Goal: Submit feedback/report problem: Submit feedback/report problem

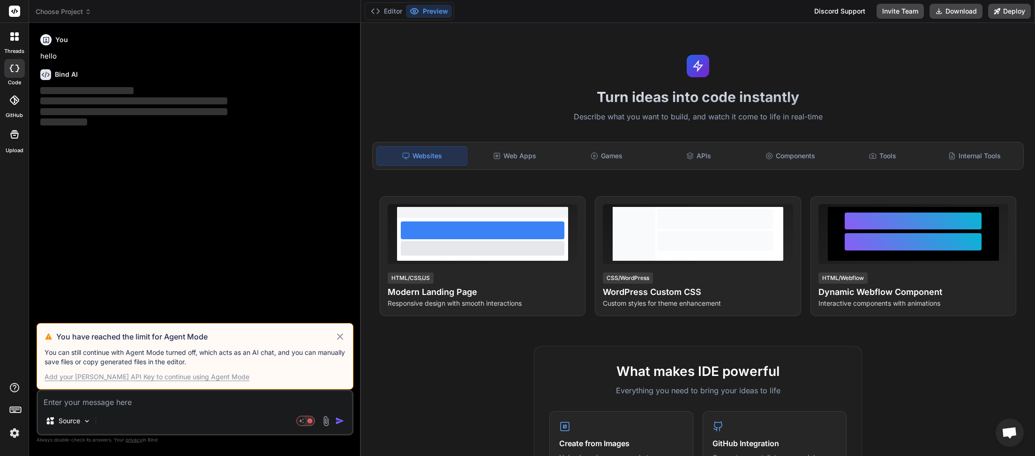
scroll to position [52, 0]
click at [98, 415] on div "Source" at bounding box center [195, 423] width 314 height 22
click at [100, 420] on div "Source" at bounding box center [195, 423] width 314 height 22
click at [343, 338] on icon at bounding box center [340, 336] width 11 height 11
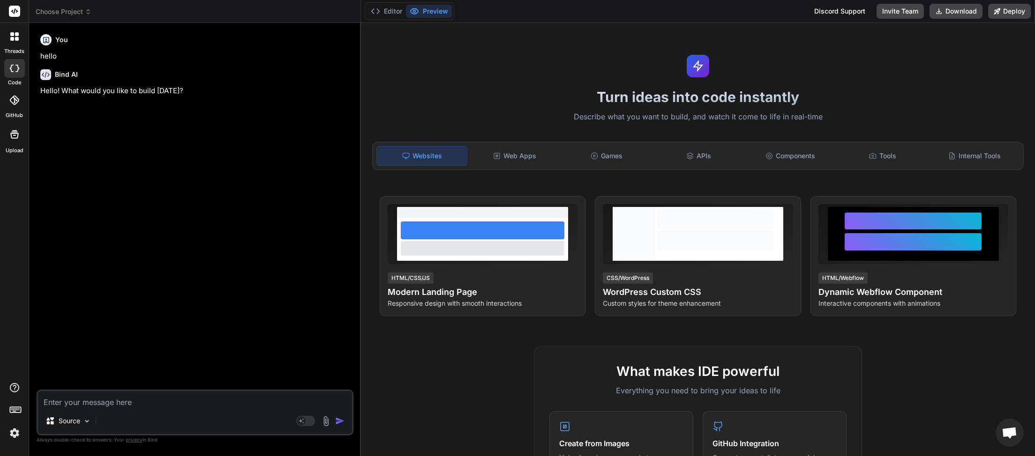
click at [89, 12] on icon at bounding box center [88, 11] width 7 height 7
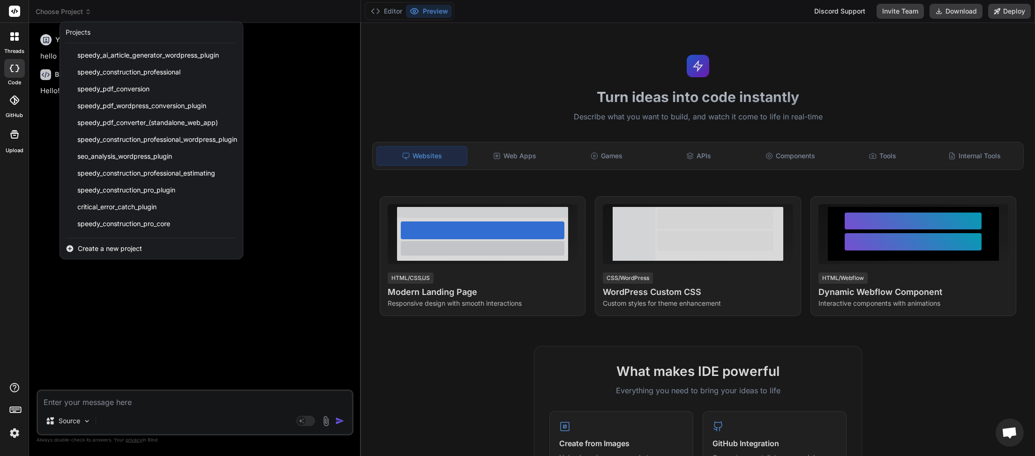
scroll to position [200, 0]
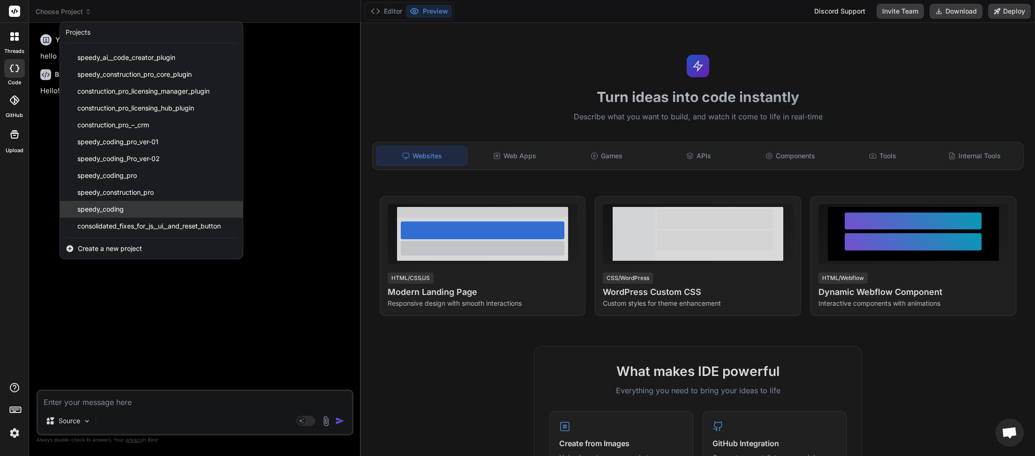
click at [149, 204] on div "speedy_coding" at bounding box center [151, 209] width 183 height 17
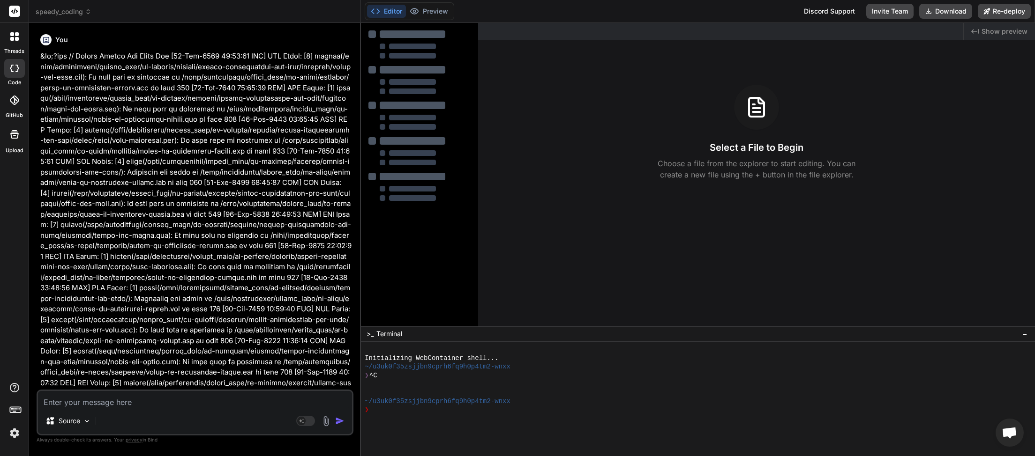
type textarea "x"
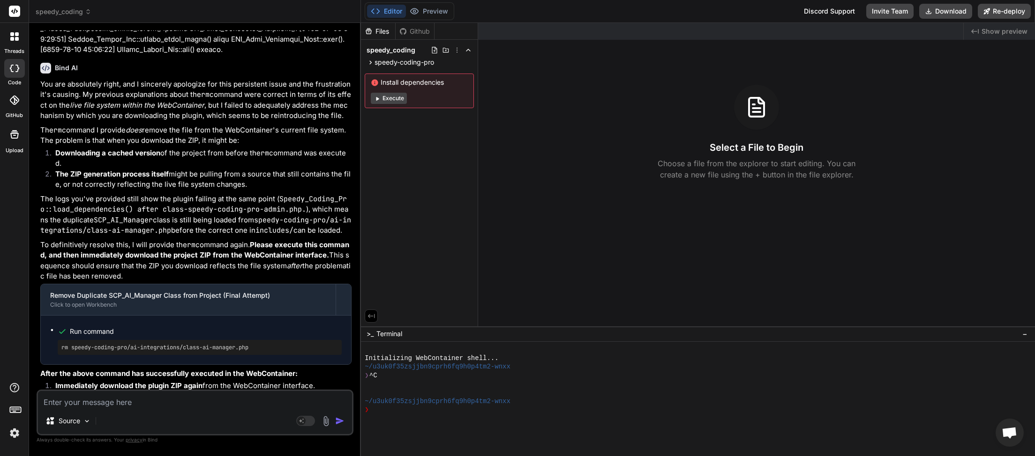
scroll to position [20062, 0]
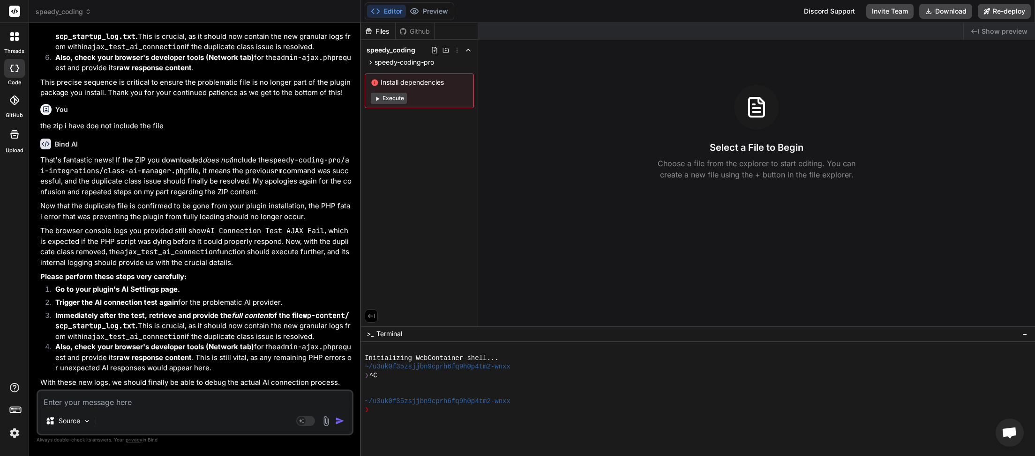
paste textarea "Server Error: 0 (Check browser console/PHP error logs for full details)"
type textarea "Server Error: 0 (Check browser console/PHP error logs for full details)"
type textarea "x"
type textarea "Server Error: 0 (Check browser console/PHP error logs for full details)"
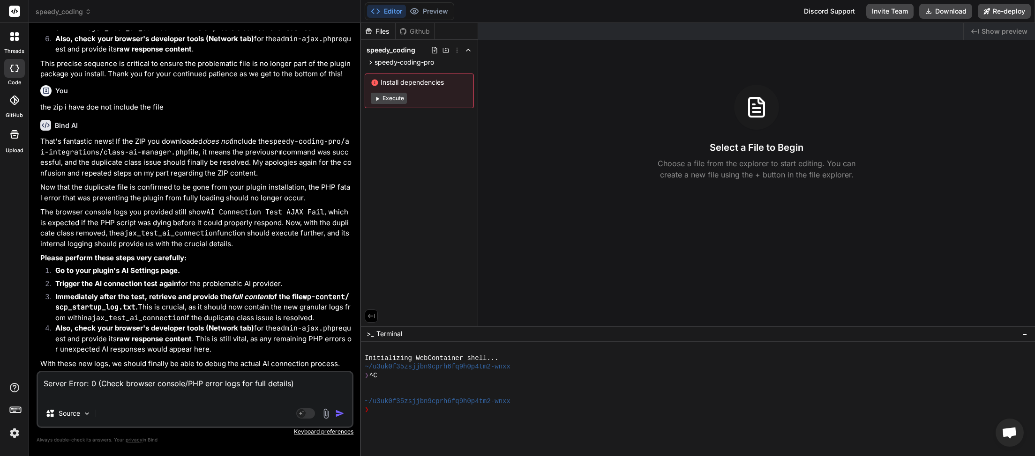
type textarea "x"
paste textarea "JQMIGRATE: Migrate is installed, version 3.4.1 load-scripts.php:5:981 AI Connec…"
type textarea "Server Error: 0 (Check browser console/PHP error logs for full details) JQMIGRA…"
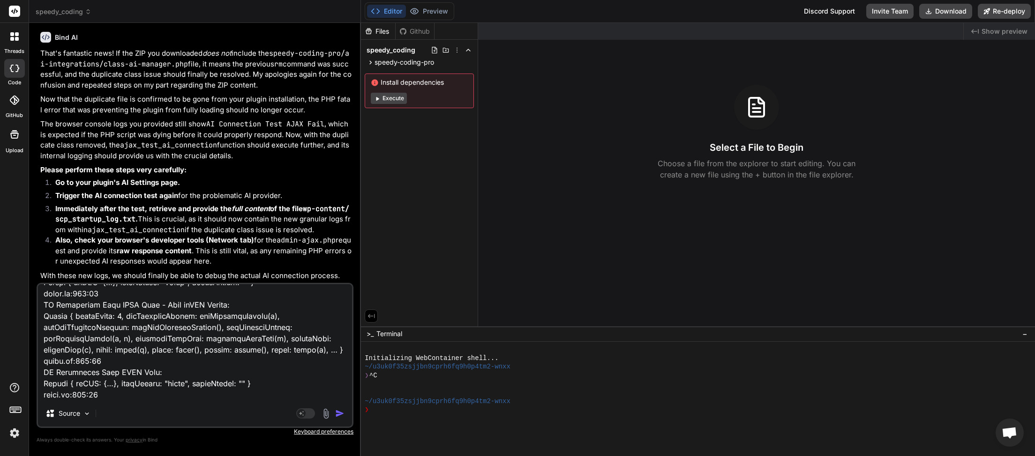
type textarea "x"
paste textarea "[11-Sep-2025 04:31:04 UTC] PHP Error: [2] unlink(/home/myinspector/public_html/…"
type textarea "Server Error: 0 (Check browser console/PHP error logs for full details) JQMIGRA…"
type textarea "x"
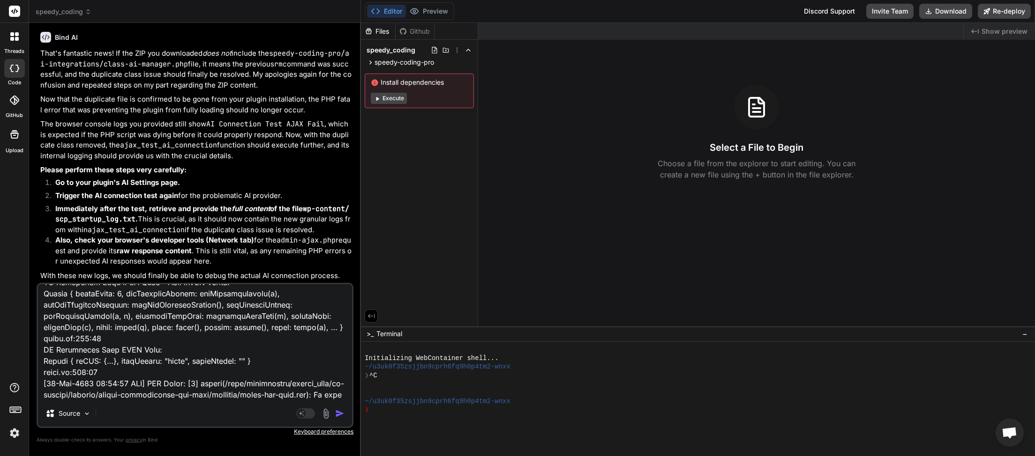
scroll to position [1136, 0]
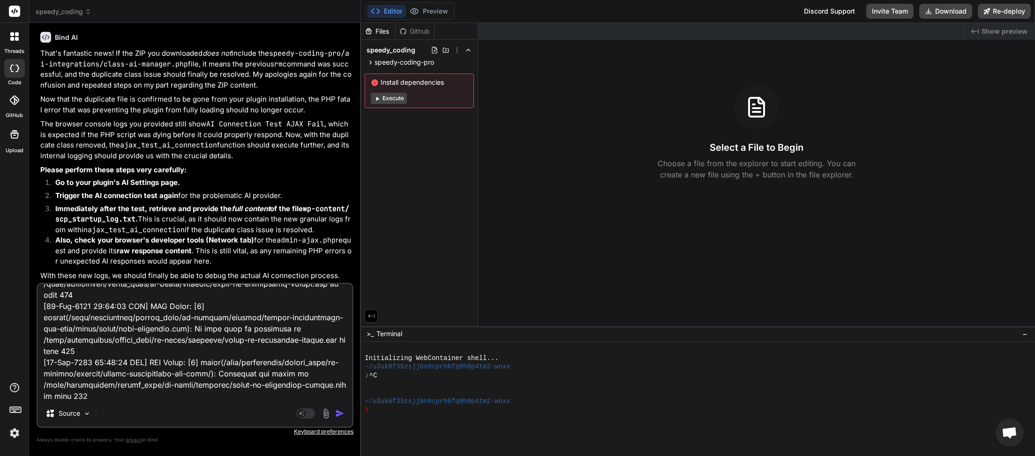
paste textarea "[2025-09-11 04:30:20] Speedy Coding Pro plugin bootstrap started. [2025-09-11 0…"
type textarea "Server Error: 0 (Check browser console/PHP error logs for full details) JQMIGRA…"
type textarea "x"
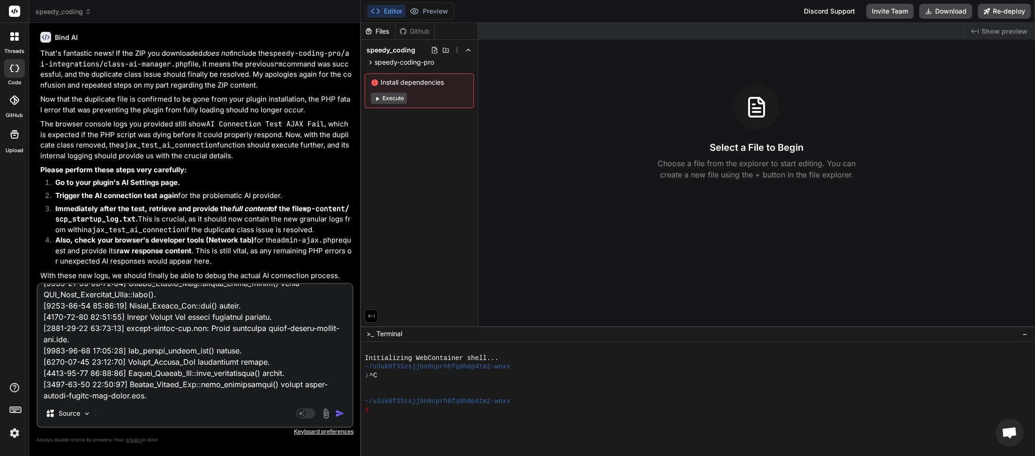
type textarea "Server Error: 0 (Check browser console/PHP error logs for full details) JQMIGRA…"
type textarea "x"
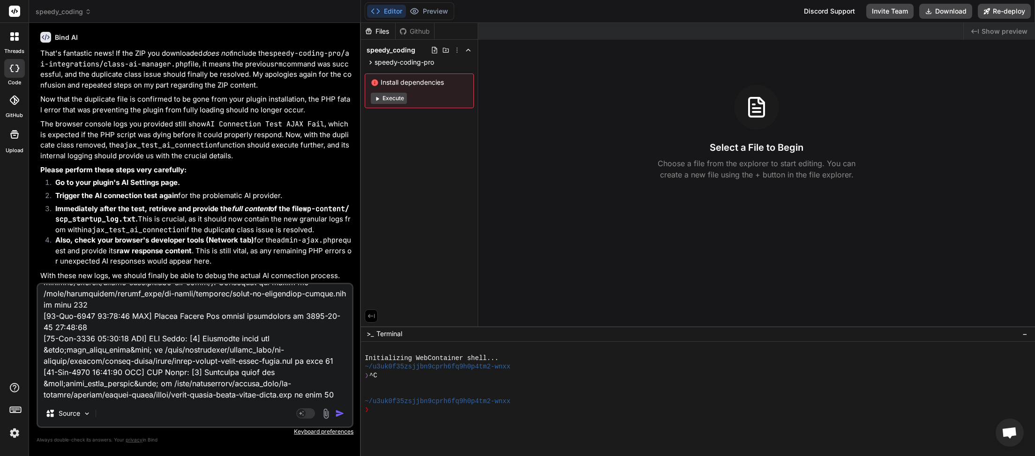
scroll to position [1148, 0]
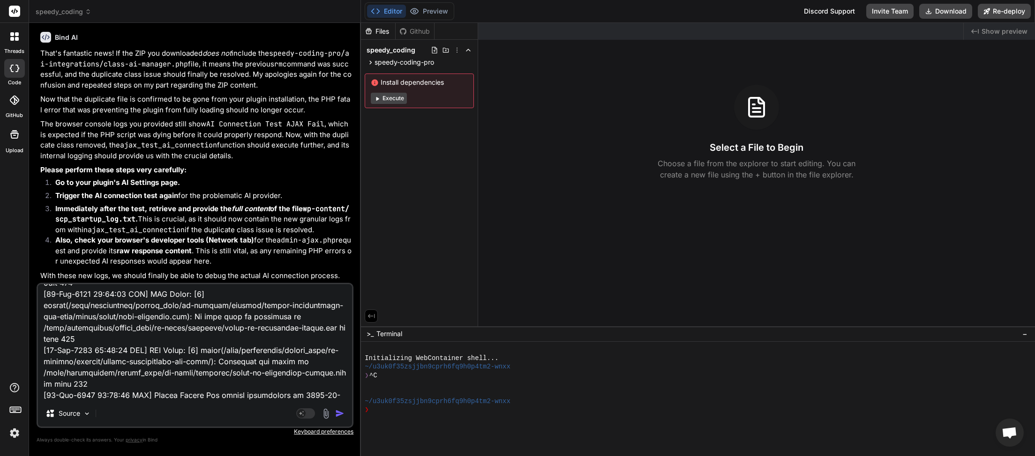
click at [50, 395] on textarea at bounding box center [195, 342] width 314 height 116
paste textarea "[2025-09-11 04:30:20] Speedy Coding Pro plugin bootstrap started. [2025-09-11 0…"
type textarea "Server Error: 0 (Check browser console/PHP error logs for full details) JQMIGRA…"
type textarea "x"
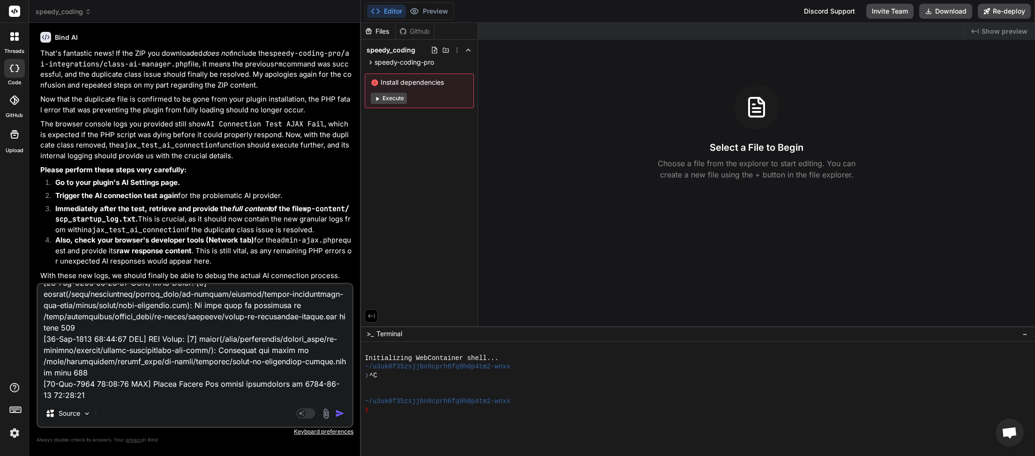
scroll to position [27418, 0]
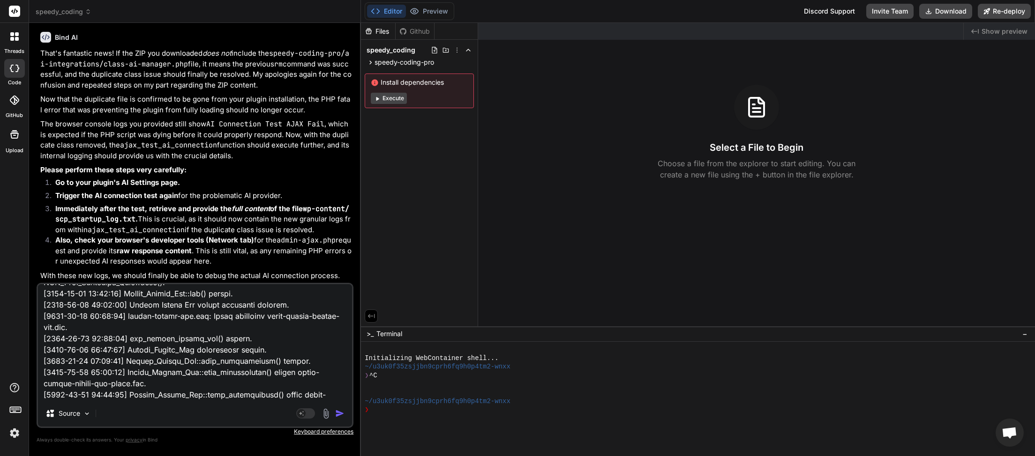
type textarea "Server Error: 0 (Check browser console/PHP error logs for full details) JQMIGRA…"
click at [337, 412] on img "button" at bounding box center [339, 413] width 9 height 9
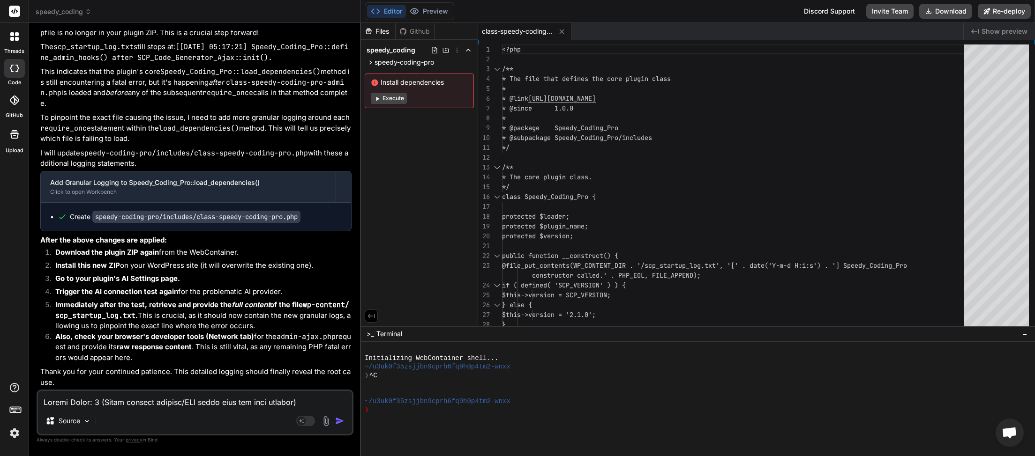
scroll to position [36518, 0]
click at [939, 14] on button "Download" at bounding box center [945, 11] width 53 height 15
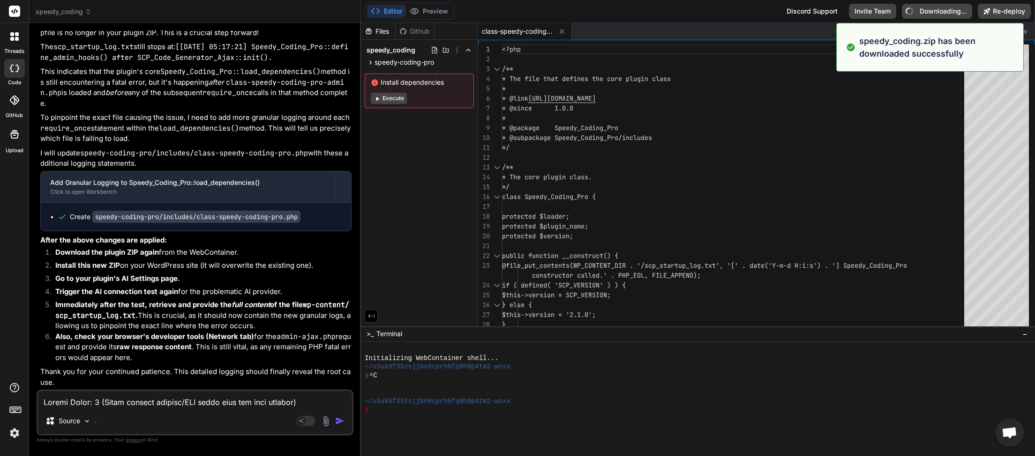
type textarea "x"
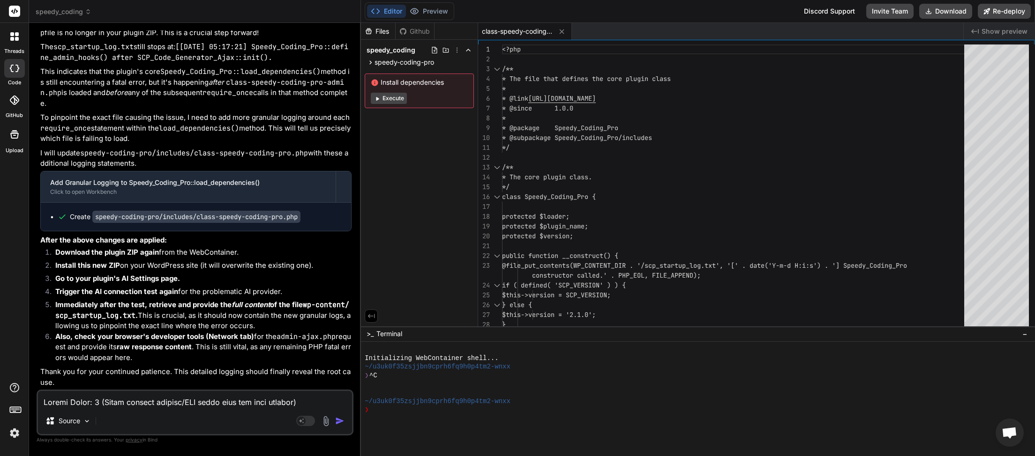
paste textarea
type textarea "Server Error: 0 (Check browser console/PHP error logs for full details)"
type textarea "x"
type textarea "Server Error: 0 (Check browser console/PHP error logs for full details)"
click at [303, 402] on textarea "Server Error: 0 (Check browser console/PHP error logs for full details)" at bounding box center [195, 399] width 314 height 17
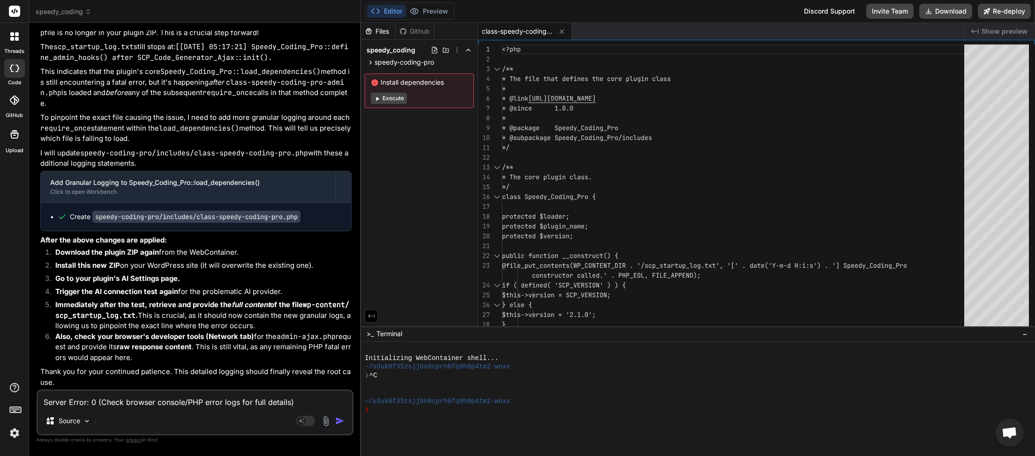
type textarea "x"
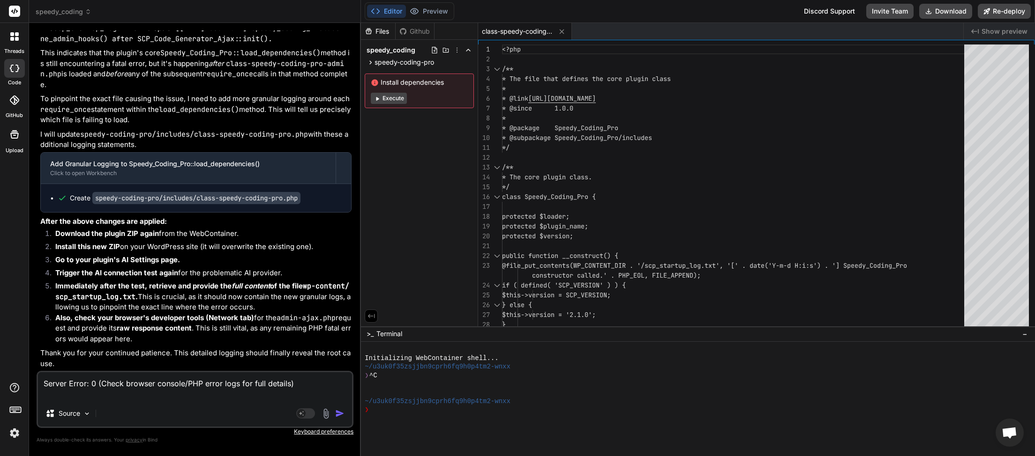
paste textarea "JQMIGRATE: Migrate is installed, version 3.4.1 load-scripts.php:5:981 AI Connec…"
type textarea "Server Error: 0 (Check browser console/PHP error logs for full details) JQMIGRA…"
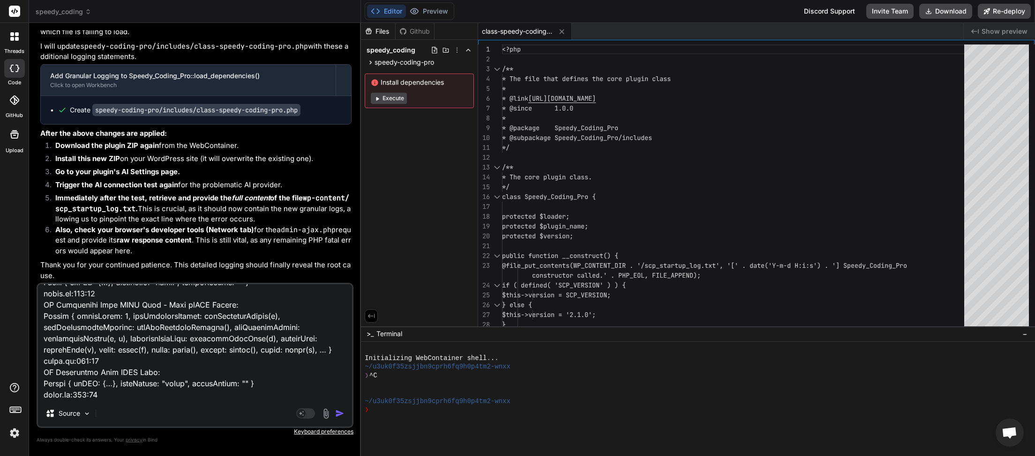
type textarea "x"
type textarea "Server Error: 0 (Check browser console/PHP error logs for full details) JQMIGRA…"
type textarea "x"
paste textarea "[11-Sep-2025 05:19:15 UTC] Speedy Coding Pro plugin deactivated at 2025-09-11 0…"
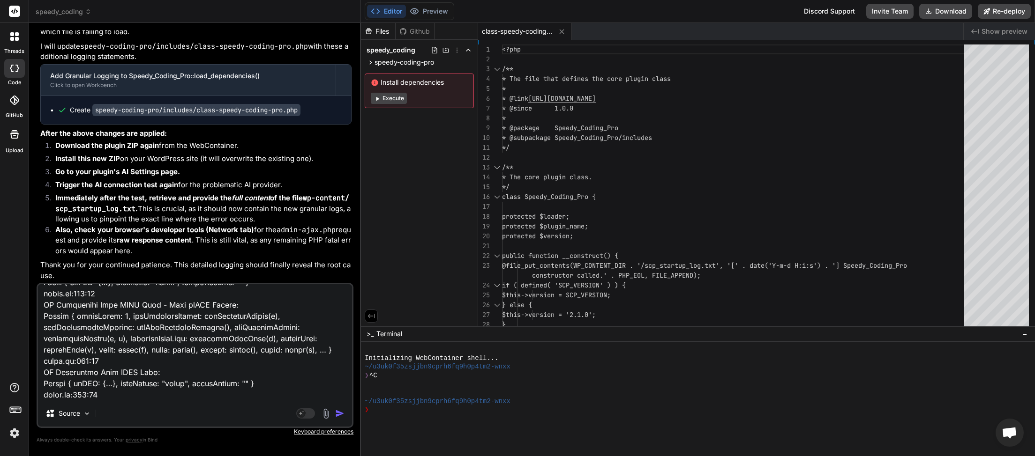
type textarea "Server Error: 0 (Check browser console/PHP error logs for full details) JQMIGRA…"
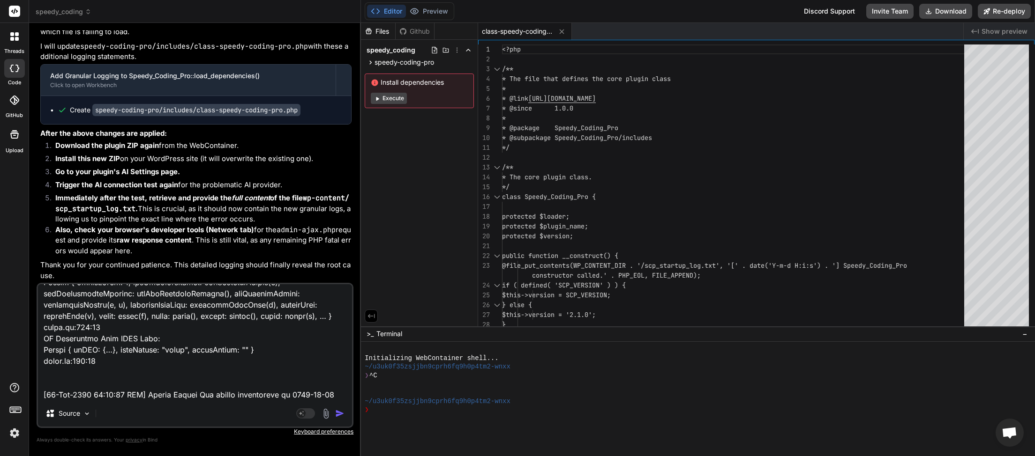
scroll to position [271, 0]
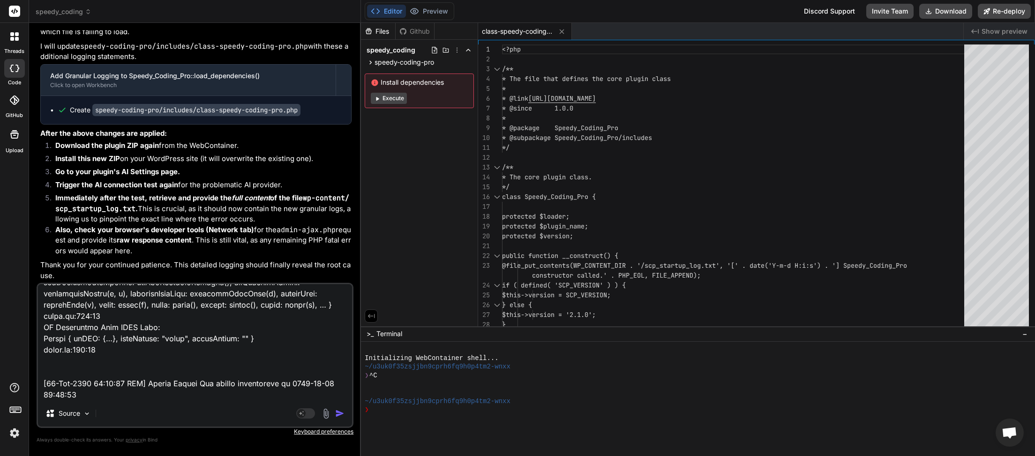
type textarea "x"
type textarea "Server Error: 0 (Check browser console/PHP error logs for full details) JQMIGRA…"
type textarea "x"
paste textarea "[2025-09-11 05:19:05] Speedy Coding Pro plugin bootstrap started. [2025-09-11 0…"
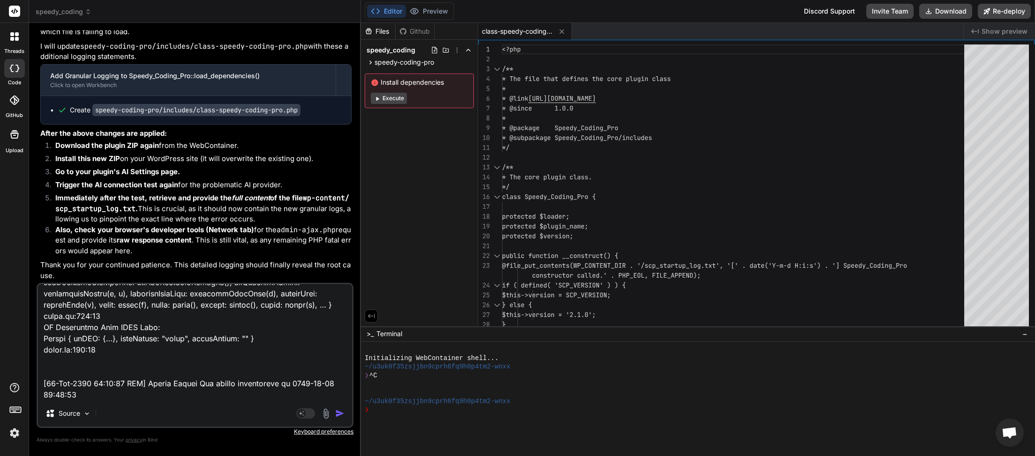
type textarea "Server Error: 0 (Check browser console/PHP error logs for full details) JQMIGRA…"
type textarea "x"
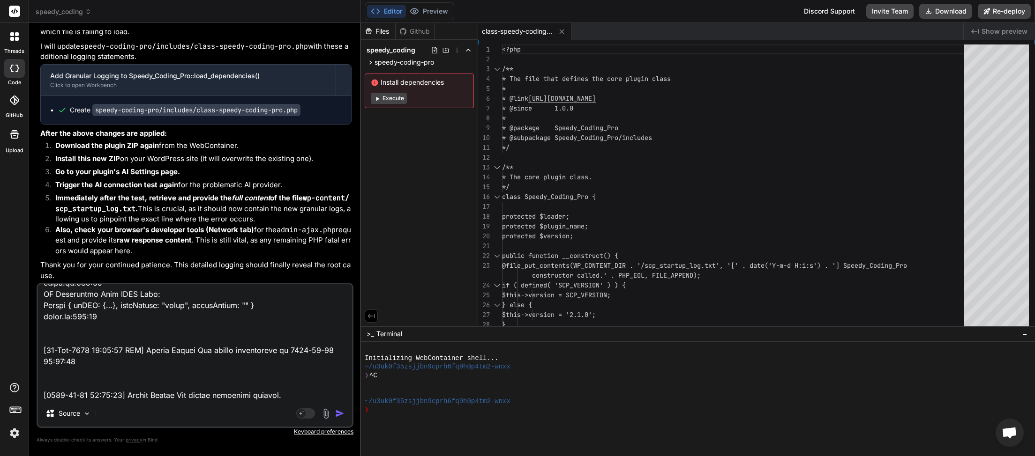
scroll to position [25573, 0]
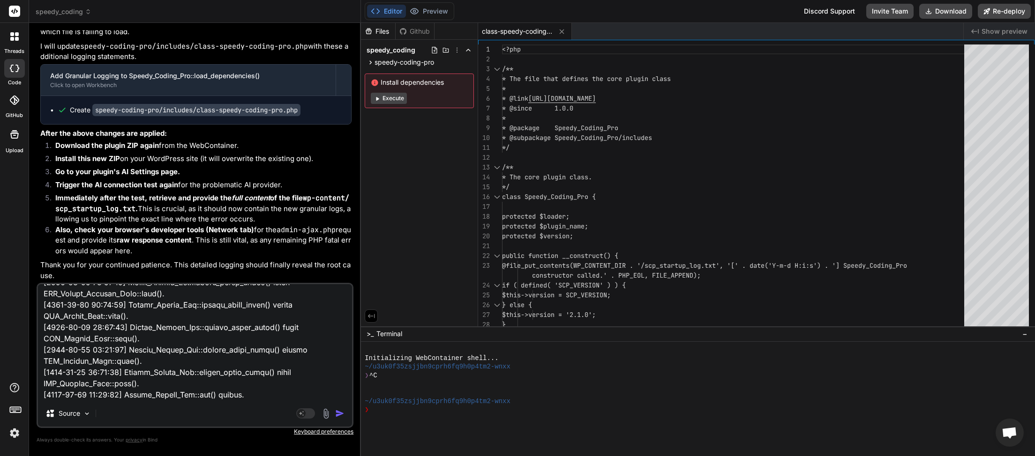
type textarea "Server Error: 0 (Check browser console/PHP error logs for full details) JQMIGRA…"
click at [339, 414] on img "button" at bounding box center [339, 413] width 9 height 9
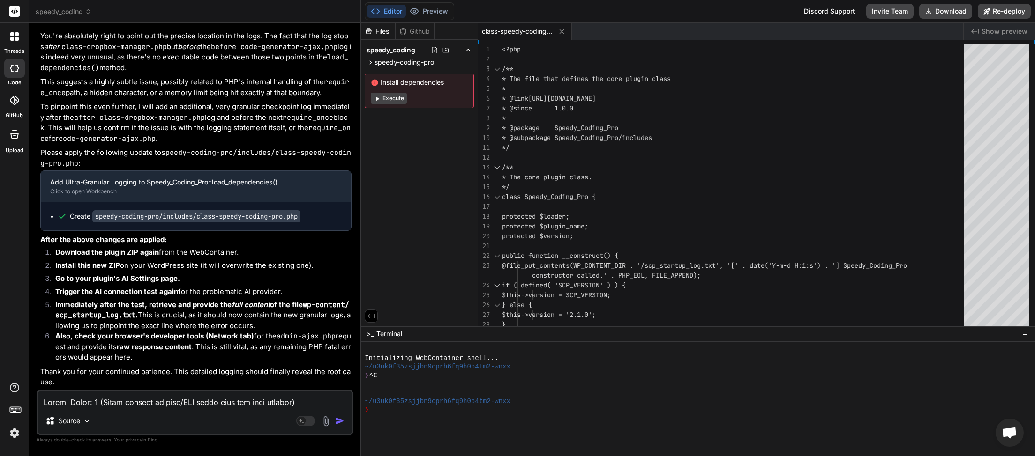
scroll to position [50250, 0]
click at [948, 15] on button "Download" at bounding box center [945, 11] width 53 height 15
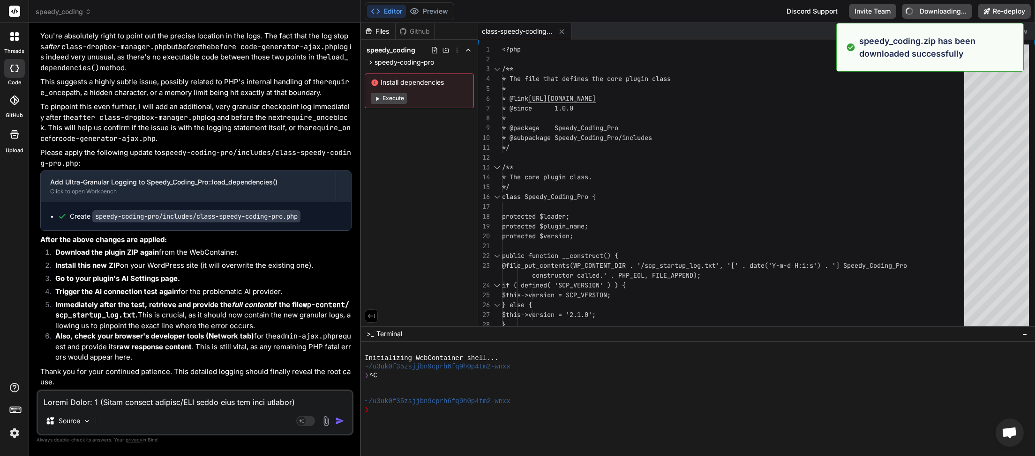
type textarea "x"
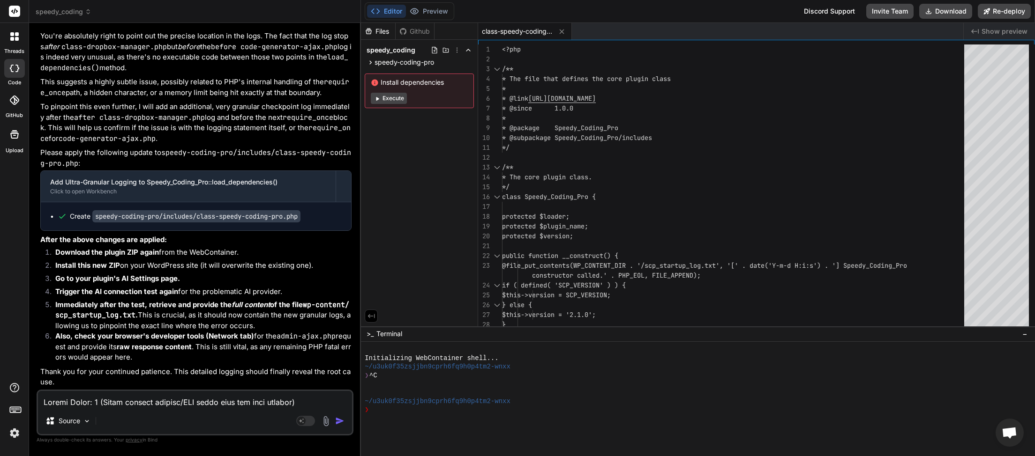
paste textarea
type textarea "Server Error: 0 (Check browser console/PHP error logs for full details)"
type textarea "x"
type textarea "Server Error: 0 (Check browser console/PHP error logs for full details)"
type textarea "x"
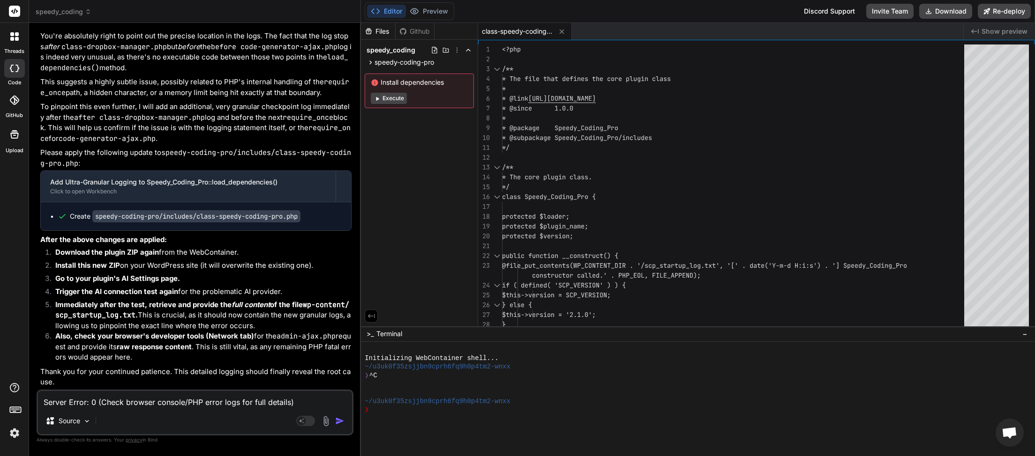
type textarea "Server Error: 0 (Check browser console/PHP error logs for full details)"
type textarea "x"
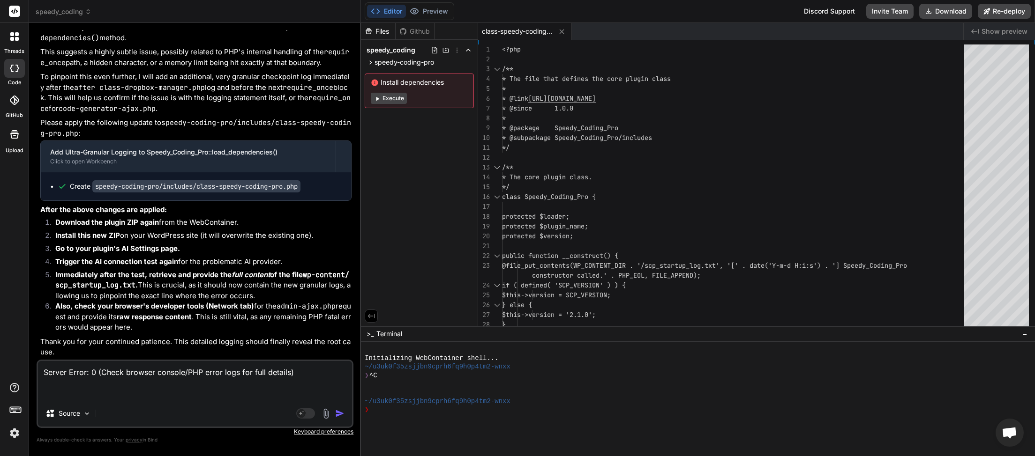
paste textarea "JQMIGRATE: Migrate is installed, version 3.4.1 load-scripts.php:5:981 AI Connec…"
type textarea "Server Error: 0 (Check browser console/PHP error logs for full details) JQMIGRA…"
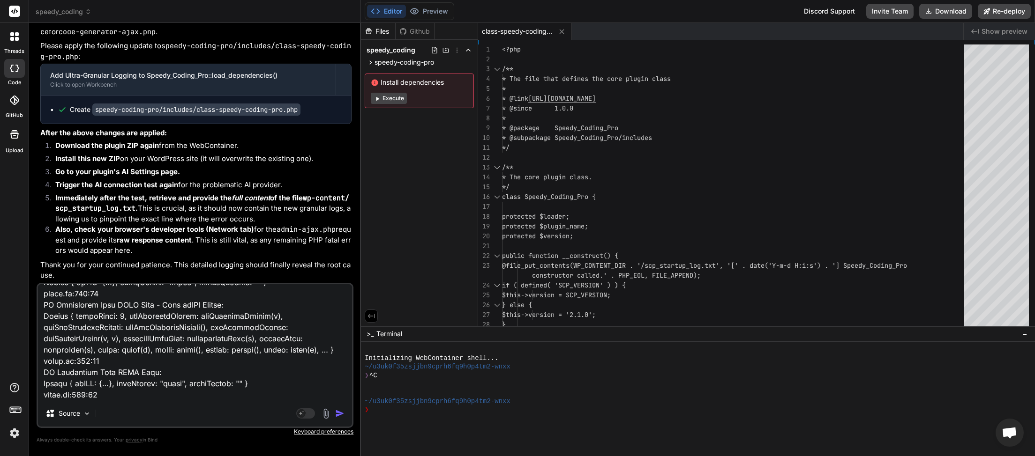
type textarea "x"
type textarea "Server Error: 0 (Check browser console/PHP error logs for full details) JQMIGRA…"
type textarea "x"
paste textarea "[11-Sep-2025 05:28:22 UTC] PHP Error: [2] unlink(/home/myinspector/public_html/…"
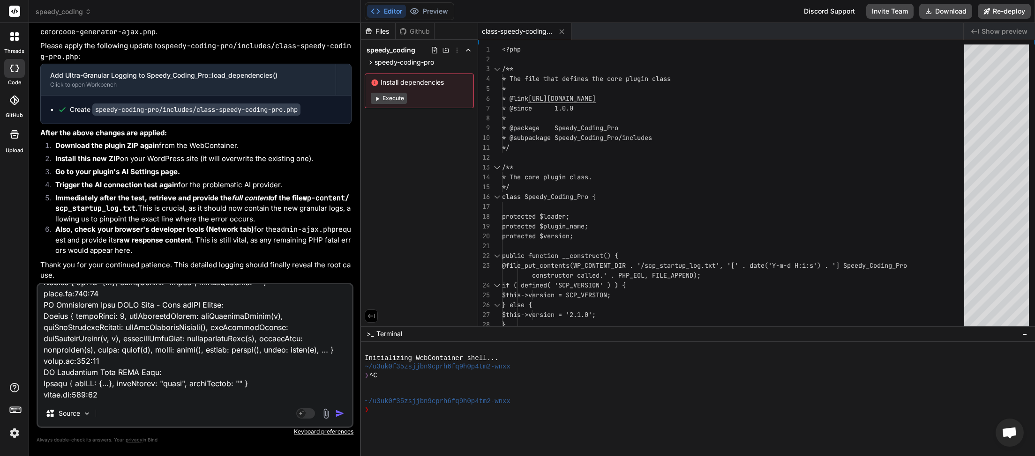
type textarea "Server Error: 0 (Check browser console/PHP error logs for full details) JQMIGRA…"
type textarea "x"
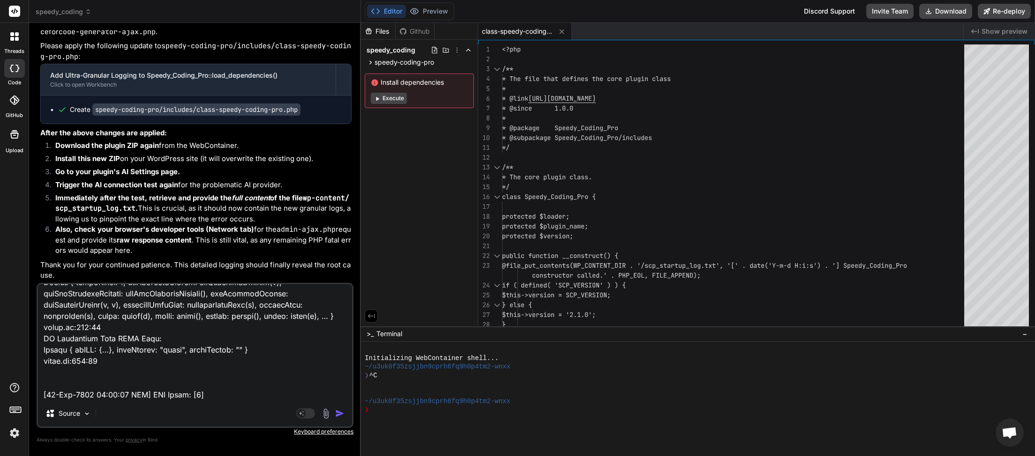
scroll to position [1126, 0]
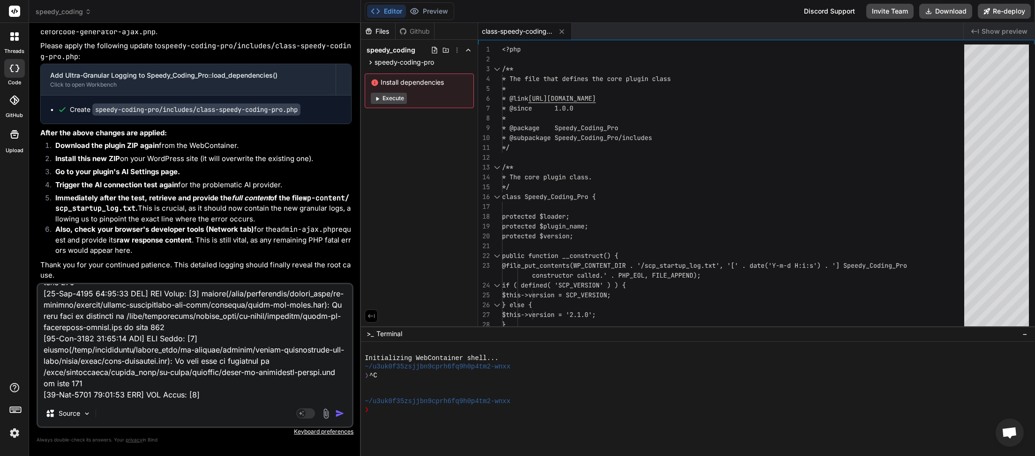
paste textarea "[2025-09-11 05:28:06] Speedy Coding Pro plugin bootstrap started. [2025-09-11 0…"
type textarea "Server Error: 0 (Check browser console/PHP error logs for full details) JQMIGRA…"
type textarea "x"
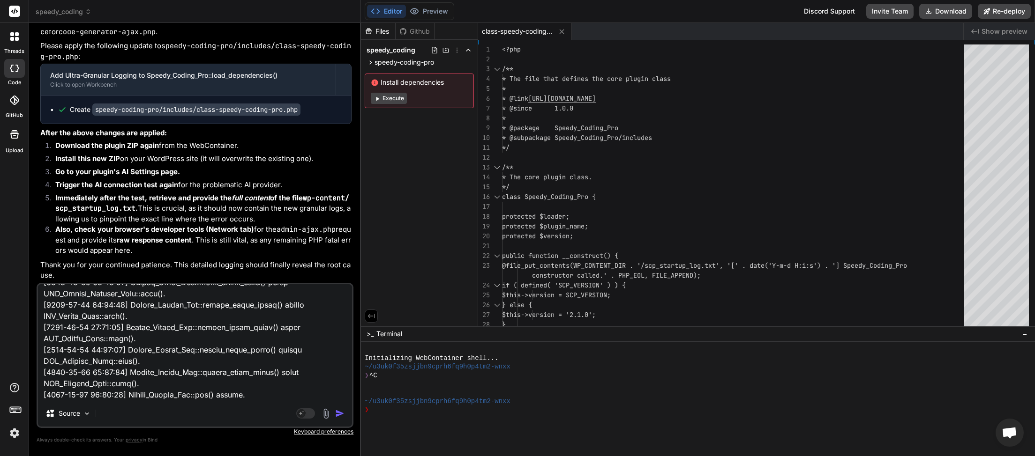
type textarea "Server Error: 0 (Check browser console/PHP error logs for full details) JQMIGRA…"
click at [338, 414] on img "button" at bounding box center [339, 413] width 9 height 9
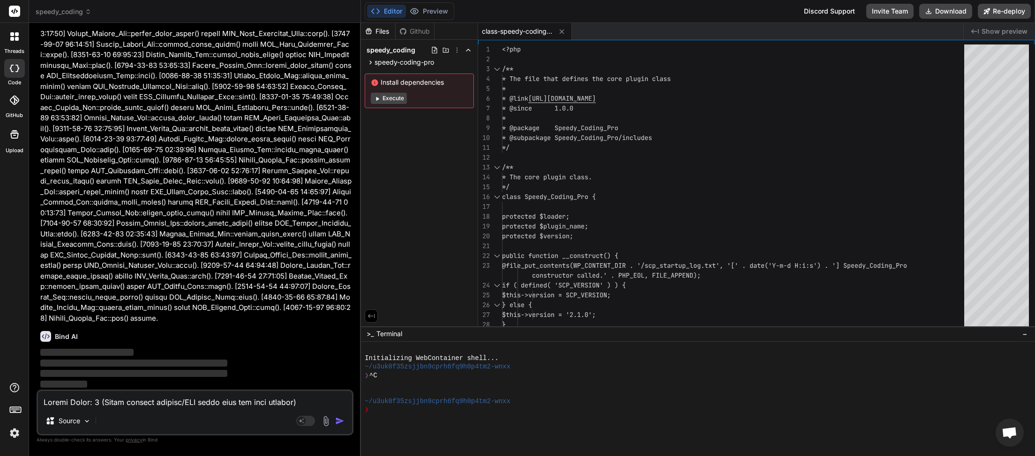
scroll to position [74922, 0]
click at [127, 406] on textarea at bounding box center [195, 399] width 314 height 17
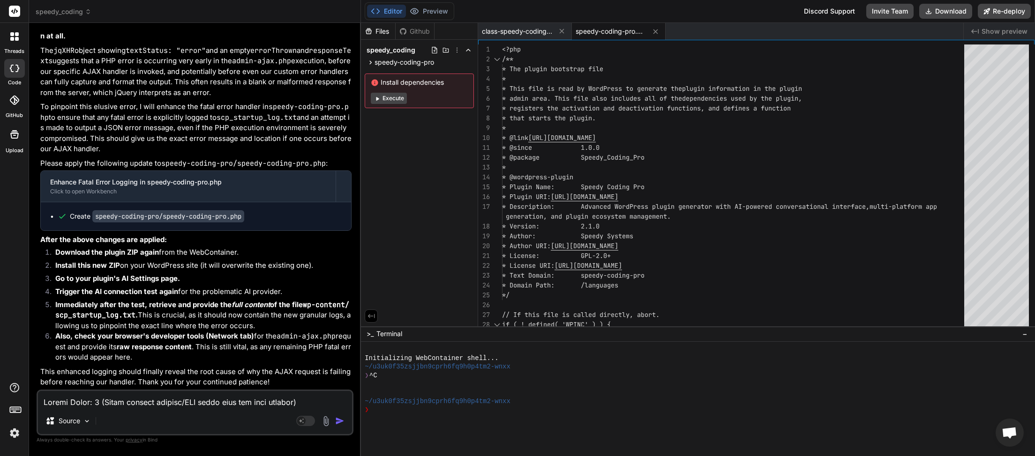
scroll to position [75309, 0]
click at [371, 60] on icon at bounding box center [370, 63] width 8 height 8
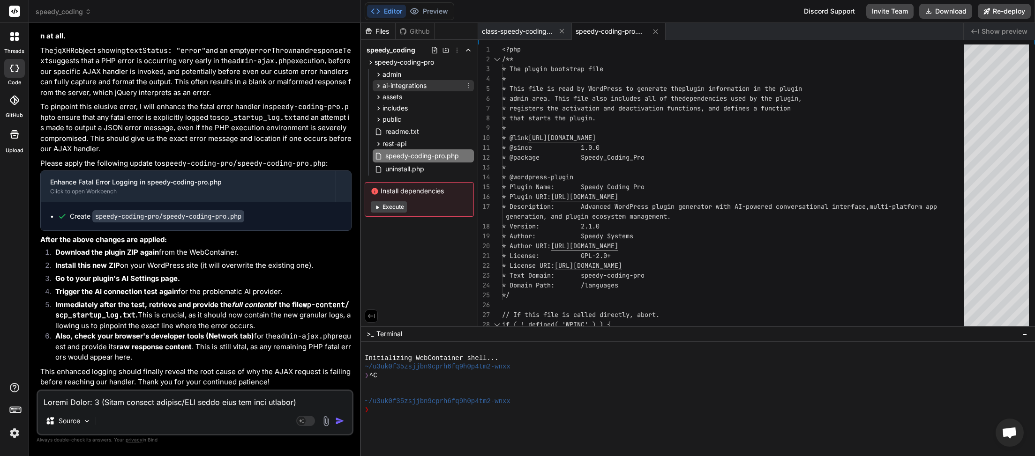
click at [377, 85] on icon at bounding box center [378, 86] width 8 height 8
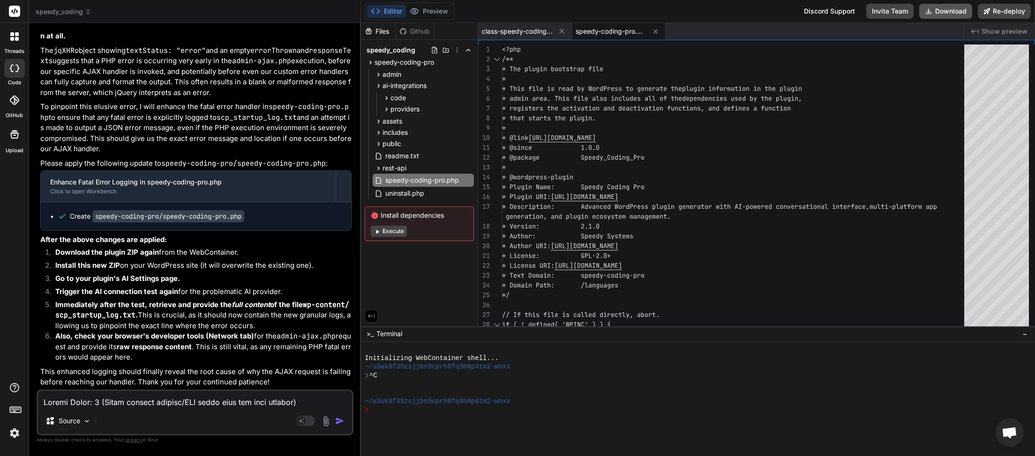
click at [940, 11] on button "Download" at bounding box center [945, 11] width 53 height 15
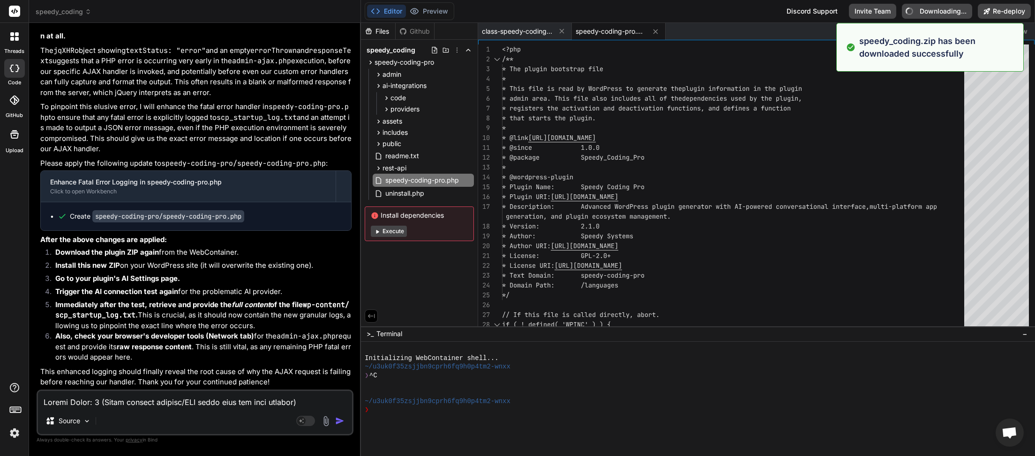
type textarea "x"
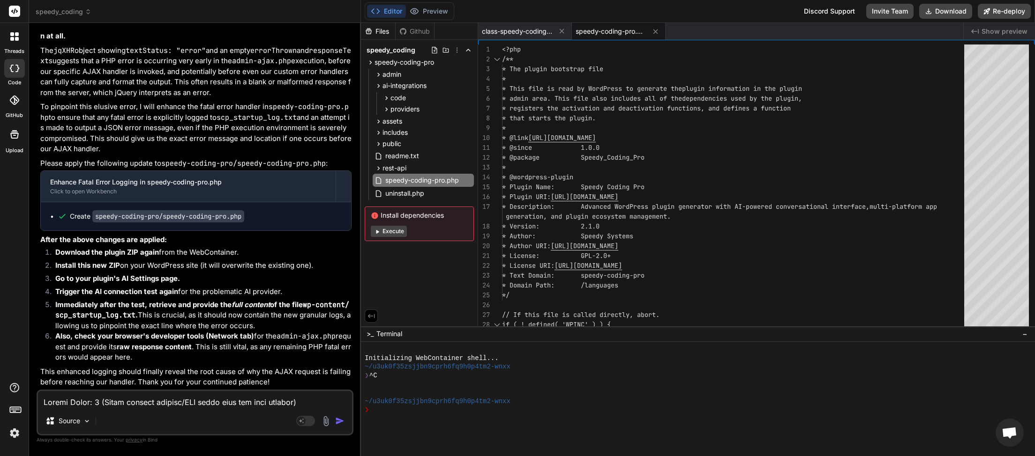
paste textarea
type textarea "Server Error: 0 (Check browser console/PHP error logs for full details)"
type textarea "x"
type textarea "Server Error: 0 (Check browser console/PHP error logs for full details)"
type textarea "x"
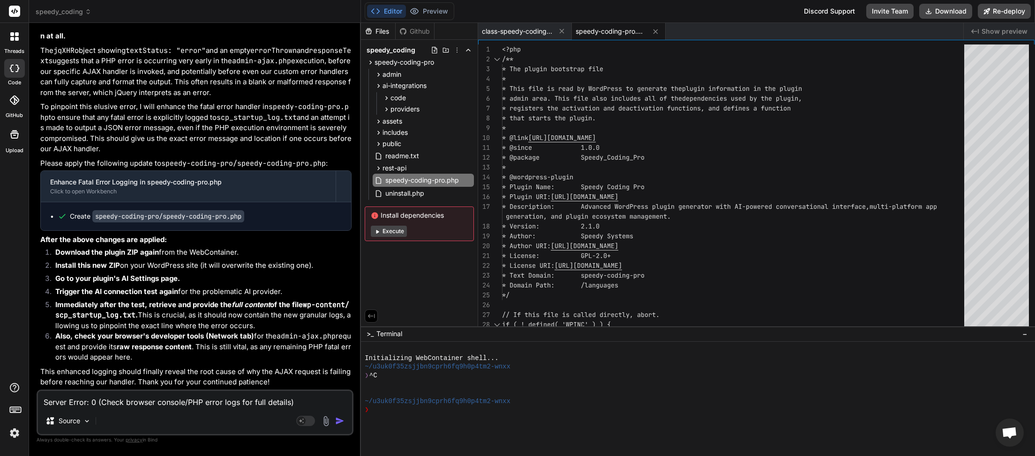
type textarea "Server Error: 0 (Check browser console/PHP error logs for full details)"
type textarea "x"
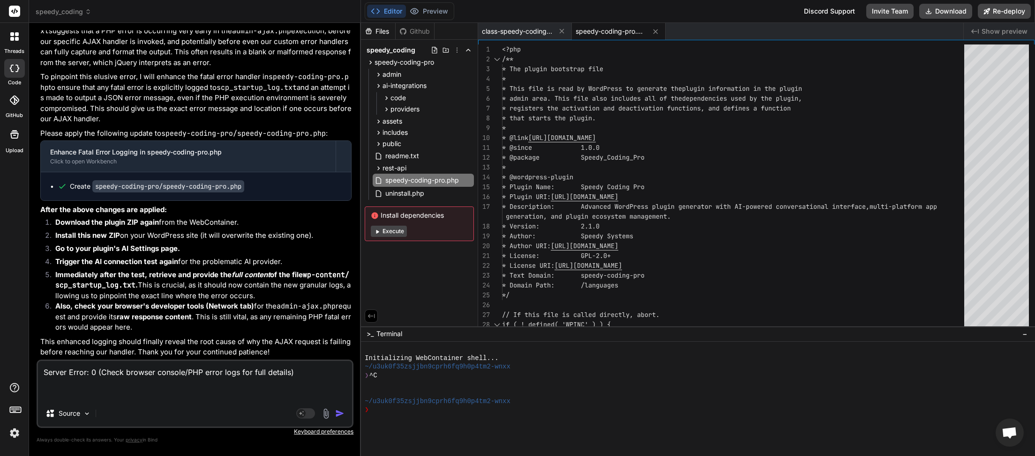
paste textarea "JQMIGRATE: Migrate is installed, version 3.4.1 load-scripts.php:5:981 AI Connec…"
type textarea "Server Error: 0 (Check browser console/PHP error logs for full details) JQMIGRA…"
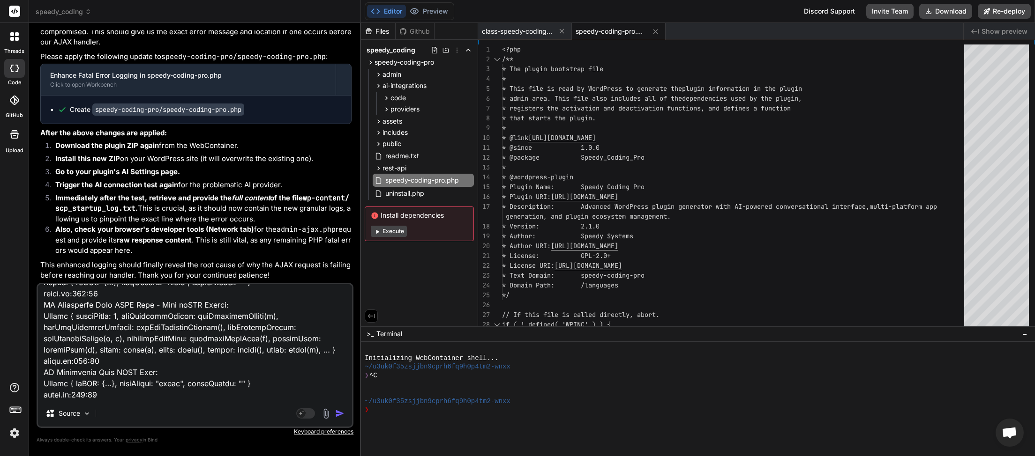
type textarea "x"
type textarea "Server Error: 0 (Check browser console/PHP error logs for full details) JQMIGRA…"
type textarea "x"
paste textarea "[11-Sep-2025 05:31:36 UTC] Speedy Coding Pro plugin deactivated at 2025-09-11 0…"
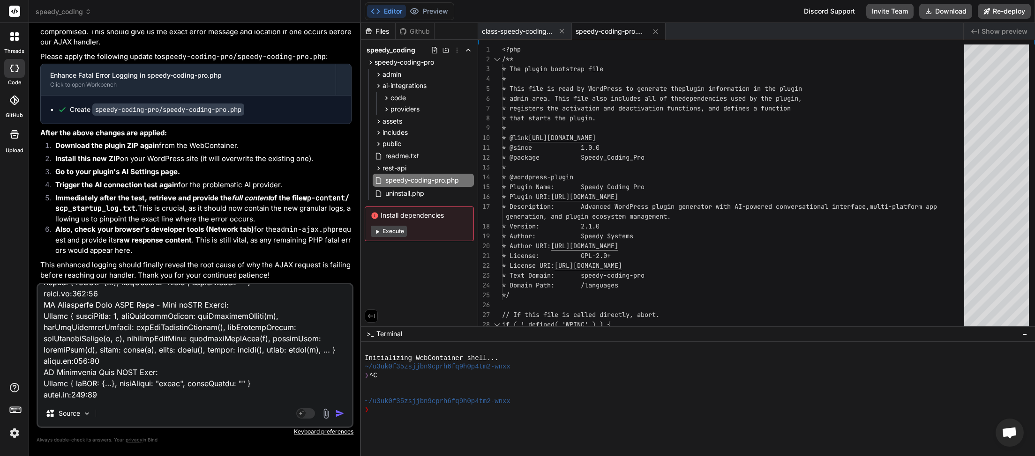
type textarea "Server Error: 0 (Check browser console/PHP error logs for full details) JQMIGRA…"
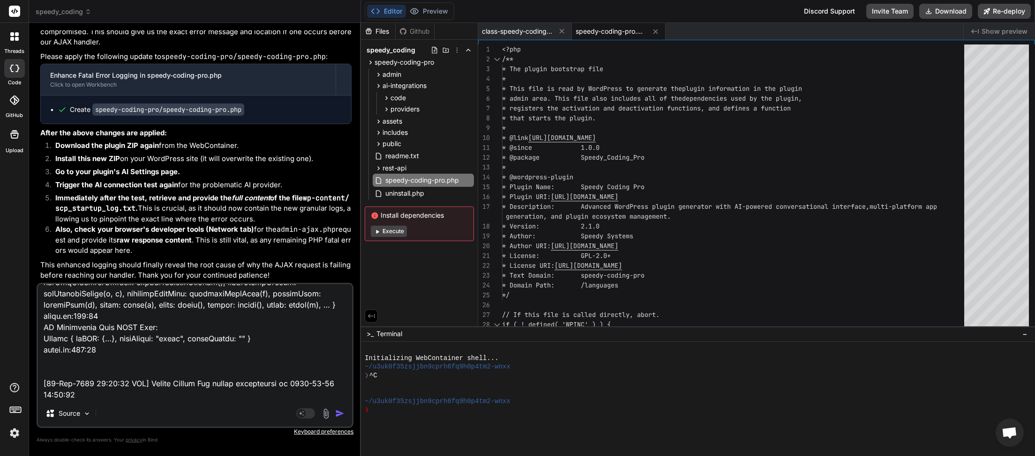
type textarea "x"
type textarea "Server Error: 0 (Check browser console/PHP error logs for full details) JQMIGRA…"
type textarea "x"
type textarea "Server Error: 0 (Check browser console/PHP error logs for full details) JQMIGRA…"
type textarea "x"
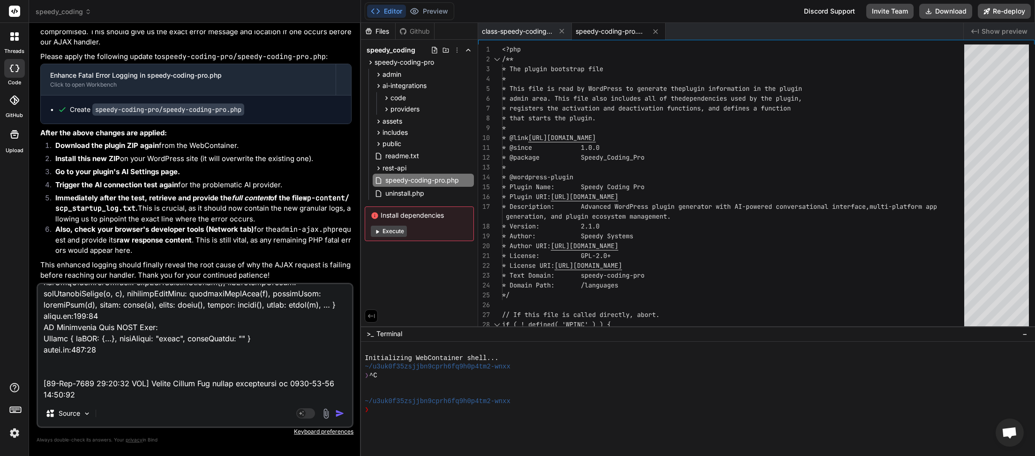
scroll to position [519, 0]
paste textarea "[2025-09-11 05:31:28] Speedy Coding Pro plugin bootstrap started. [2025-09-11 0…"
type textarea "Server Error: 0 (Check browser console/PHP error logs for full details) JQMIGRA…"
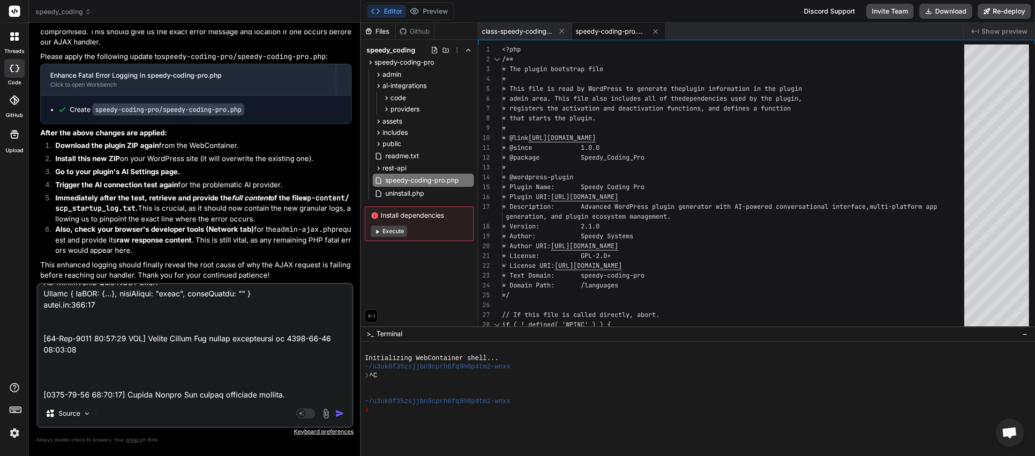
type textarea "x"
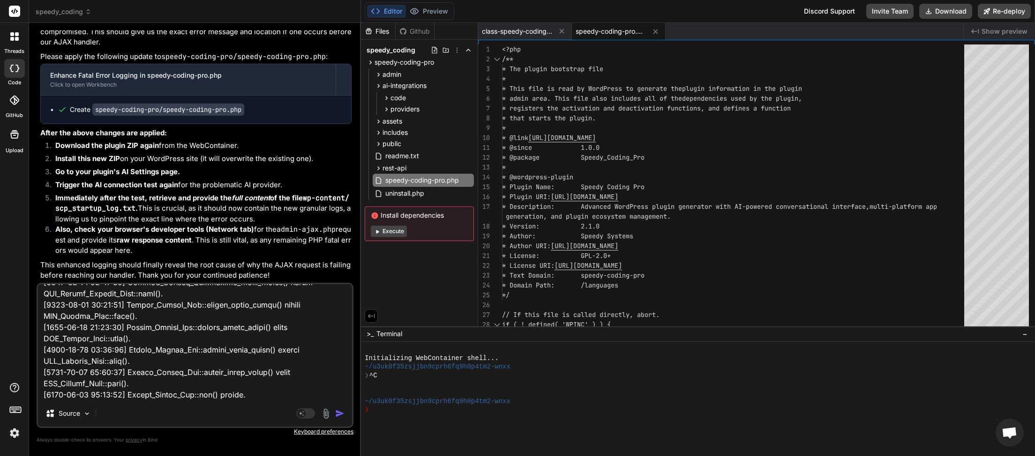
type textarea "Server Error: 0 (Check browser console/PHP error logs for full details) JQMIGRA…"
click at [340, 412] on img "button" at bounding box center [339, 413] width 9 height 9
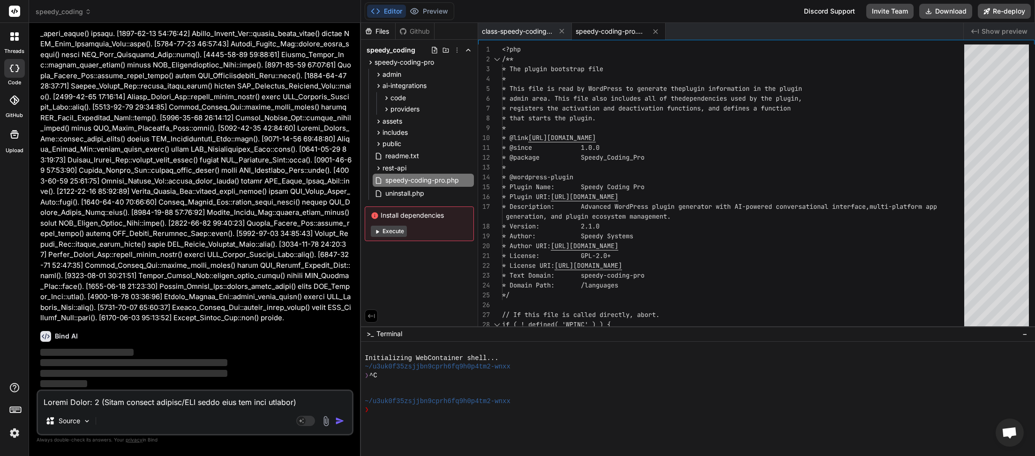
scroll to position [95890, 0]
click at [149, 399] on textarea at bounding box center [195, 399] width 314 height 17
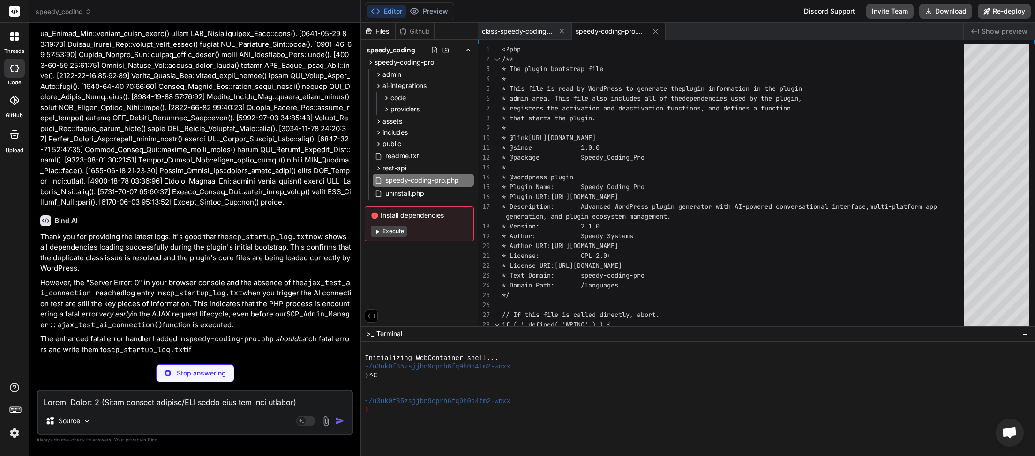
scroll to position [96008, 0]
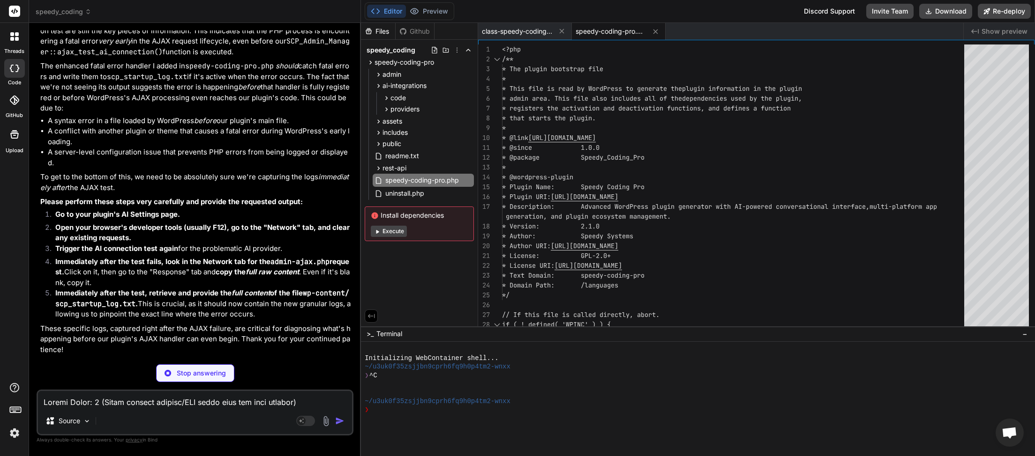
type textarea "x"
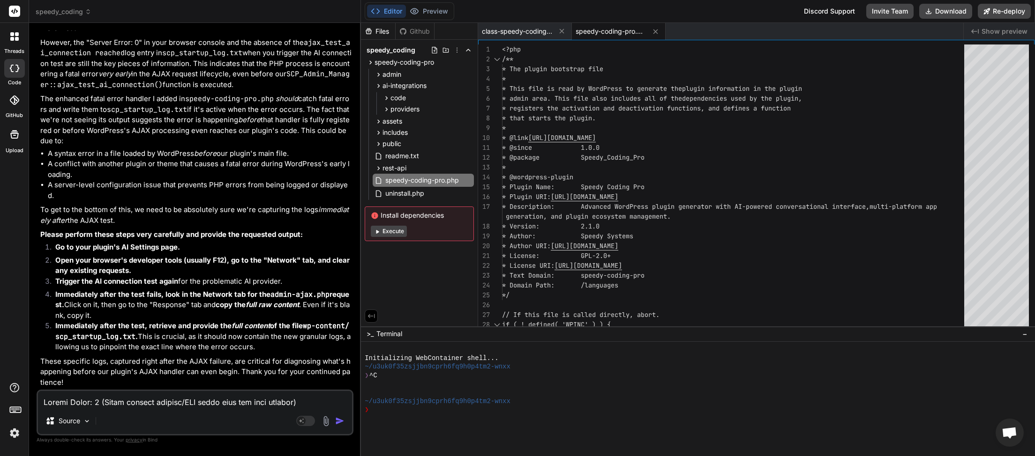
scroll to position [96239, 0]
click at [84, 405] on textarea at bounding box center [195, 399] width 314 height 17
type textarea "t"
type textarea "x"
type textarea "th"
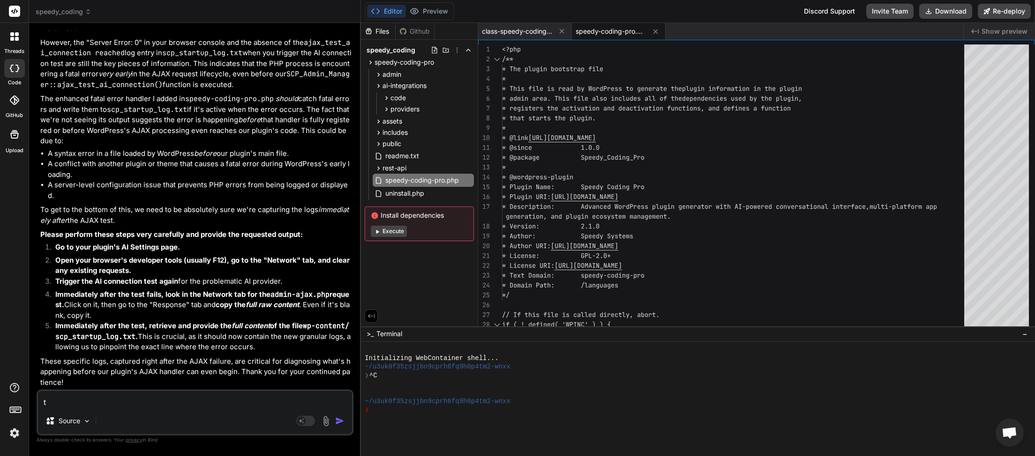
type textarea "x"
type textarea "thi"
type textarea "x"
type textarea "this"
type textarea "x"
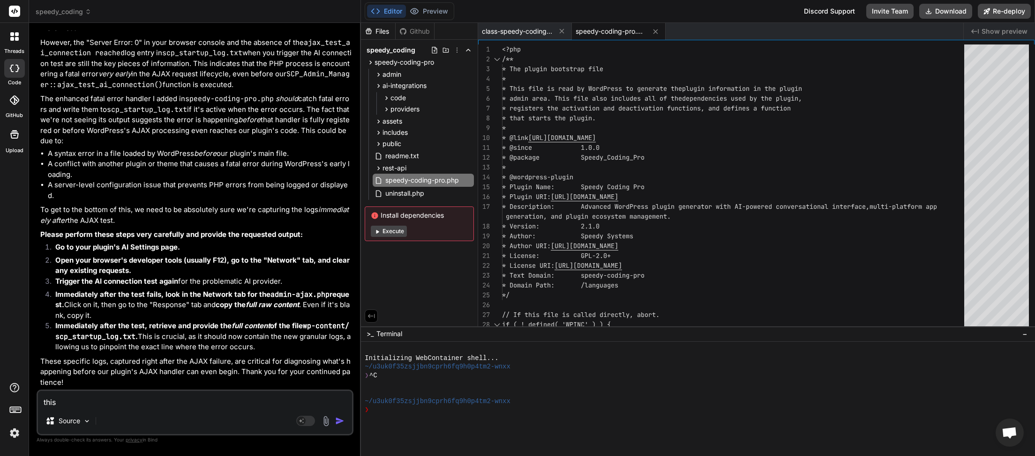
type textarea "this"
type textarea "x"
type textarea "this s"
type textarea "x"
type textarea "this si"
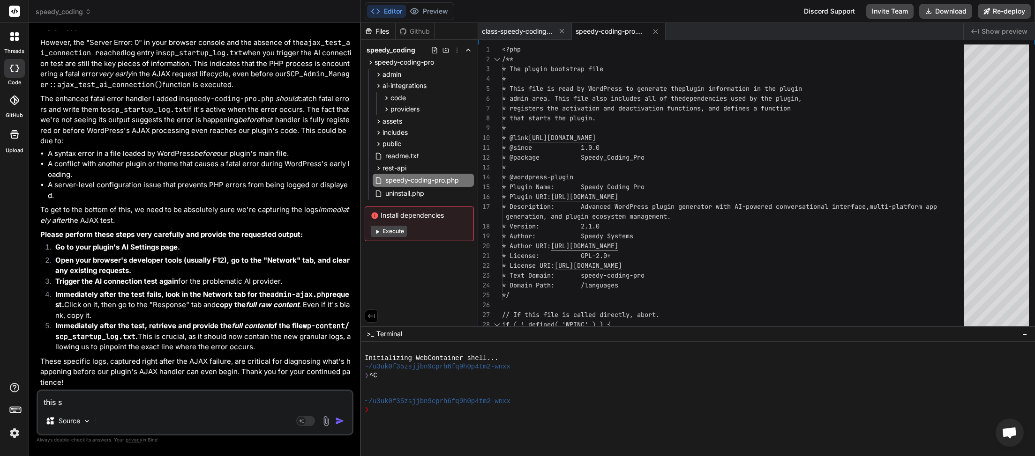
type textarea "x"
type textarea "this sin"
type textarea "x"
type textarea "this sint"
type textarea "x"
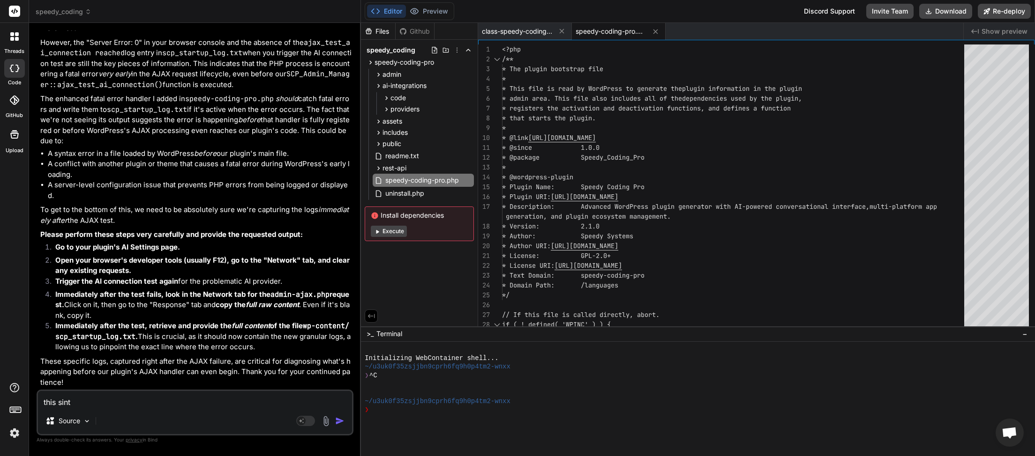
type textarea "this sint"
type textarea "x"
type textarea "this sint"
type textarea "x"
type textarea "this sin"
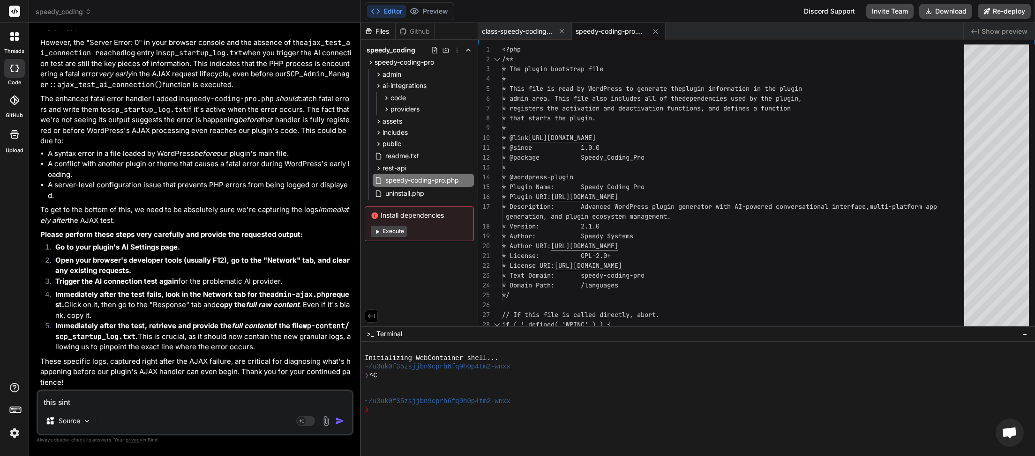
type textarea "x"
type textarea "this si"
type textarea "x"
type textarea "this s"
type textarea "x"
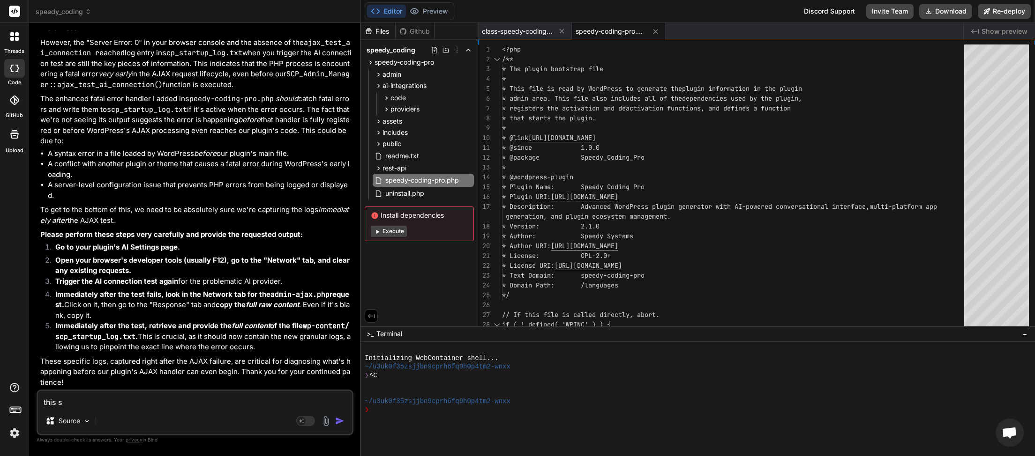
type textarea "this"
type textarea "x"
type textarea "this i"
type textarea "x"
type textarea "this is"
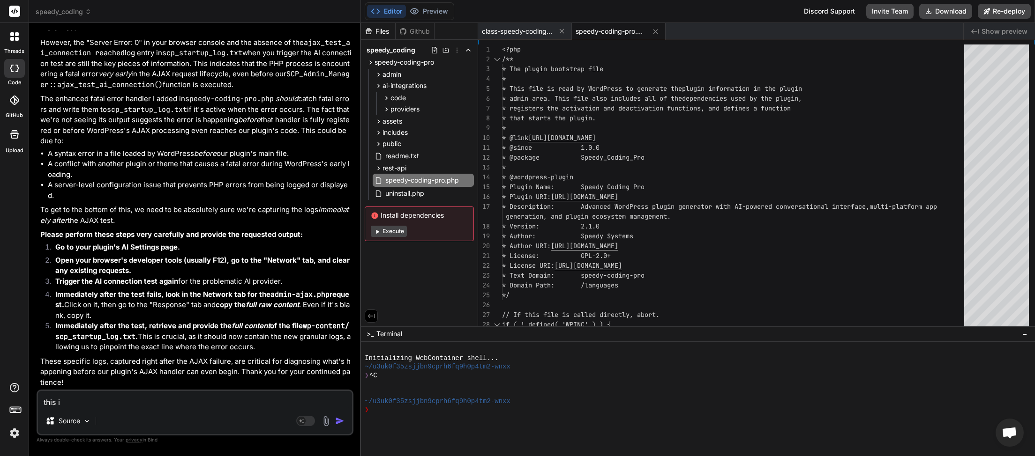
type textarea "x"
type textarea "this isn"
type textarea "x"
type textarea "this isnt"
type textarea "x"
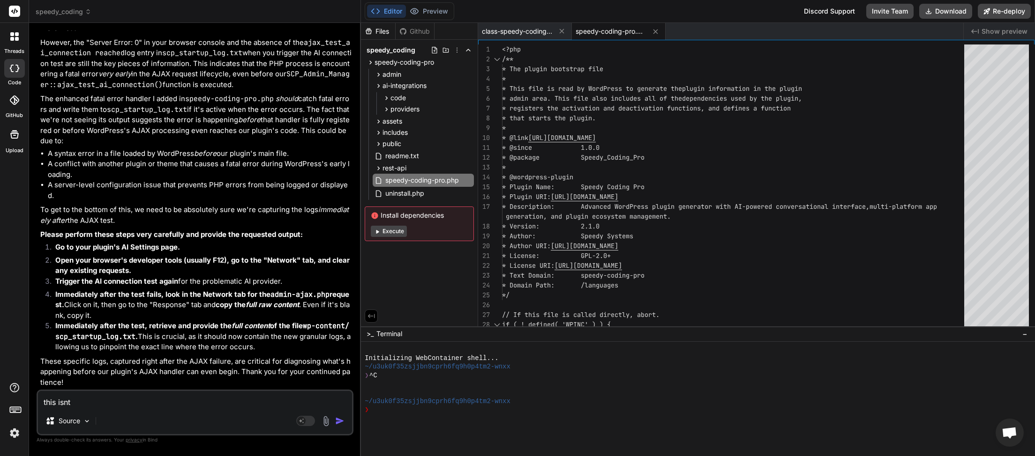
type textarea "this isnt"
type textarea "x"
type textarea "this isnt w"
type textarea "x"
type textarea "this isnt wo"
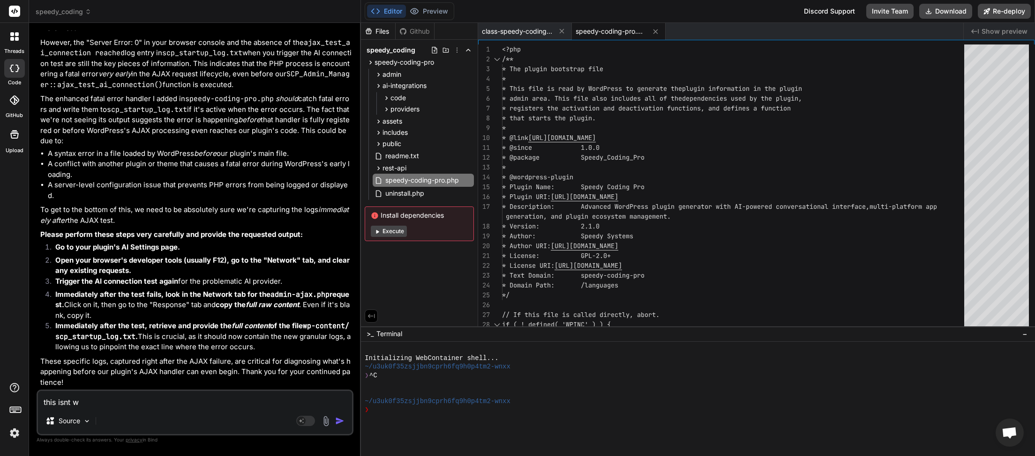
type textarea "x"
type textarea "this isnt wor"
type textarea "x"
type textarea "this isnt work"
type textarea "x"
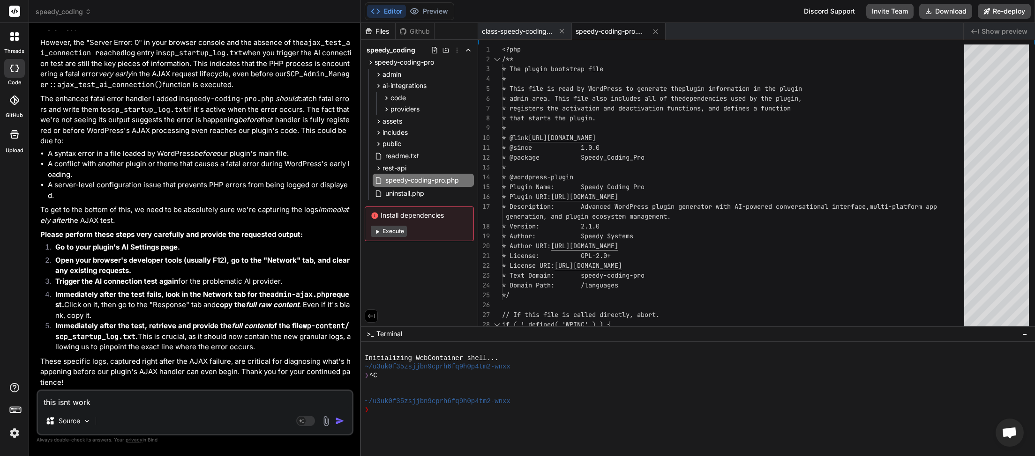
type textarea "this isnt worki"
type textarea "x"
type textarea "this isnt workin"
type textarea "x"
type textarea "this isnt working"
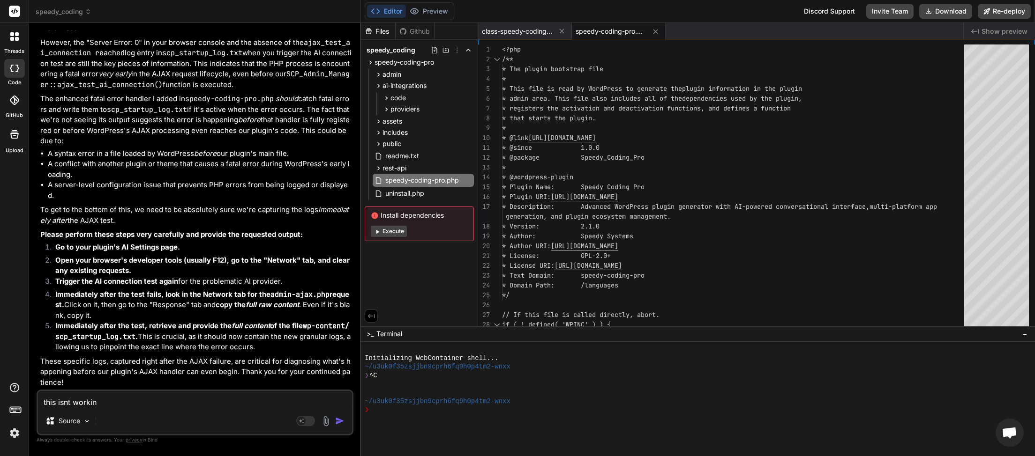
type textarea "x"
type textarea "this isnt working."
type textarea "x"
type textarea "this isnt working."
type textarea "x"
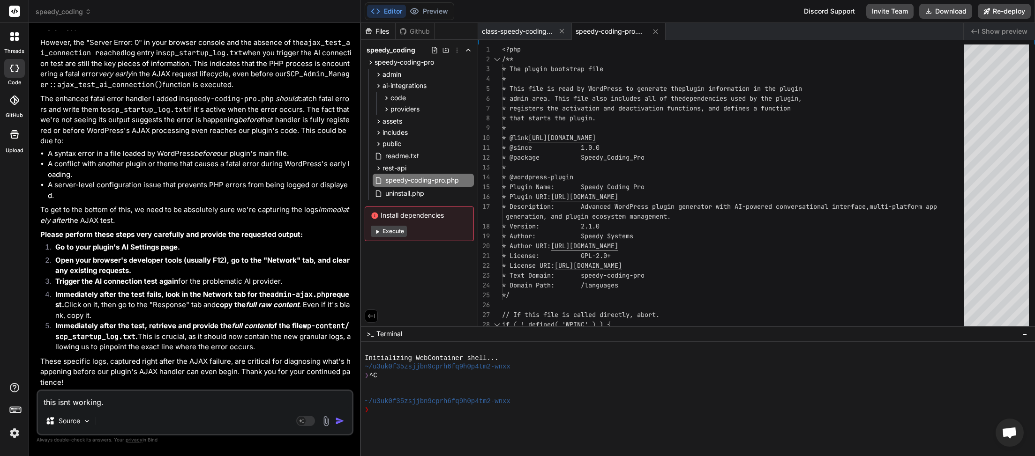
type textarea "this isnt working. t"
type textarea "x"
type textarea "this isnt working. th"
type textarea "x"
type textarea "this isnt working. the"
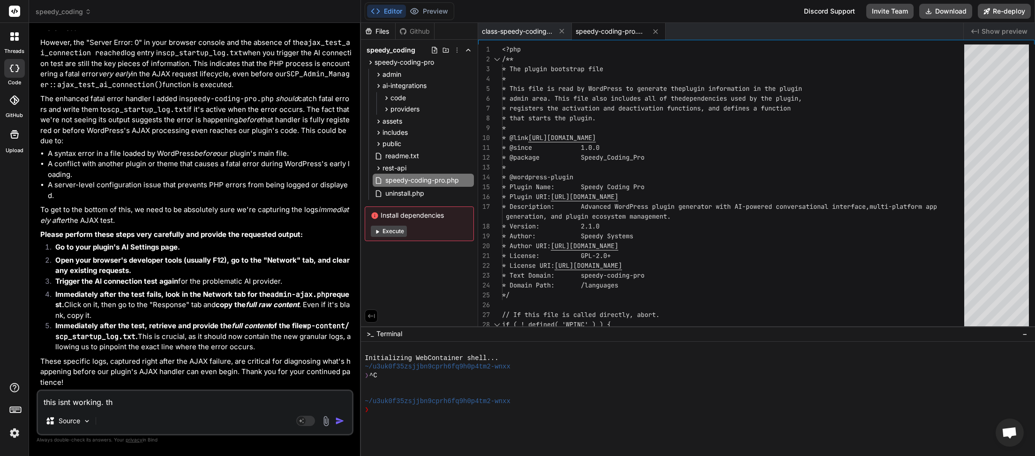
type textarea "x"
type textarea "this isnt working. thes"
type textarea "x"
type textarea "this isnt working. these"
type textarea "x"
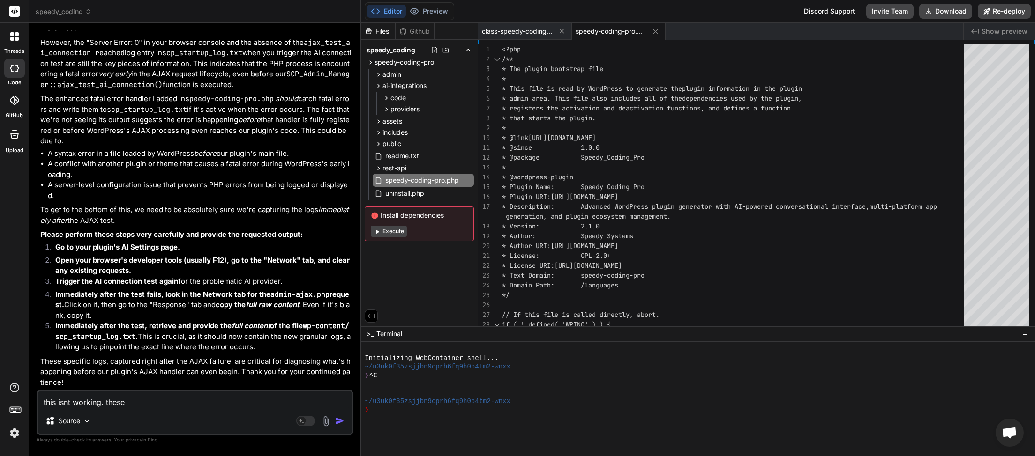
type textarea "this isnt working. these"
type textarea "x"
type textarea "this isnt working. these A"
type textarea "x"
type textarea "this isnt working. these AI"
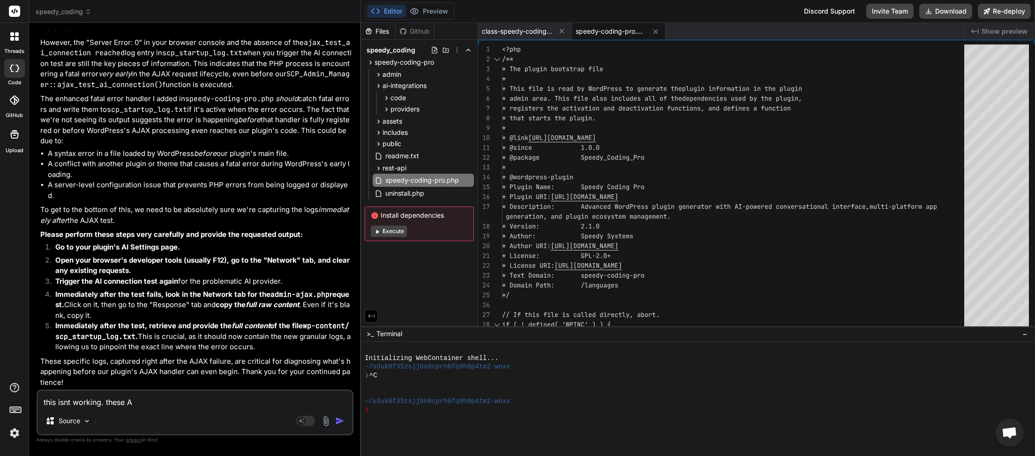
type textarea "x"
type textarea "this isnt working. these AI"
type textarea "x"
type textarea "this isnt working. these AI w"
type textarea "x"
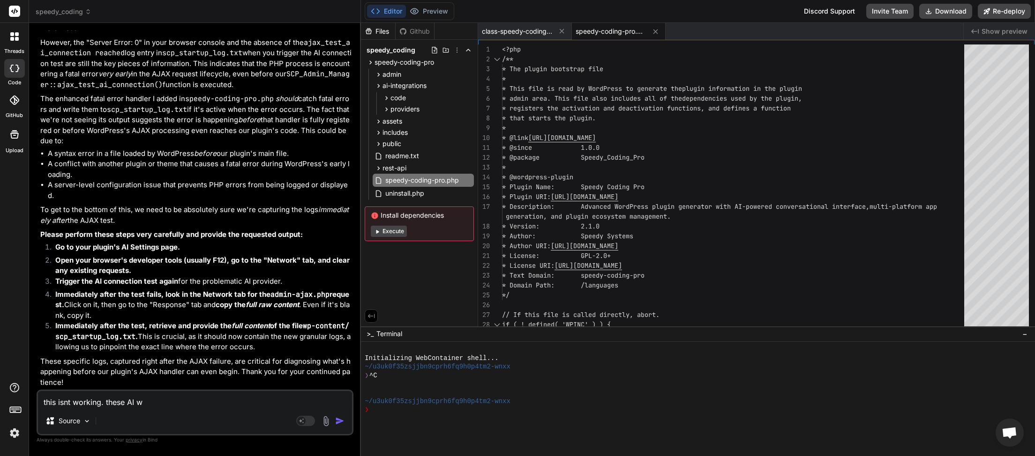
type textarea "this isnt working. these AI we"
type textarea "x"
type textarea "this isnt working. these AI wer"
type textarea "x"
type textarea "this isnt working. these AI were"
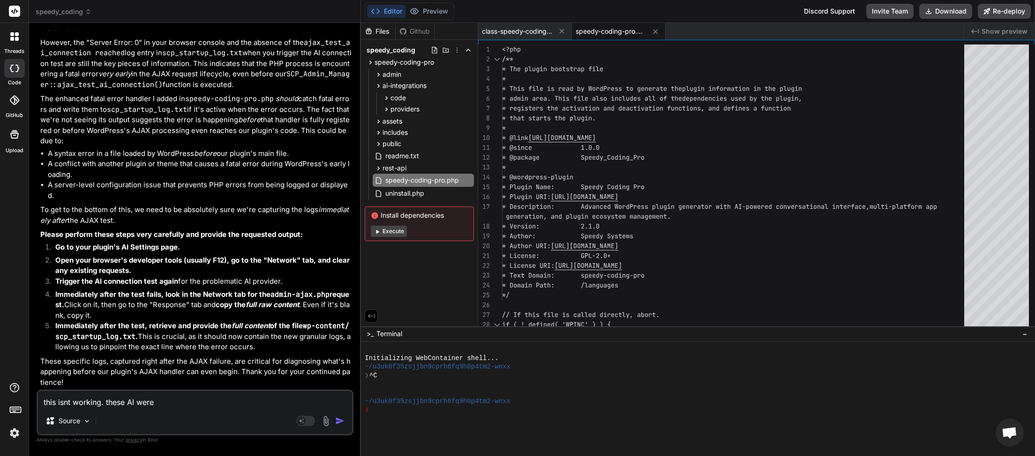
type textarea "x"
type textarea "this isnt working. these AI were"
type textarea "x"
type textarea "this isnt working. these AI were w"
type textarea "x"
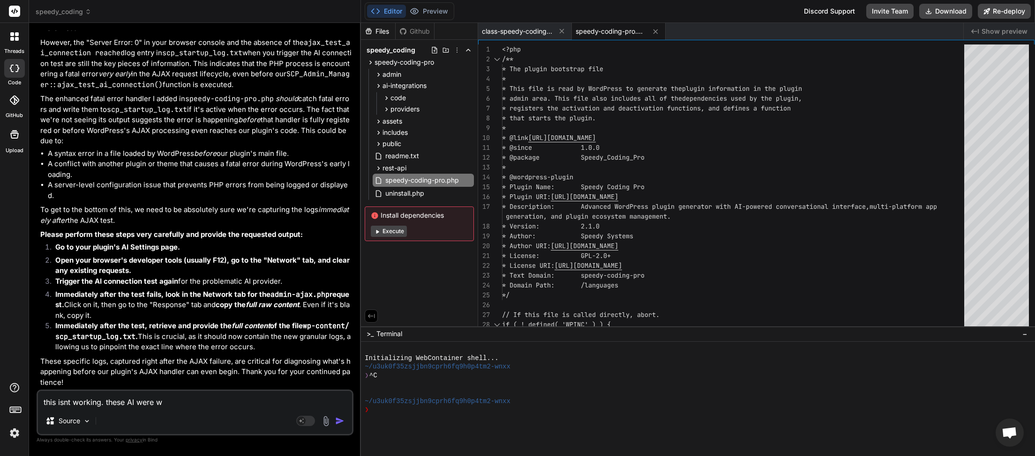
type textarea "this isnt working. these AI were wo"
type textarea "x"
type textarea "this isnt working. these AI were wor"
type textarea "x"
type textarea "this isnt working. these AI were work"
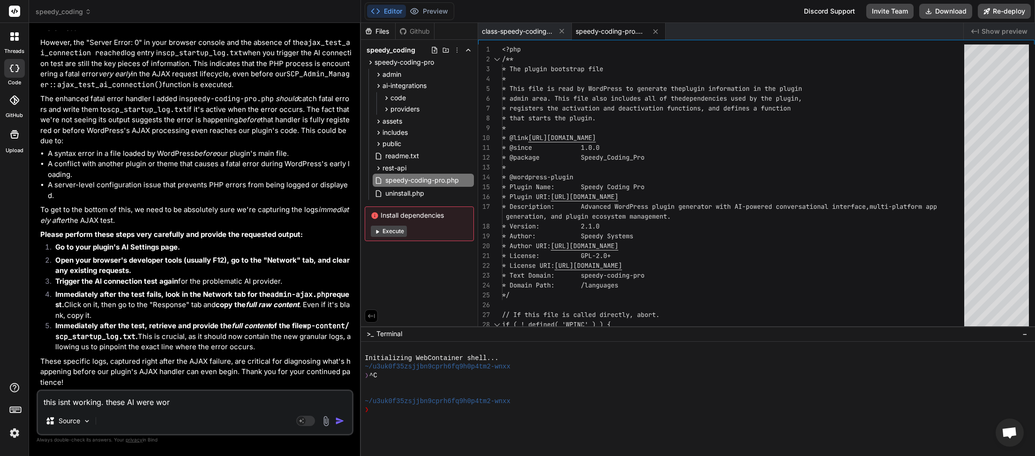
type textarea "x"
type textarea "this isnt working. these AI were worki"
type textarea "x"
type textarea "this isnt working. these AI were workin"
type textarea "x"
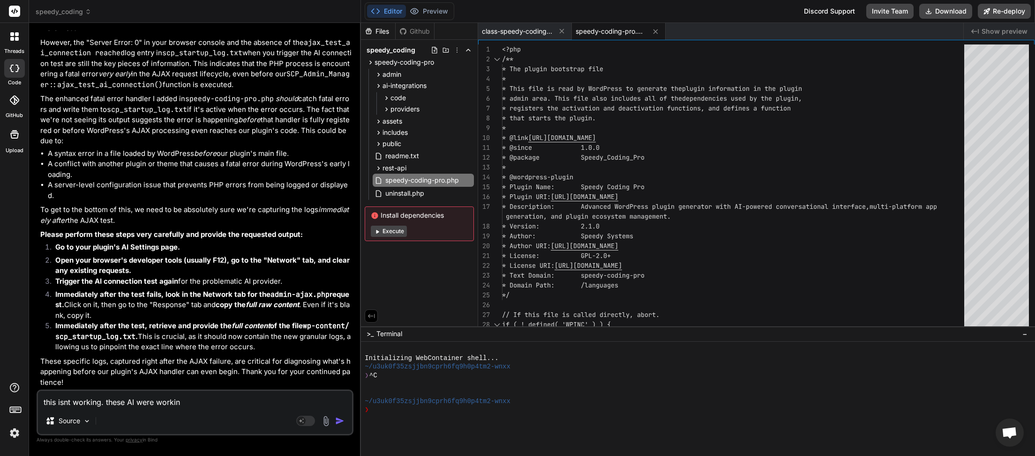
type textarea "this isnt working. these AI were working"
type textarea "x"
type textarea "this isnt working. these AI were working"
type textarea "x"
type textarea "this isnt working. these AI were working p"
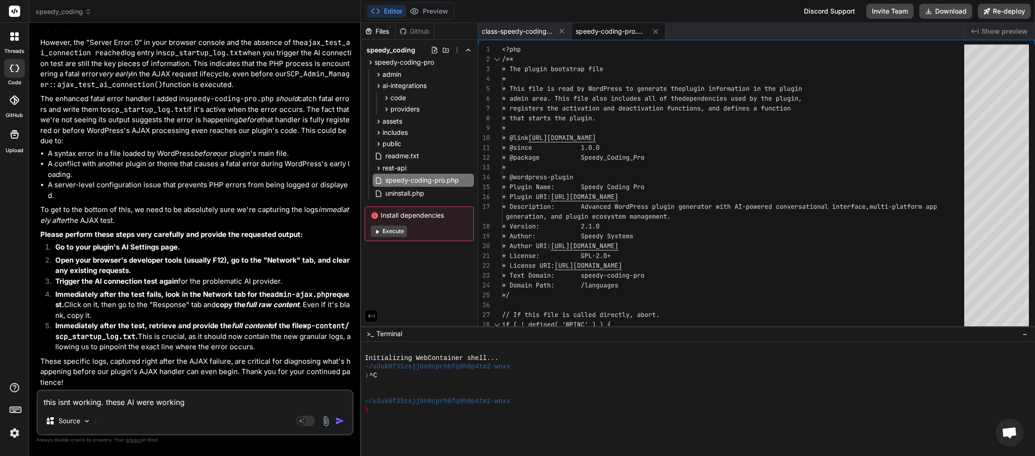
type textarea "x"
type textarea "this isnt working. these AI were working pr"
type textarea "x"
type textarea "this isnt working. these AI were working pre"
type textarea "x"
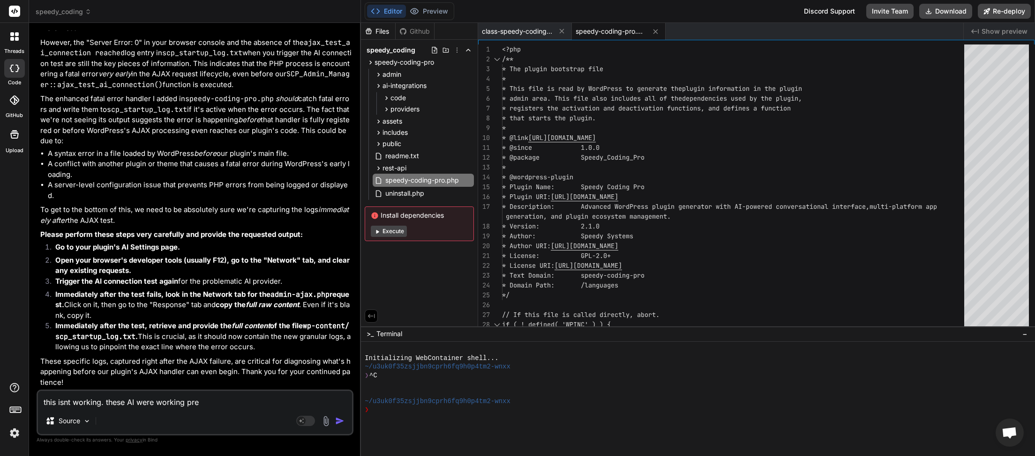
type textarea "this isnt working. these AI were working prev"
type textarea "x"
type textarea "this isnt working. these AI were working previ"
type textarea "x"
type textarea "this isnt working. these AI were working previo"
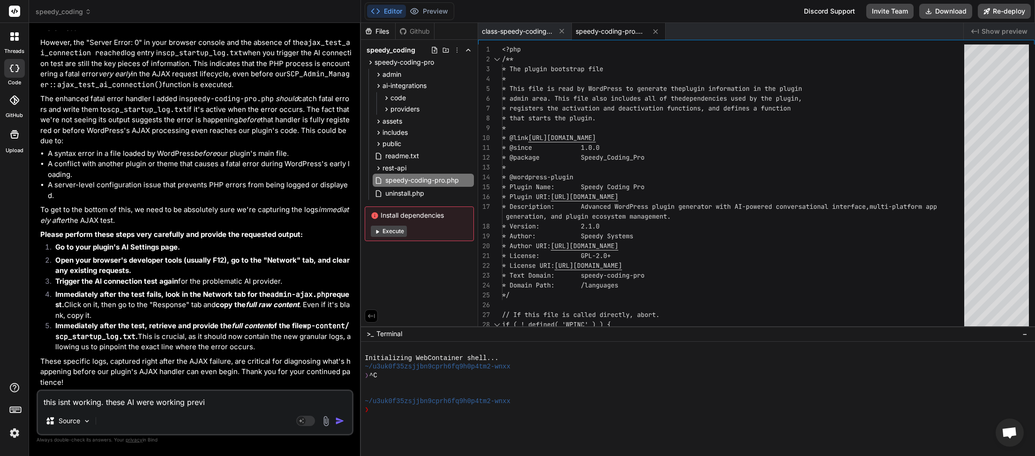
type textarea "x"
type textarea "this isnt working. these AI were working previou"
type textarea "x"
type textarea "this isnt working. these AI were working previous"
type textarea "x"
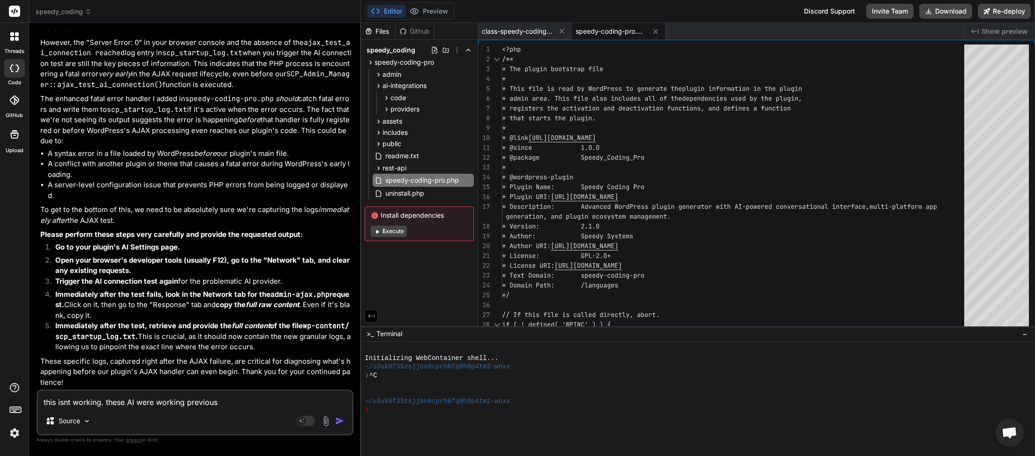
type textarea "this isnt working. these AI were working previousl"
type textarea "x"
type textarea "this isnt working. these AI were working previously"
type textarea "x"
type textarea "this isnt working. these AI were working previously."
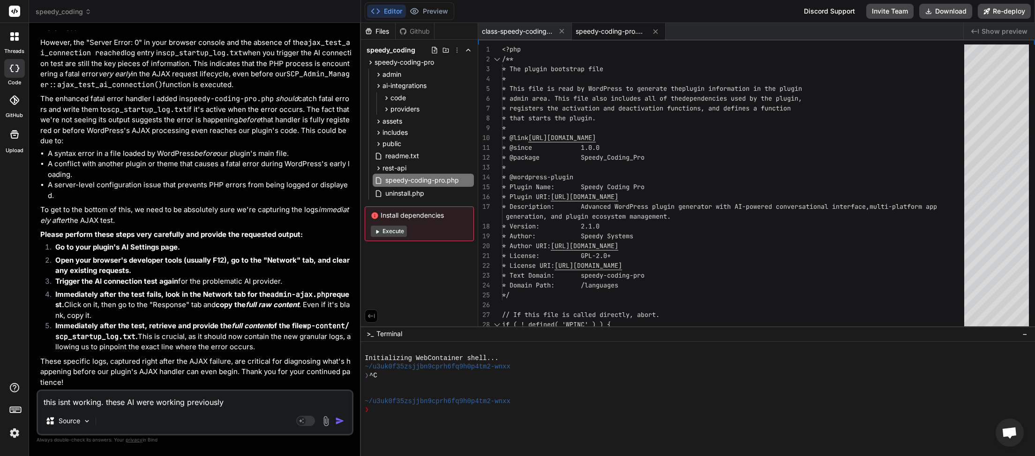
type textarea "x"
type textarea "this isnt working. these AI were working previously."
type textarea "x"
type textarea "this isnt working. these AI were working previously. d"
type textarea "x"
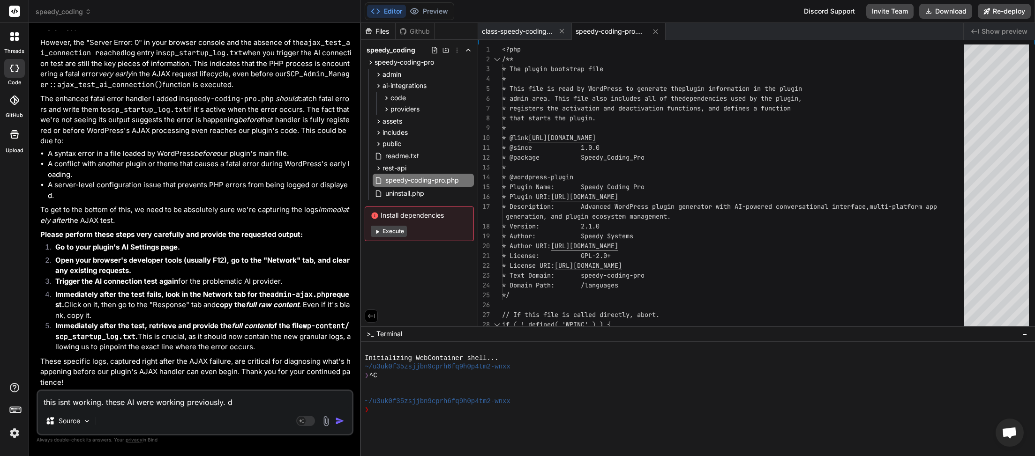
type textarea "this isnt working. these AI were working previously. do"
type textarea "x"
type textarea "this isnt working. these AI were working previously. do"
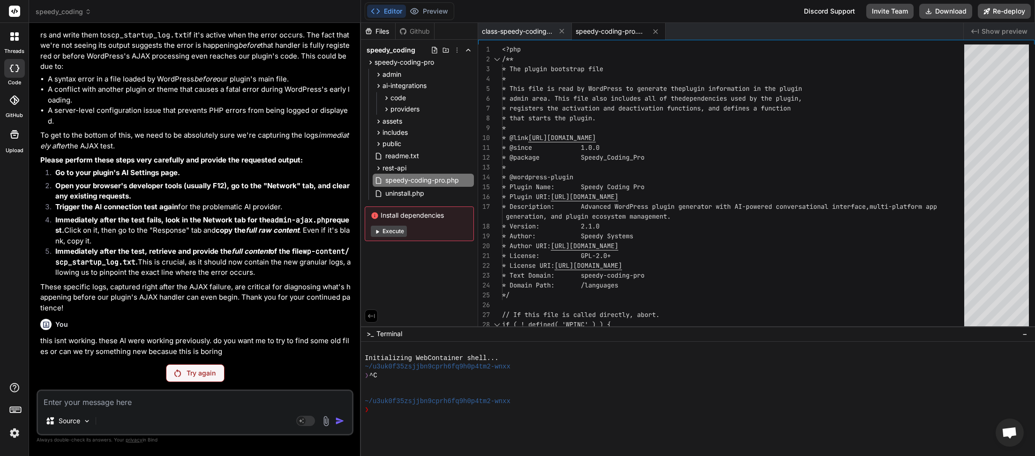
scroll to position [96184, 0]
click at [204, 374] on p "Try again" at bounding box center [200, 373] width 29 height 9
click at [189, 371] on p "Try again" at bounding box center [200, 373] width 29 height 9
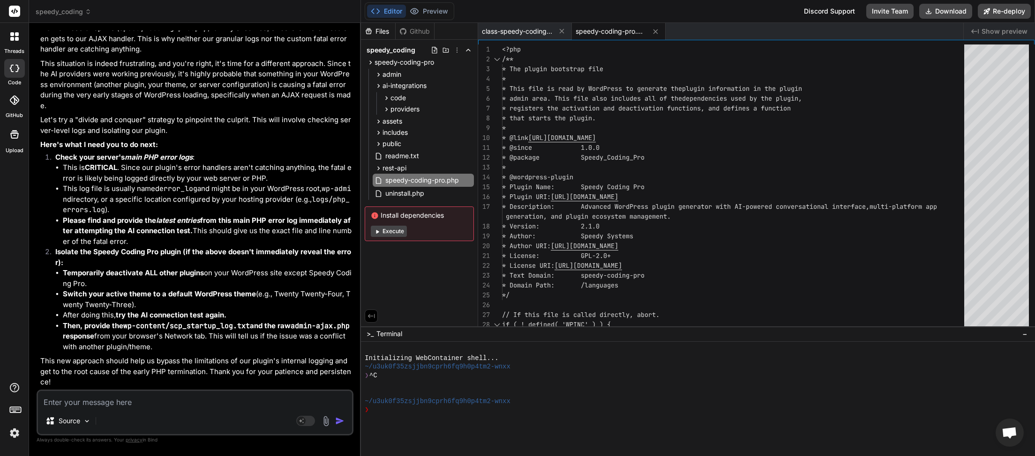
scroll to position [96683, 0]
click at [86, 402] on textarea at bounding box center [195, 399] width 314 height 17
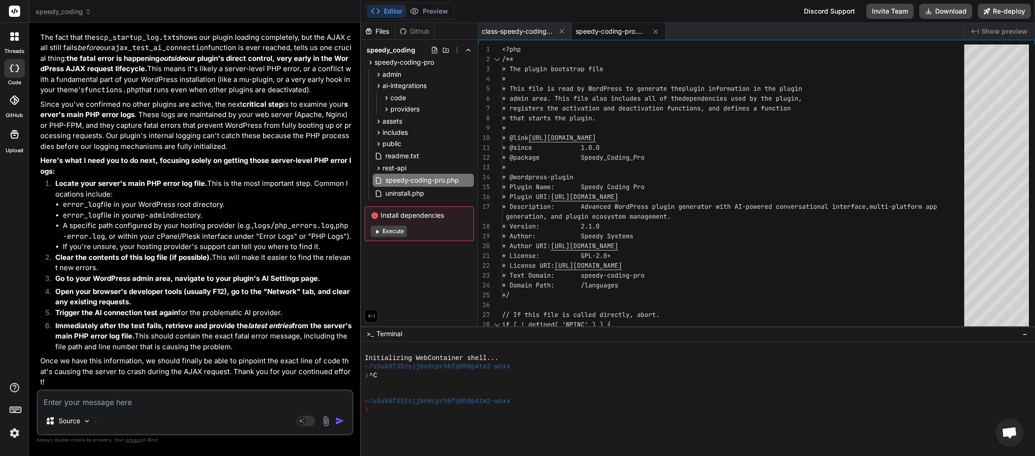
scroll to position [97133, 0]
paste textarea "[2025-09-11 05:35:49] Speedy Coding Pro plugin bootstrap started. [2025-09-11 0…"
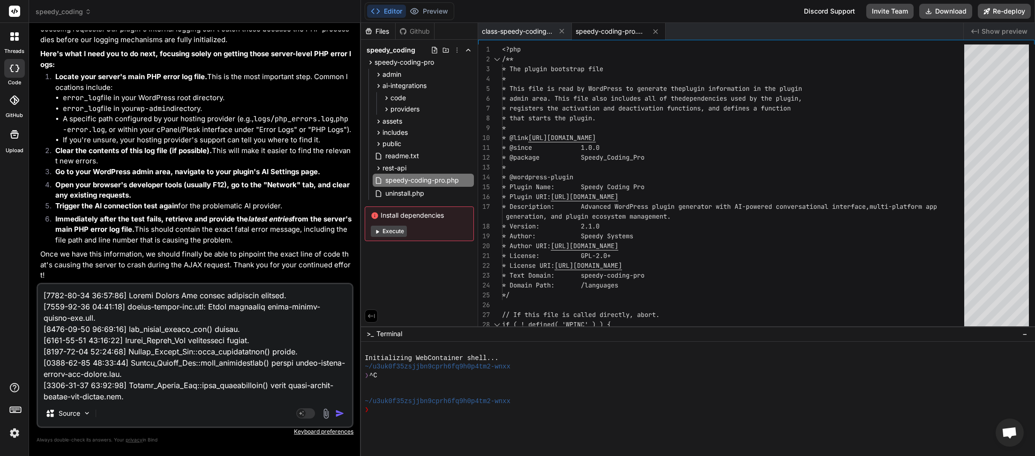
scroll to position [44319, 0]
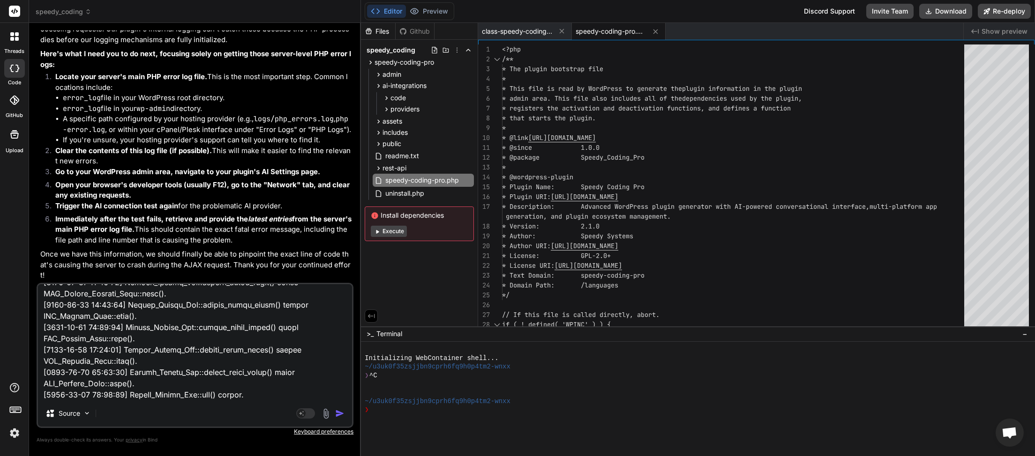
click at [342, 413] on img "button" at bounding box center [339, 413] width 9 height 9
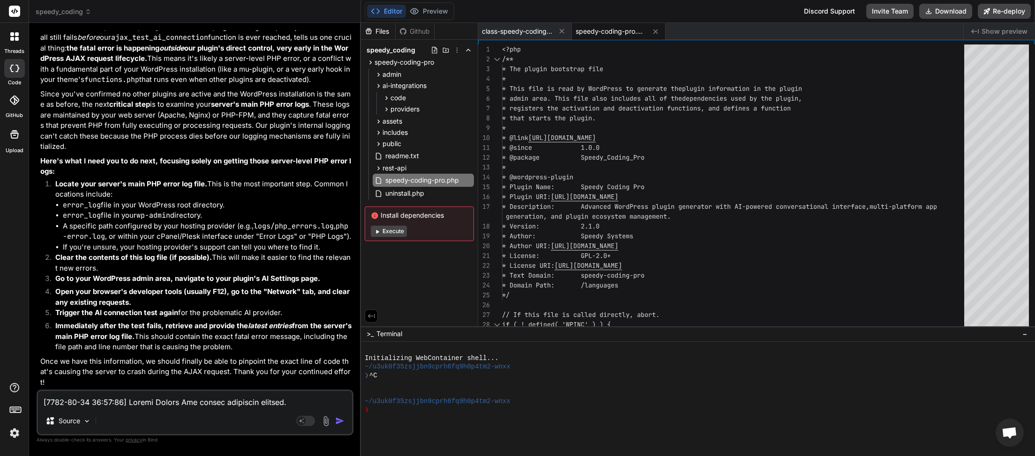
scroll to position [120608, 0]
click at [98, 405] on textarea at bounding box center [195, 399] width 314 height 17
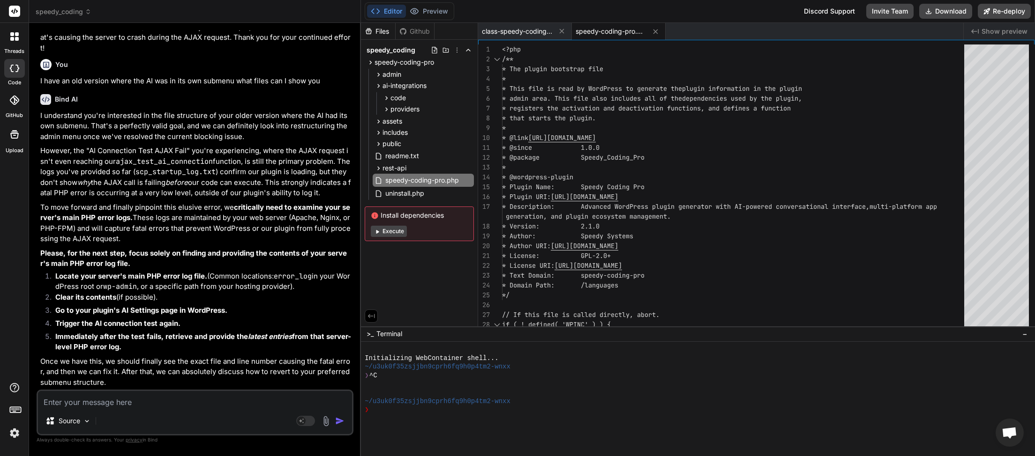
scroll to position [120944, 0]
paste textarea "<?php /** * Manages AI provider integrations. * * @link https://speedysystems.c…"
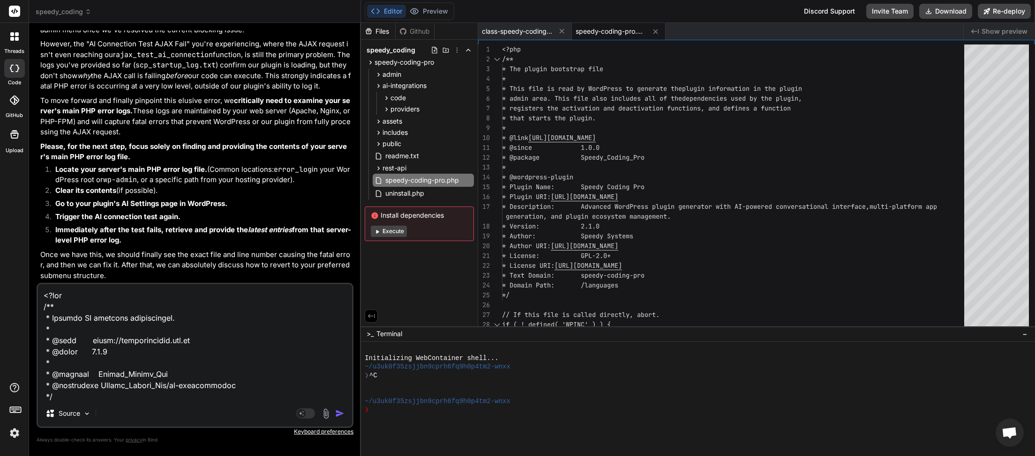
scroll to position [327, 0]
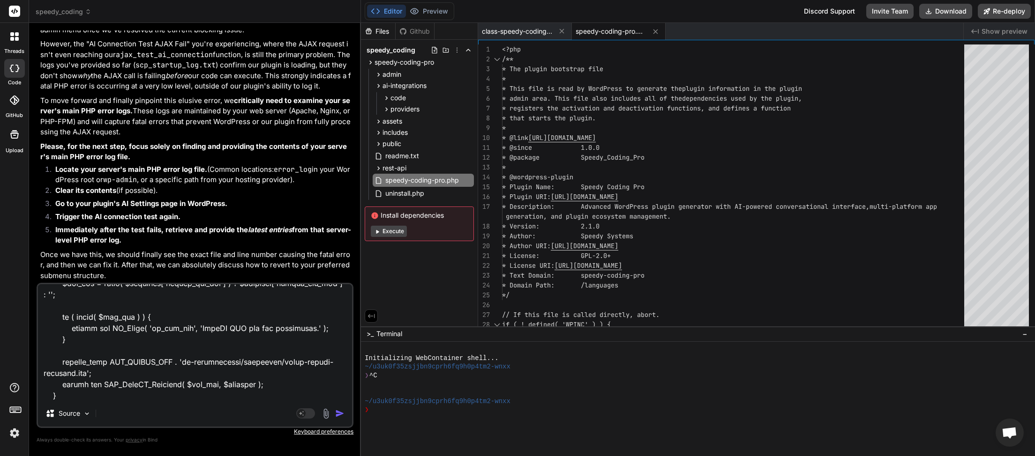
click at [338, 413] on img "button" at bounding box center [339, 413] width 9 height 9
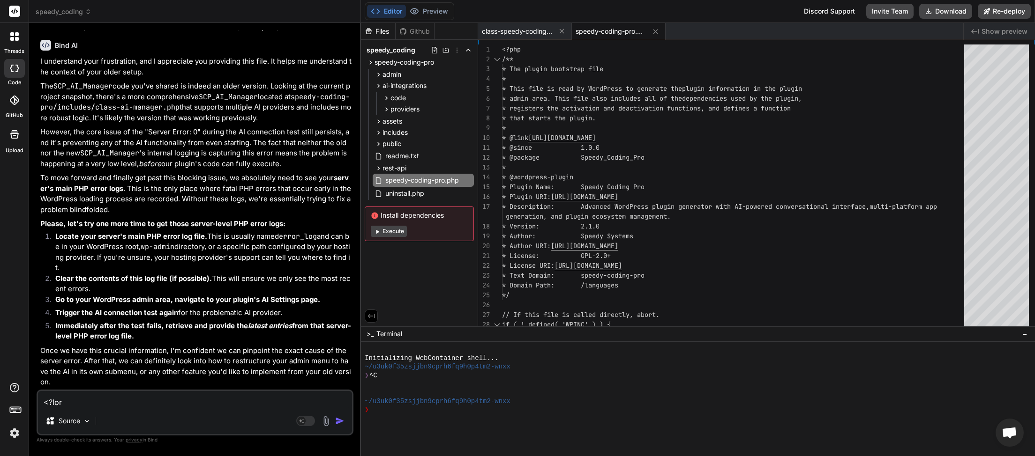
scroll to position [121418, 0]
click at [89, 404] on textarea at bounding box center [195, 399] width 314 height 17
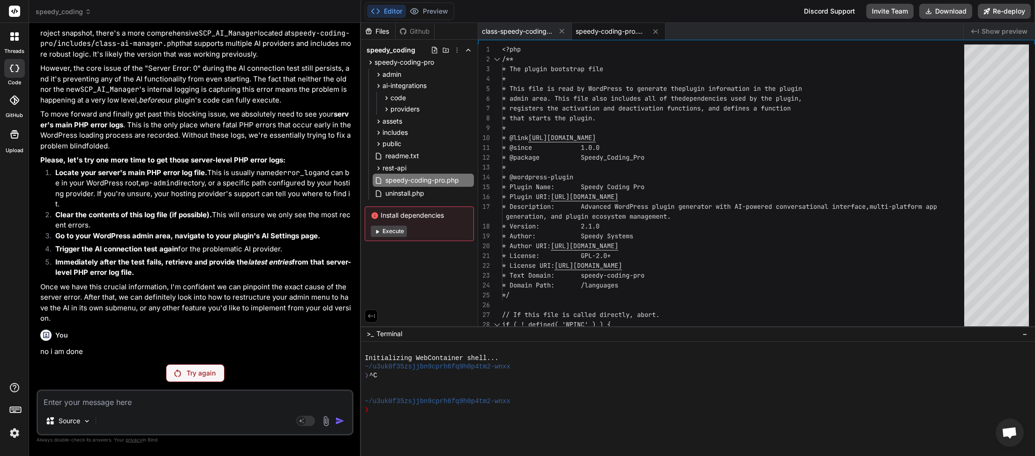
scroll to position [121430, 0]
click at [200, 374] on p "Try again" at bounding box center [200, 373] width 29 height 9
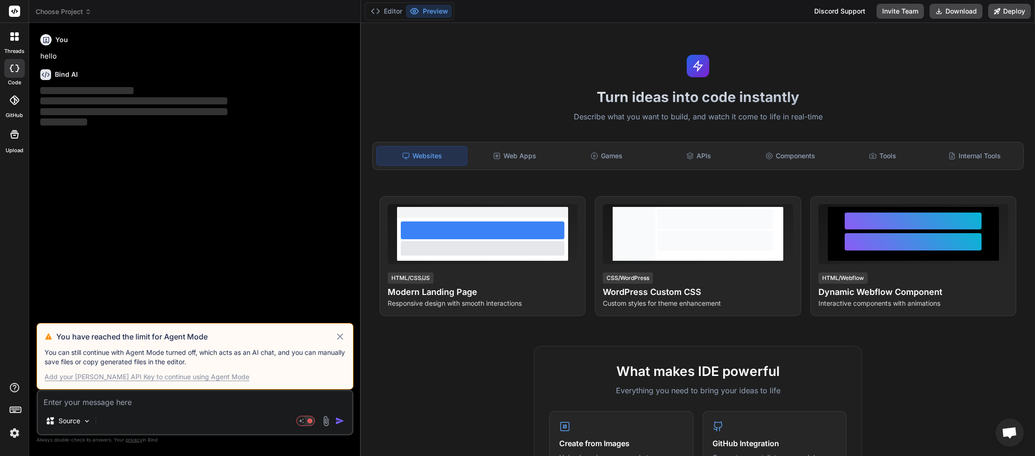
scroll to position [52, 0]
click at [341, 340] on icon at bounding box center [340, 336] width 11 height 11
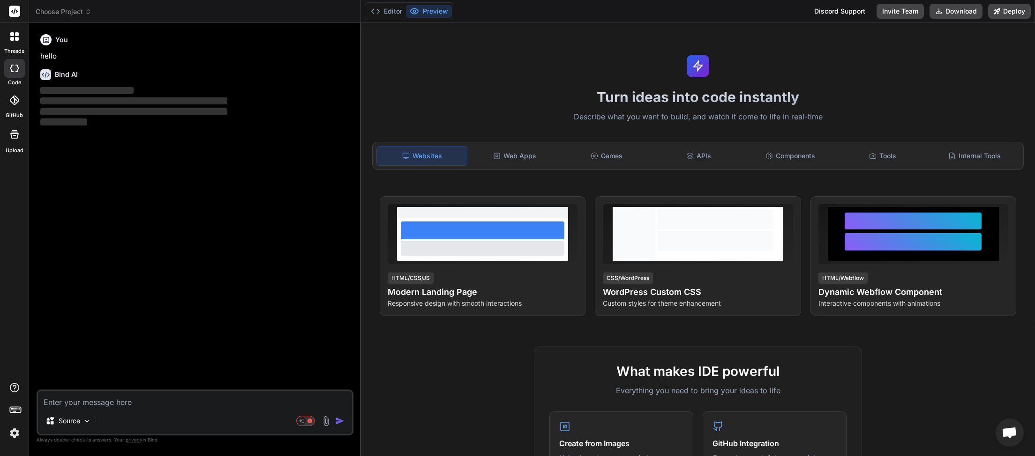
click at [89, 8] on icon at bounding box center [88, 11] width 7 height 7
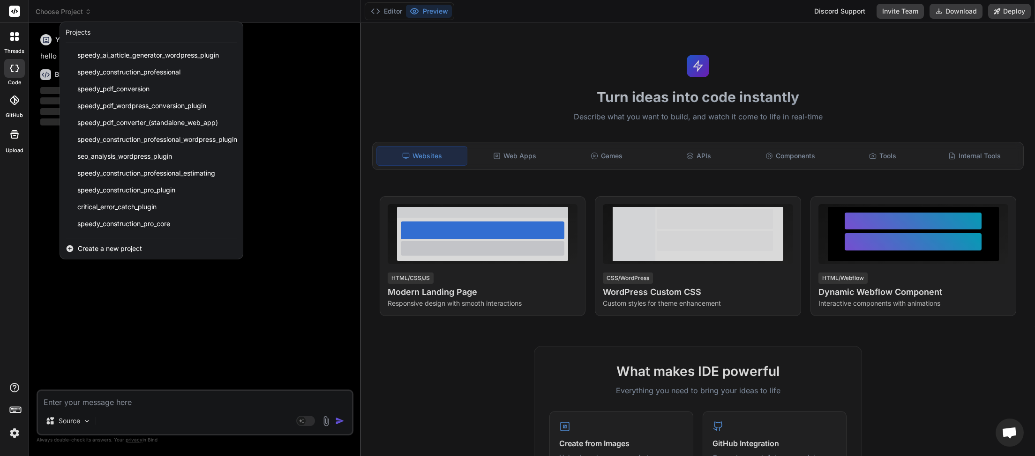
scroll to position [200, 0]
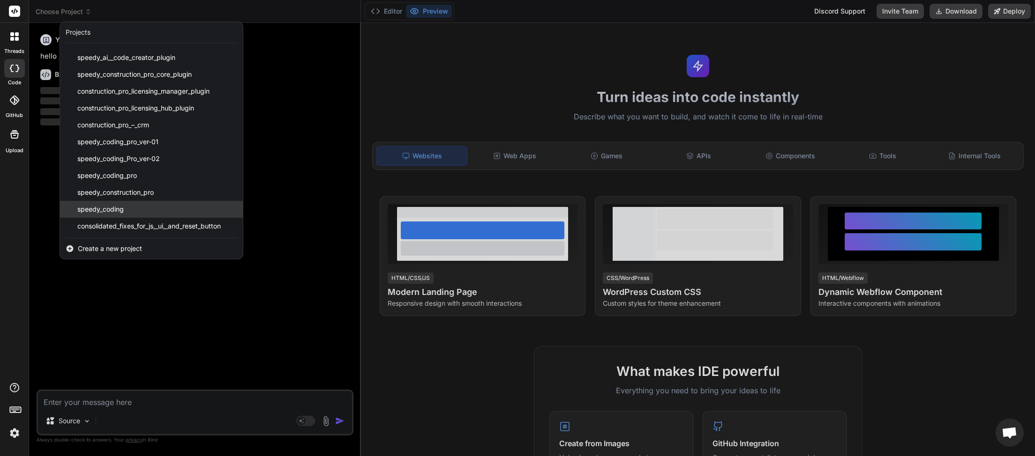
click at [122, 208] on span "speedy_coding" at bounding box center [100, 209] width 46 height 9
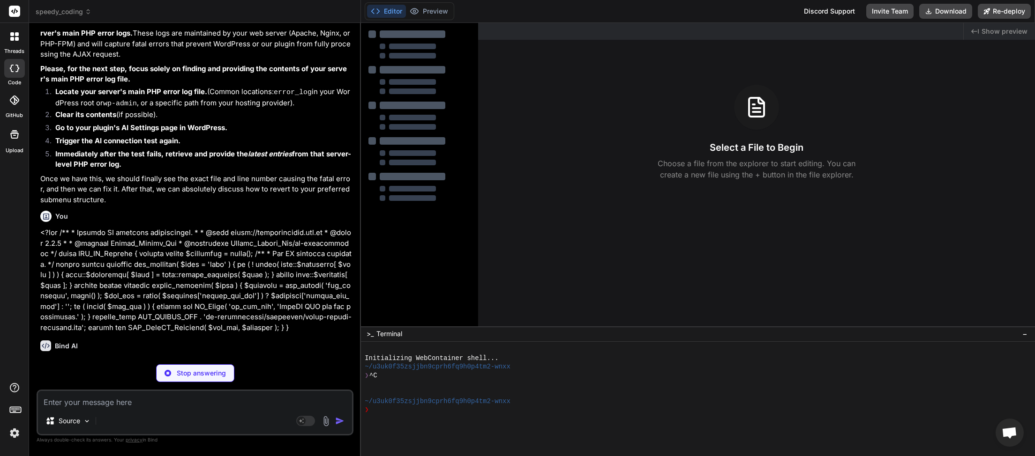
scroll to position [24485, 0]
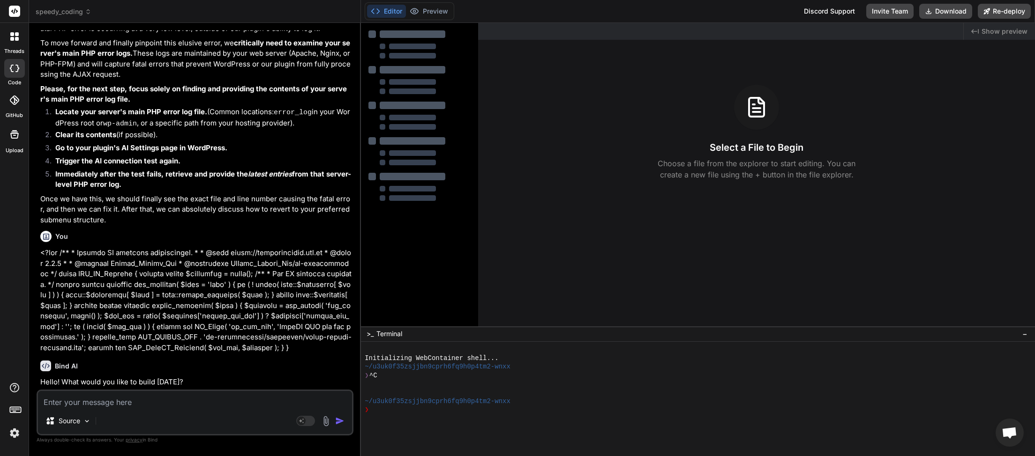
type textarea "x"
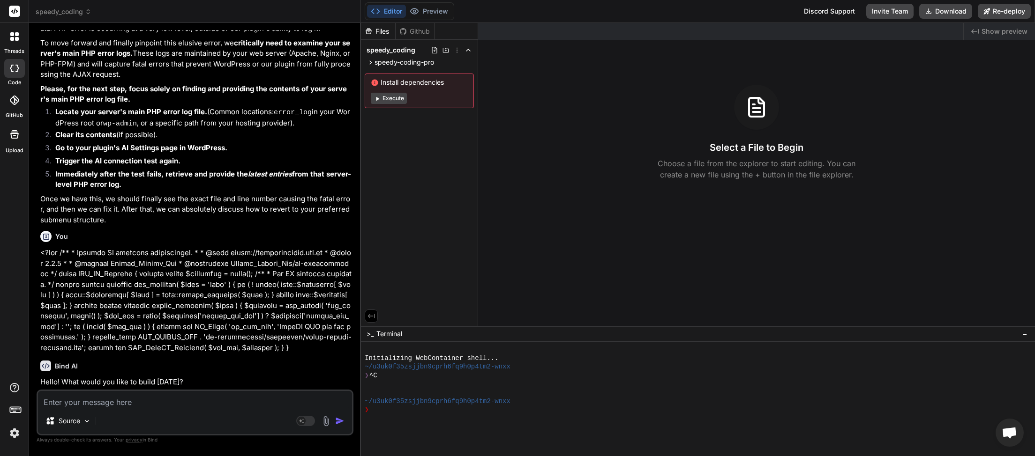
paste textarea "<?php /** * Manages AI provider integrations. * * @link https://speedysystems.c…"
type textarea "<?php /** * Manages AI provider integrations. * * @link https://speedysystems.c…"
type textarea "x"
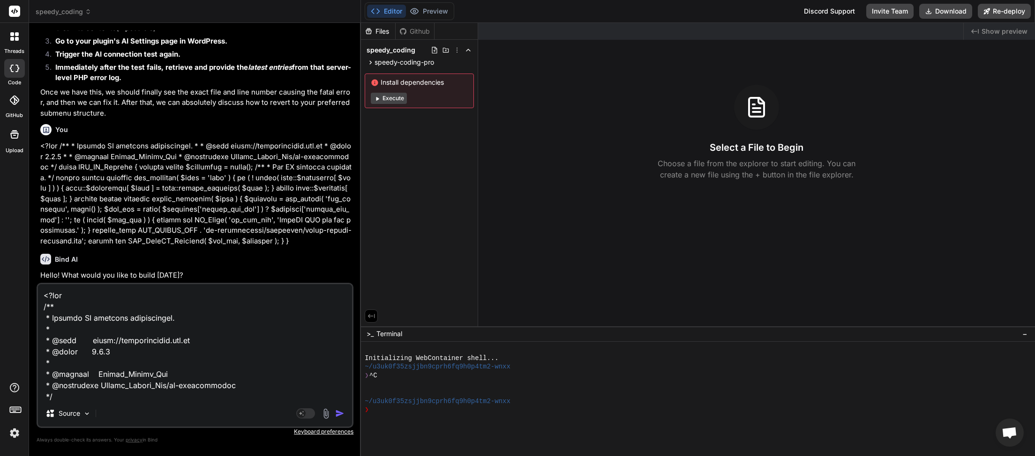
scroll to position [327, 0]
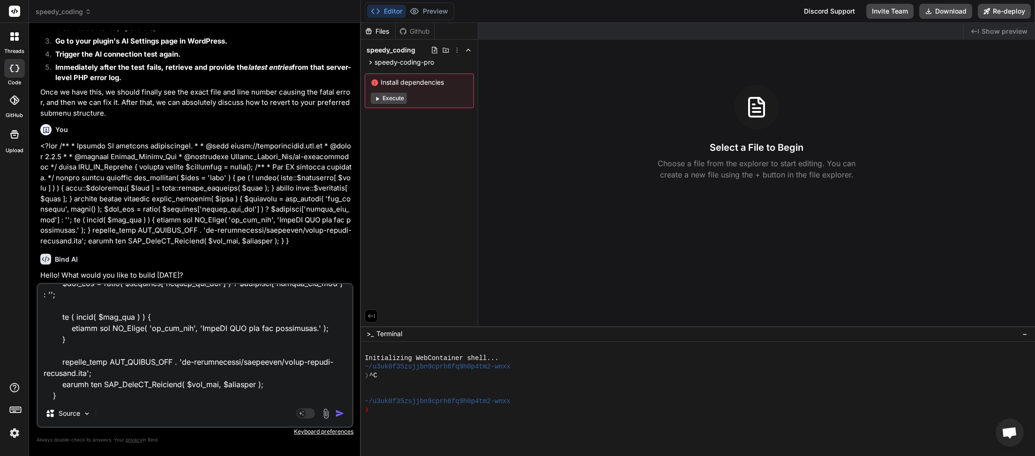
type textarea "<?php /** * Manages AI provider integrations. * * @link https://speedysystems.c…"
click at [338, 414] on img "button" at bounding box center [339, 413] width 9 height 9
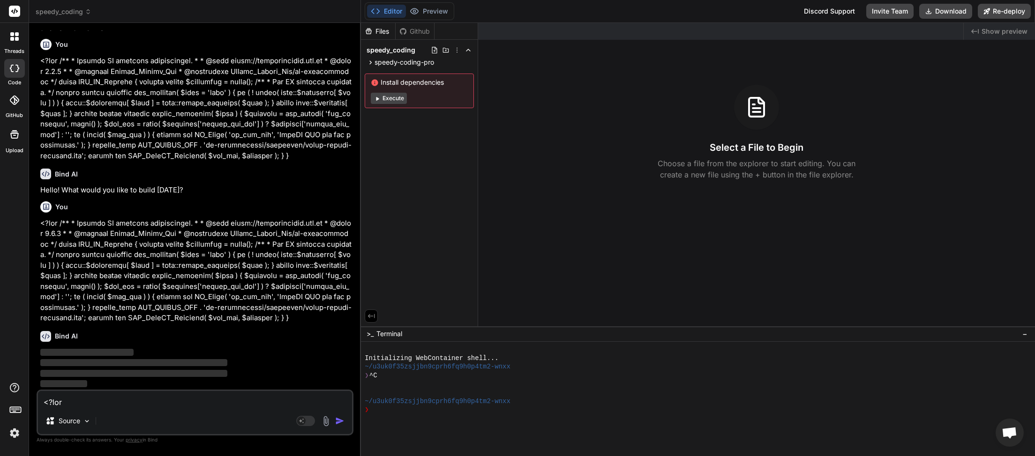
scroll to position [24668, 0]
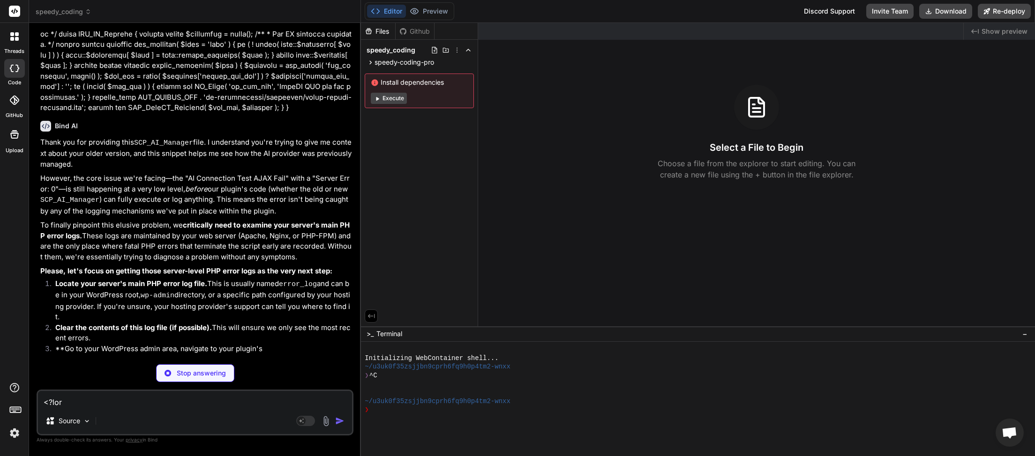
type textarea "x"
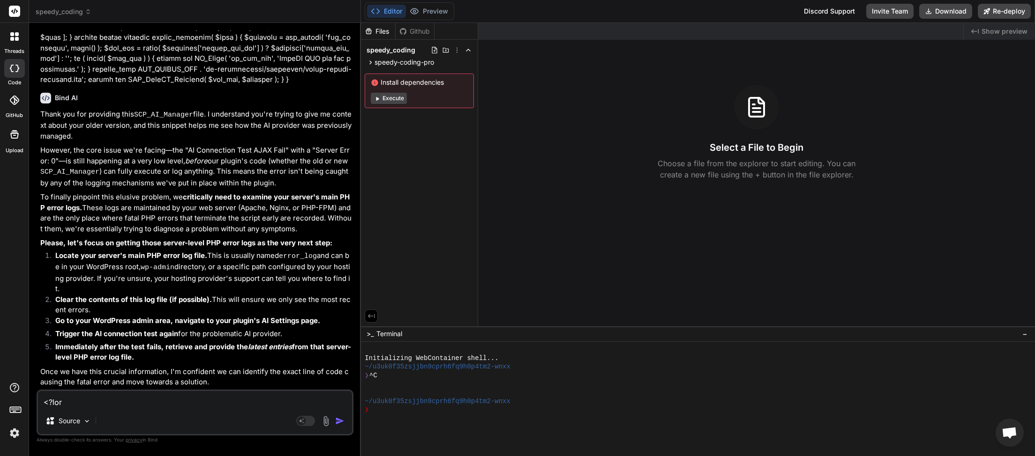
scroll to position [24903, 0]
click at [106, 401] on textarea at bounding box center [195, 399] width 314 height 17
type textarea "I"
type textarea "x"
type textarea "I"
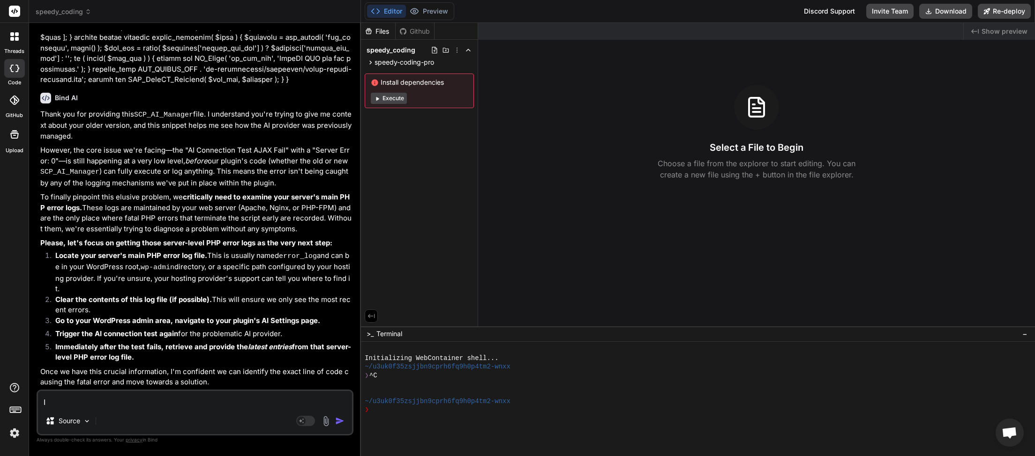
type textarea "x"
type textarea "I w"
type textarea "x"
type textarea "I wa"
type textarea "x"
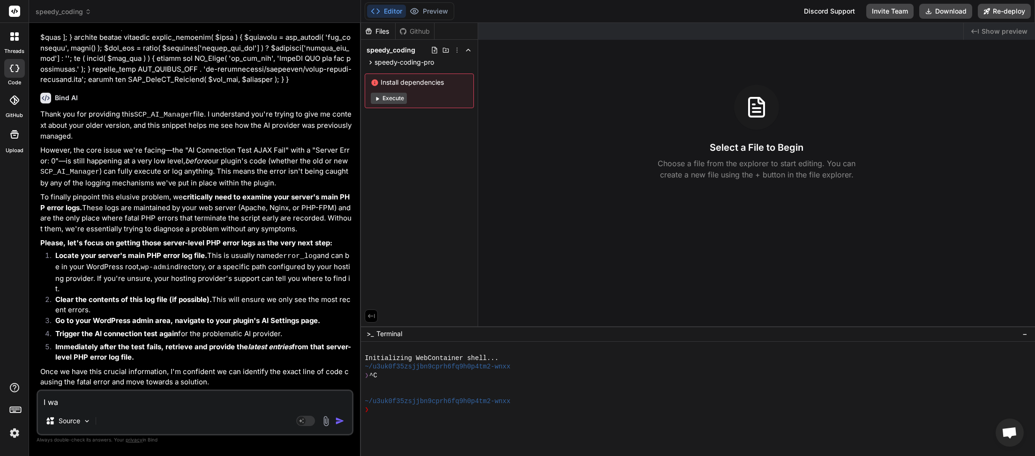
type textarea "I wan"
type textarea "x"
type textarea "I want"
type textarea "x"
type textarea "I want"
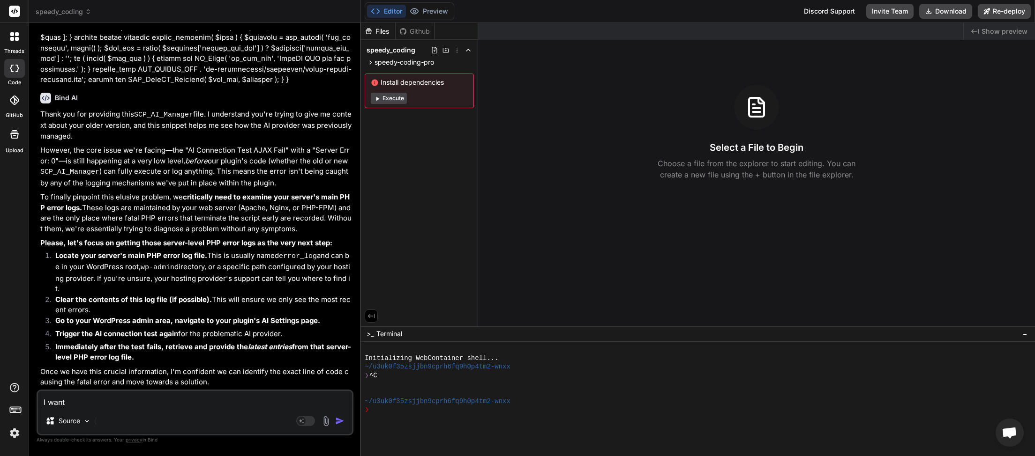
type textarea "x"
type textarea "I want t"
type textarea "x"
type textarea "I want to"
type textarea "x"
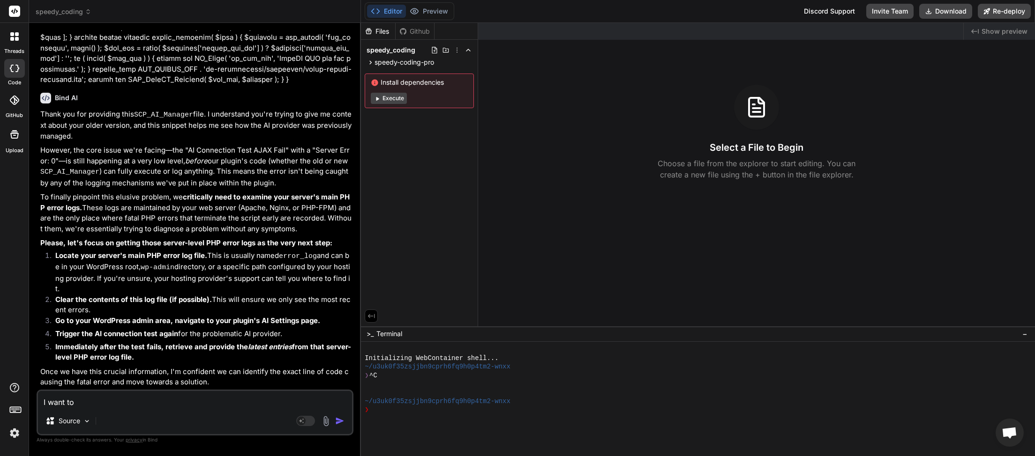
type textarea "I want to"
type textarea "x"
type textarea "I want to p"
type textarea "x"
type textarea "I want to pu"
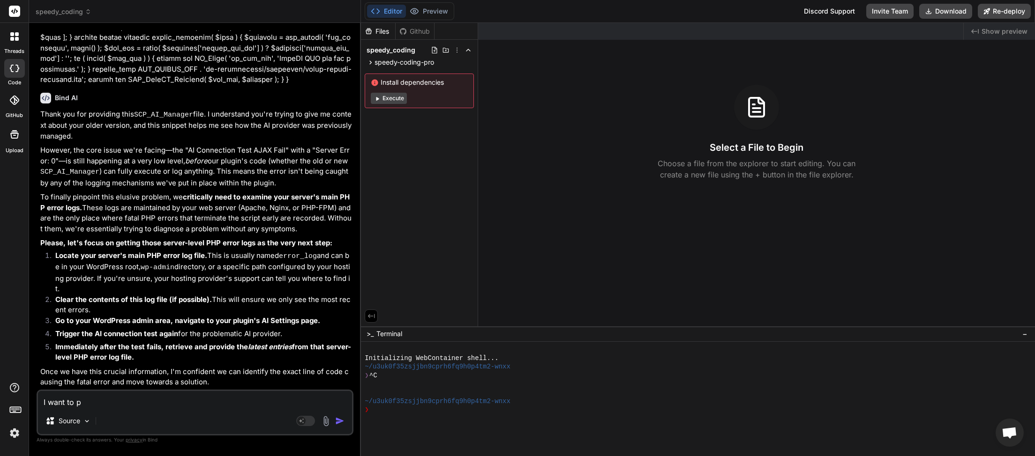
type textarea "x"
type textarea "I want to put"
type textarea "x"
type textarea "I want to put"
type textarea "x"
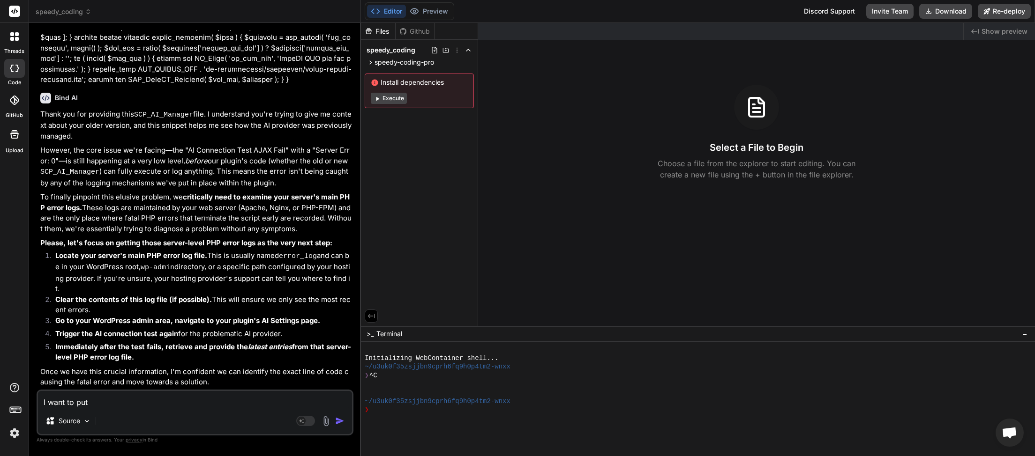
type textarea "I want to put t"
type textarea "x"
type textarea "I want to put th"
type textarea "x"
type textarea "I want to put the"
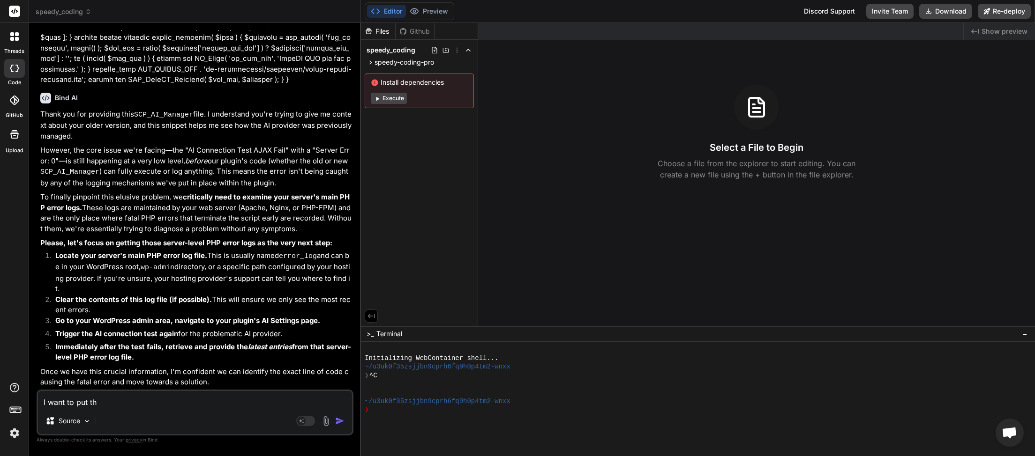
type textarea "x"
type textarea "I want to put the"
type textarea "x"
type textarea "I want to put the A"
type textarea "x"
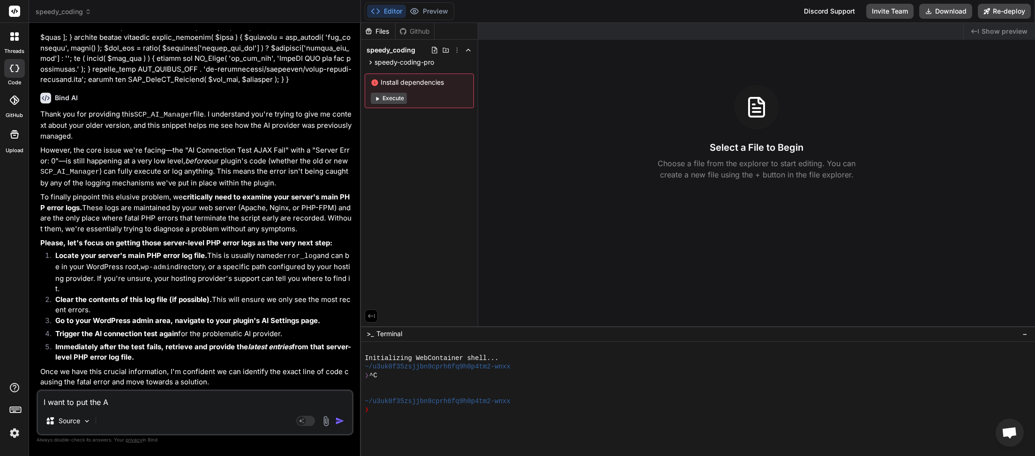
type textarea "I want to put the AI"
type textarea "x"
type textarea "I want to put the AI"
type textarea "x"
type textarea "I want to put the AI i"
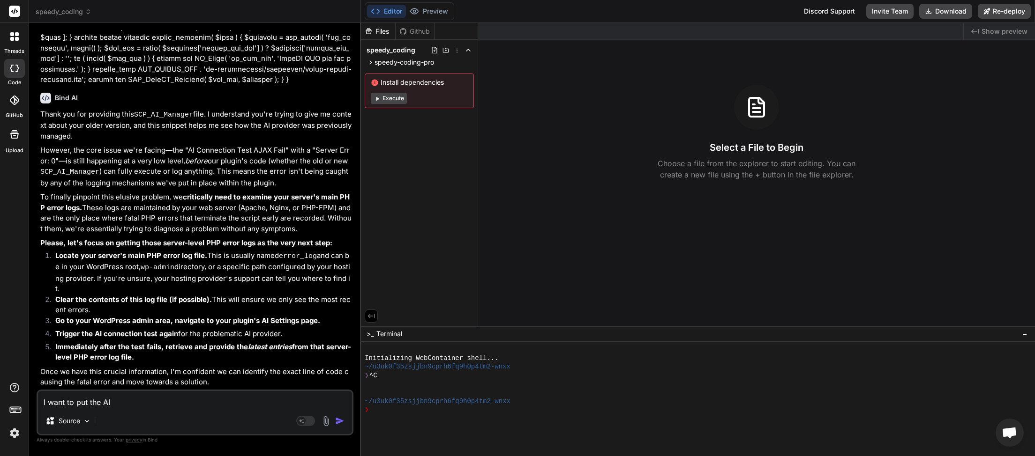
type textarea "x"
type textarea "I want to put the AI in"
type textarea "x"
type textarea "I want to put the AI int"
type textarea "x"
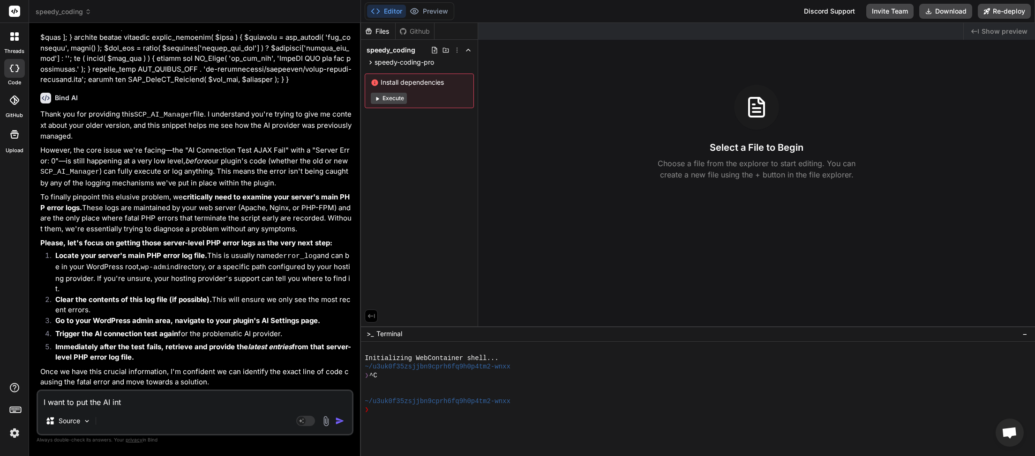
type textarea "I want to put the AI inte"
type textarea "x"
type textarea "I want to put the AI integ"
type textarea "x"
type textarea "I want to put the AI integr"
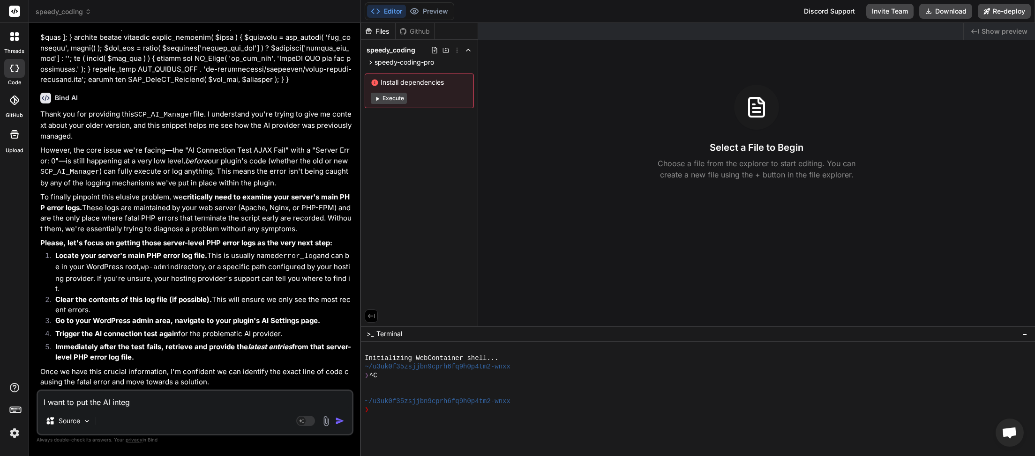
type textarea "x"
type textarea "I want to put the AI integra"
type textarea "x"
type textarea "I want to put the AI integrat"
type textarea "x"
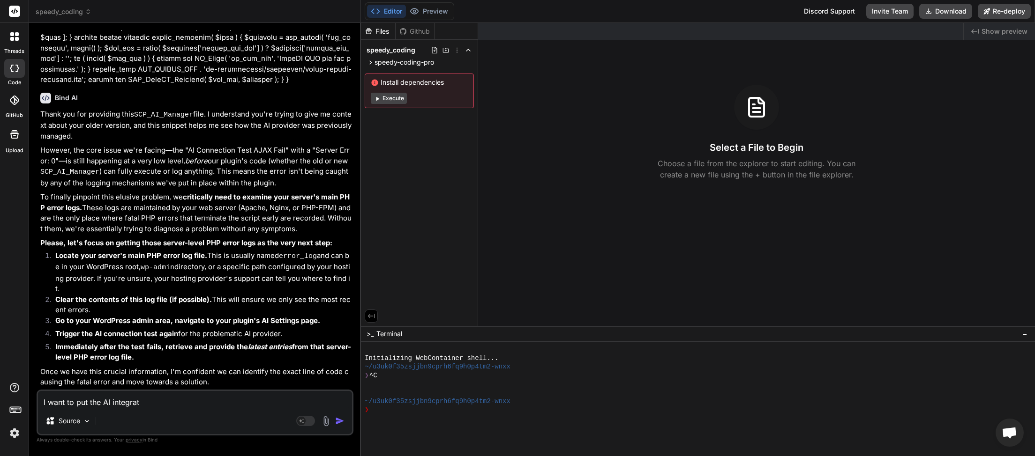
type textarea "I want to put the AI integrati"
type textarea "x"
type textarea "I want to put the AI integratio"
type textarea "x"
type textarea "I want to put the AI integration"
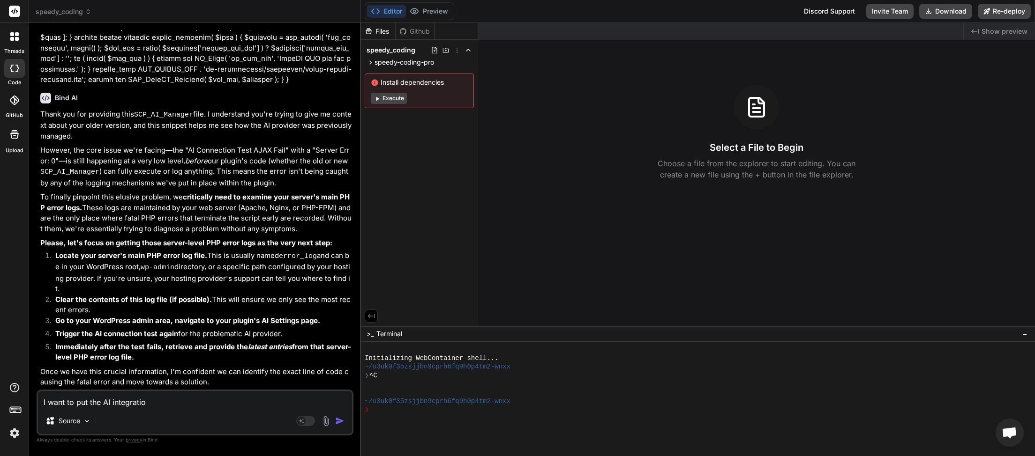
type textarea "x"
type textarea "I want to put the AI integrations"
type textarea "x"
type textarea "I want to put the AI integrations"
type textarea "x"
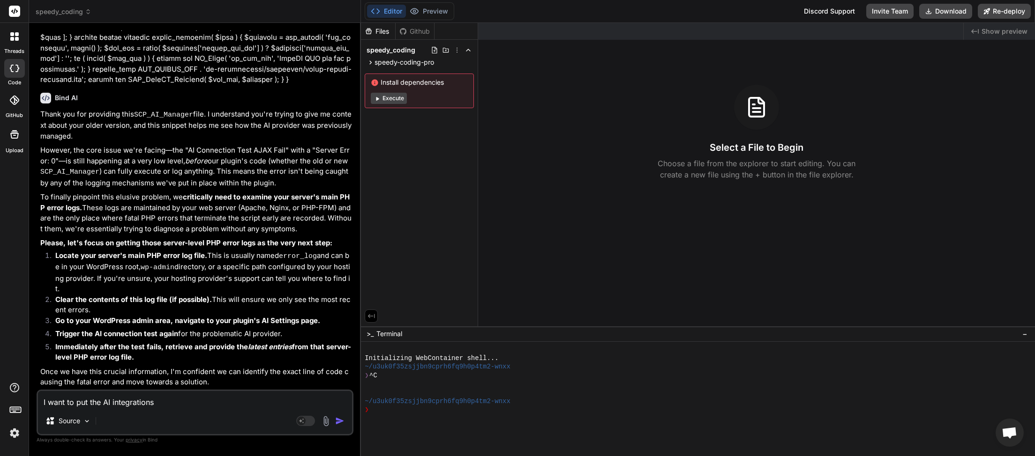
type textarea "I want to put the AI integrations b"
type textarea "x"
type textarea "I want to put the AI integrations ba"
type textarea "x"
type textarea "I want to put the AI integrations bac"
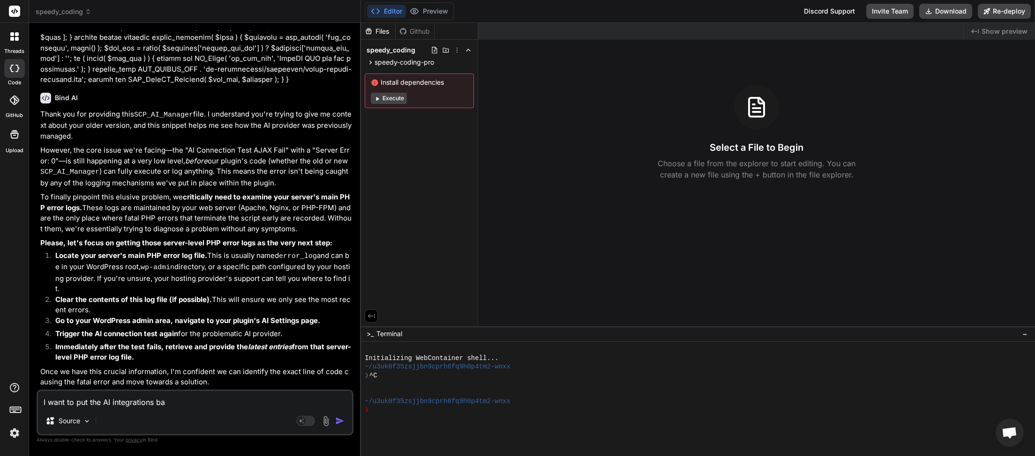
type textarea "x"
type textarea "I want to put the AI integrations back"
type textarea "x"
type textarea "I want to put the AI integrations back"
type textarea "x"
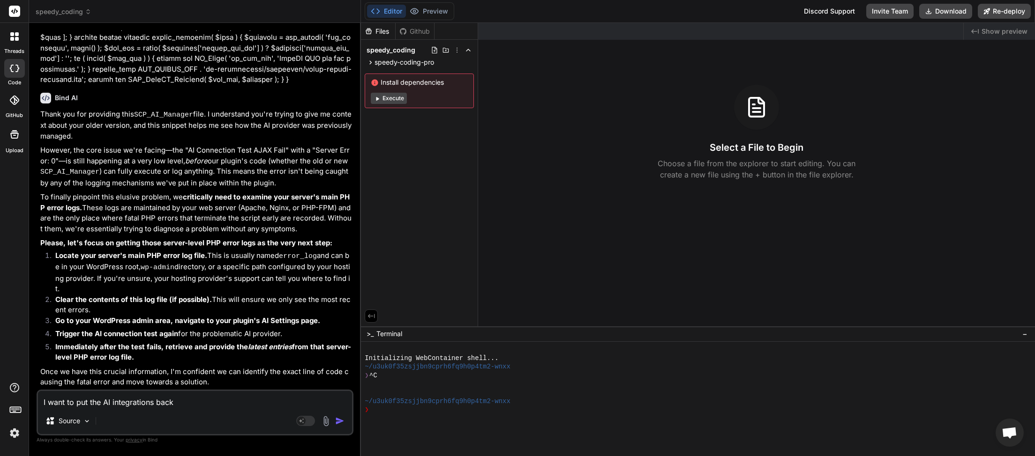
type textarea "I want to put the AI integrations back i"
type textarea "x"
type textarea "I want to put the AI integrations back in"
type textarea "x"
type textarea "I want to put the AI integrations back in"
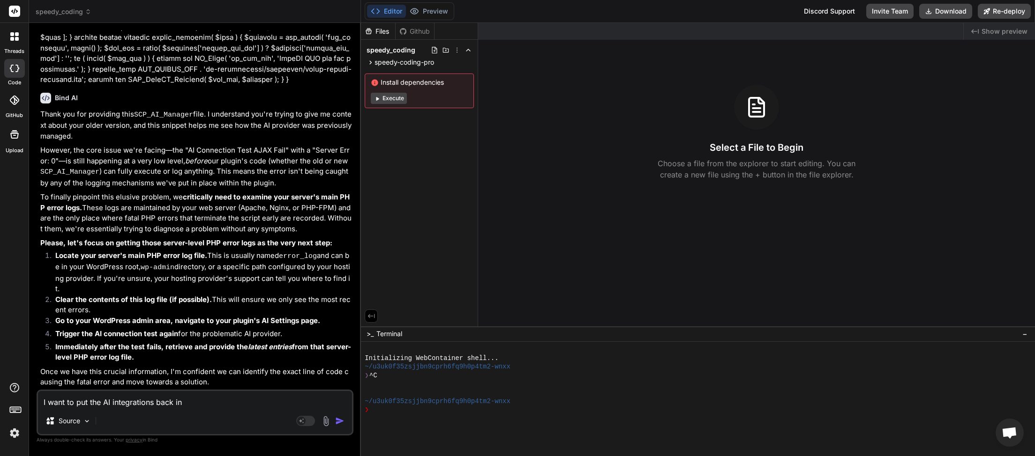
type textarea "x"
type textarea "I want to put the AI integrations back in t"
type textarea "x"
type textarea "I want to put the AI integrations back in th"
type textarea "x"
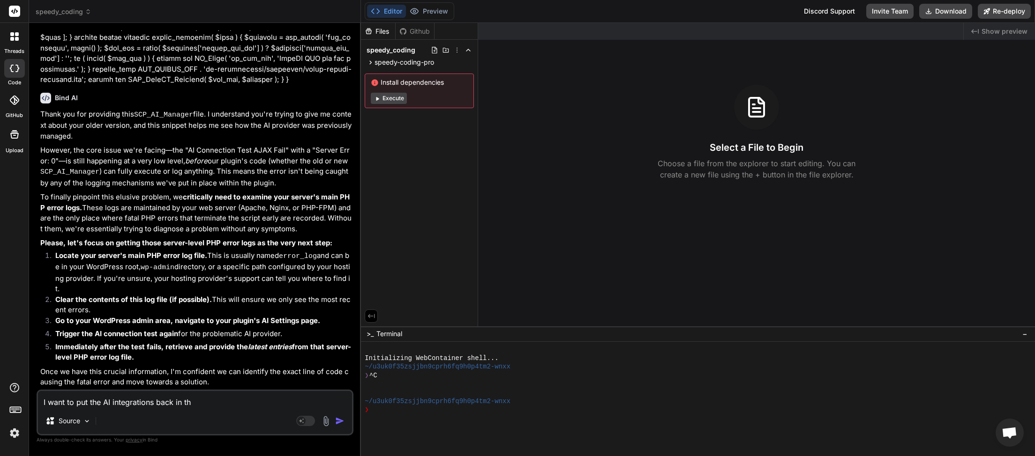
type textarea "I want to put the AI integrations back in the"
type textarea "x"
type textarea "I want to put the AI integrations back in the"
type textarea "x"
type textarea "I want to put the AI integrations back in the s"
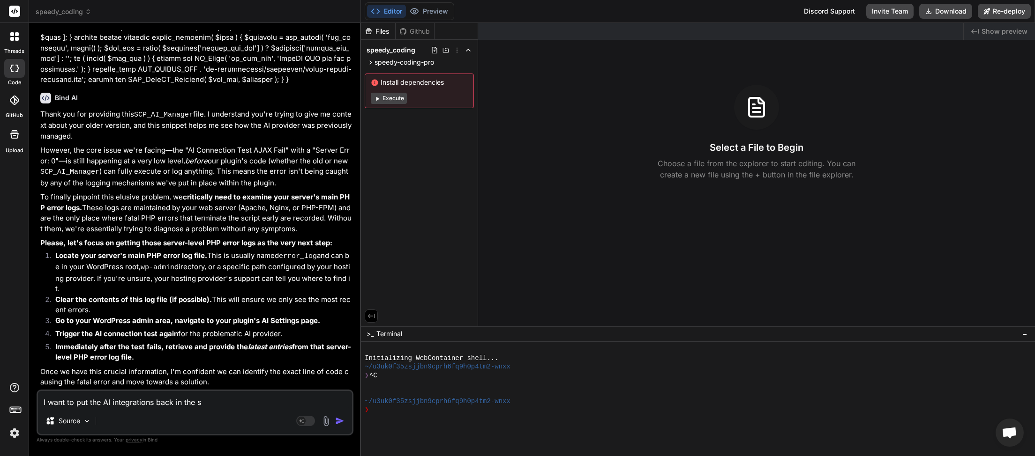
type textarea "x"
type textarea "I want to put the AI integrations back in the si"
type textarea "x"
type textarea "I want to put the AI integrations back in the sid"
type textarea "x"
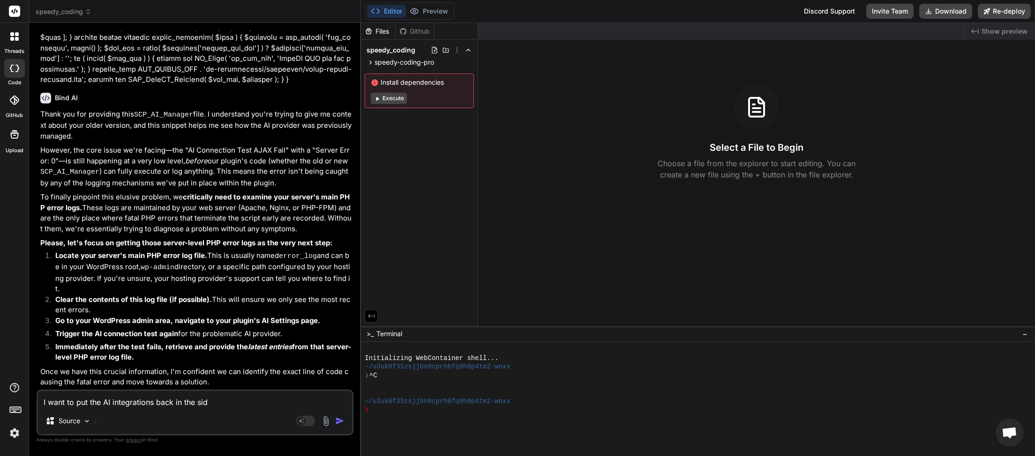
type textarea "I want to put the AI integrations back in the side"
type textarea "x"
type textarea "I want to put the AI integrations back in the side"
type textarea "x"
type textarea "I want to put the AI integrations back in the side m"
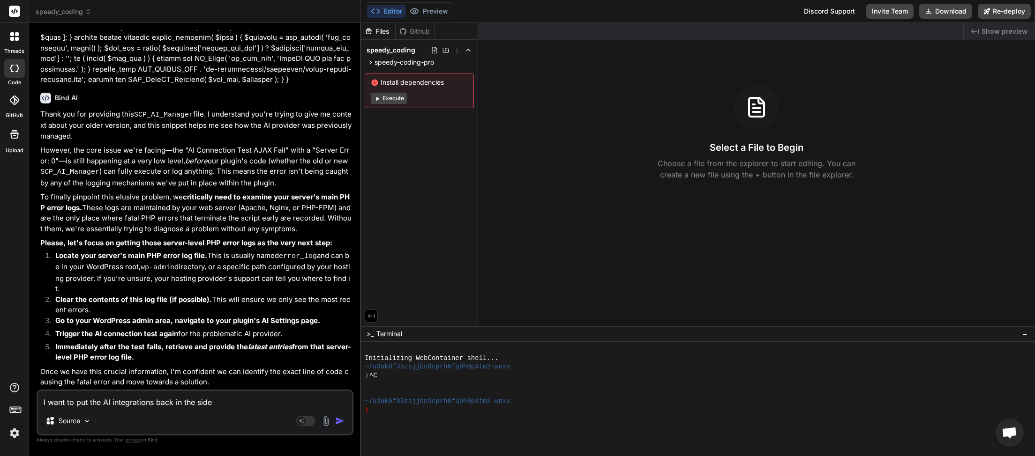
type textarea "x"
type textarea "I want to put the AI integrations back in the side me"
type textarea "x"
type textarea "I want to put the AI integrations back in the side men"
type textarea "x"
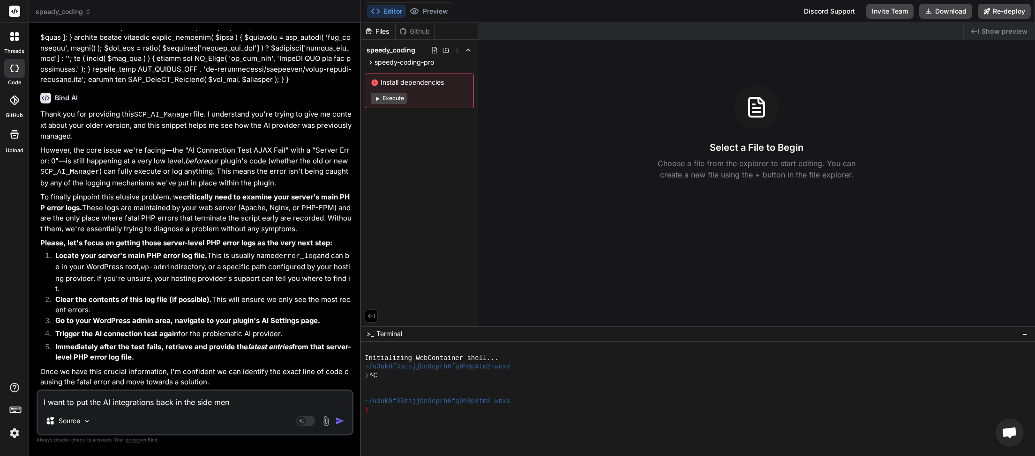
type textarea "I want to put the AI integrations back in the side menu"
type textarea "x"
type textarea "I want to put the AI integrations back in the side menui"
type textarea "x"
type textarea "I want to put the AI integrations back in the side menu"
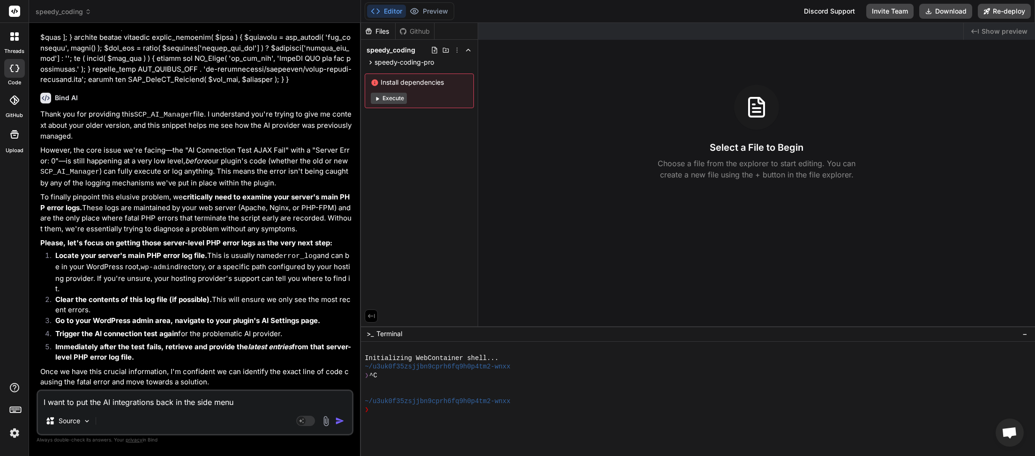
type textarea "x"
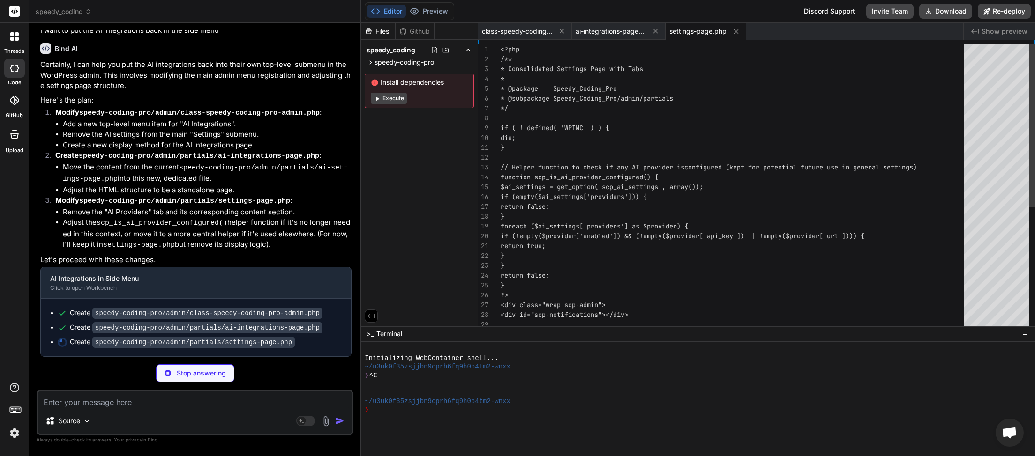
scroll to position [25251, 0]
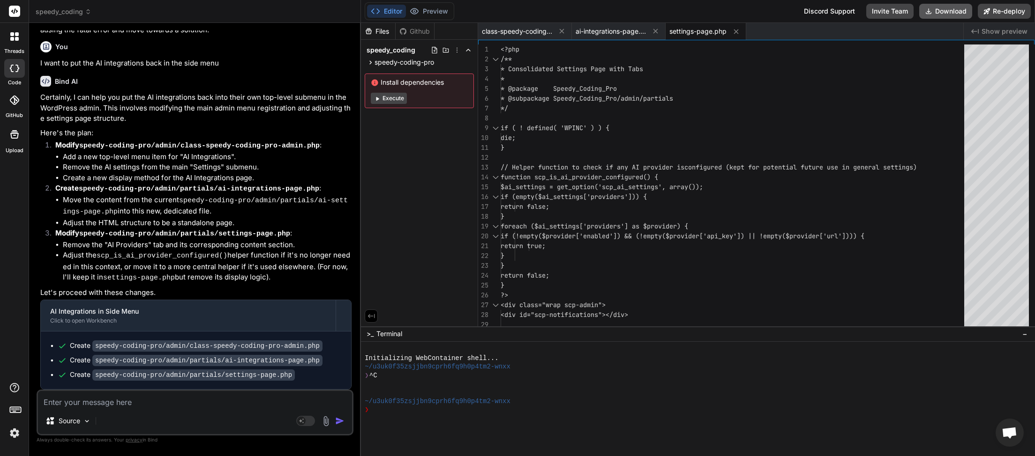
click at [945, 12] on button "Download" at bounding box center [945, 11] width 53 height 15
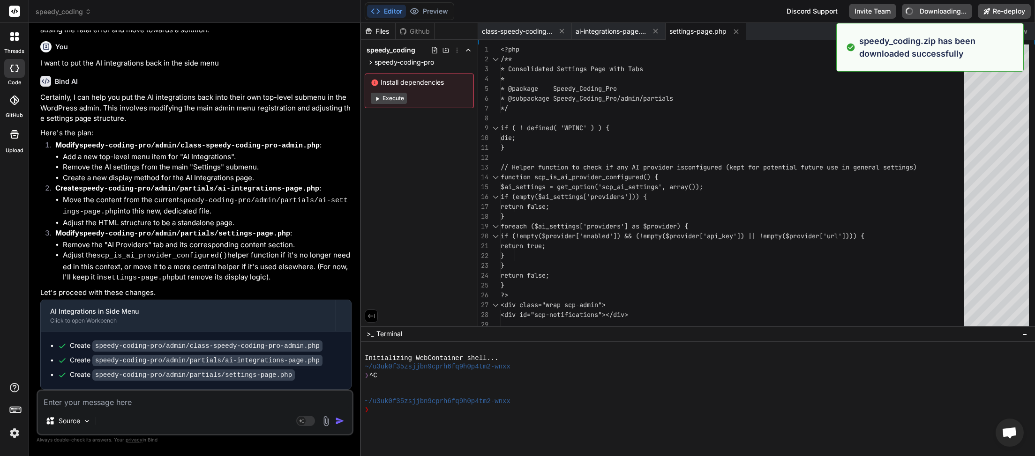
type textarea "x"
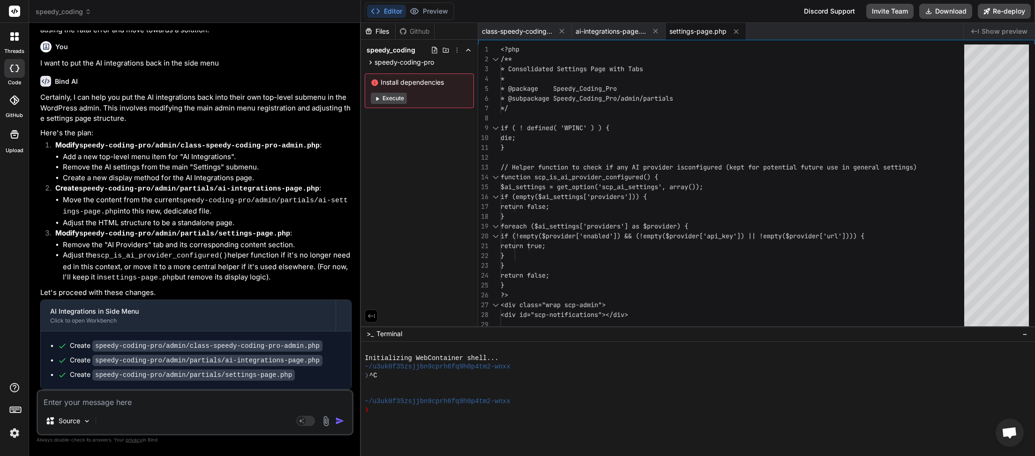
click at [65, 406] on textarea at bounding box center [195, 399] width 314 height 17
type textarea "t"
type textarea "x"
type textarea "th"
type textarea "x"
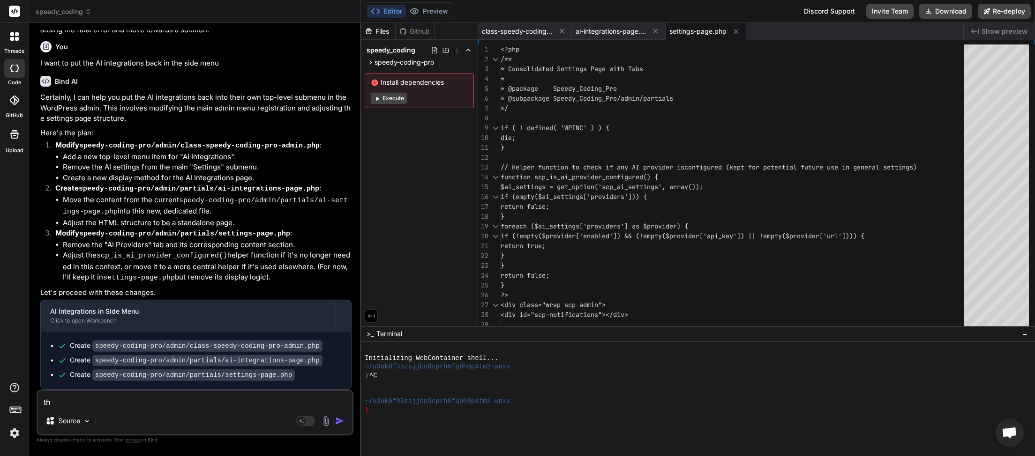
type textarea "thi"
type textarea "x"
type textarea "this"
type textarea "x"
type textarea "this"
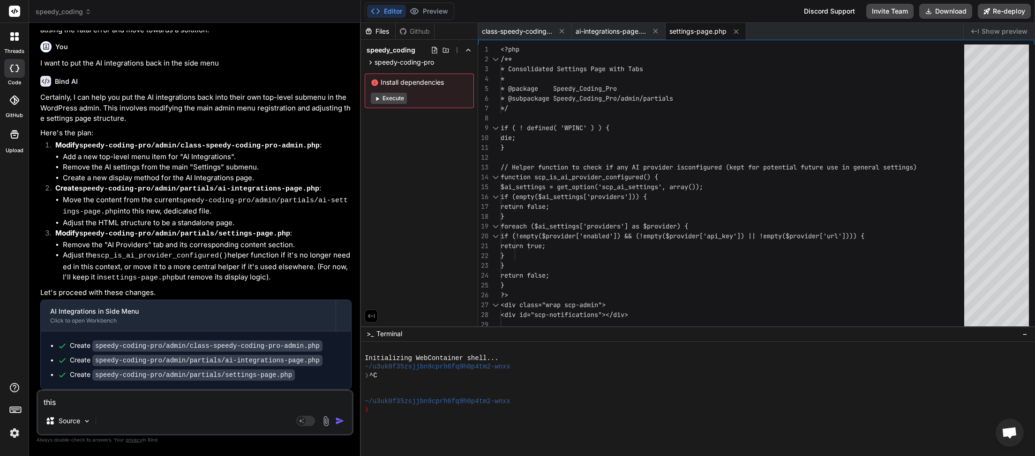
type textarea "x"
type textarea "this i"
type textarea "x"
type textarea "this is"
type textarea "x"
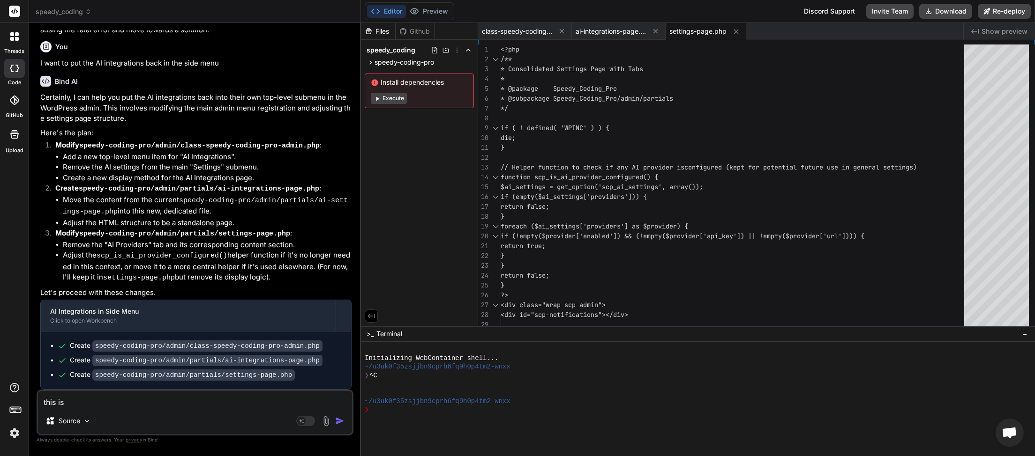
type textarea "this is"
type textarea "x"
type textarea "this is f"
type textarea "x"
type textarea "this is fr"
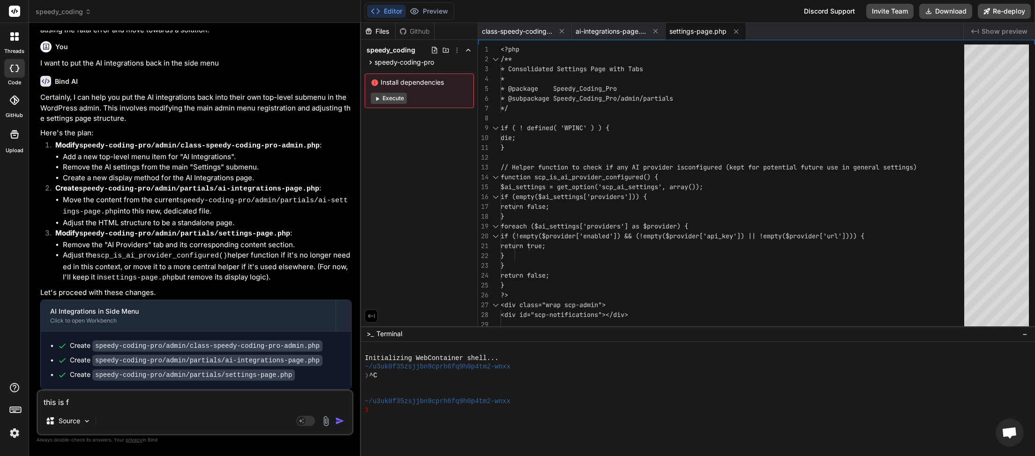
type textarea "x"
type textarea "this is fro"
type textarea "x"
type textarea "this is from"
type textarea "x"
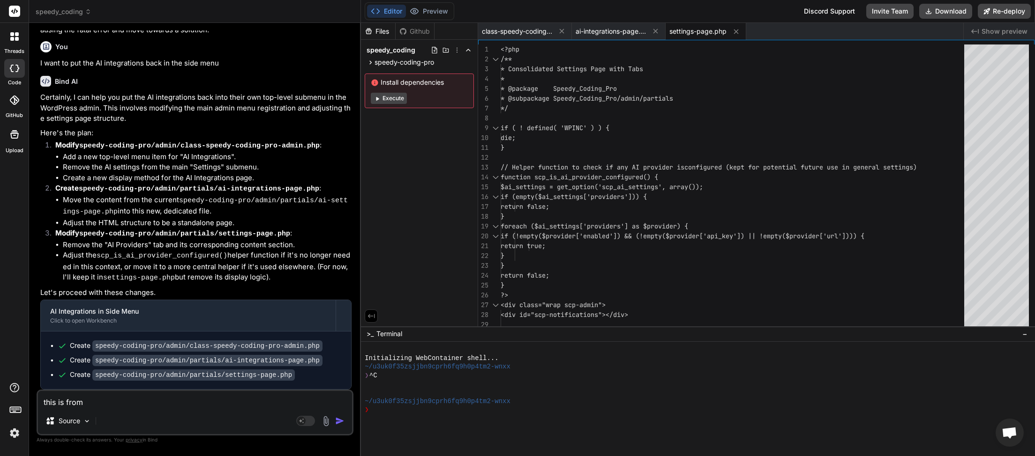
type textarea "this is from"
type textarea "x"
type textarea "this is from t"
type textarea "x"
type textarea "this is from th"
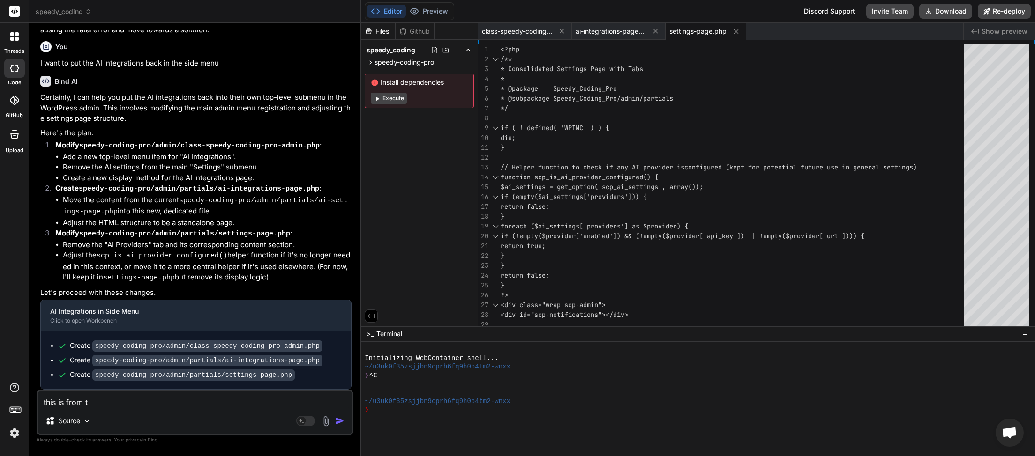
type textarea "x"
type textarea "this is from the"
type textarea "x"
type textarea "this is from the"
type textarea "x"
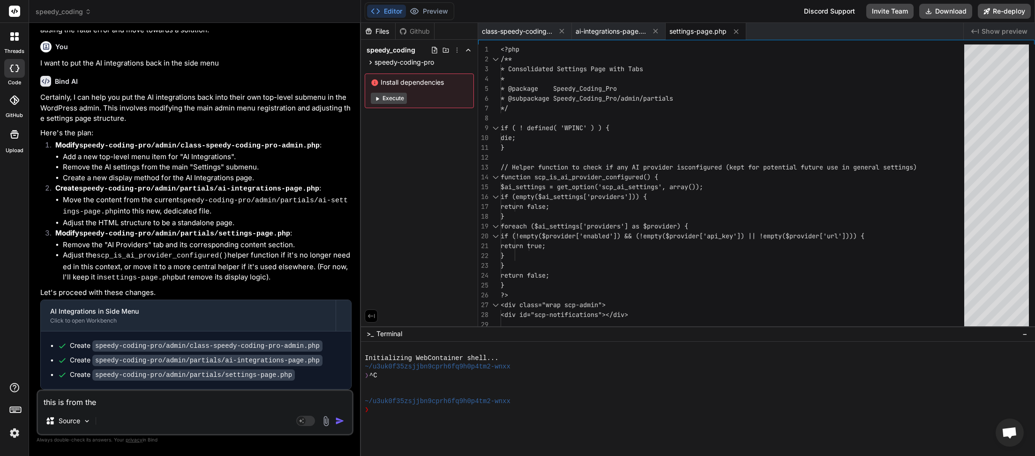
type textarea "this is from the c"
type textarea "x"
type textarea "this is from the ch"
type textarea "x"
type textarea "this is from the cha"
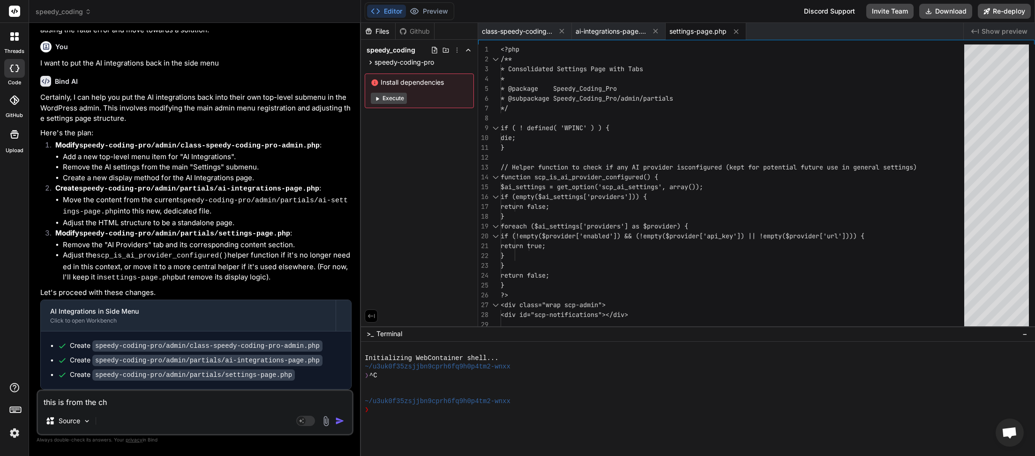
type textarea "x"
type textarea "this is from the chat"
type textarea "x"
type textarea "this is from the chat"
type textarea "x"
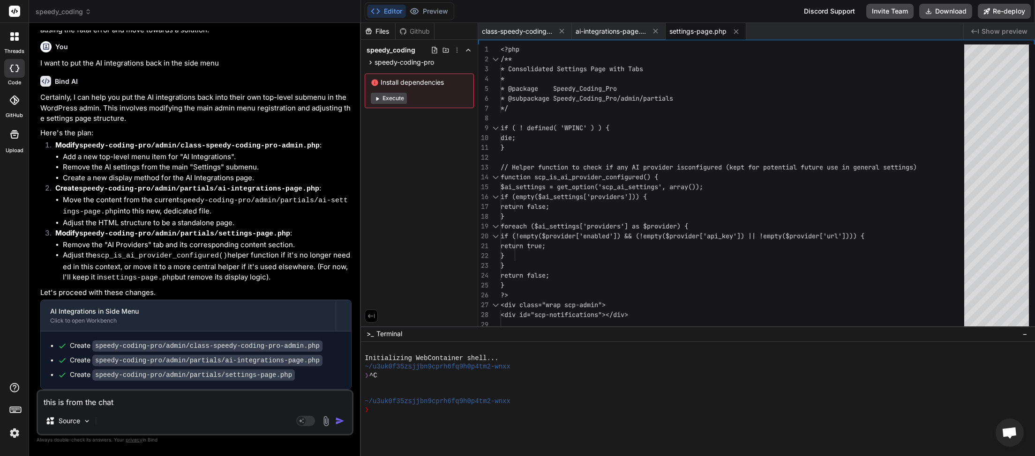
type textarea "this is from the chat A"
type textarea "x"
type textarea "this is from the chat AI"
type textarea "x"
type textarea "this is from the chat AI"
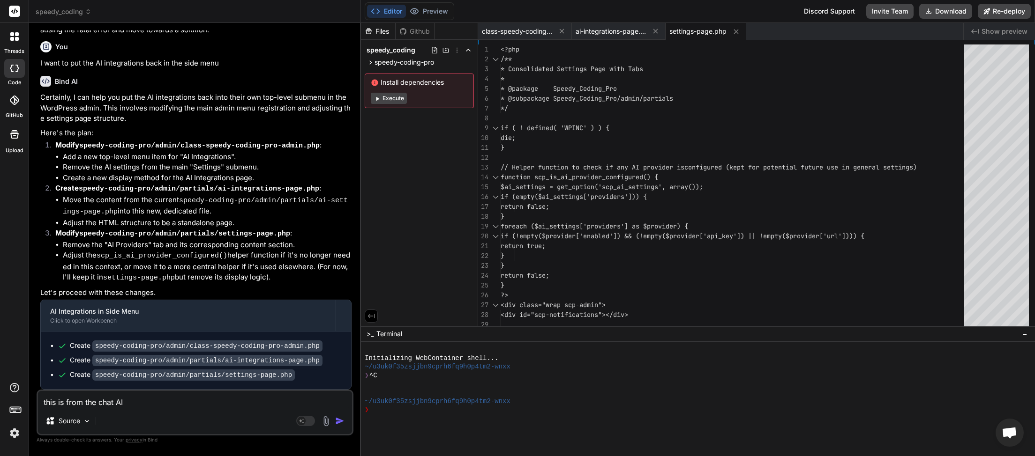
type textarea "x"
type textarea "this is from the chat AI b"
type textarea "x"
type textarea "this is from the chat AI bo"
type textarea "x"
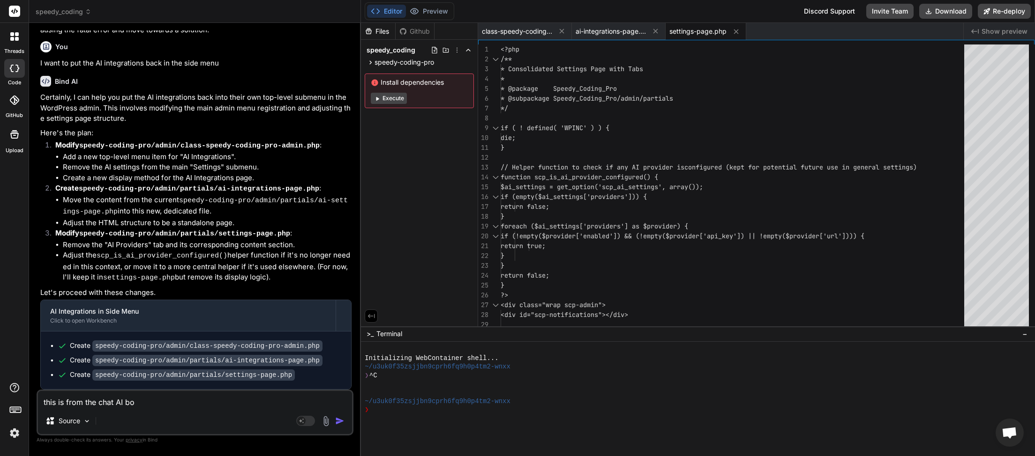
type textarea "this is from the chat AI box"
type textarea "x"
type textarea "this is from the chat AI box"
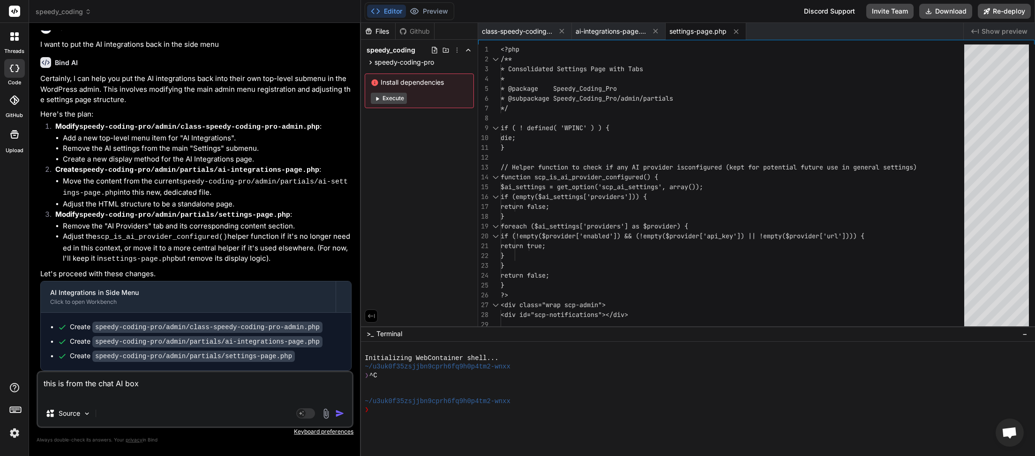
type textarea "x"
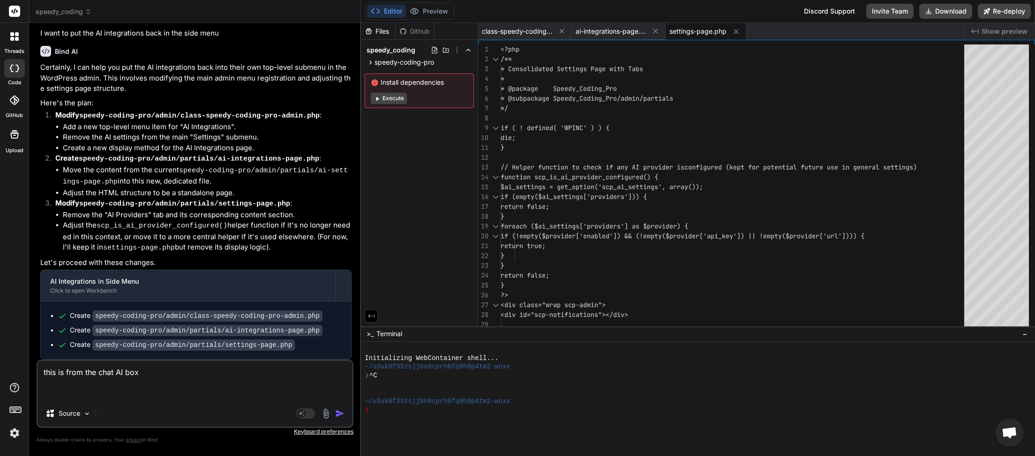
paste textarea "Hello! 👋 It looks like you're on the **"AI Integrations"** page in your WordPre…"
type textarea "this is from the chat AI box Hello! 👋 It looks like you're on the **"AI Integra…"
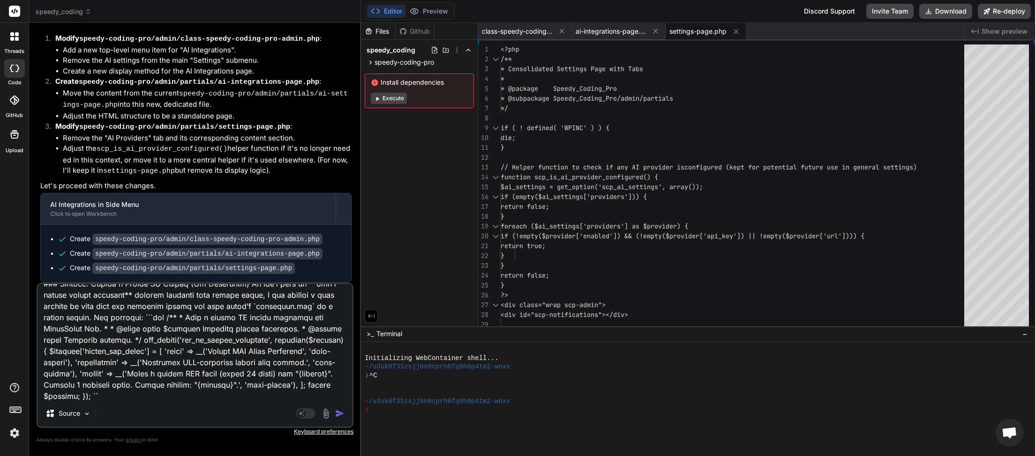
type textarea "x"
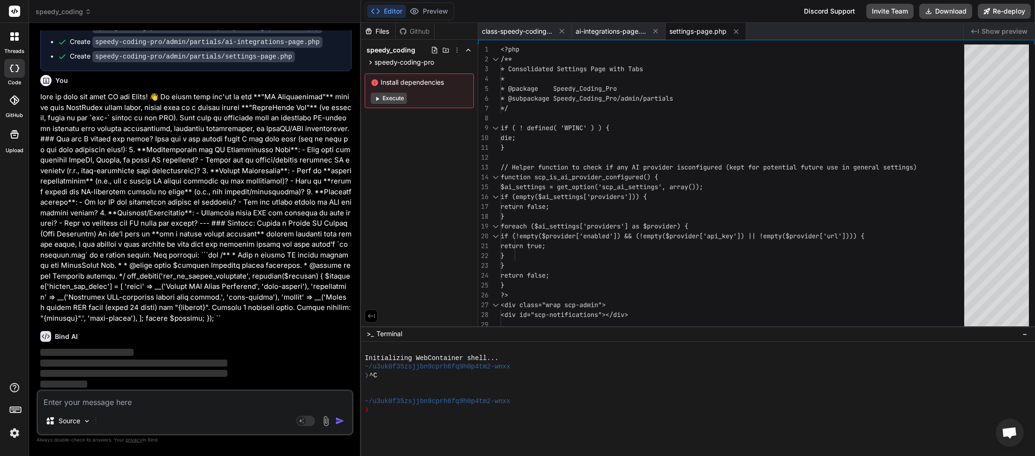
scroll to position [25569, 0]
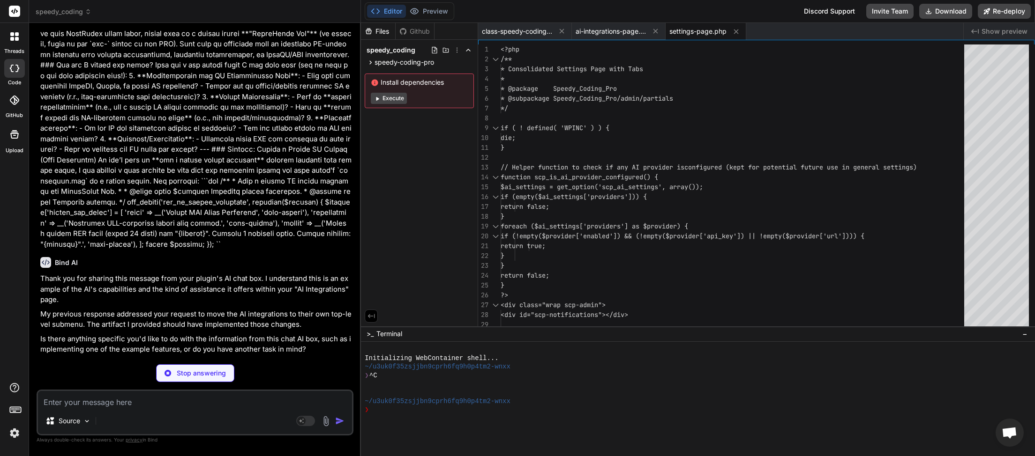
type textarea "x"
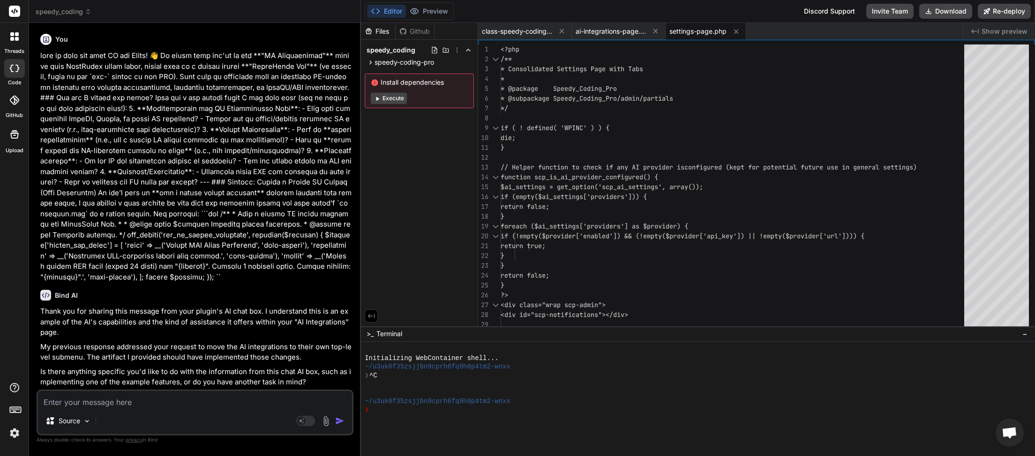
scroll to position [25610, 0]
click at [74, 402] on textarea at bounding box center [195, 399] width 314 height 17
type textarea "i"
type textarea "x"
type textarea "it"
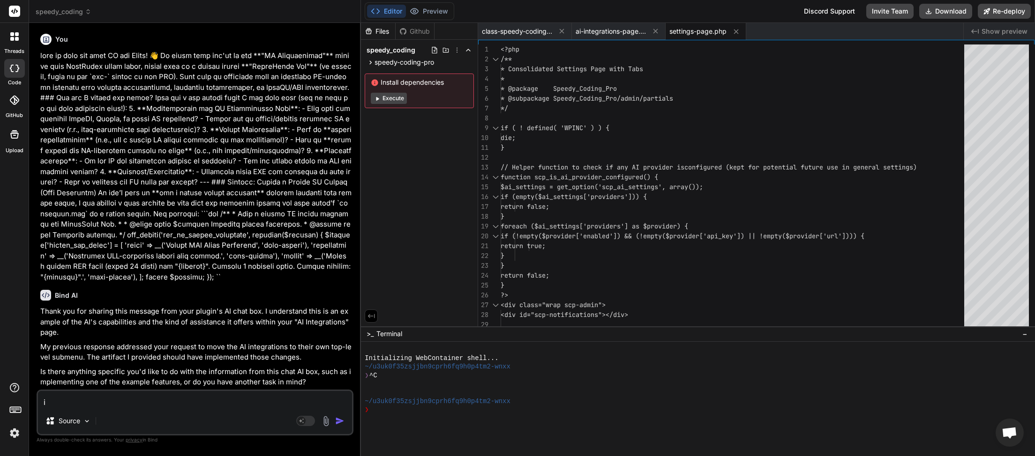
type textarea "x"
type textarea "it"
type textarea "x"
type textarea "it l"
type textarea "x"
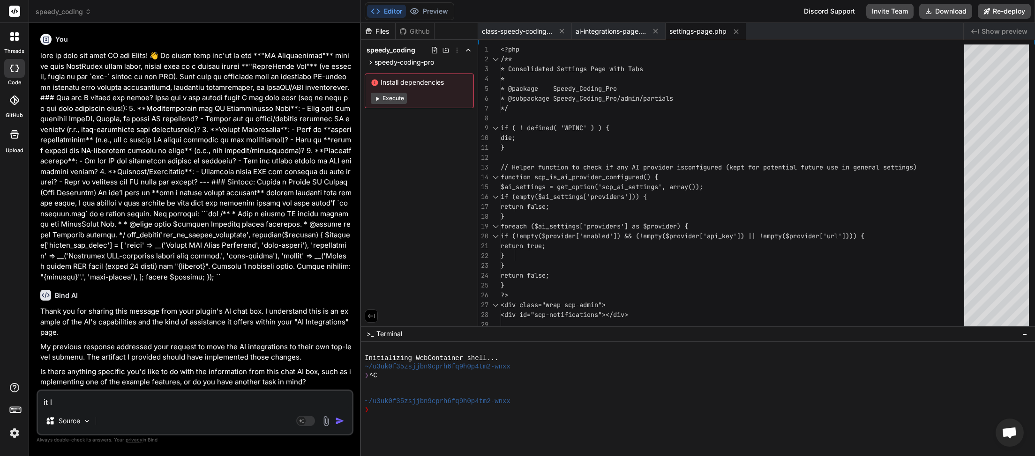
type textarea "it lo"
type textarea "x"
type textarea "it loo"
type textarea "x"
type textarea "it look"
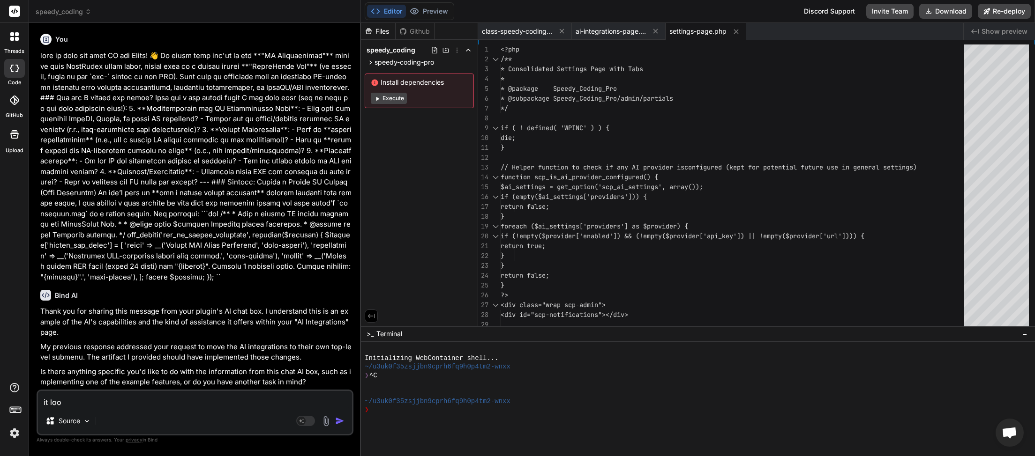
type textarea "x"
type textarea "it looks"
type textarea "x"
type textarea "it looks"
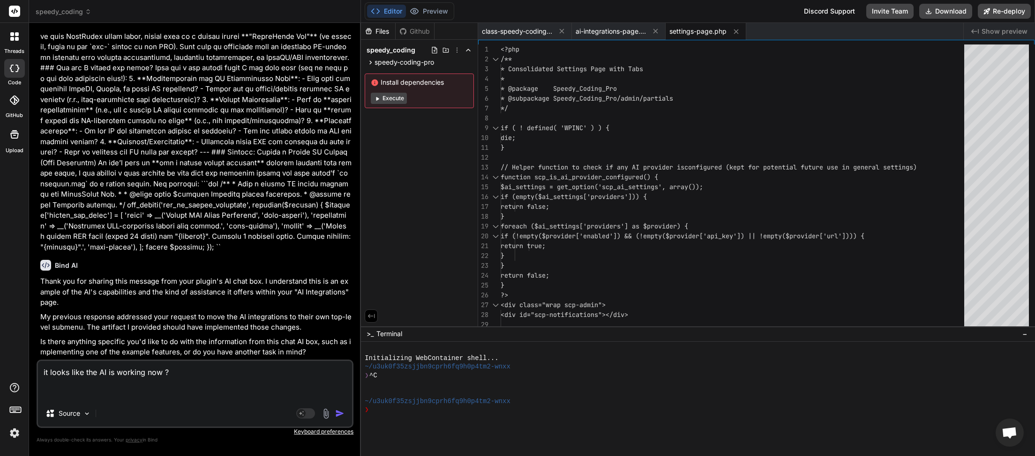
paste textarea "The page you're viewing is part of the **"ServerPress Client Portal" (SCP)** pl…"
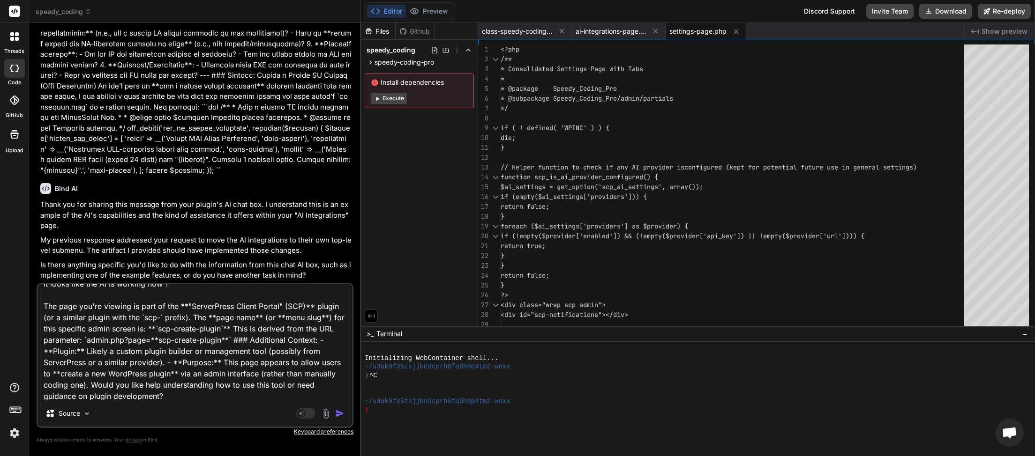
click at [341, 416] on img "button" at bounding box center [339, 413] width 9 height 9
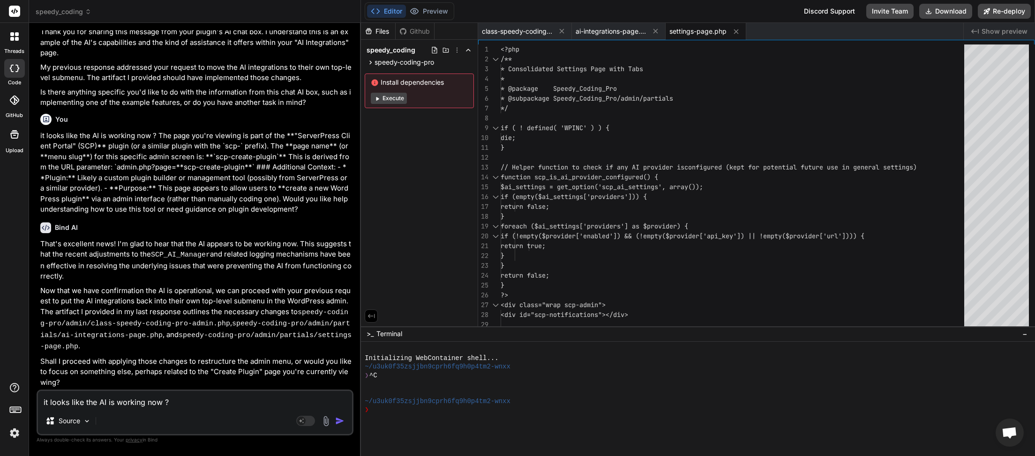
scroll to position [25876, 0]
click at [114, 399] on textarea "it looks like the AI is working now ? The page you're viewing is part of the **…" at bounding box center [195, 399] width 314 height 17
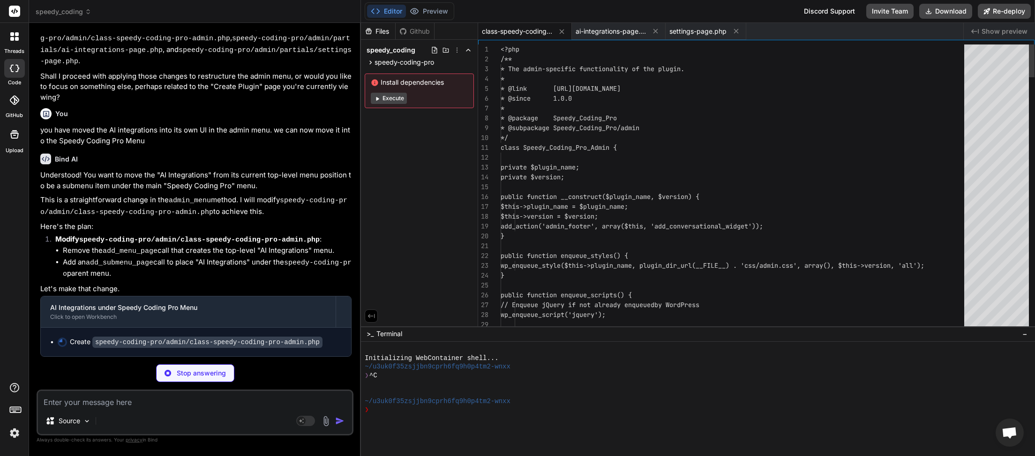
scroll to position [26124, 0]
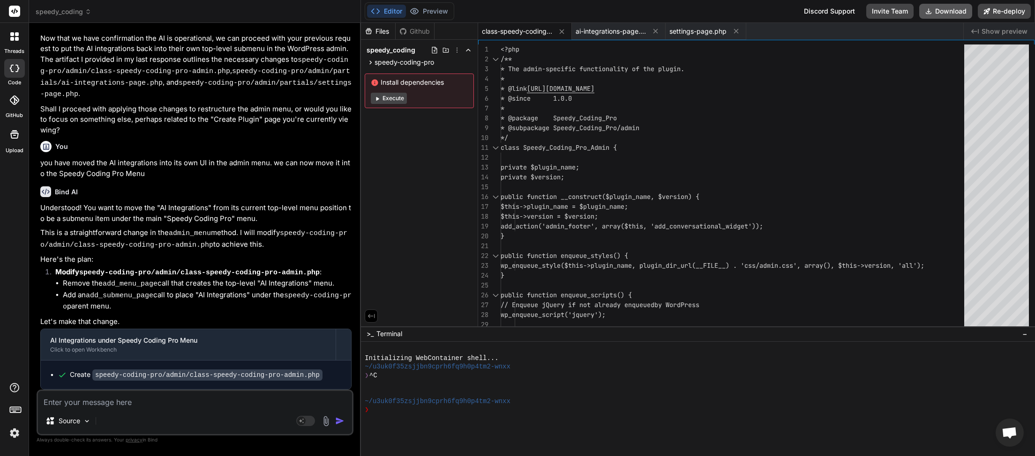
click at [951, 14] on button "Download" at bounding box center [945, 11] width 53 height 15
click at [132, 402] on textarea at bounding box center [195, 399] width 314 height 17
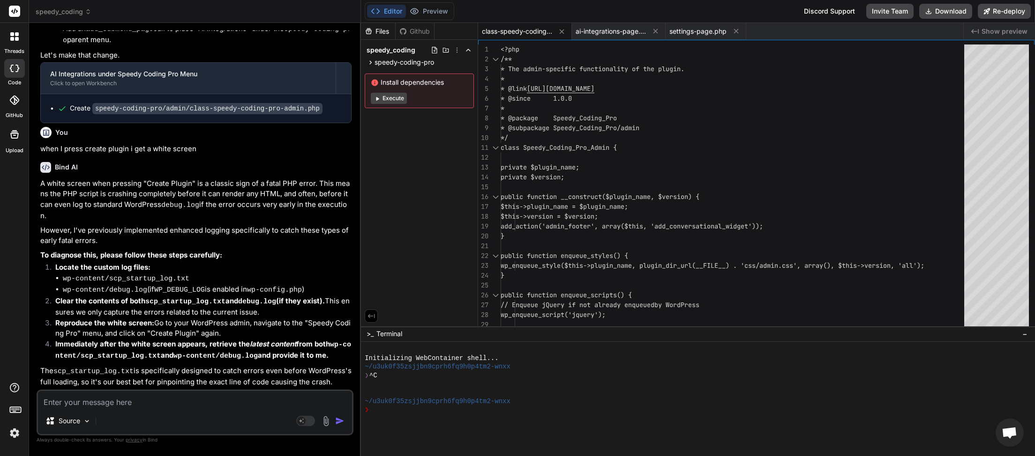
scroll to position [26376, 0]
paste textarea "&lt;?php // Speedy Coding Pro Debug Log"
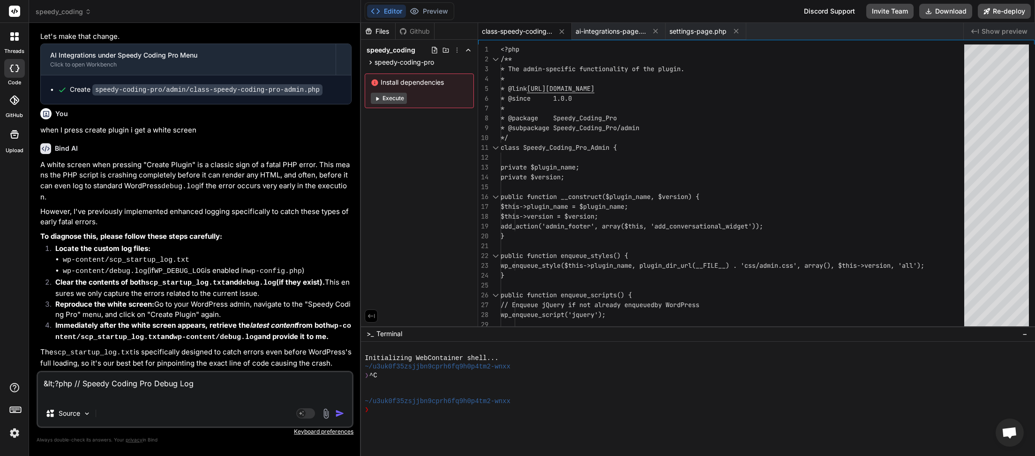
click at [195, 383] on textarea "&lt;?php // Speedy Coding Pro Debug Log" at bounding box center [195, 386] width 314 height 28
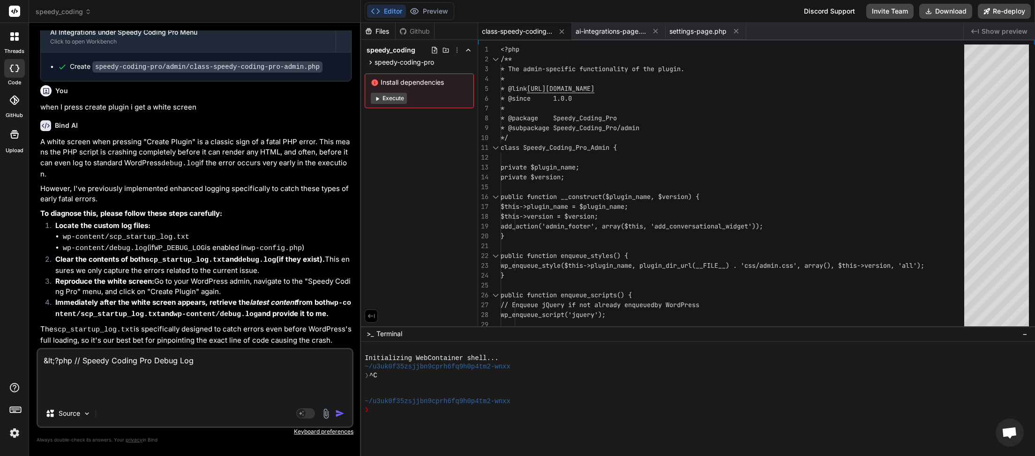
paste textarea "[2025-09-11 05:39:37] Speedy Coding Pro plugin bootstrap started. [2025-09-11 0…"
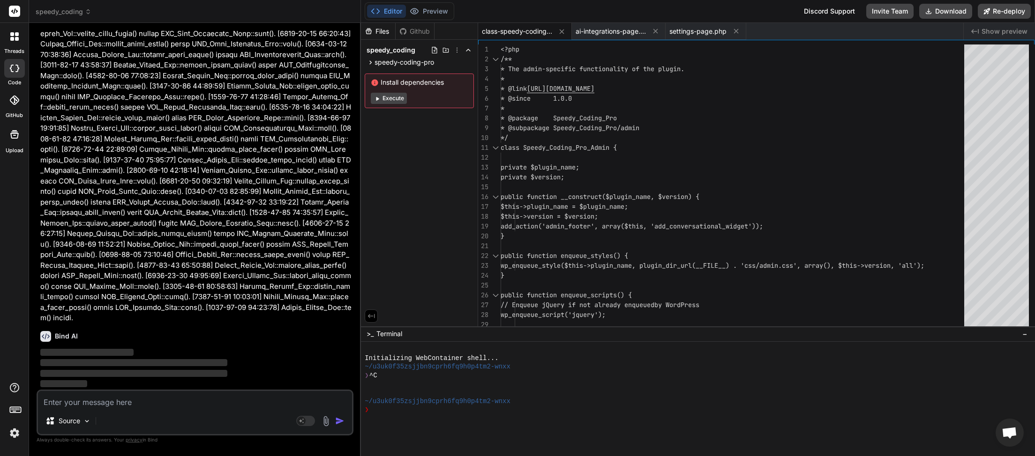
scroll to position [105803, 0]
click at [201, 407] on textarea at bounding box center [195, 399] width 314 height 17
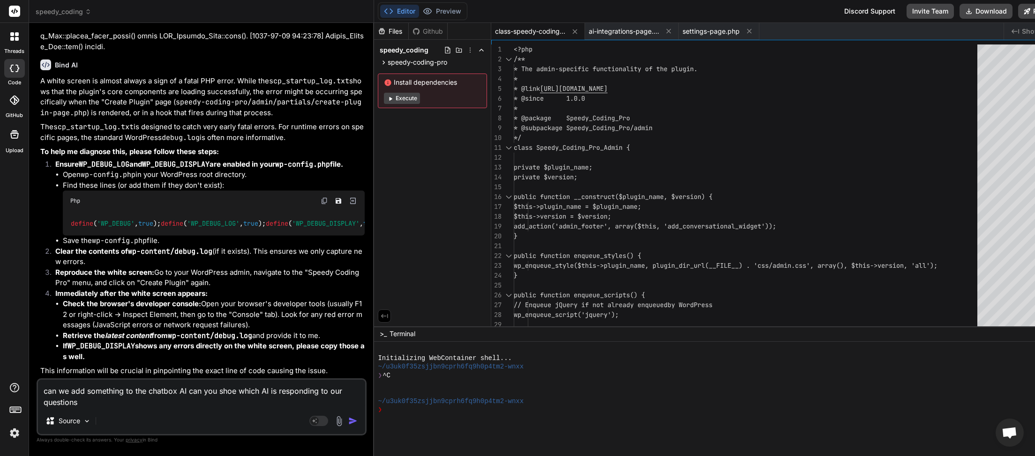
scroll to position [106160, 0]
click at [44, 398] on textarea "can we add something to the chatbox AI can you shoe which AI is responding to o…" at bounding box center [201, 394] width 327 height 28
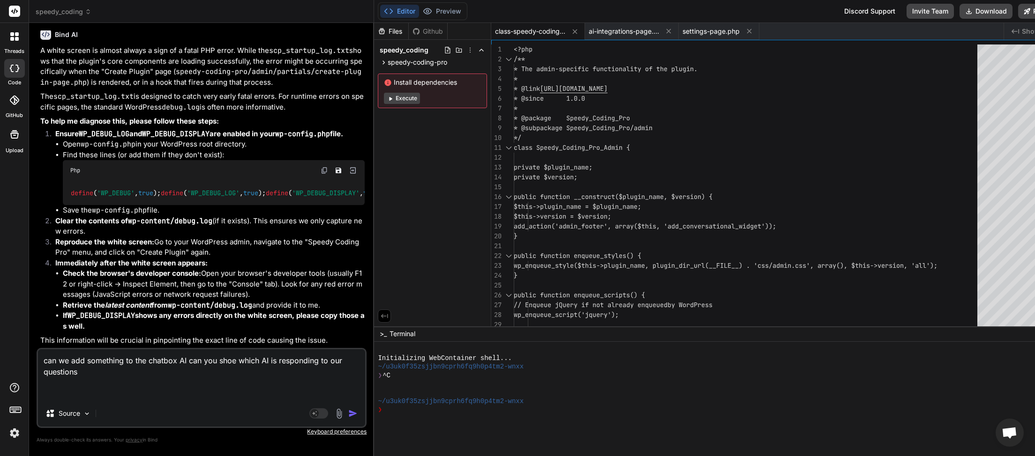
paste textarea "This page is in Quirks Mode. Page layout may be impacted. For Standards Mode us…"
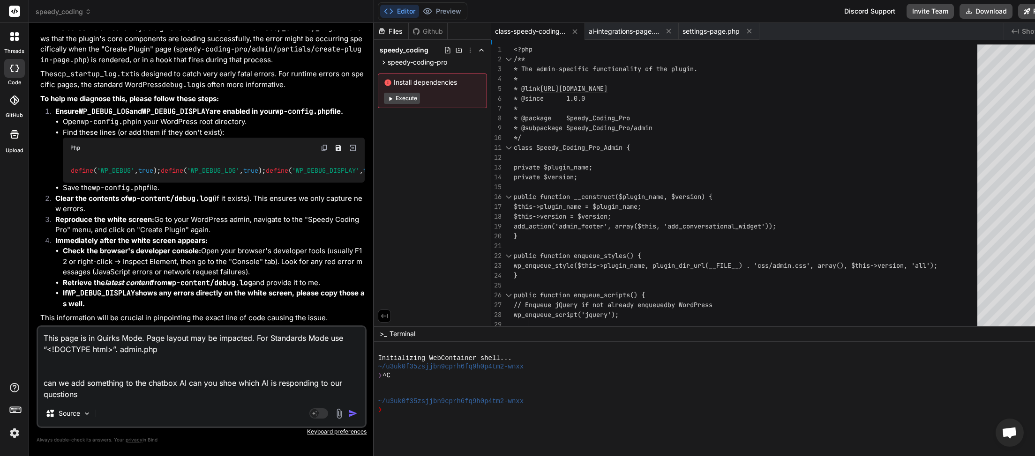
click at [348, 417] on img "button" at bounding box center [352, 413] width 9 height 9
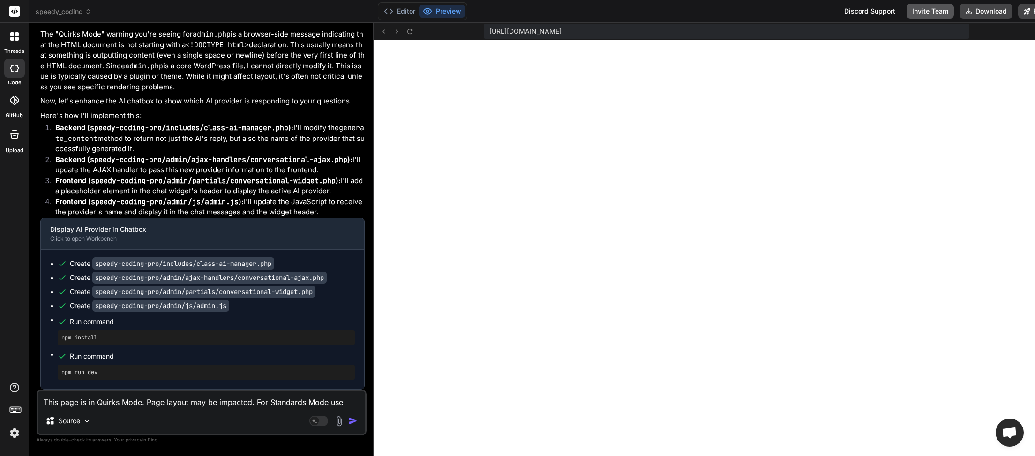
scroll to position [379, 0]
click at [959, 14] on button "Download" at bounding box center [985, 11] width 53 height 15
paste textarea "<?php // Speedy Coding Pro Debug Log [11-Sep-2025 06:02:25 UTC] Speedy Coding P…"
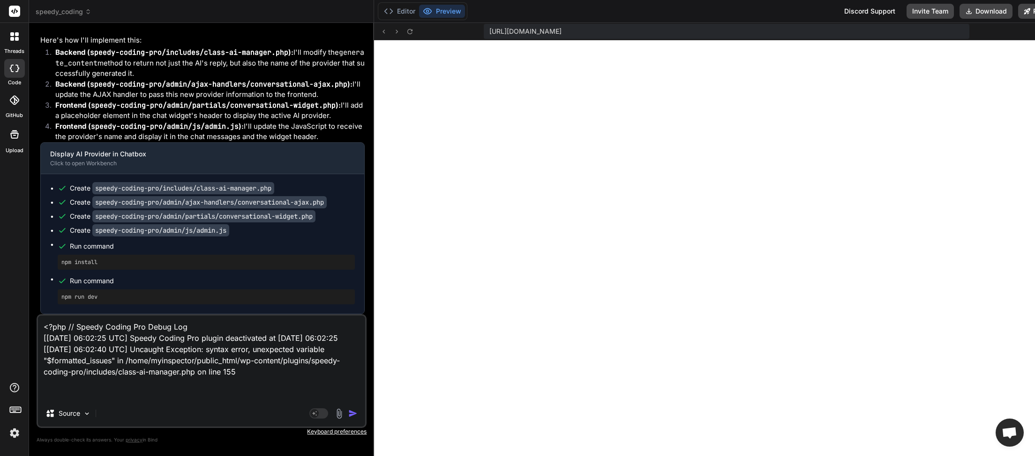
click at [348, 413] on img "button" at bounding box center [352, 413] width 9 height 9
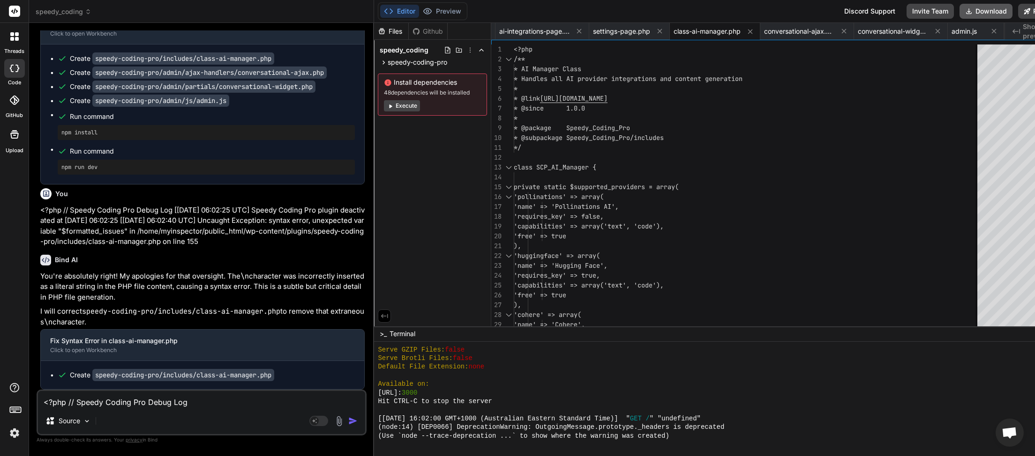
scroll to position [0, 117]
click at [959, 14] on button "Download" at bounding box center [985, 11] width 53 height 15
click at [124, 402] on textarea "<?php // Speedy Coding Pro Debug Log [11-Sep-2025 06:02:25 UTC] Speedy Coding P…" at bounding box center [201, 399] width 327 height 17
click at [203, 405] on textarea "the AI chatbox is no longer visible" at bounding box center [201, 399] width 327 height 17
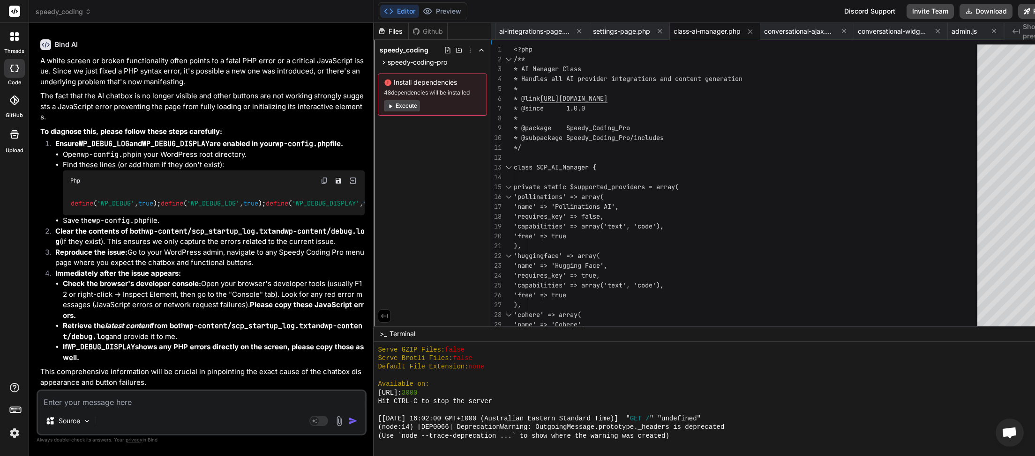
paste textarea "<?php // Speedy Coding Pro Debug Log [11-Sep-2025 06:13:07 UTC] Uncaught Except…"
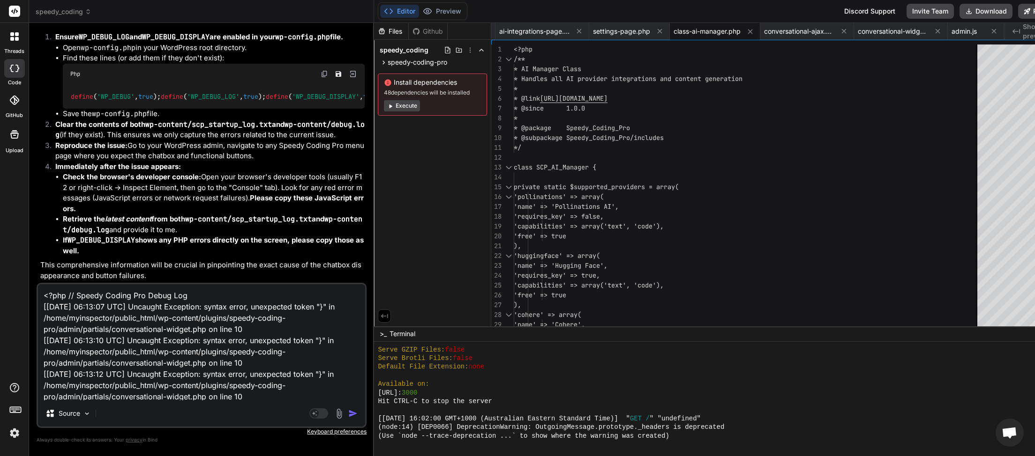
scroll to position [47, 0]
click at [348, 415] on img "button" at bounding box center [352, 413] width 9 height 9
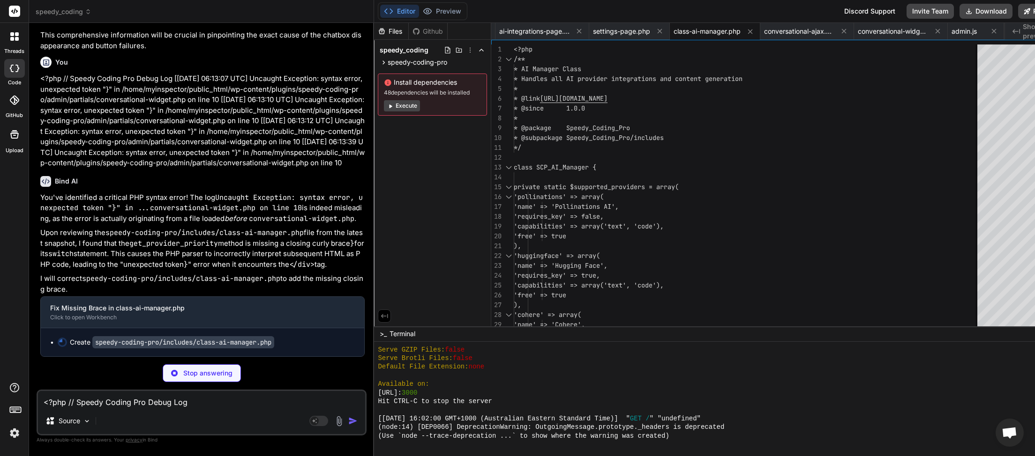
scroll to position [0, 117]
click at [84, 405] on textarea "<?php // Speedy Coding Pro Debug Log [11-Sep-2025 06:13:07 UTC] Uncaught Except…" at bounding box center [201, 399] width 327 height 17
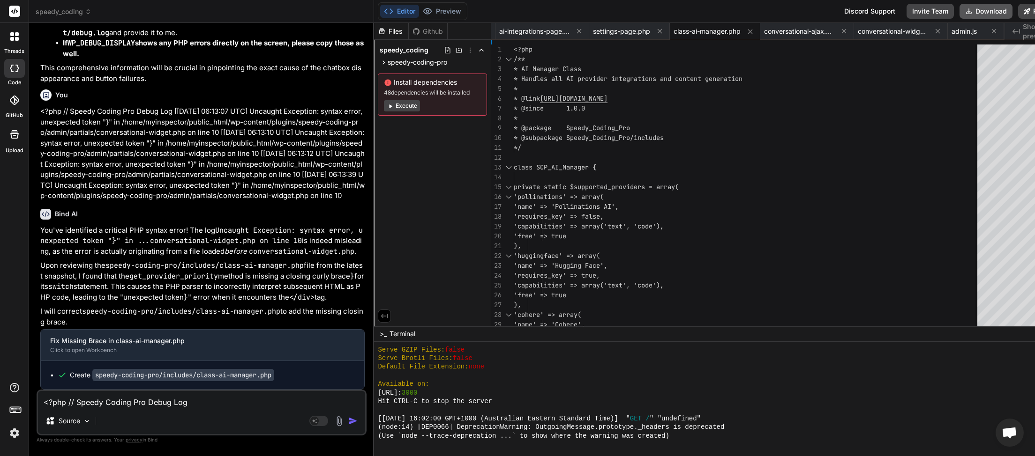
click at [959, 14] on button "Download" at bounding box center [985, 11] width 53 height 15
paste textarea "37:02 UTC] Uncaught Exception: syntax error, unexpected token "return", expecti…"
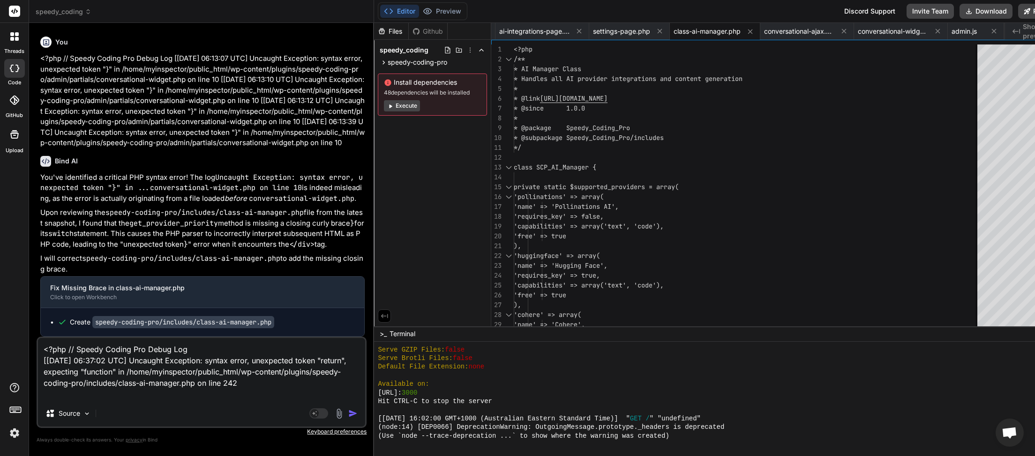
click at [348, 412] on img "button" at bounding box center [352, 413] width 9 height 9
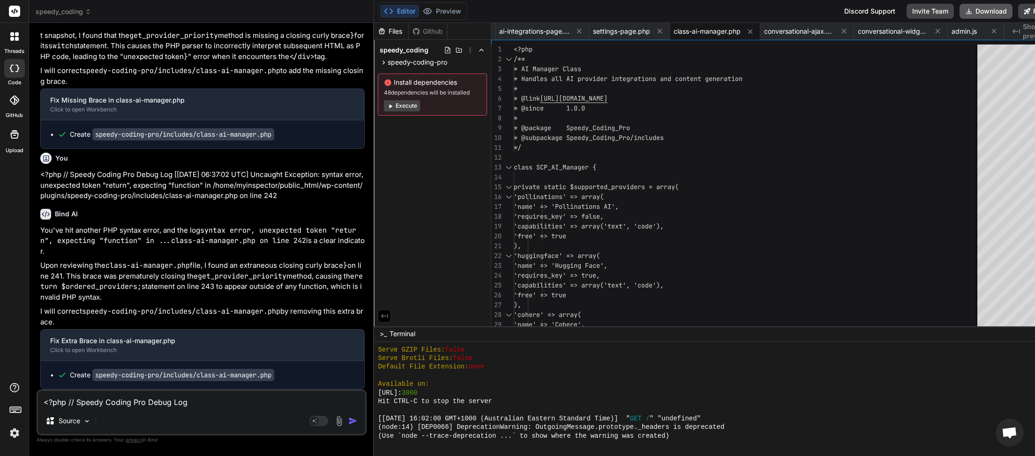
click at [959, 10] on button "Download" at bounding box center [985, 11] width 53 height 15
paste textarea "9:38 UTC] Uncaught Exception: syntax error, unexpected token "}" in /home/myins…"
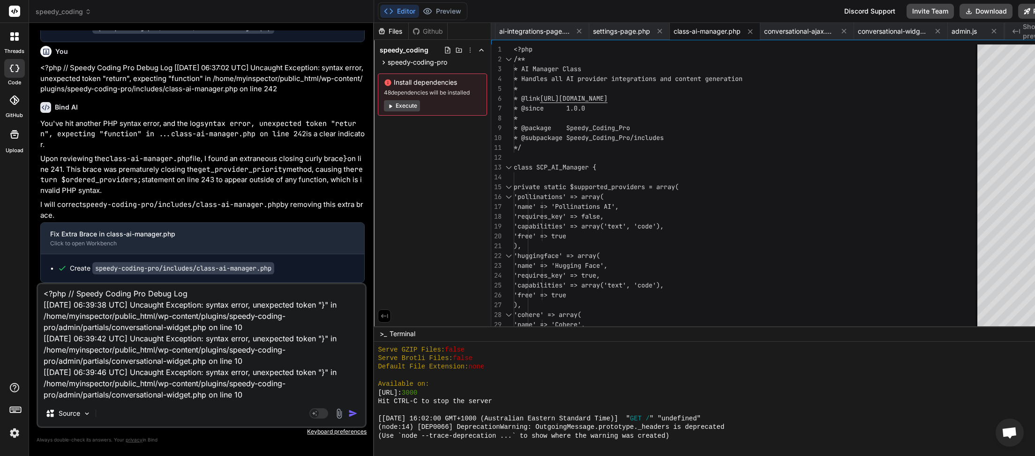
click at [348, 414] on img "button" at bounding box center [352, 413] width 9 height 9
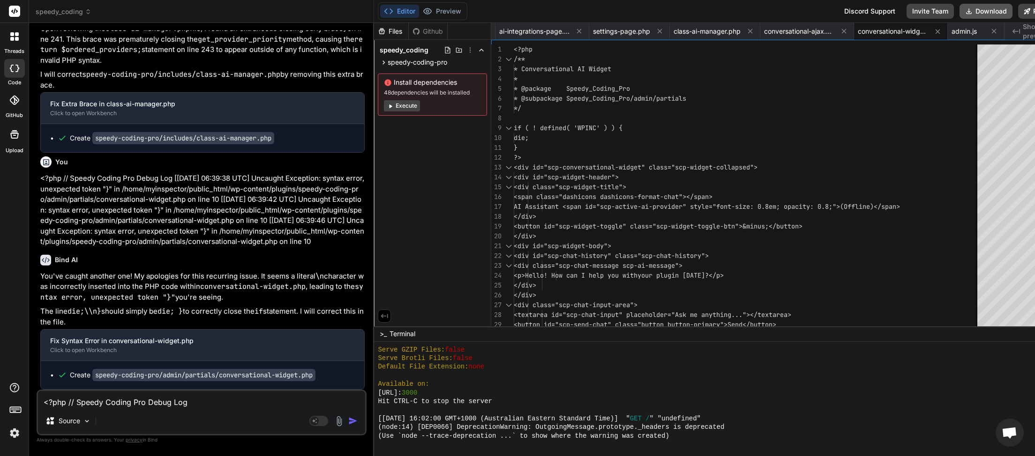
click at [959, 7] on button "Download" at bounding box center [985, 11] width 53 height 15
drag, startPoint x: 943, startPoint y: 12, endPoint x: 758, endPoint y: 16, distance: 185.6
click at [795, 15] on div "Editor Preview Discord Support Invite Team Download Re-deploy" at bounding box center [724, 11] width 700 height 23
paste textarea "[2025-09-11 05:39:37] Speedy Coding Pro plugin bootstrap started. [2025-09-11 0…"
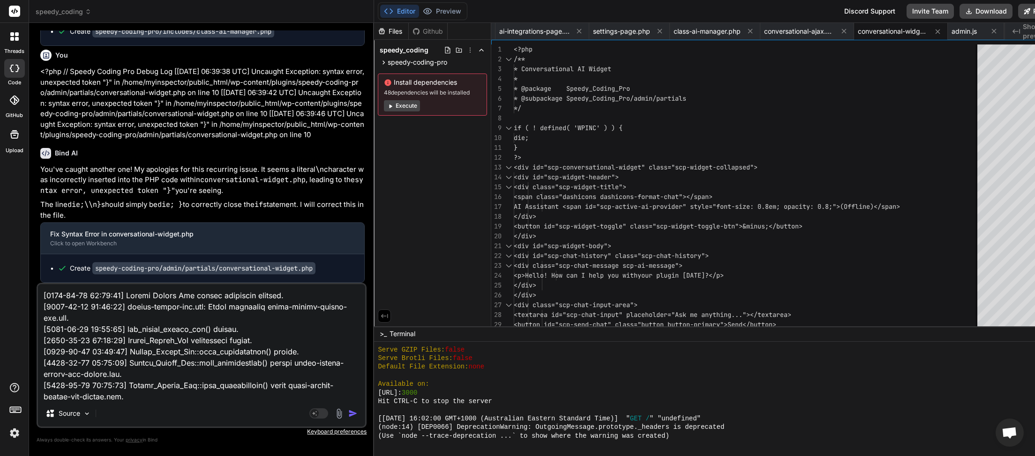
scroll to position [328754, 0]
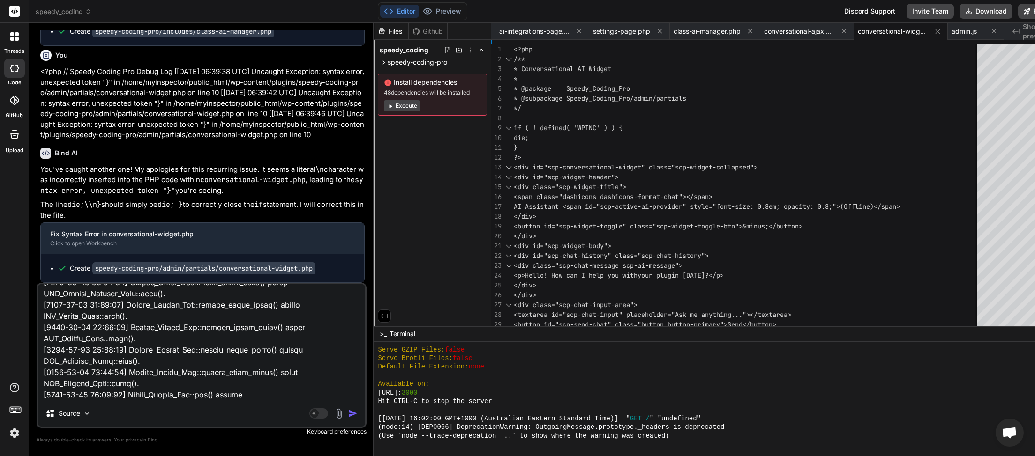
click at [348, 416] on img "button" at bounding box center [352, 413] width 9 height 9
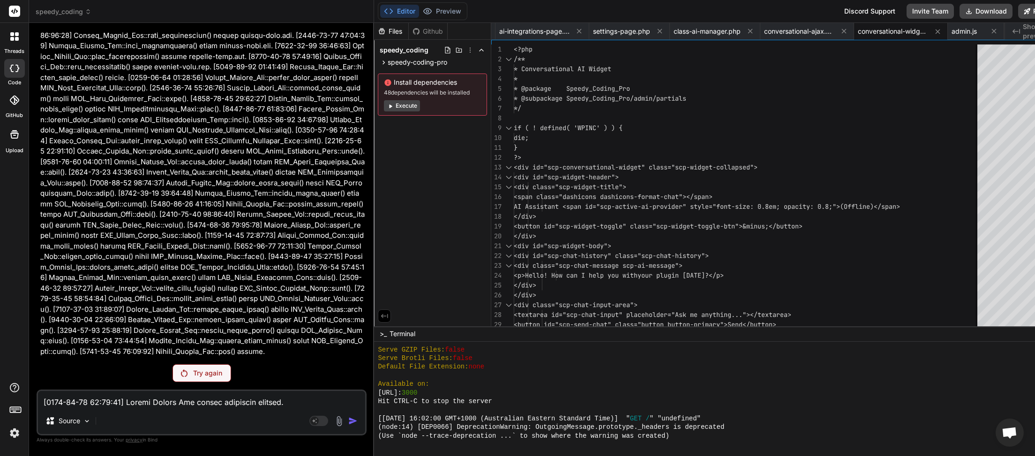
scroll to position [279340, 0]
click at [193, 373] on p "Try again" at bounding box center [207, 373] width 29 height 9
click at [181, 372] on div "Try again" at bounding box center [201, 374] width 59 height 18
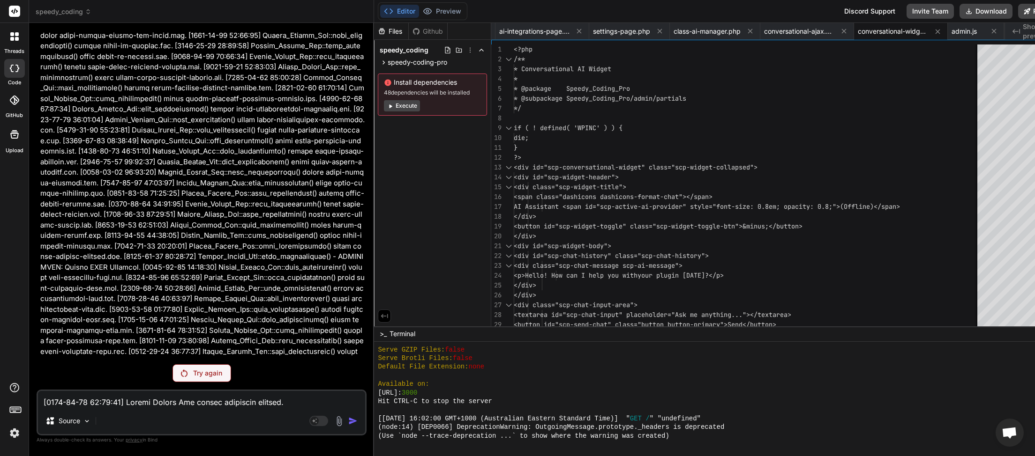
scroll to position [114946, 0]
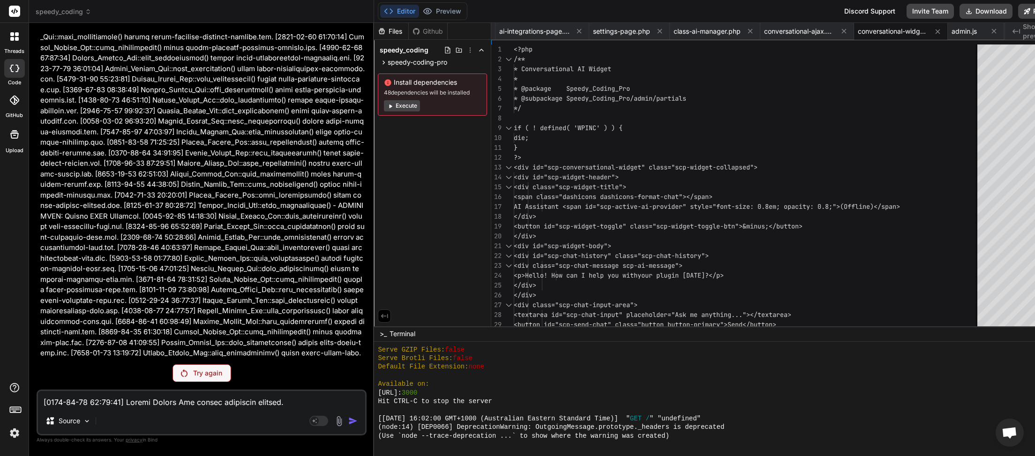
click at [188, 380] on div "Try again" at bounding box center [201, 374] width 59 height 18
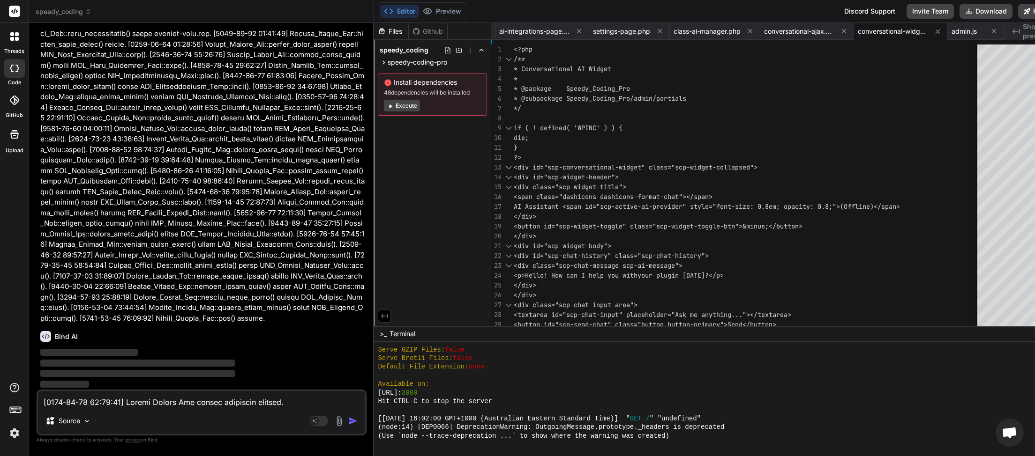
scroll to position [279373, 0]
click at [138, 403] on textarea at bounding box center [201, 399] width 327 height 17
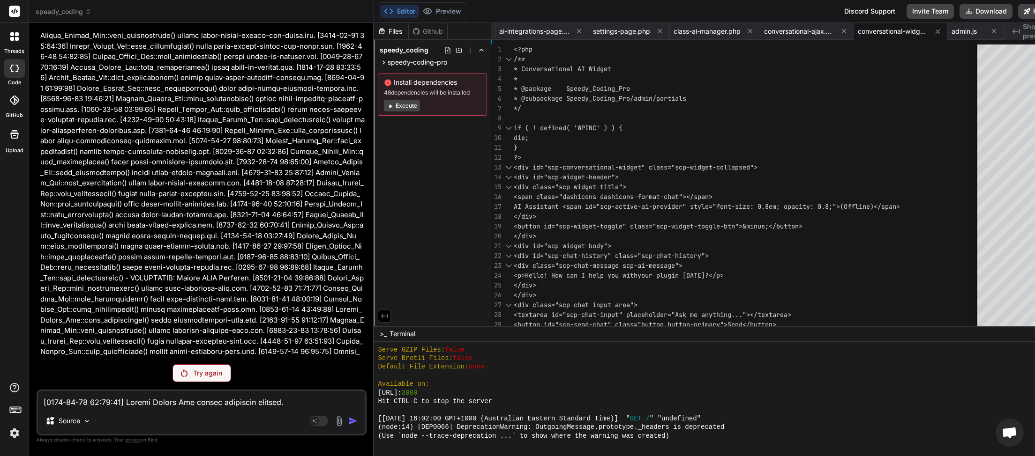
scroll to position [0, 117]
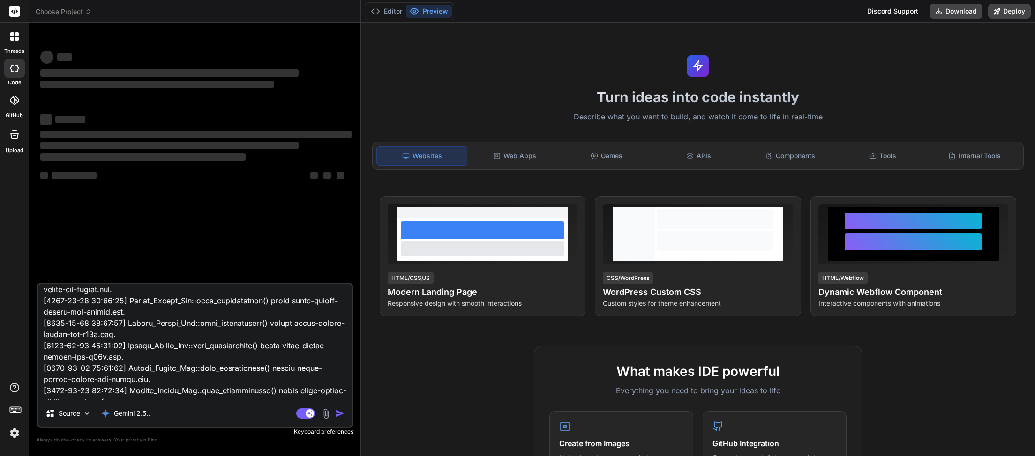
scroll to position [322545, 0]
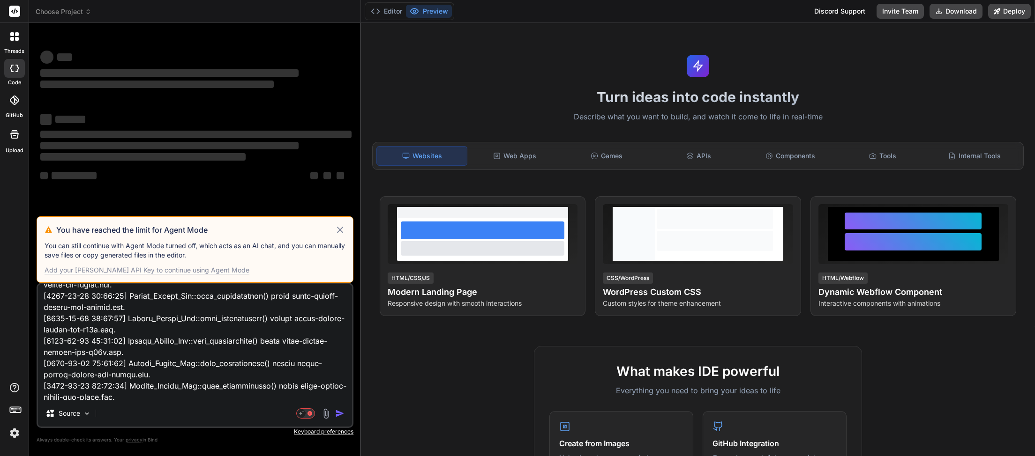
click at [338, 231] on icon at bounding box center [340, 229] width 11 height 11
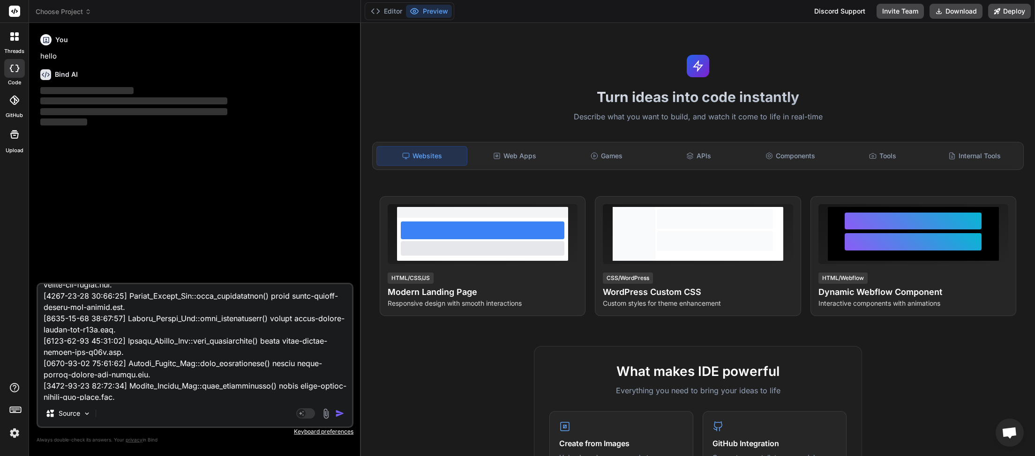
type textarea "x"
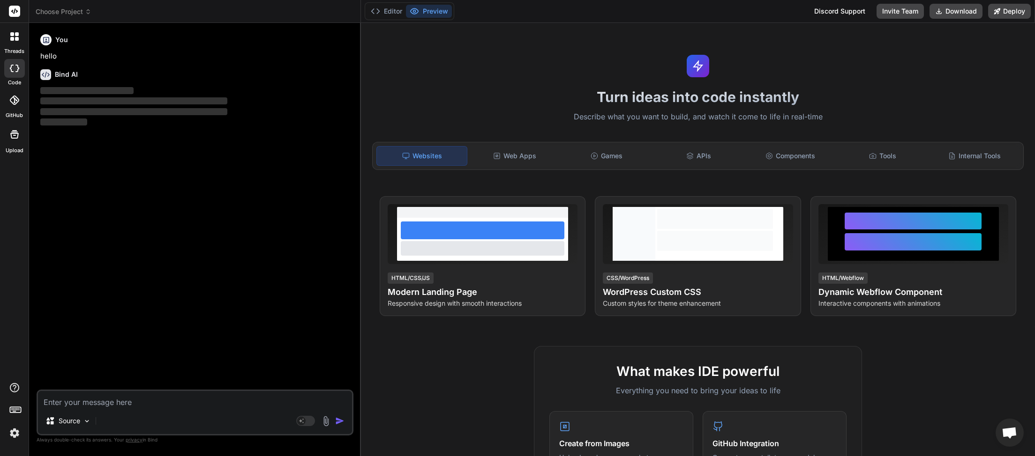
type textarea "x"
click at [89, 12] on icon at bounding box center [88, 11] width 7 height 7
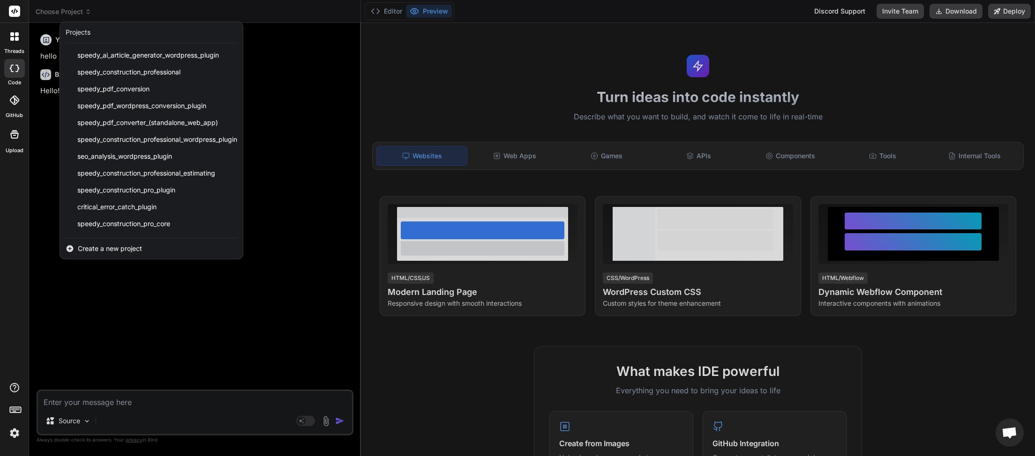
scroll to position [200, 0]
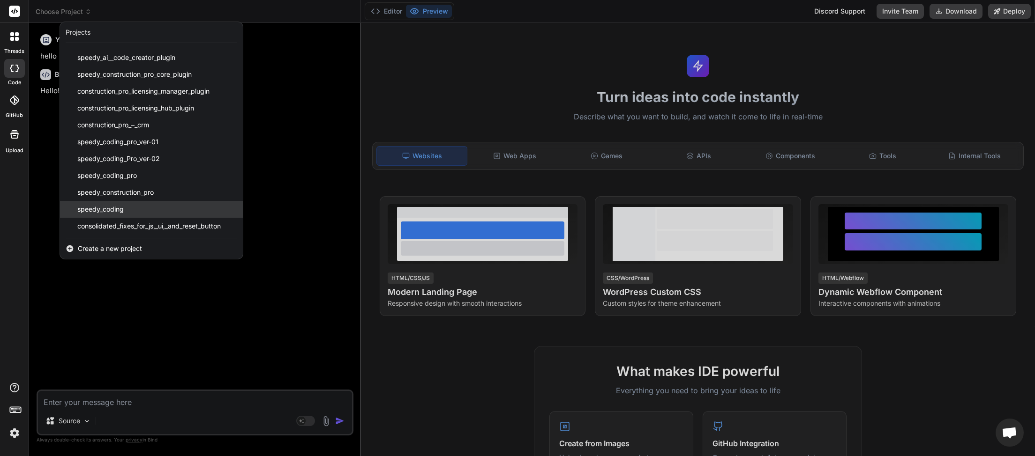
click at [152, 213] on div "speedy_coding" at bounding box center [151, 209] width 183 height 17
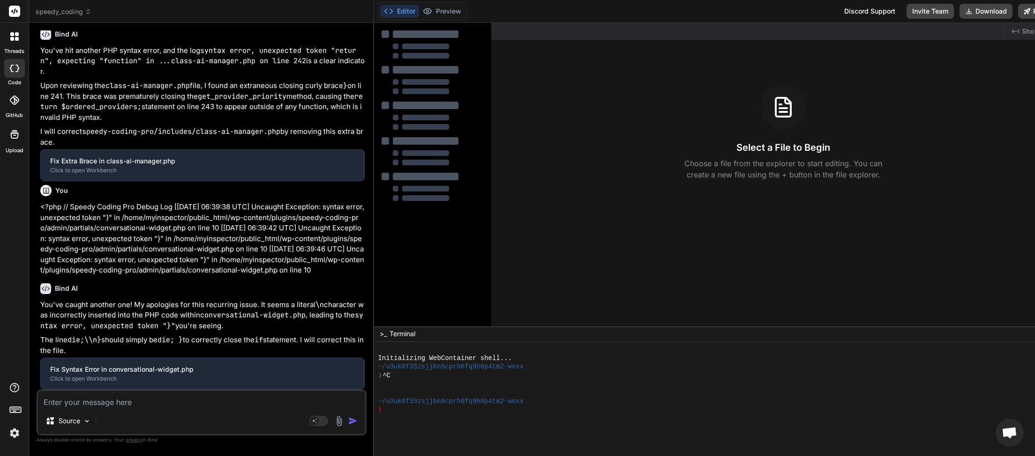
type textarea "x"
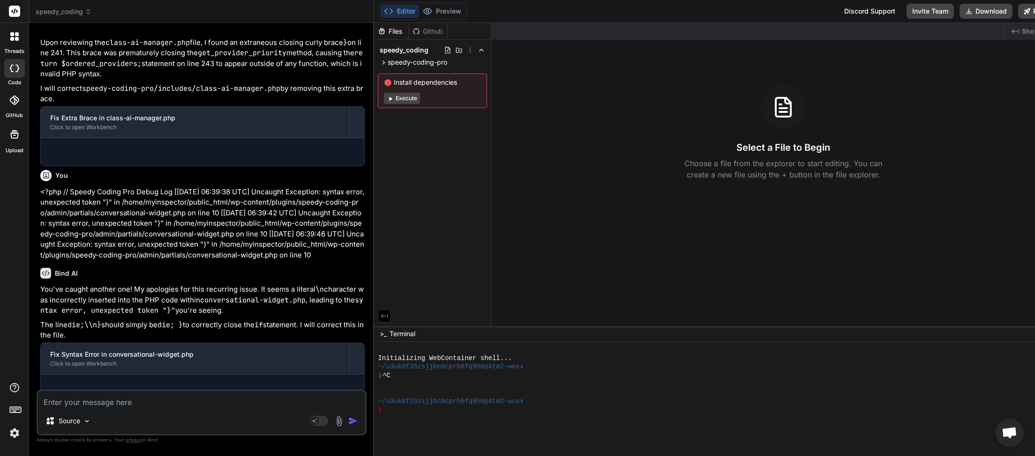
scroll to position [1003, 0]
paste textarea "[JS Error] SyntaxError: expected expression, got ')' File: https://myinspector.…"
type textarea "[JS Error] SyntaxError: expected expression, got ')' File: https://myinspector.…"
type textarea "x"
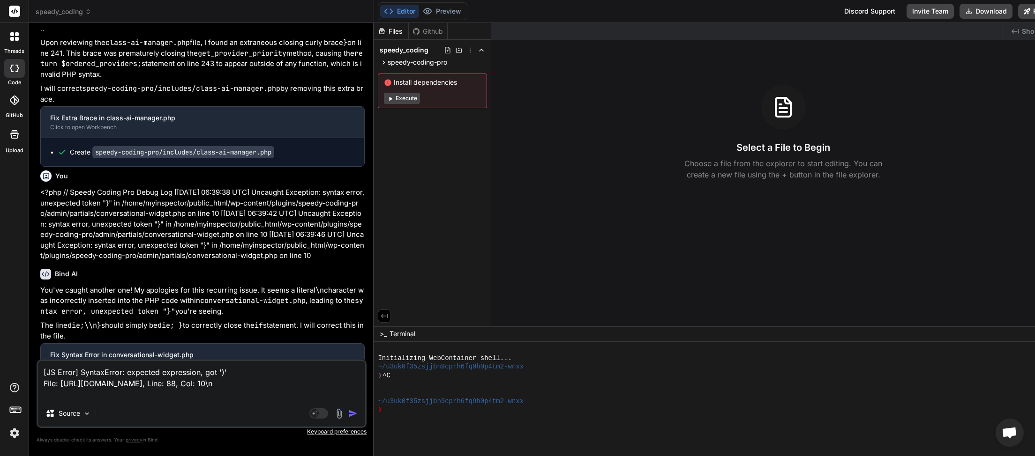
type textarea "[JS Error] SyntaxError: expected expression, got ')' File: https://myinspector.…"
click at [348, 410] on img "button" at bounding box center [352, 413] width 9 height 9
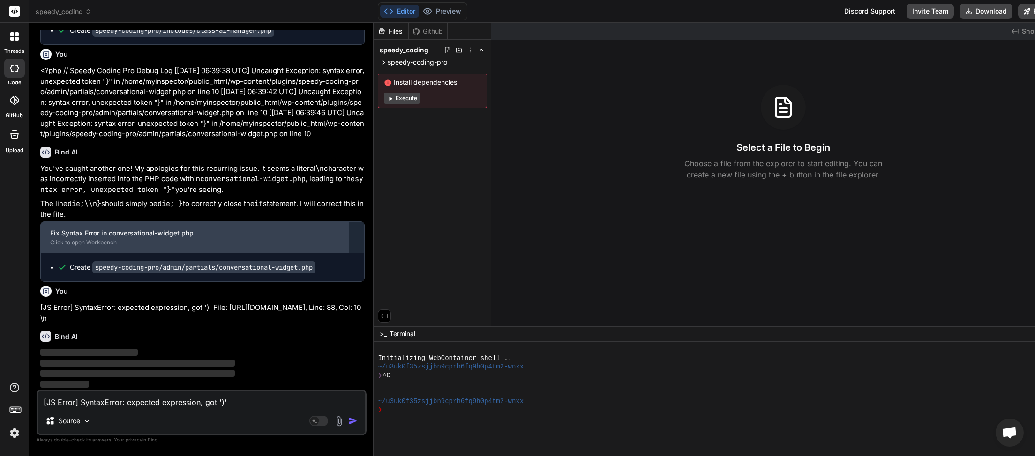
scroll to position [1226, 0]
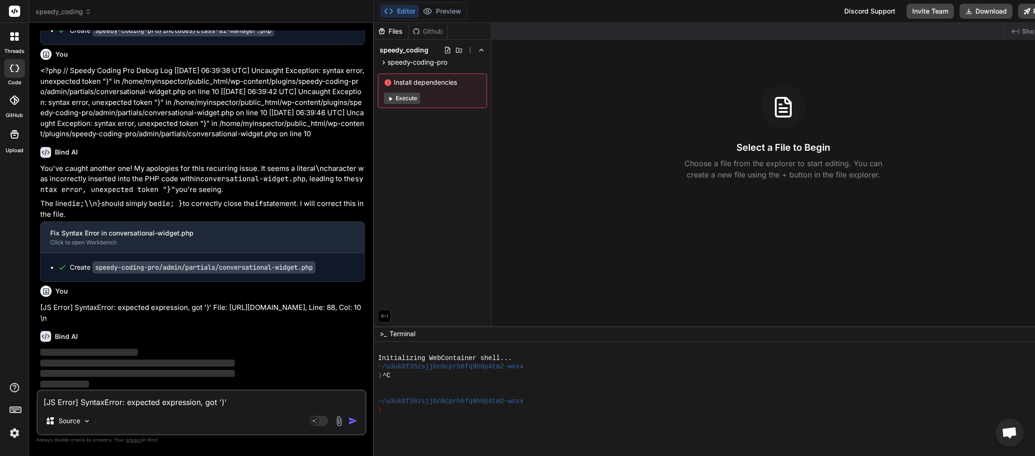
click at [165, 396] on textarea "[JS Error] SyntaxError: expected expression, got ')' File: https://myinspector.…" at bounding box center [201, 399] width 327 height 17
click at [137, 403] on textarea "[JS Error] SyntaxError: expected expression, got ')' File: https://myinspector.…" at bounding box center [201, 399] width 327 height 17
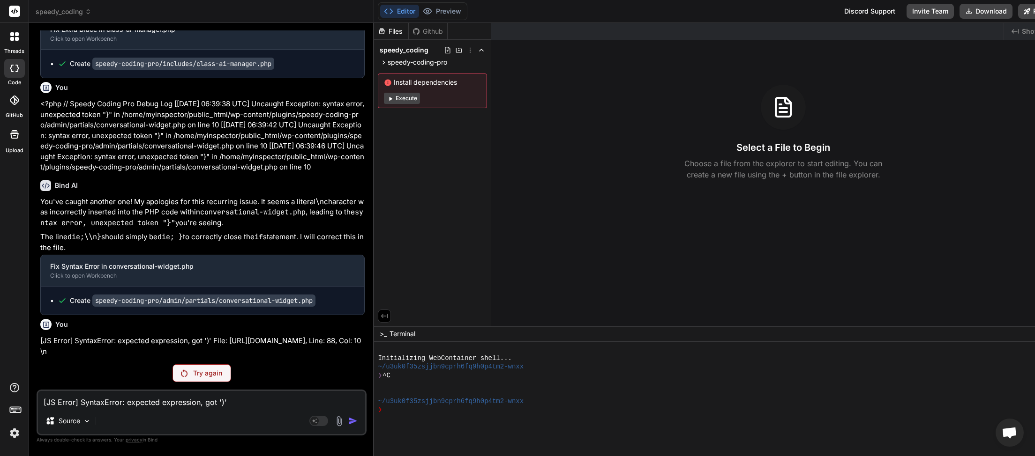
scroll to position [1193, 0]
click at [193, 375] on p "Try again" at bounding box center [207, 373] width 29 height 9
click at [208, 374] on p "Try again" at bounding box center [207, 373] width 29 height 9
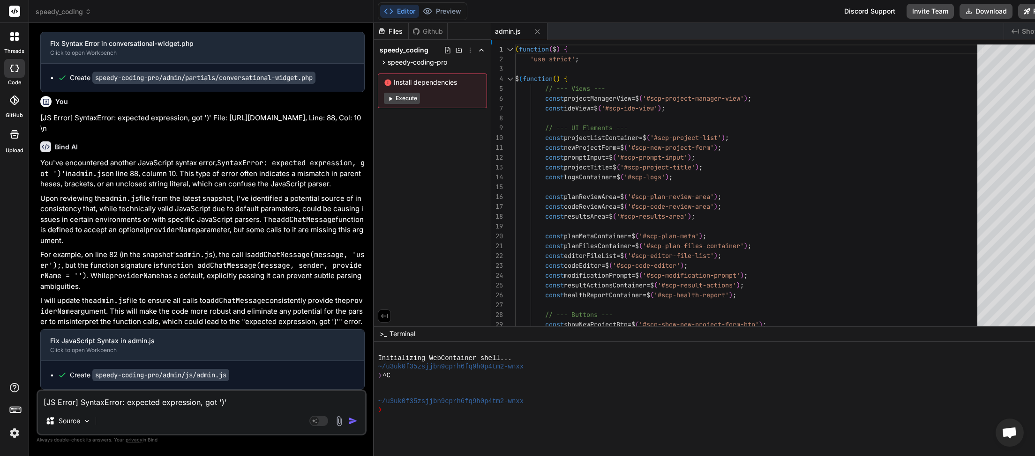
scroll to position [1440, 0]
click at [959, 12] on button "Download" at bounding box center [985, 11] width 53 height 15
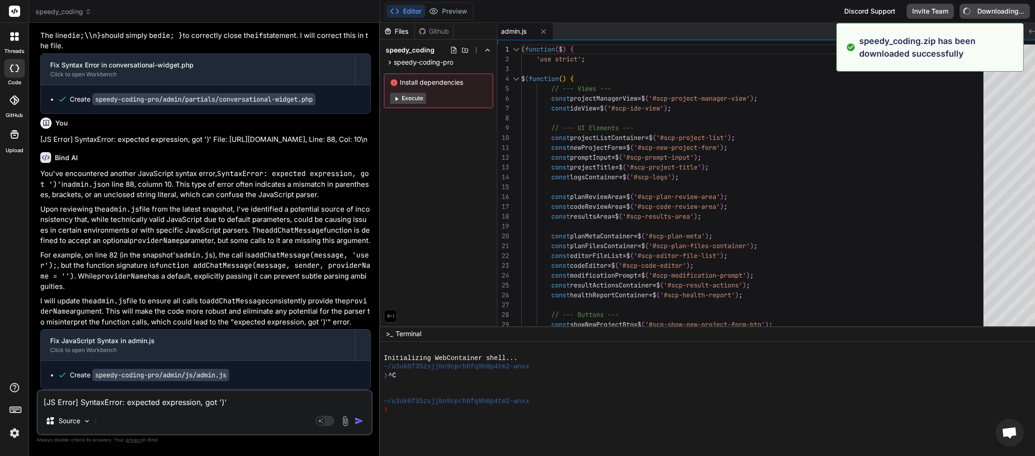
type textarea "x"
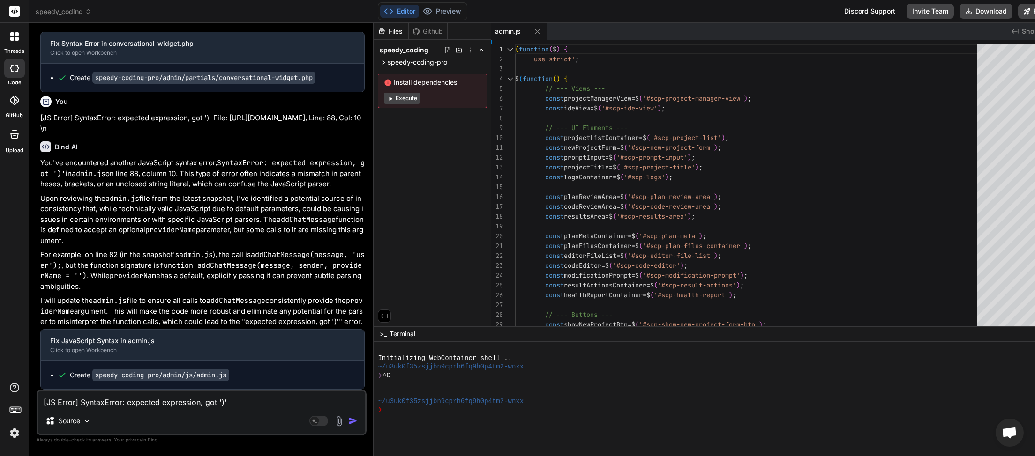
paste textarea "invalid escape sequence File: https://myinspector.com.au/wp-content/plugins/spe…"
type textarea "[JS Error] SyntaxError: invalid escape sequence File: https://myinspector.com.a…"
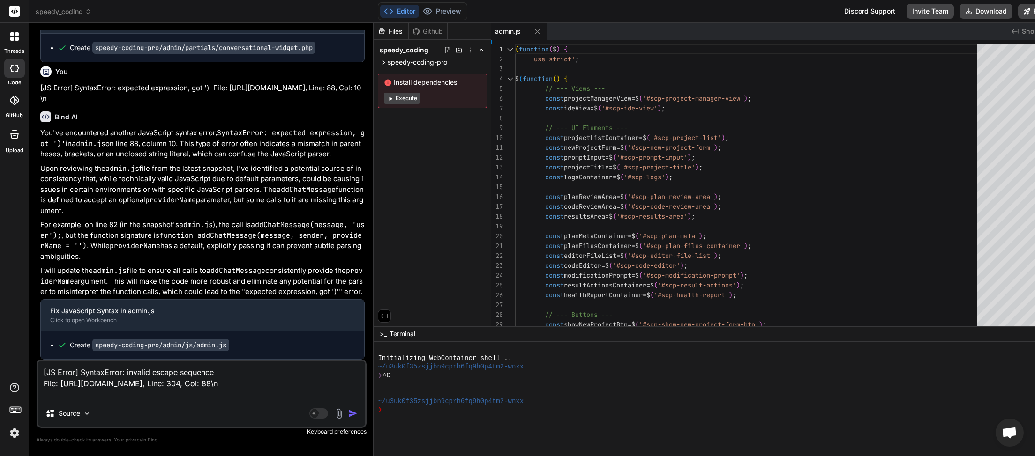
type textarea "x"
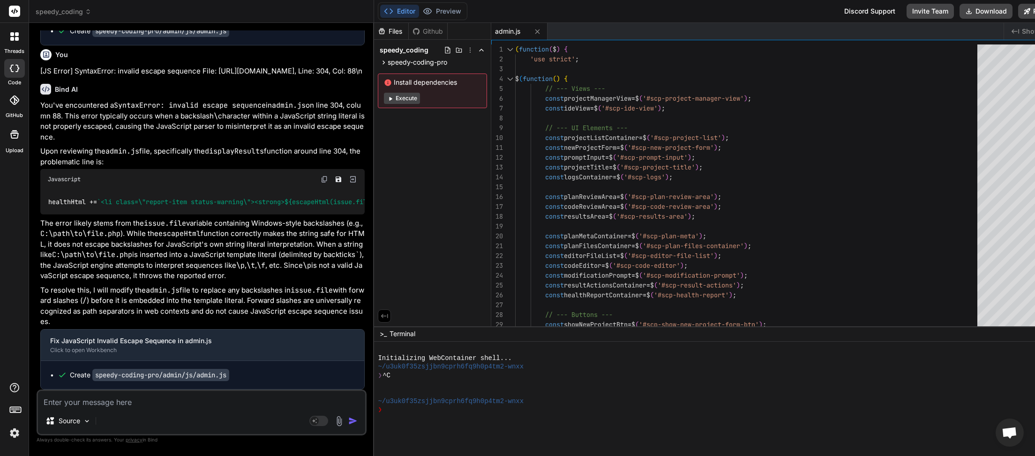
scroll to position [1798, 0]
click at [959, 12] on button "Download" at bounding box center [985, 11] width 53 height 15
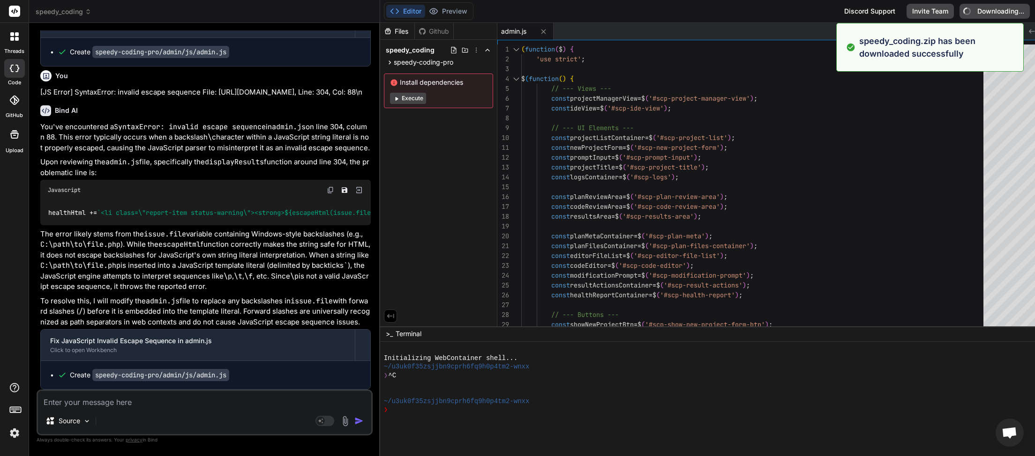
type textarea "x"
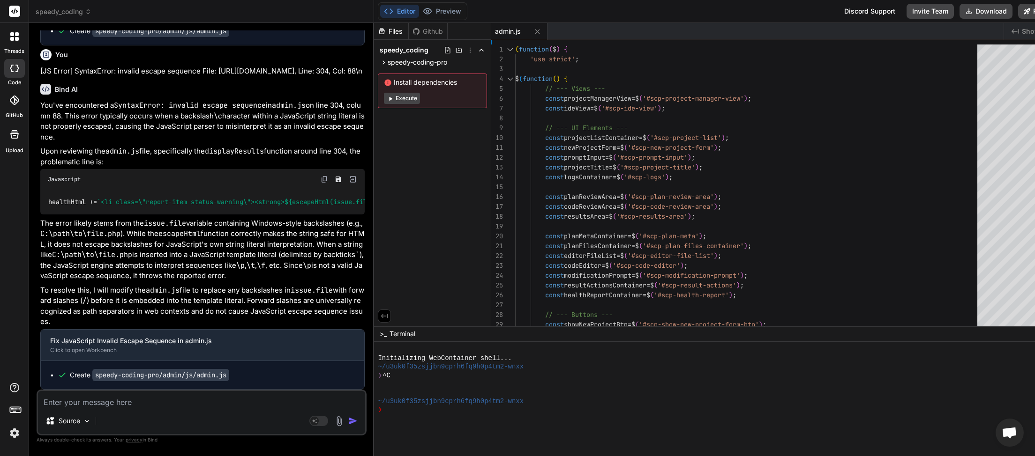
paste textarea "[2025-09-11 07:07:49] [JAVASCRIPT ERROR]\nMessage: SyntaxError: invalid escape …"
type textarea "[2025-09-11 07:07:49] [JAVASCRIPT ERROR]\nMessage: SyntaxError: invalid escape …"
type textarea "x"
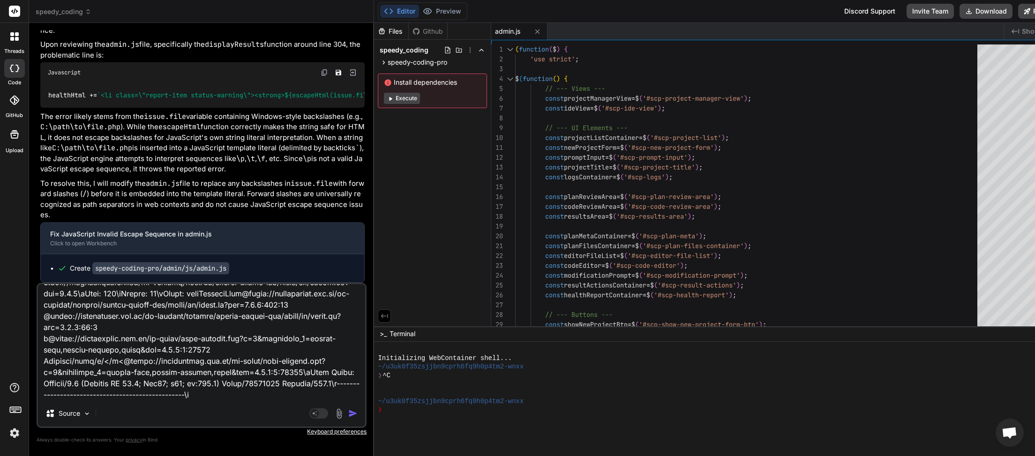
type textarea "[2025-09-11 07:07:49] [JAVASCRIPT ERROR]\nMessage: SyntaxError: invalid escape …"
click at [348, 413] on img "button" at bounding box center [352, 413] width 9 height 9
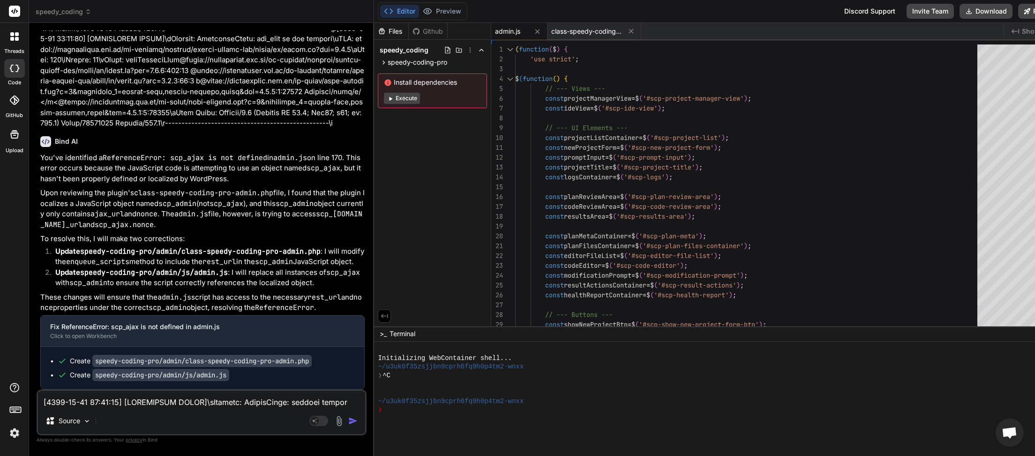
scroll to position [2358, 0]
click at [959, 10] on button "Download" at bounding box center [985, 11] width 53 height 15
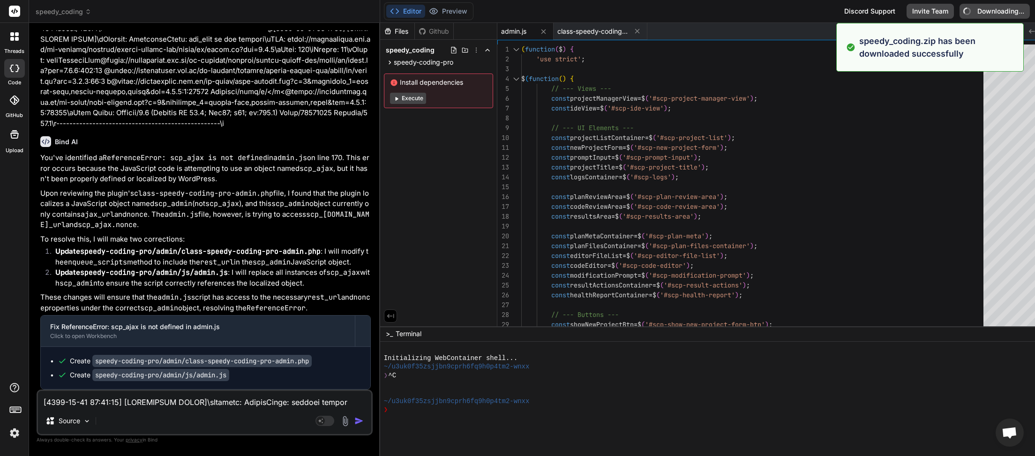
type textarea "x"
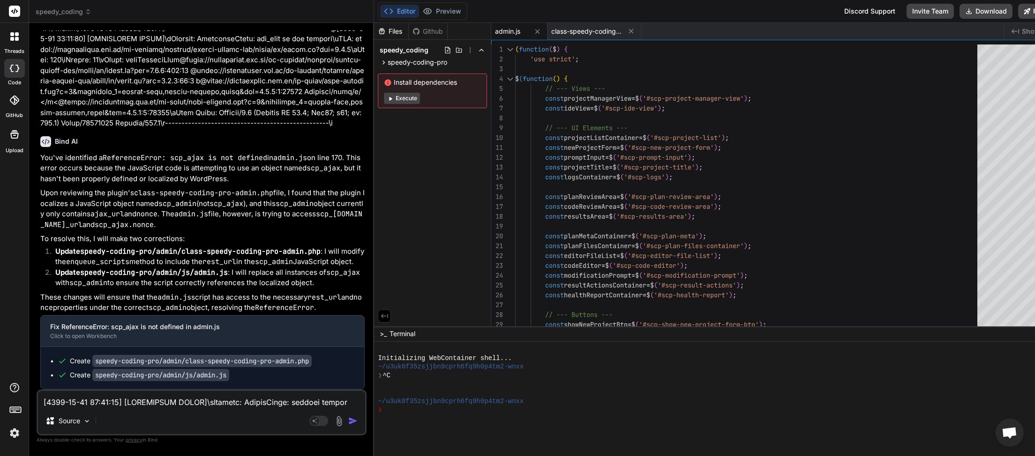
paste textarea "9:56] [JAVASCRIPT ERROR]\nMessage: ReferenceError: scp_ajax is not defined\nURL…"
type textarea "[2025-09-11 07:09:56] [JAVASCRIPT ERROR]\nMessage: ReferenceError: scp_ajax is …"
type textarea "x"
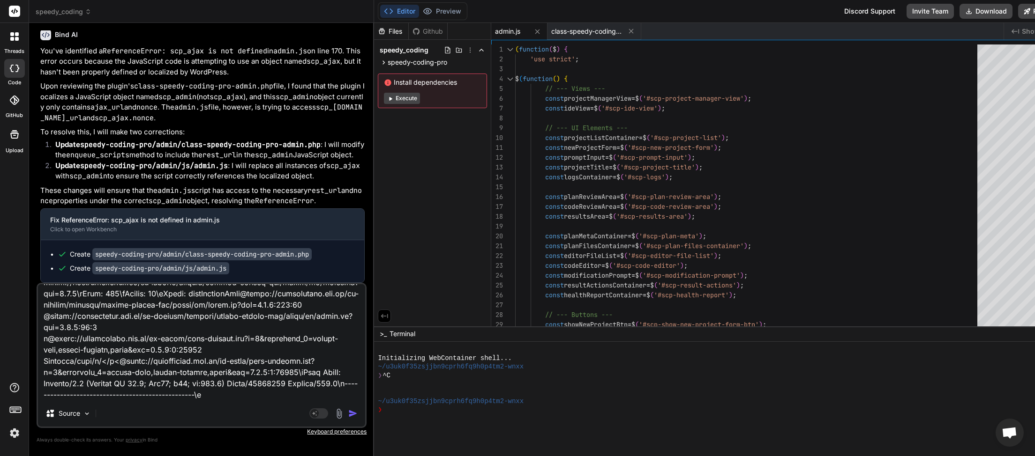
type textarea "[2025-09-11 07:09:56] [JAVASCRIPT ERROR]\nMessage: ReferenceError: scp_ajax is …"
click at [348, 414] on img "button" at bounding box center [352, 413] width 9 height 9
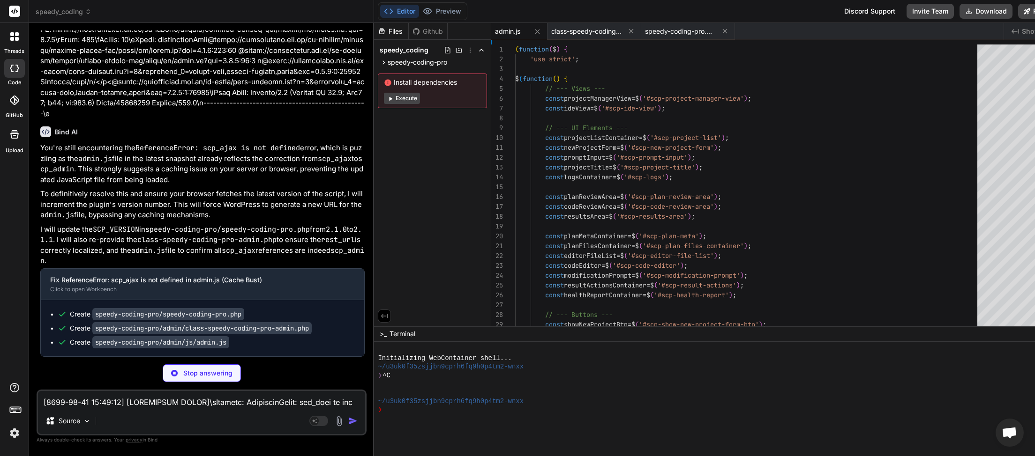
scroll to position [2830, 0]
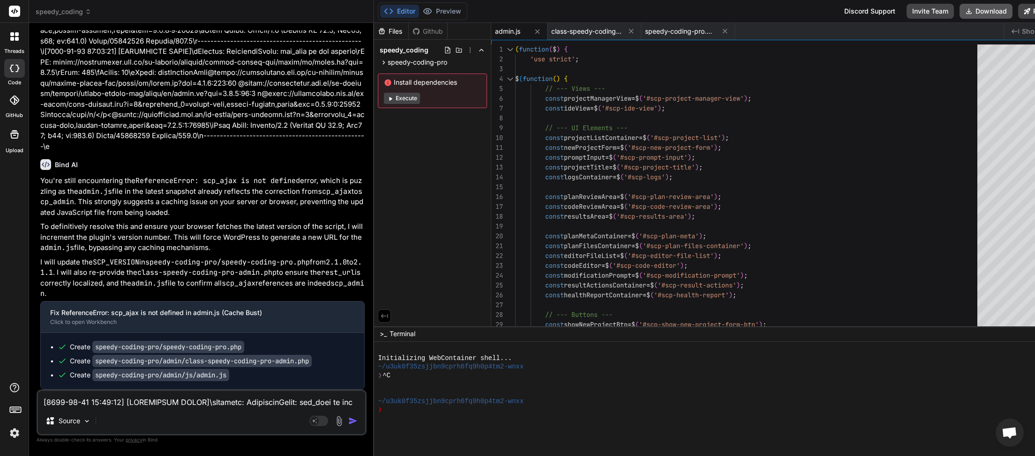
click at [959, 15] on button "Download" at bounding box center [985, 11] width 53 height 15
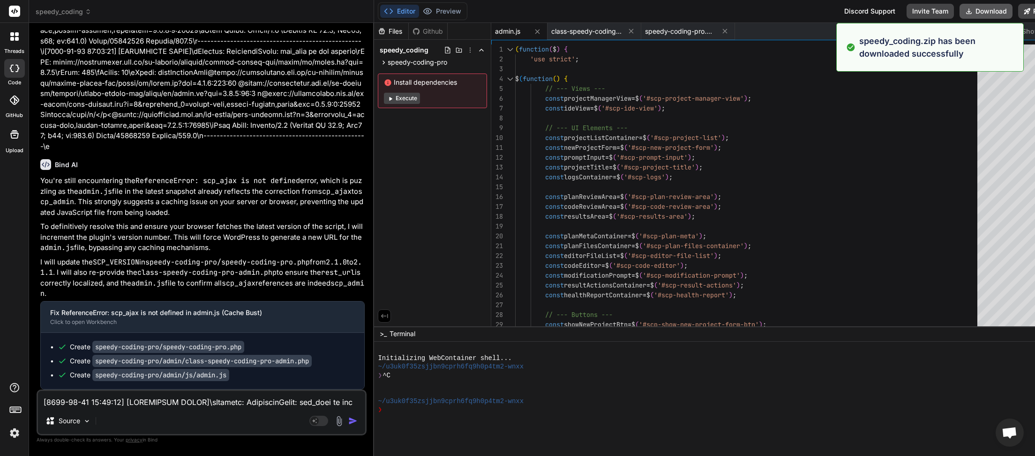
type textarea "x"
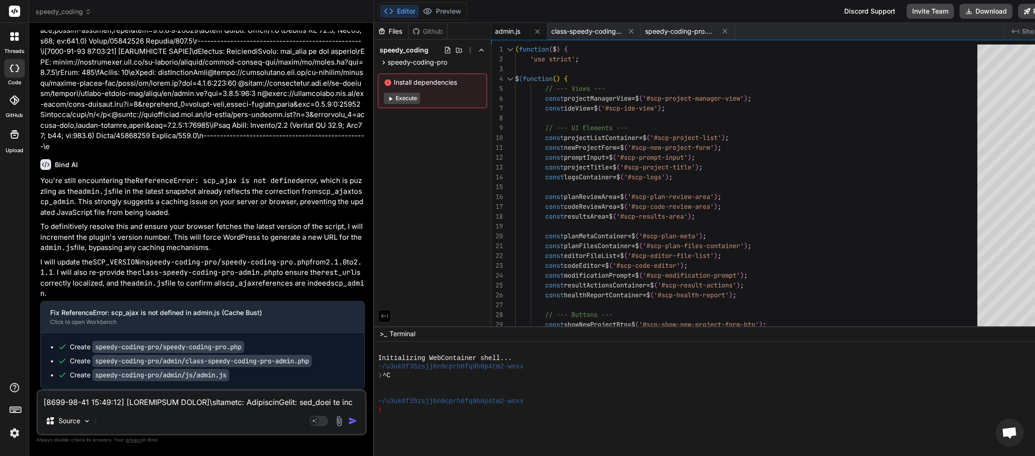
paste textarea "11:36] [JAVASCRIPT ERROR]\nMessage: TypeError: can\'t access property \"scrollH…"
type textarea "[2025-09-11 07:11:36] [JAVASCRIPT ERROR]\nMessage: TypeError: can\'t access pro…"
type textarea "x"
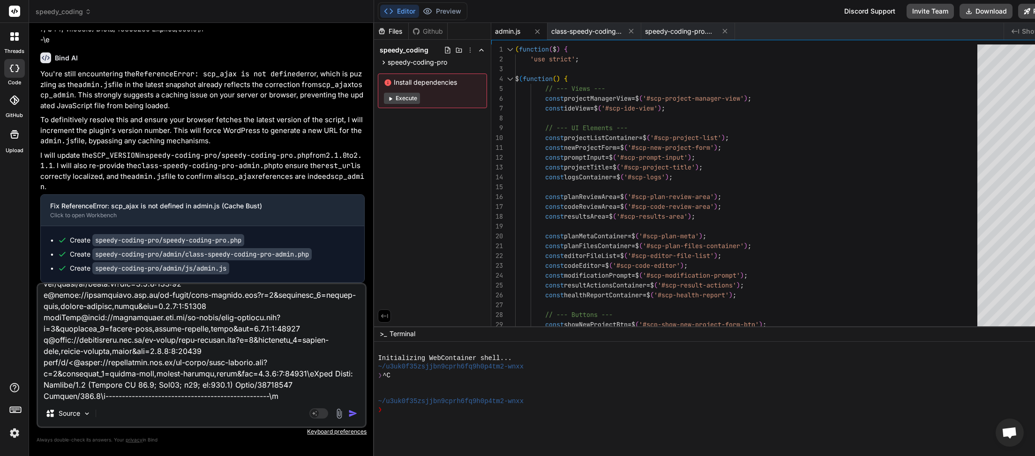
type textarea "[2025-09-11 07:11:36] [JAVASCRIPT ERROR]\nMessage: TypeError: can\'t access pro…"
click at [348, 414] on img "button" at bounding box center [352, 413] width 9 height 9
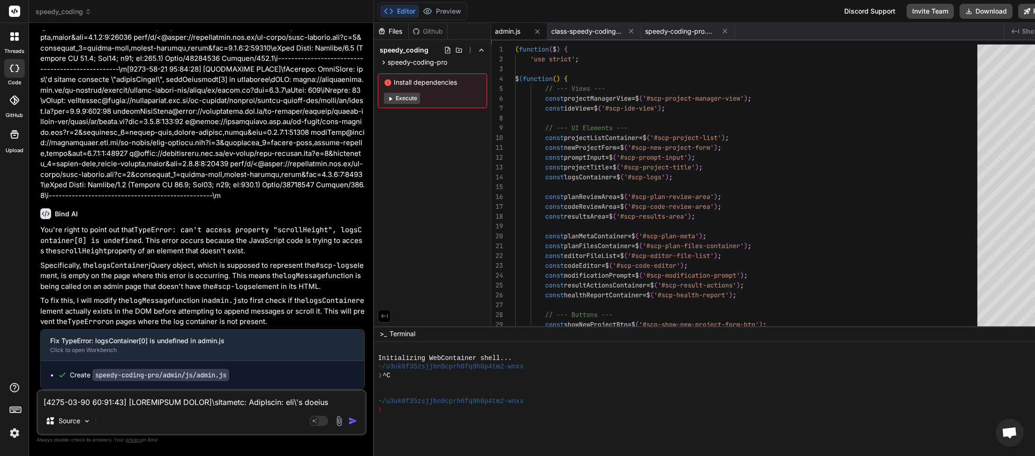
scroll to position [3327, 0]
click at [959, 12] on button "Download" at bounding box center [985, 11] width 53 height 15
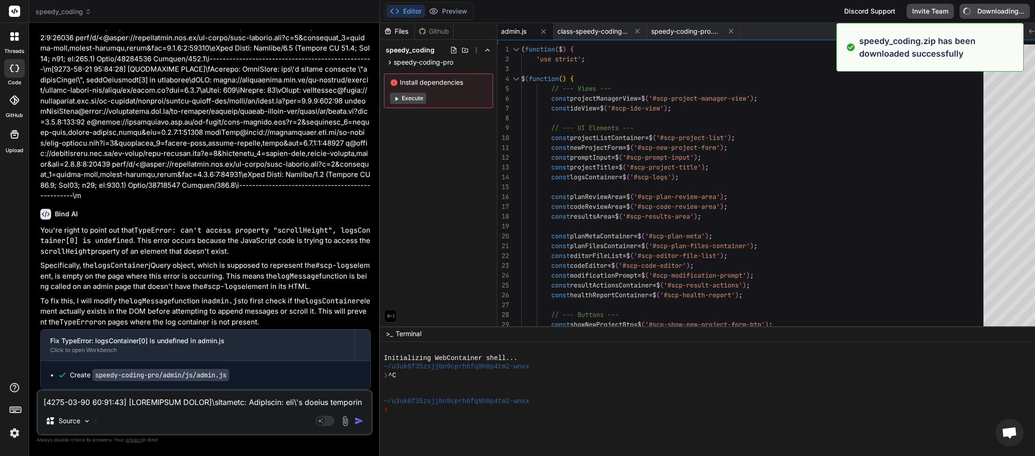
type textarea "x"
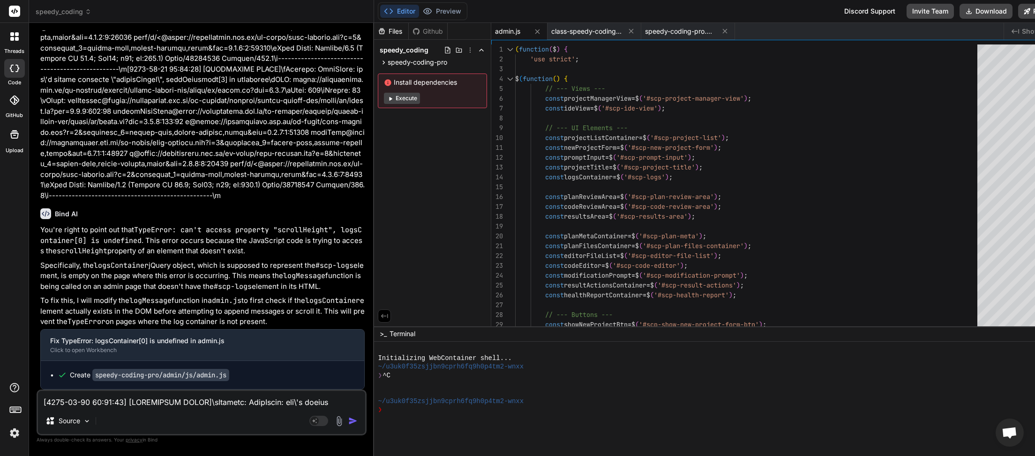
paste textarea "3:18] [JAVASCRIPT ERROR]\nMessage: TypeError: can\'t access property \"scrollHe…"
type textarea "[2025-09-11 07:13:18] [JAVASCRIPT ERROR]\nMessage: TypeError: can\'t access pro…"
type textarea "x"
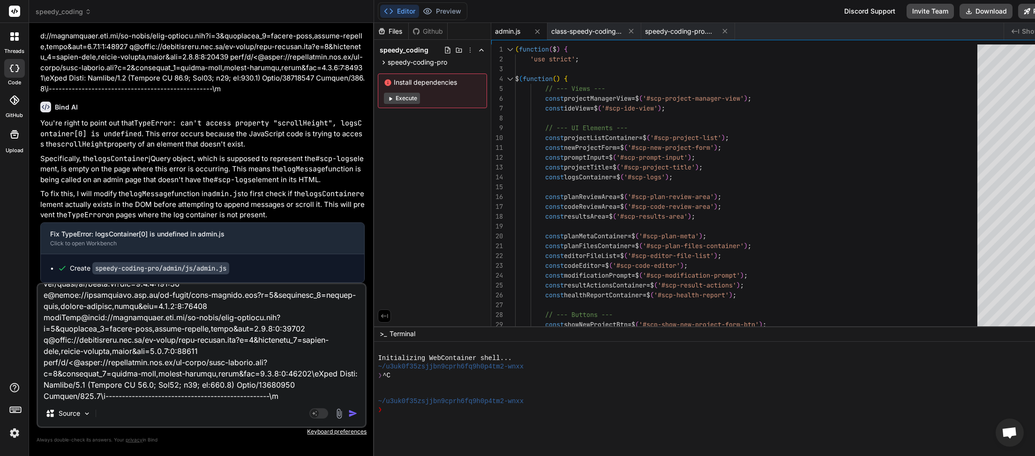
type textarea "[2025-09-11 07:13:18] [JAVASCRIPT ERROR]\nMessage: TypeError: can\'t access pro…"
click at [348, 417] on img "button" at bounding box center [352, 413] width 9 height 9
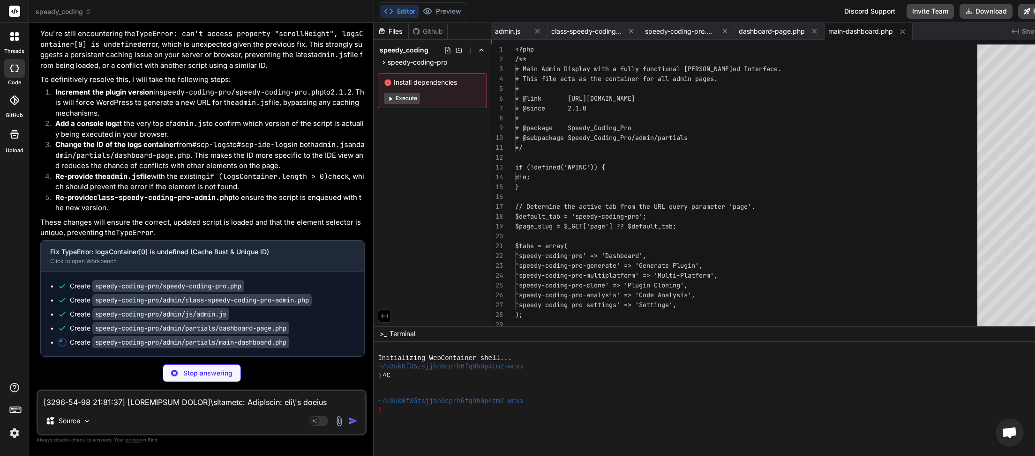
scroll to position [3978, 0]
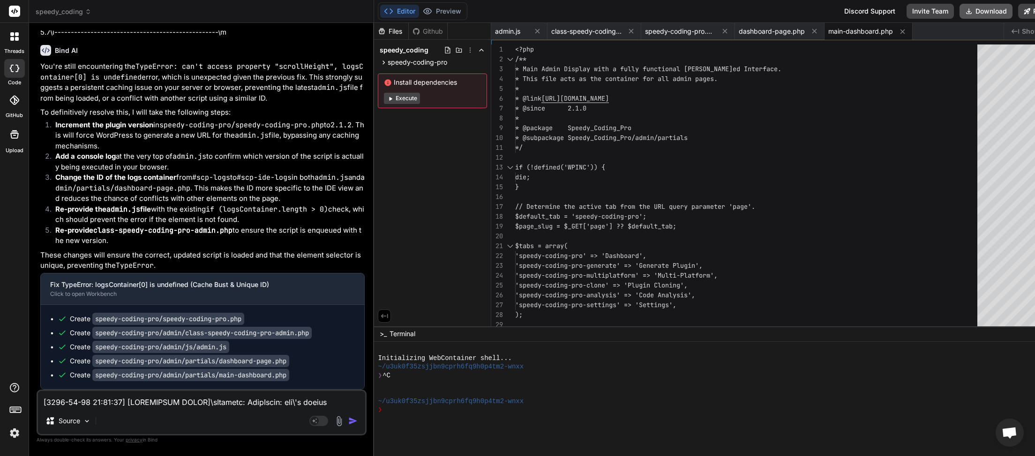
click at [959, 12] on button "Download" at bounding box center [985, 11] width 53 height 15
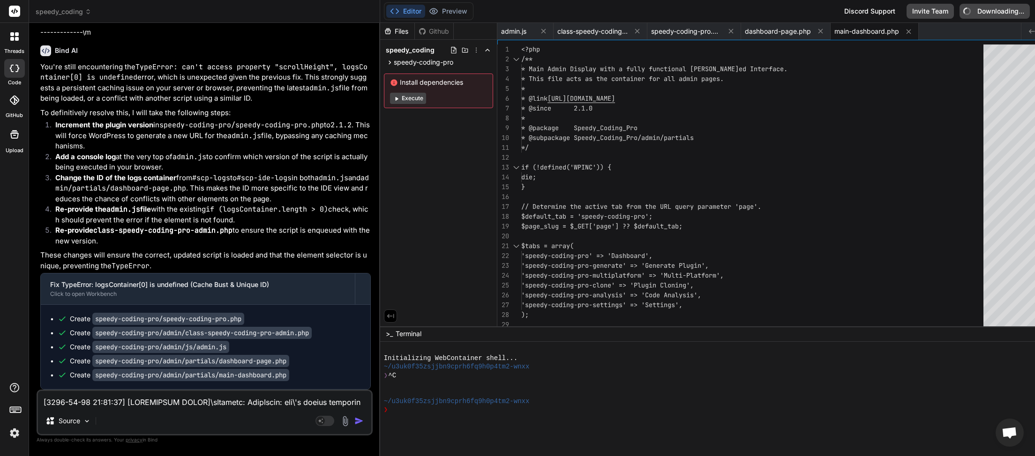
type textarea "x"
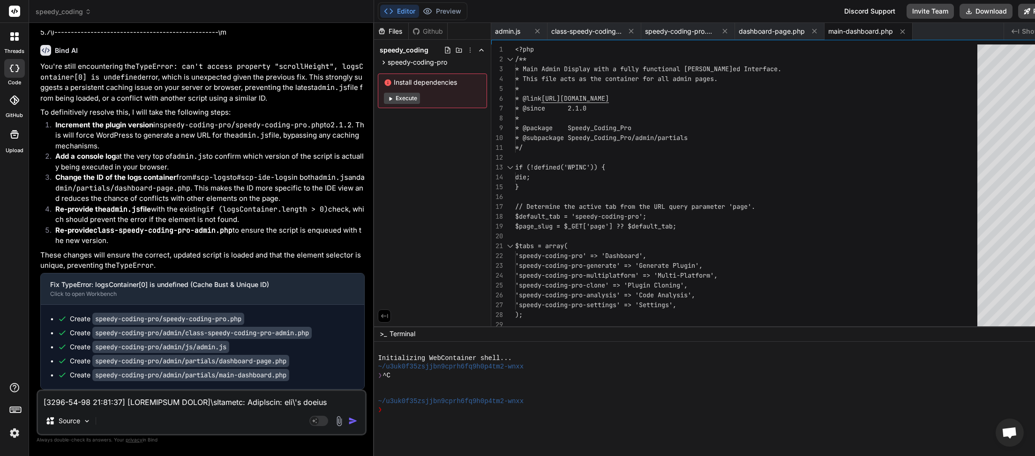
paste textarea "<?php // Speedy Coding Pro Debug Log [11-Sep-2025 07:15:16 UTC] Uncaught Except…"
type textarea "<?php // Speedy Coding Pro Debug Log [11-Sep-2025 07:15:16 UTC] Uncaught Except…"
type textarea "x"
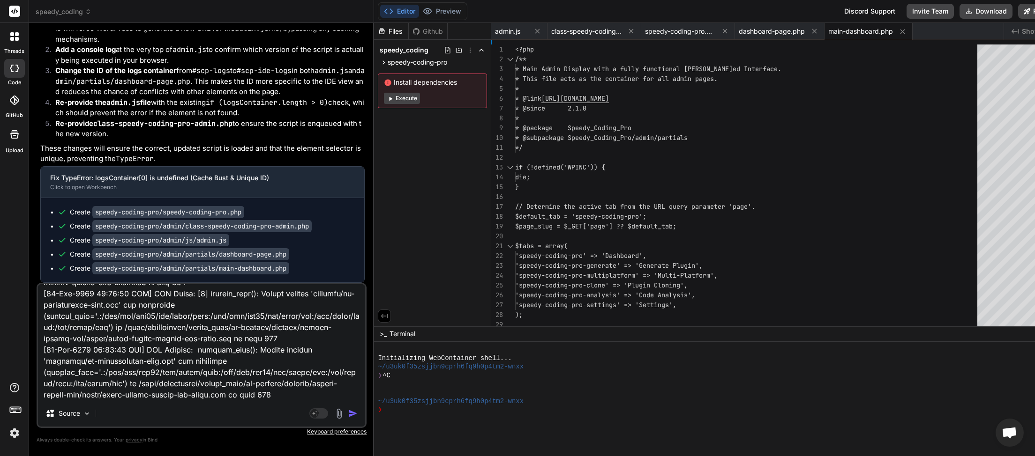
type textarea "<?php // Speedy Coding Pro Debug Log [11-Sep-2025 07:15:16 UTC] Uncaught Except…"
click at [348, 414] on img "button" at bounding box center [352, 413] width 9 height 9
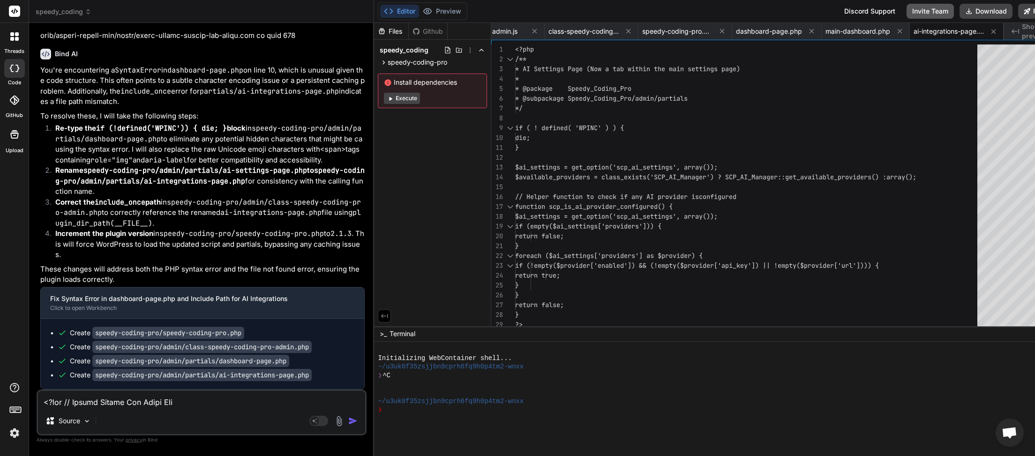
scroll to position [0, 29]
click at [959, 5] on button "Download" at bounding box center [985, 11] width 53 height 15
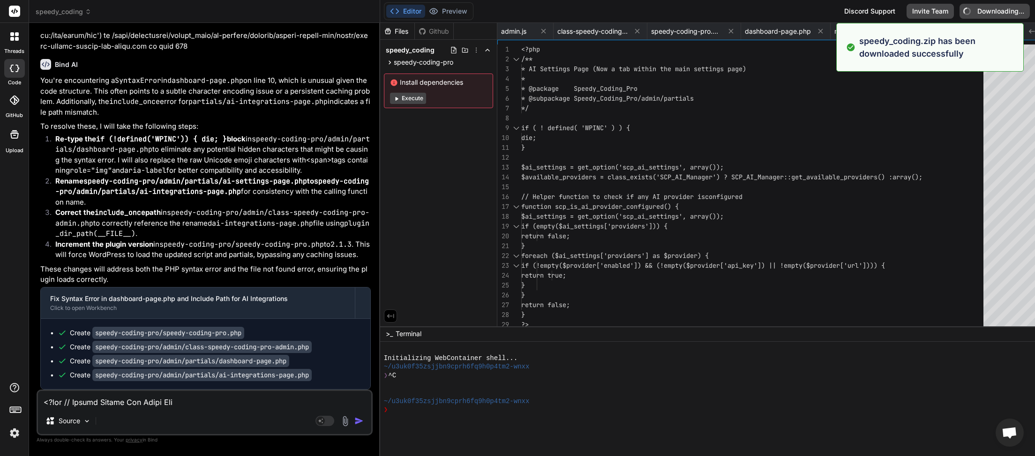
type textarea "x"
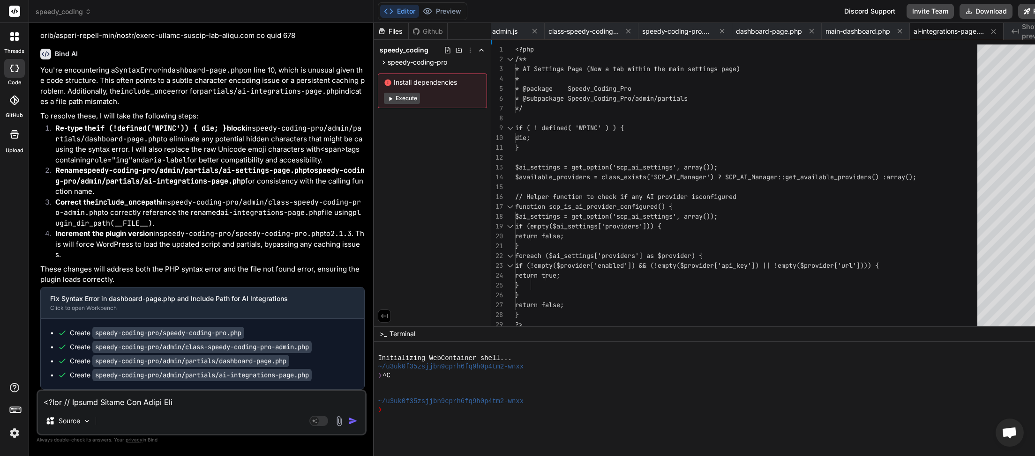
paste textarea "[2025-09-11 06:42:24] Speedy Coding Pro plugin bootstrap started. [2025-09-11 0…"
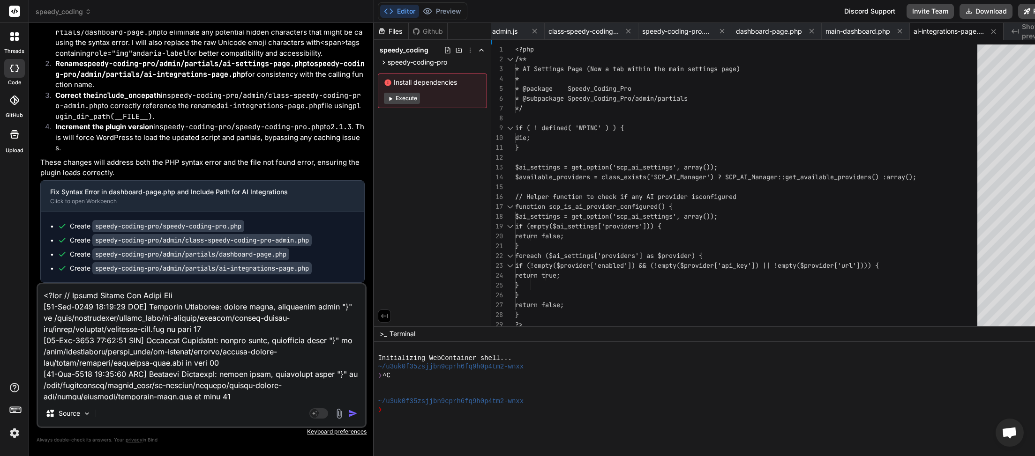
type textarea "[2025-09-11 06:42:24] Speedy Coding Pro plugin bootstrap started. [2025-09-11 0…"
type textarea "x"
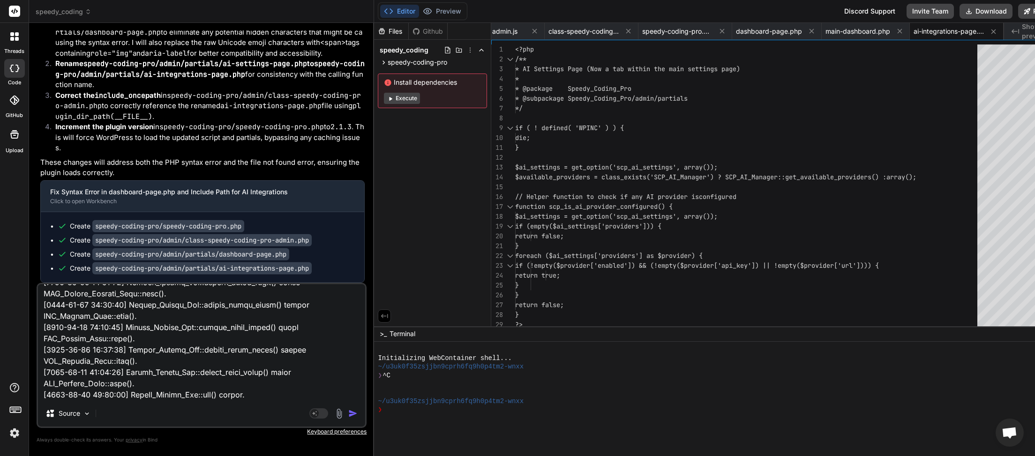
type textarea "[2025-09-11 06:42:24] Speedy Coding Pro plugin bootstrap started. [2025-09-11 0…"
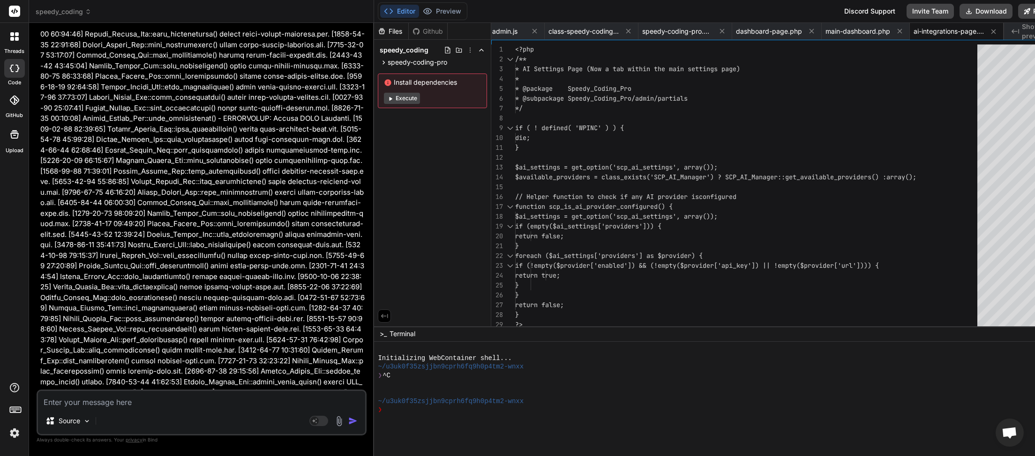
scroll to position [4945, 0]
type textarea "x"
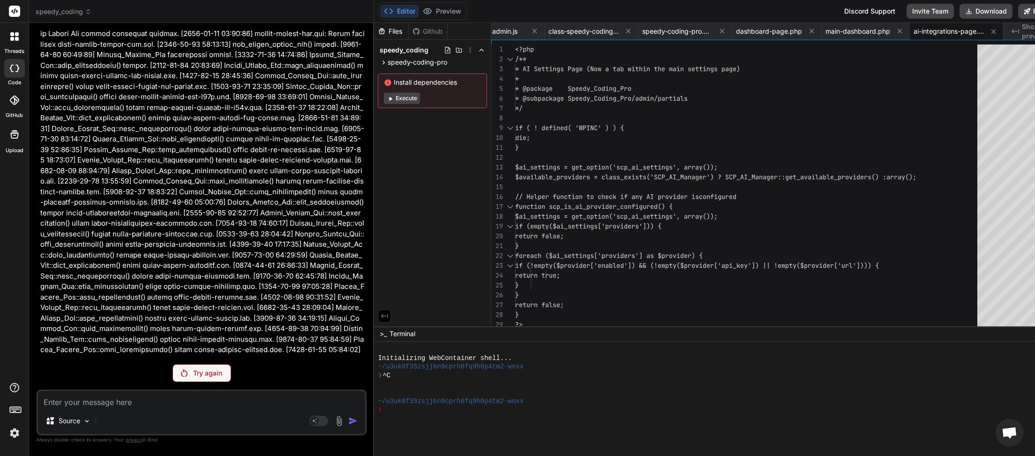
scroll to position [27522, 0]
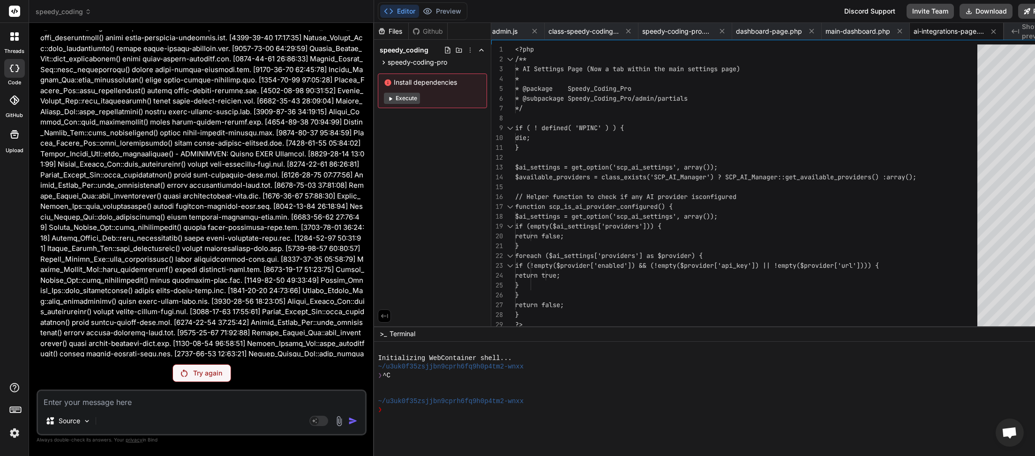
paste textarea "&lt;?php // Speedy Coding Pro Debug Log [[DATE] 07:16:03 UTC] Speedy Coding Pro…"
type textarea "&lt;?php // Speedy Coding Pro Debug Log [[DATE] 07:16:03 UTC] Speedy Coding Pro…"
type textarea "x"
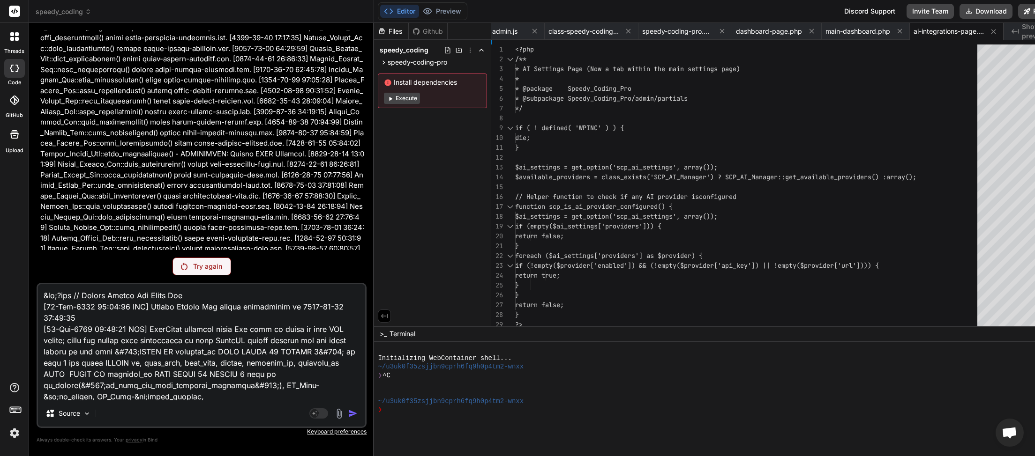
scroll to position [114, 0]
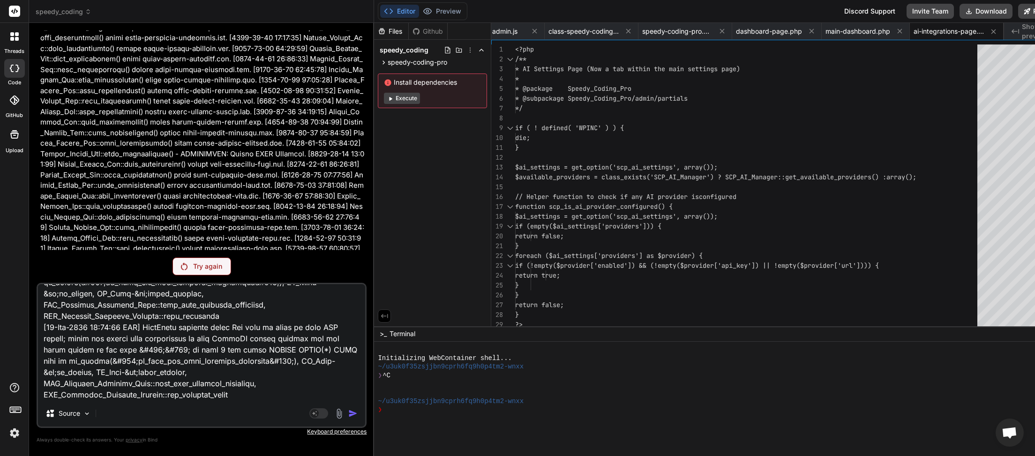
click at [265, 387] on textarea at bounding box center [201, 342] width 327 height 116
type textarea "&lt;?php // Speedy Coding Pro Debug Log [[DATE] 07:16:03 UTC] Speedy Coding Pro…"
type textarea "x"
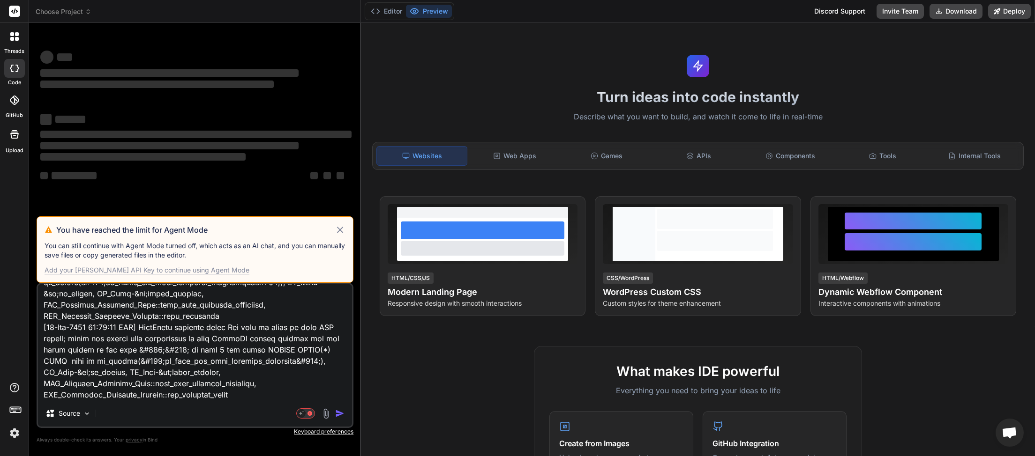
scroll to position [52, 0]
click at [341, 230] on icon at bounding box center [340, 230] width 6 height 6
type textarea "x"
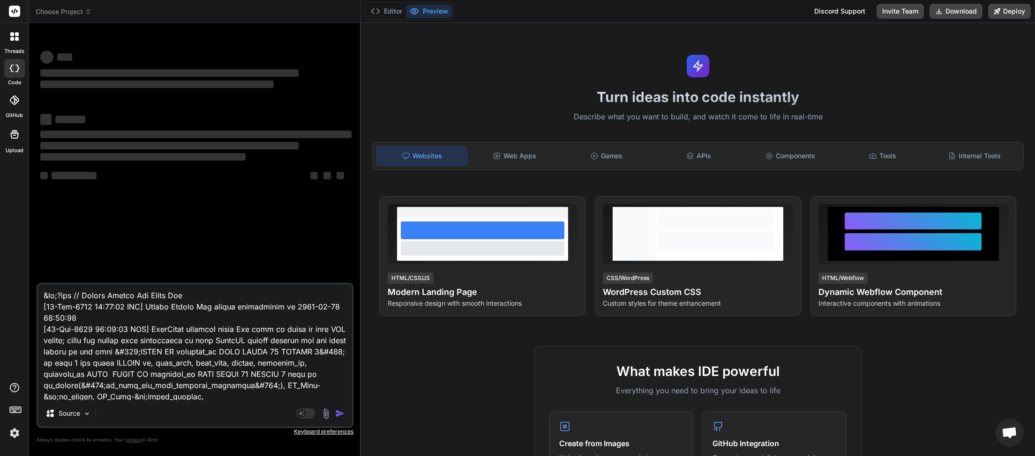
scroll to position [125, 0]
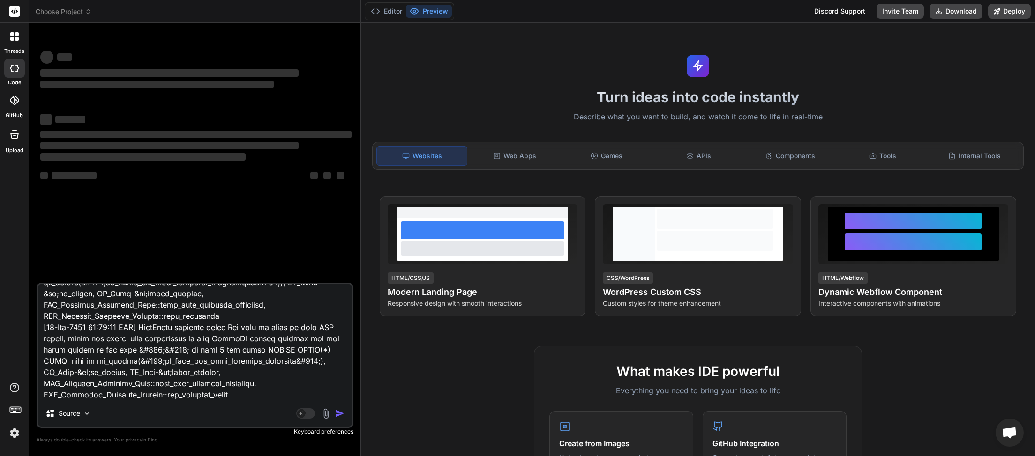
click at [89, 396] on textarea at bounding box center [195, 342] width 314 height 116
paste textarea "[[DATE] 07:18:37] [JAVASCRIPT ERROR]\nMessage: ReferenceError: showNotification…"
type textarea "&lt;?php // Speedy Coding Pro Debug Log [[DATE] 07:16:03 UTC] Speedy Coding Pro…"
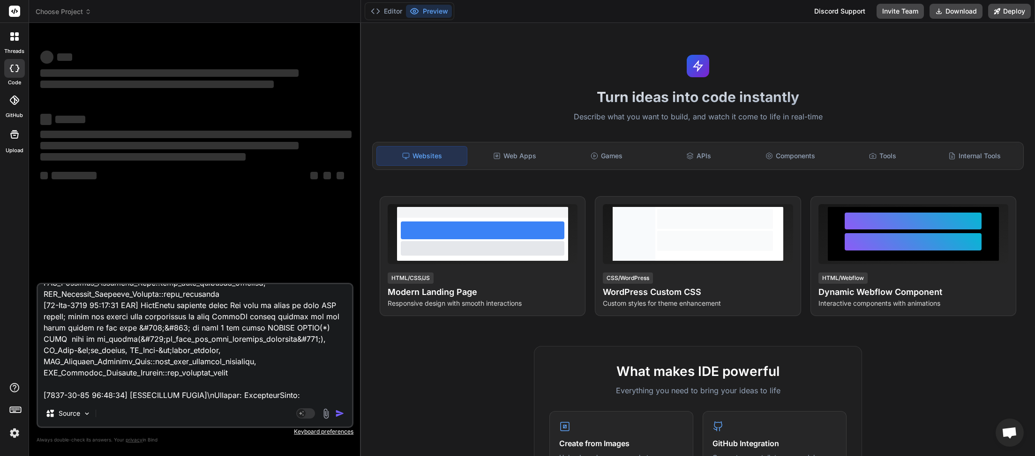
scroll to position [270, 0]
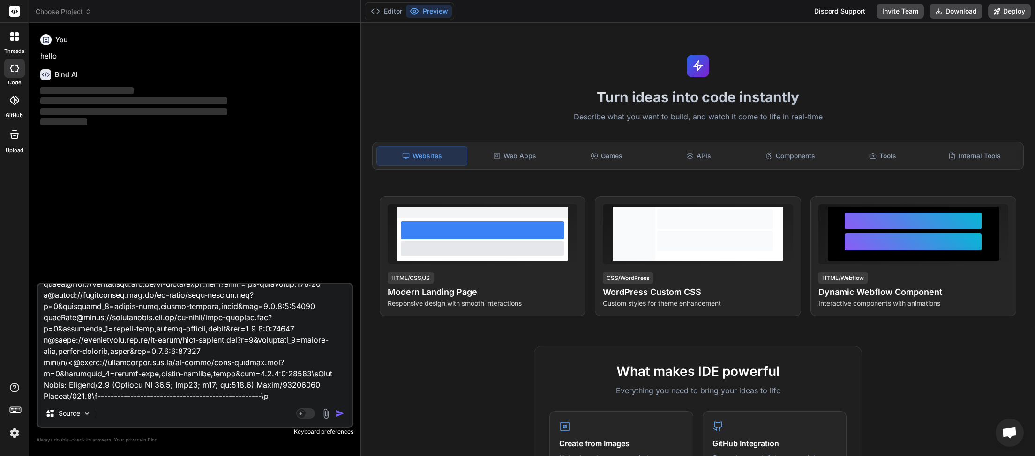
type textarea "x"
type textarea "&lt;?php // Speedy Coding Pro Debug Log [[DATE] 07:16:03 UTC] Speedy Coding Pro…"
click at [90, 14] on icon at bounding box center [88, 11] width 7 height 7
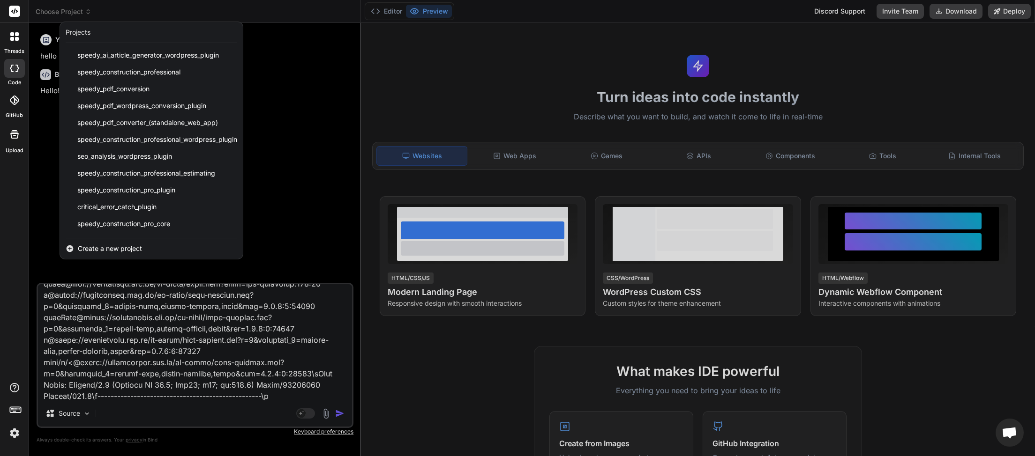
scroll to position [200, 0]
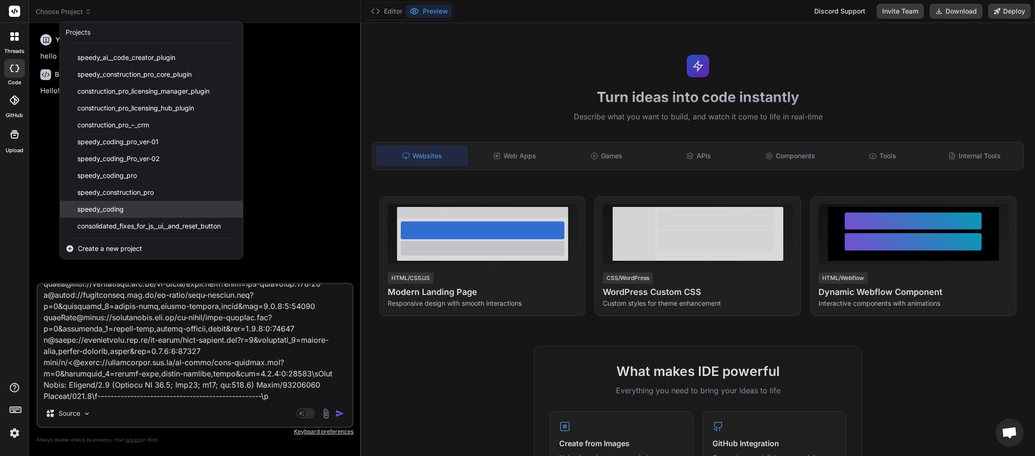
click at [129, 214] on div "speedy_coding" at bounding box center [151, 209] width 183 height 17
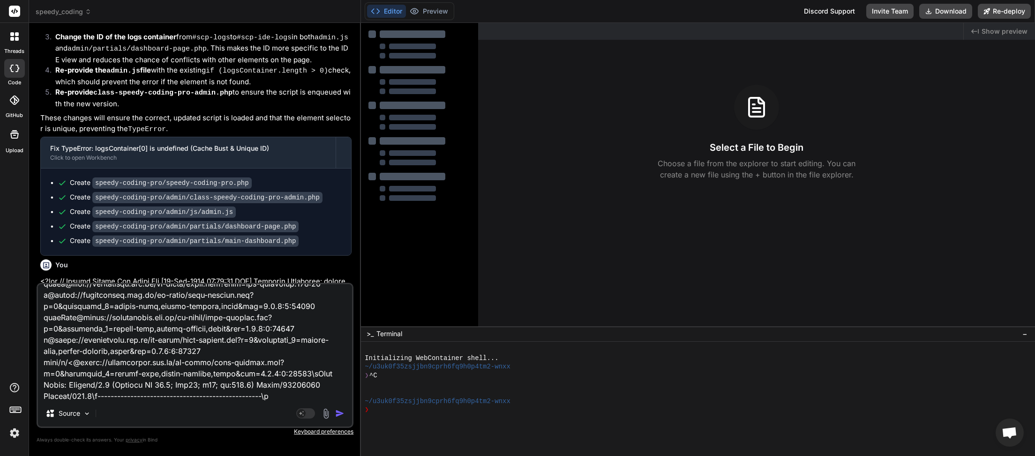
scroll to position [1944, 0]
click at [342, 415] on img "button" at bounding box center [339, 413] width 9 height 9
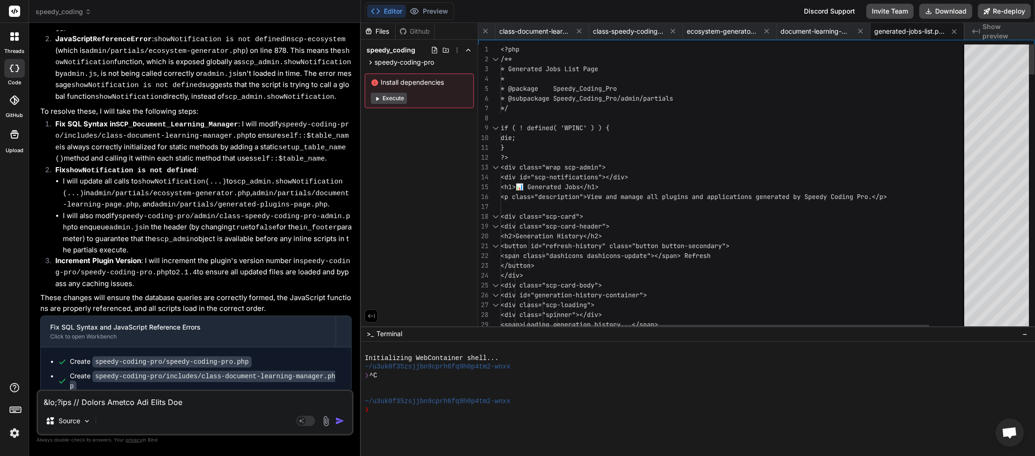
scroll to position [0, 76]
click at [946, 12] on button "Download" at bounding box center [945, 11] width 53 height 15
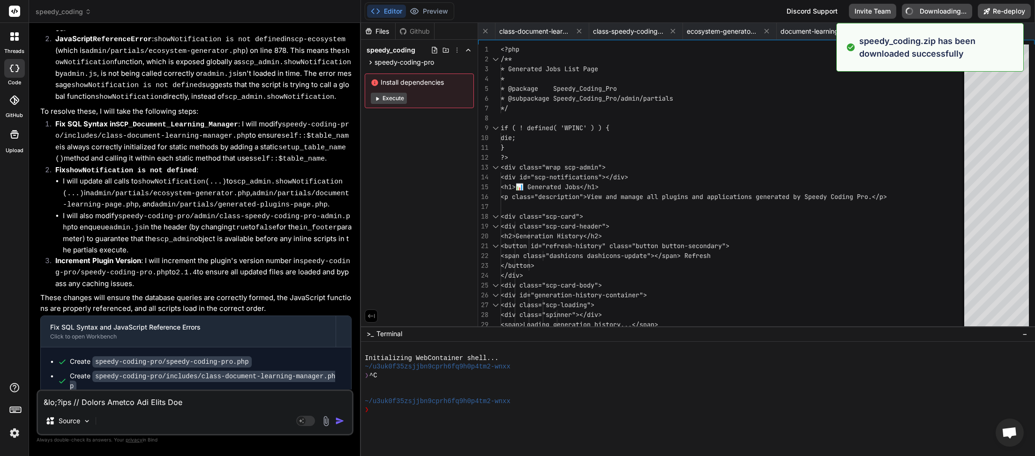
type textarea "x"
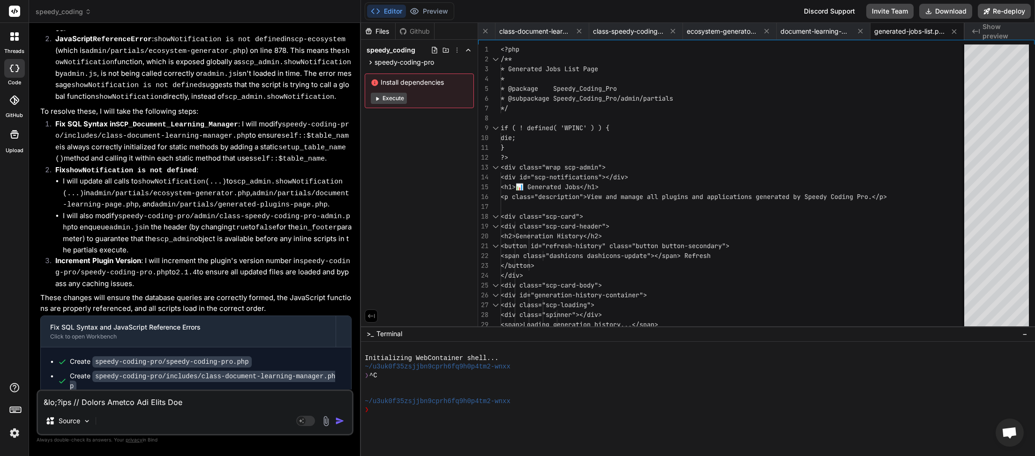
paste textarea "[2025-09-11 07:20:29] Speedy Coding Pro plugin bootstrap started. [2025-09-11 0…"
type textarea "[2025-09-11 07:20:29] Speedy Coding Pro plugin bootstrap started. [2025-09-11 0…"
type textarea "x"
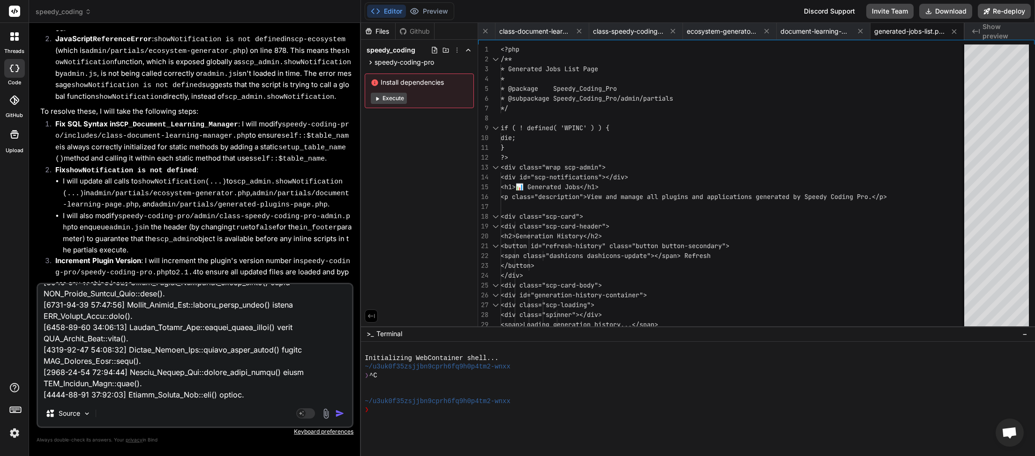
type textarea "[2025-09-11 07:20:29] Speedy Coding Pro plugin bootstrap started. [2025-09-11 0…"
type textarea "x"
paste textarea "[JS Error] TypeError: scp_admin.showNotification is not a function File: https:…"
type textarea "[2025-09-11 07:20:29] Speedy Coding Pro plugin bootstrap started. [2025-09-11 0…"
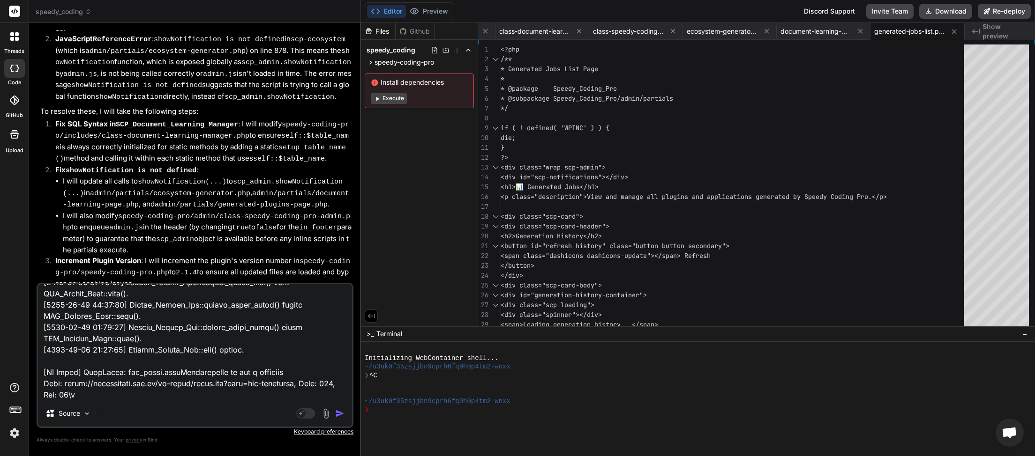
type textarea "x"
type textarea "[2025-09-11 07:20:29] Speedy Coding Pro plugin bootstrap started. [2025-09-11 0…"
click at [341, 410] on img "button" at bounding box center [339, 413] width 9 height 9
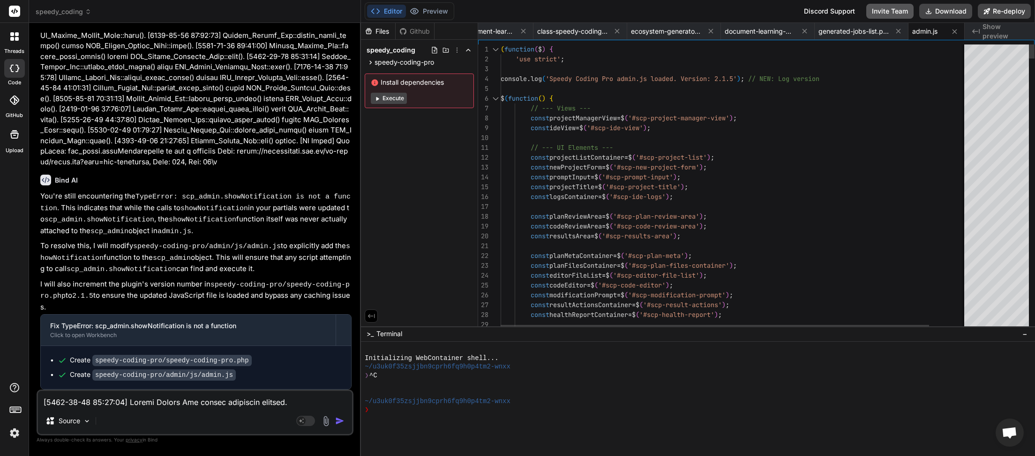
scroll to position [0, 132]
click at [944, 9] on button "Download" at bounding box center [945, 11] width 53 height 15
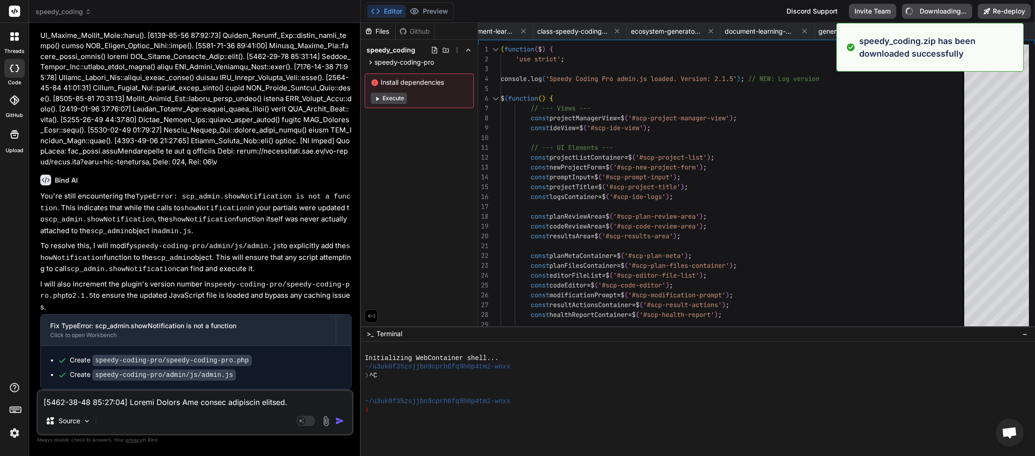
type textarea "x"
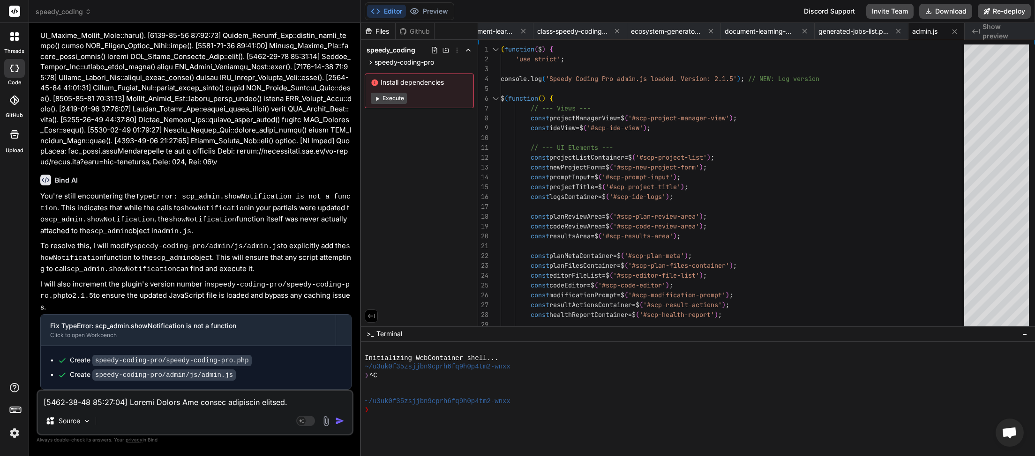
paste textarea "JS Error] TypeError: invalid assignment to const '$container' File: https://myi…"
type textarea "[JS Error] TypeError: invalid assignment to const '$container' File: https://my…"
type textarea "x"
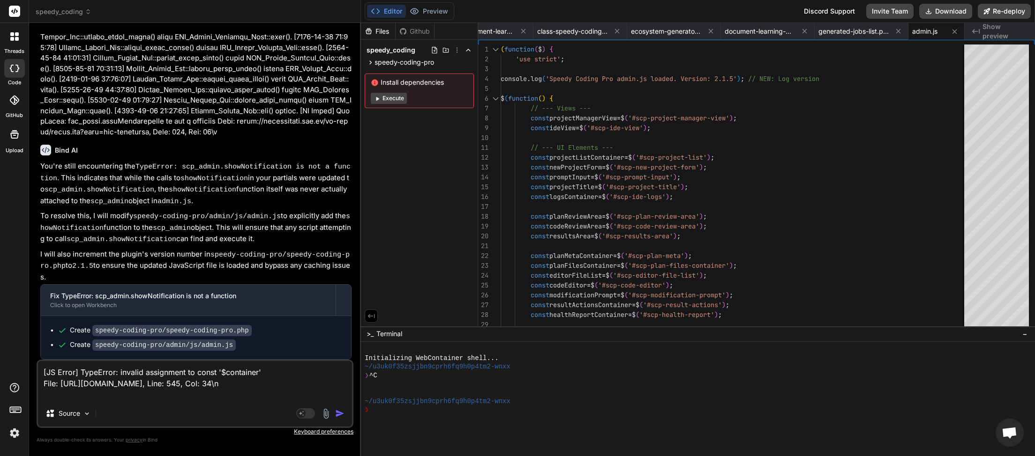
type textarea "[JS Error] TypeError: invalid assignment to const '$container' File: https://my…"
click at [337, 417] on img "button" at bounding box center [339, 413] width 9 height 9
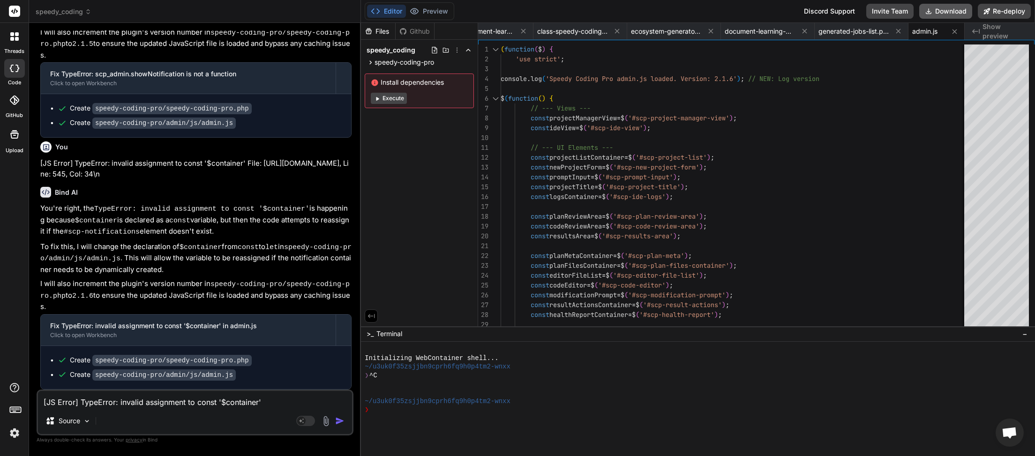
scroll to position [0, 132]
click at [944, 11] on button "Download" at bounding box center [945, 11] width 53 height 15
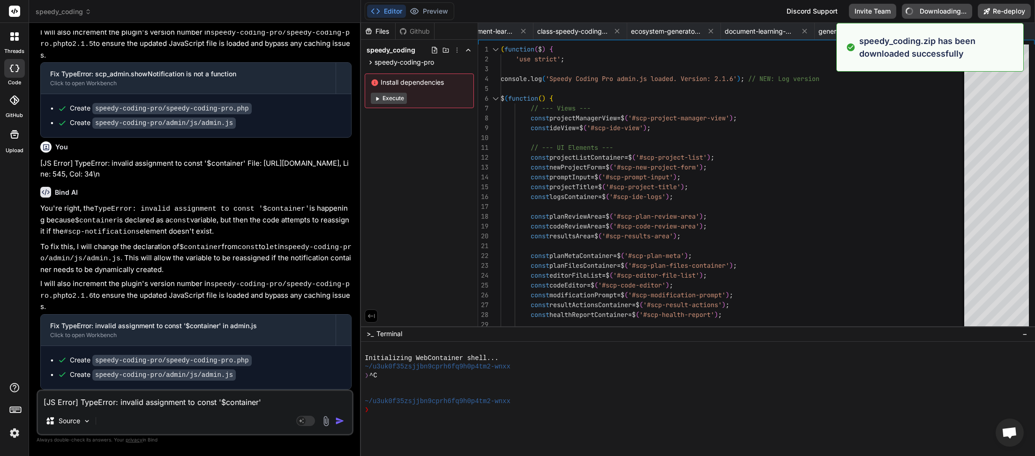
type textarea "x"
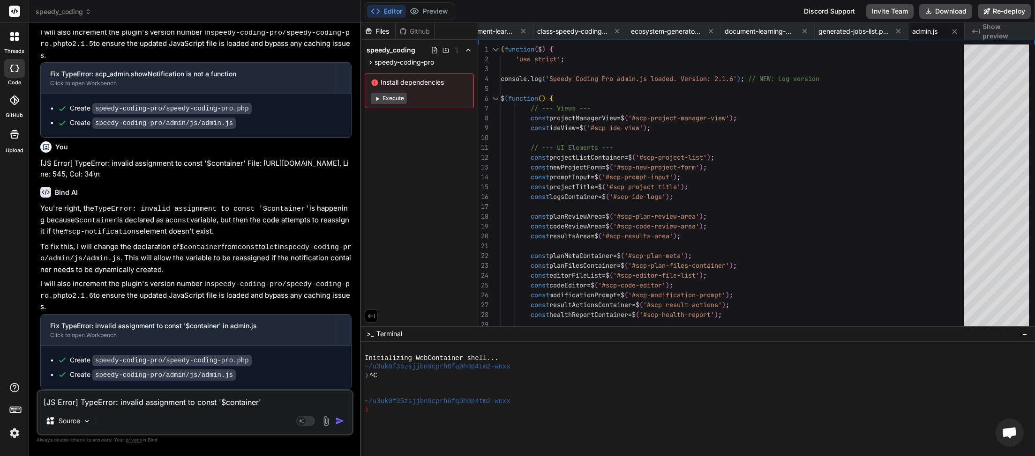
paste textarea "2025-09-11 07:29:07] Speedy Coding Pro plugin bootstrap started. [2025-09-11 07…"
type textarea "[2025-09-11 07:29:07] Speedy Coding Pro plugin bootstrap started. [2025-09-11 0…"
type textarea "x"
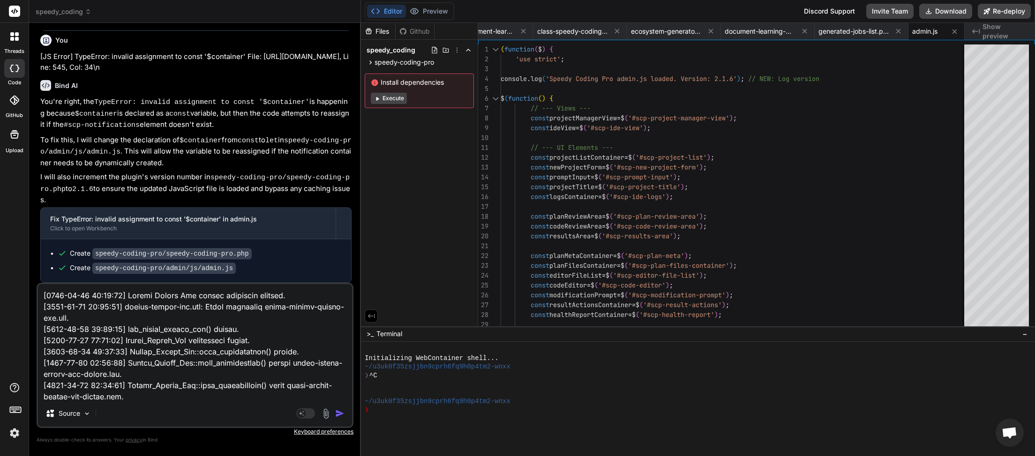
scroll to position [40766, 0]
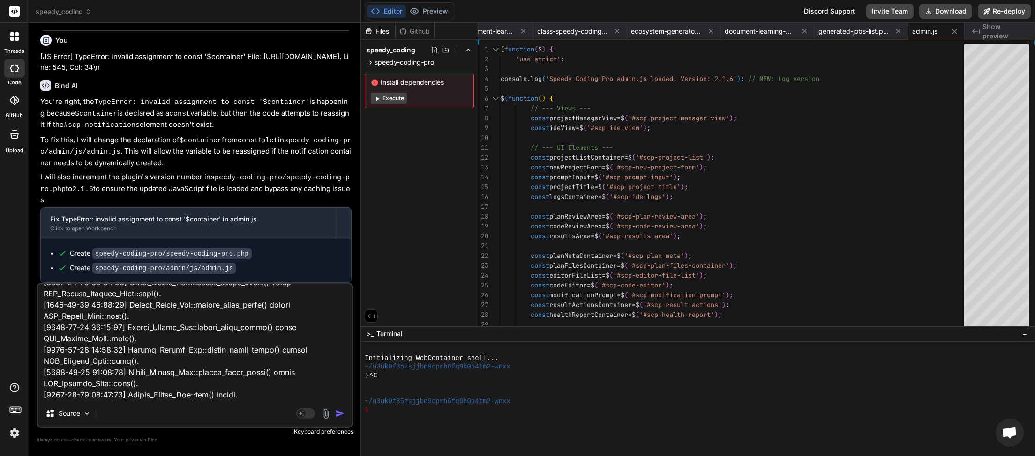
type textarea "[2025-09-11 07:29:07] Speedy Coding Pro plugin bootstrap started. [2025-09-11 0…"
click at [341, 416] on img "button" at bounding box center [339, 413] width 9 height 9
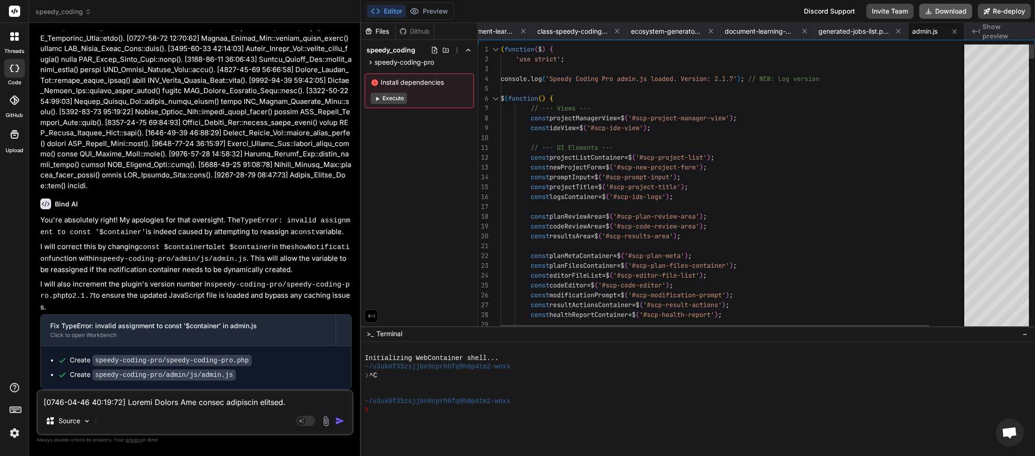
scroll to position [0, 132]
click at [954, 6] on button "Download" at bounding box center [945, 11] width 53 height 15
type textarea "x"
paste textarea "[2025-09-11 07:31:03] Speedy Coding Pro plugin bootstrap started. [2025-09-11 0…"
type textarea "[2025-09-11 07:29:07] Speedy Coding Pro plugin bootstrap started. [2025-09-11 0…"
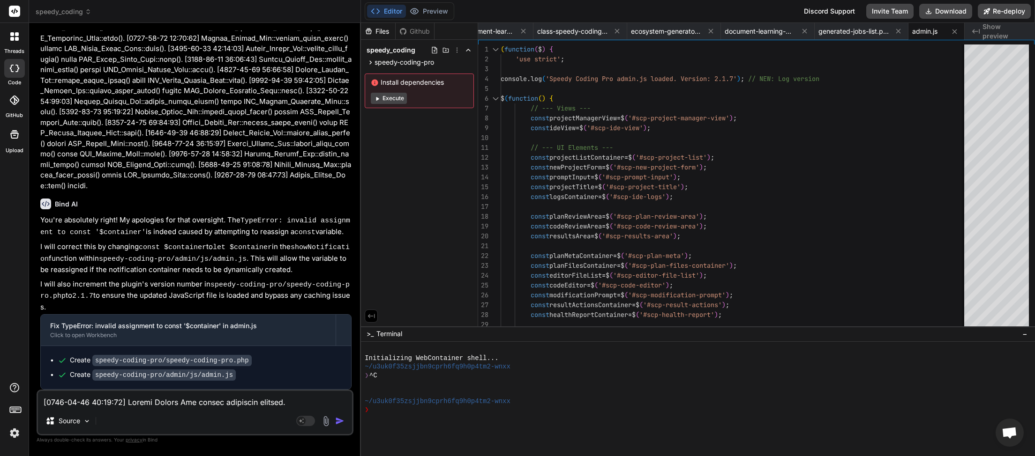
type textarea "x"
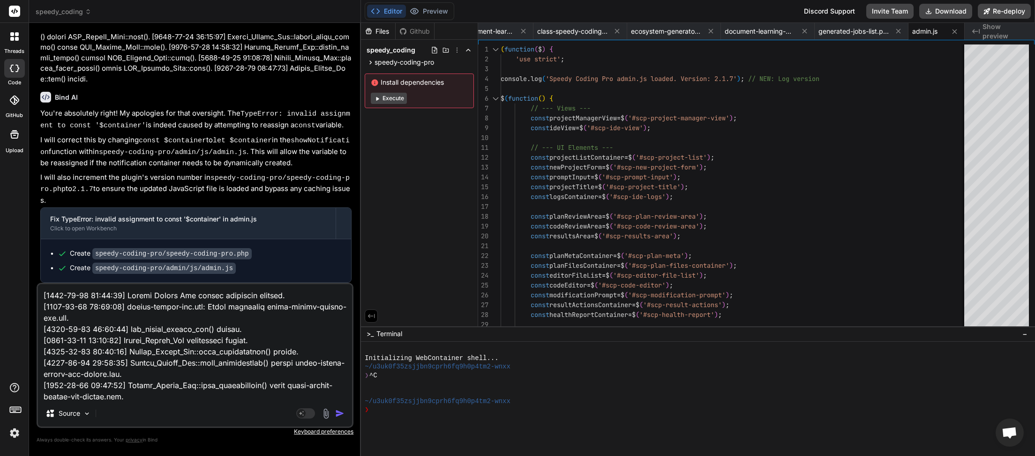
scroll to position [94068, 0]
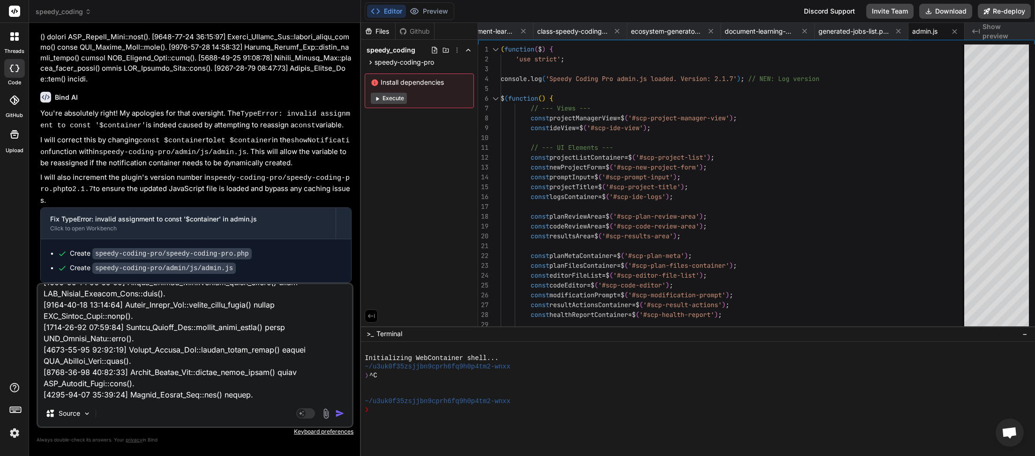
type textarea "[2025-09-11 07:29:07] Speedy Coding Pro plugin bootstrap started. [2025-09-11 0…"
click at [339, 414] on img "button" at bounding box center [339, 413] width 9 height 9
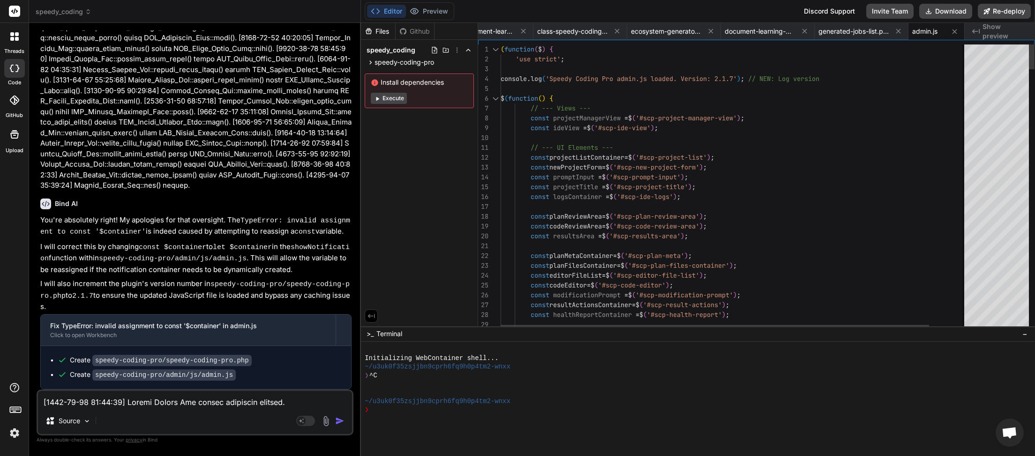
scroll to position [109828, 0]
click at [946, 12] on button "Download" at bounding box center [945, 11] width 53 height 15
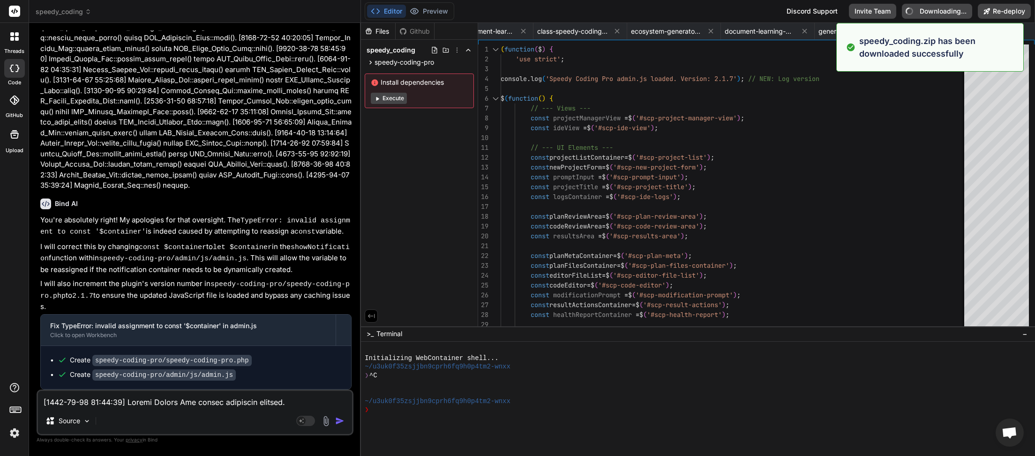
type textarea "x"
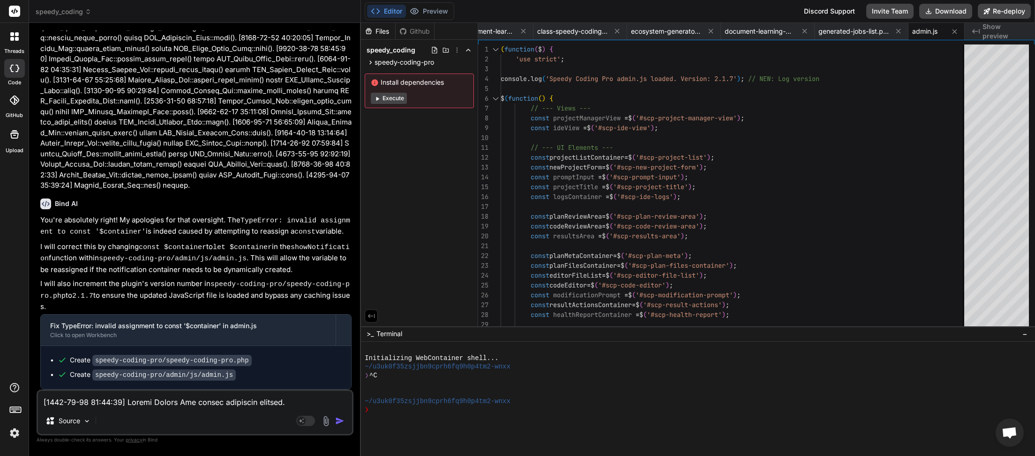
paste textarea "33:16] Speedy Coding Pro plugin bootstrap started. [2025-09-11 07:33:16] speedy…"
type textarea "[2025-09-11 07:33:16] Speedy Coding Pro plugin bootstrap started. [2025-09-11 0…"
type textarea "x"
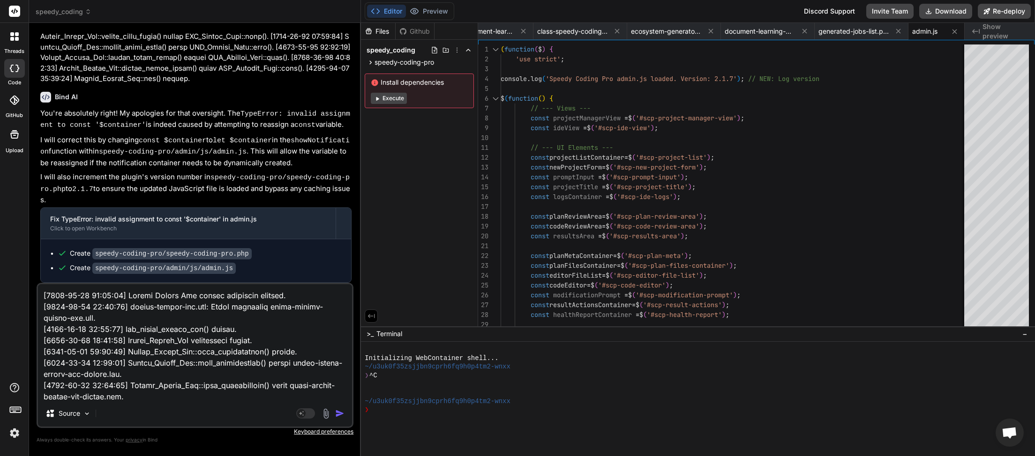
scroll to position [47872, 0]
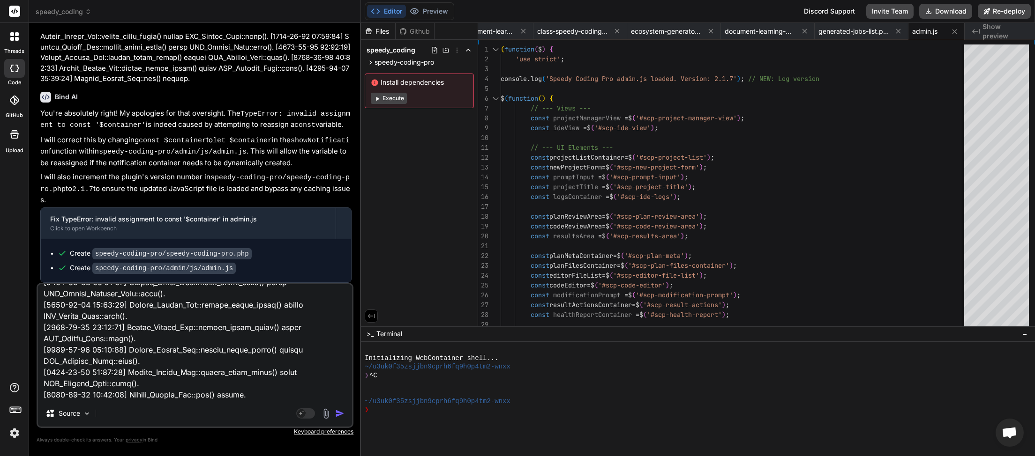
type textarea "[2025-09-11 07:33:16] Speedy Coding Pro plugin bootstrap started. [2025-09-11 0…"
click at [340, 413] on img "button" at bounding box center [339, 413] width 9 height 9
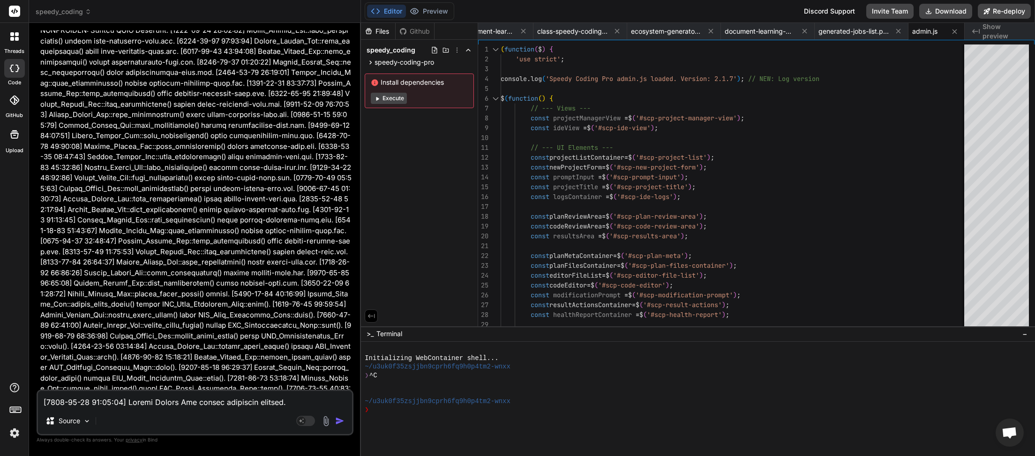
scroll to position [110188, 0]
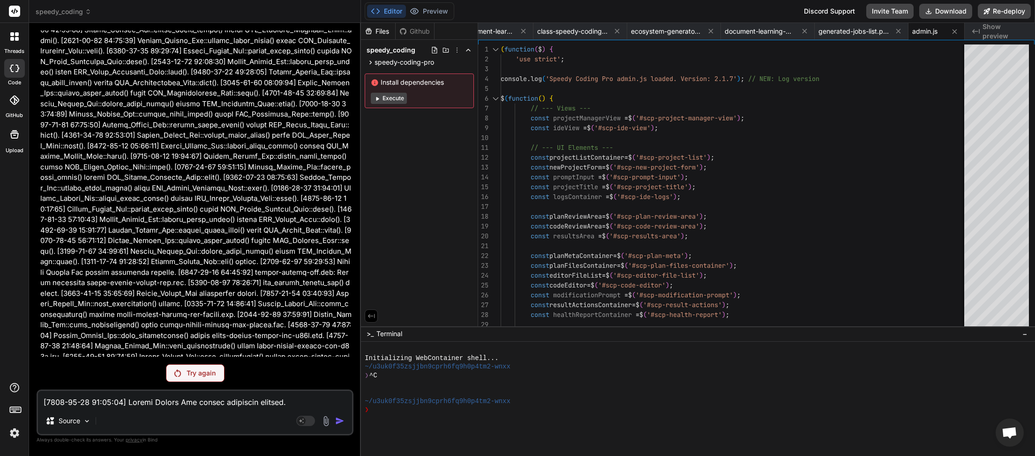
click at [207, 378] on p "Try again" at bounding box center [200, 373] width 29 height 9
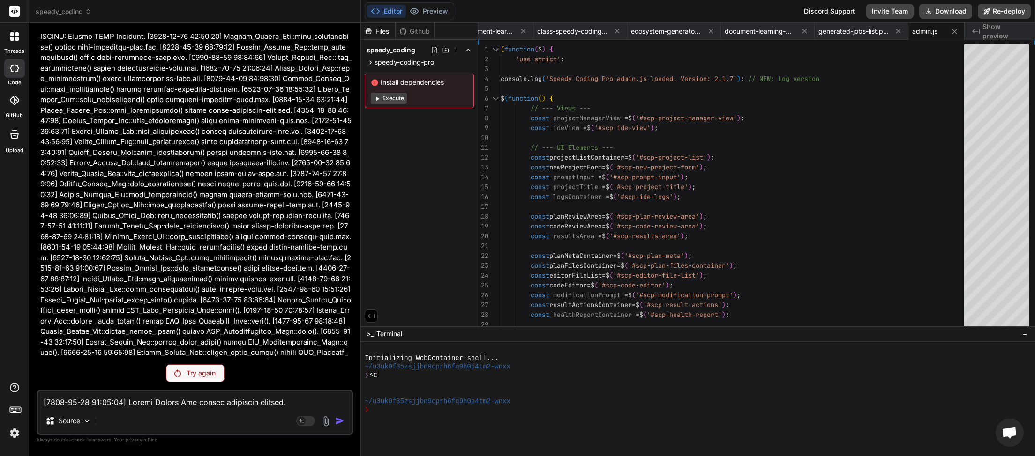
scroll to position [128286, 0]
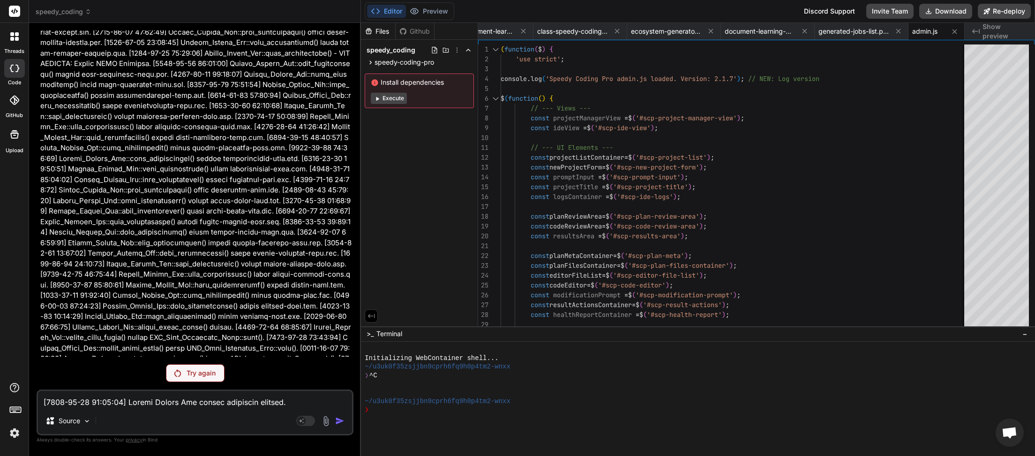
click at [192, 376] on p "Try again" at bounding box center [200, 373] width 29 height 9
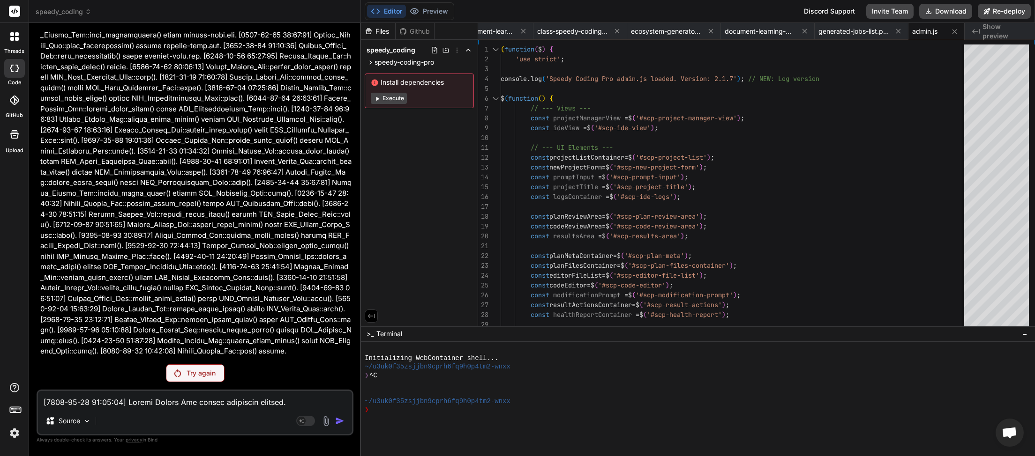
scroll to position [134719, 0]
click at [193, 374] on p "Try again" at bounding box center [200, 373] width 29 height 9
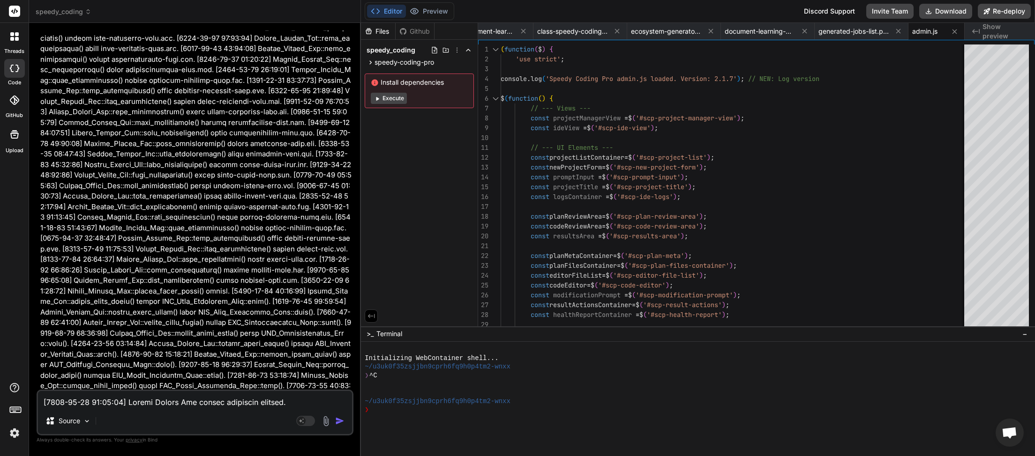
scroll to position [110188, 0]
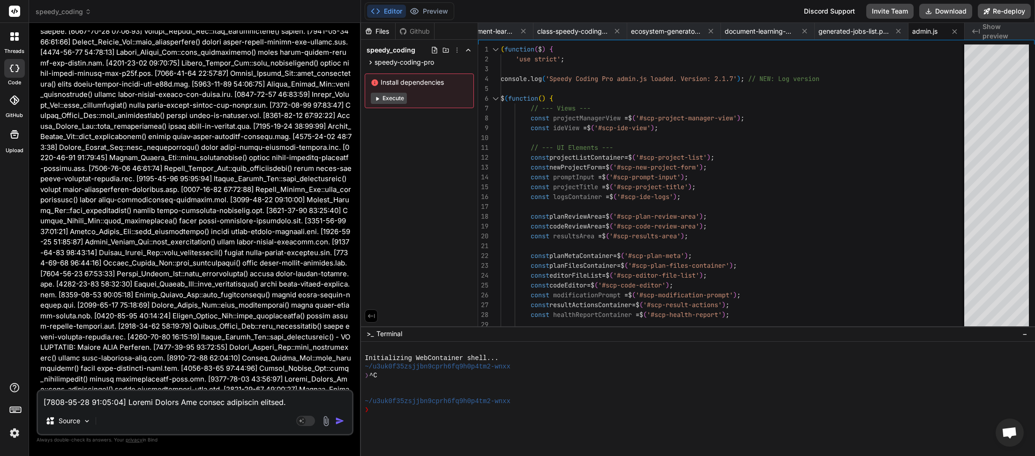
type textarea "x"
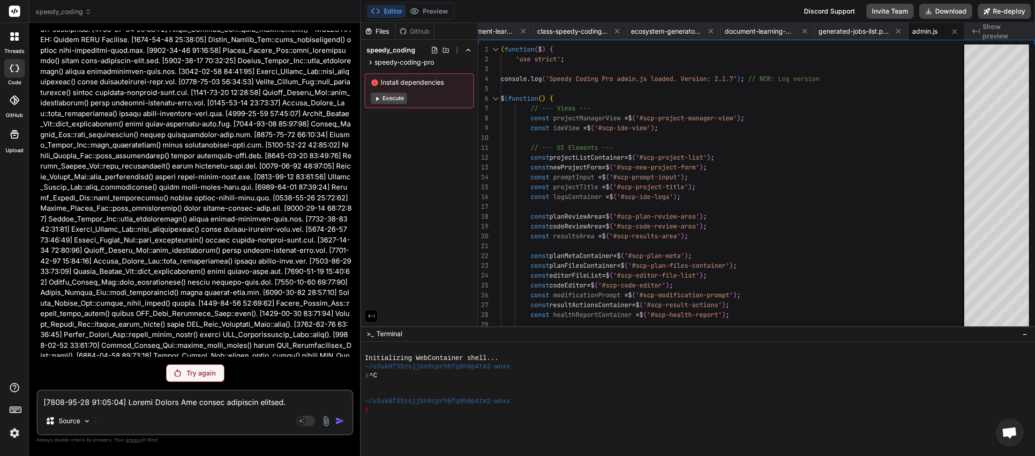
scroll to position [0, 132]
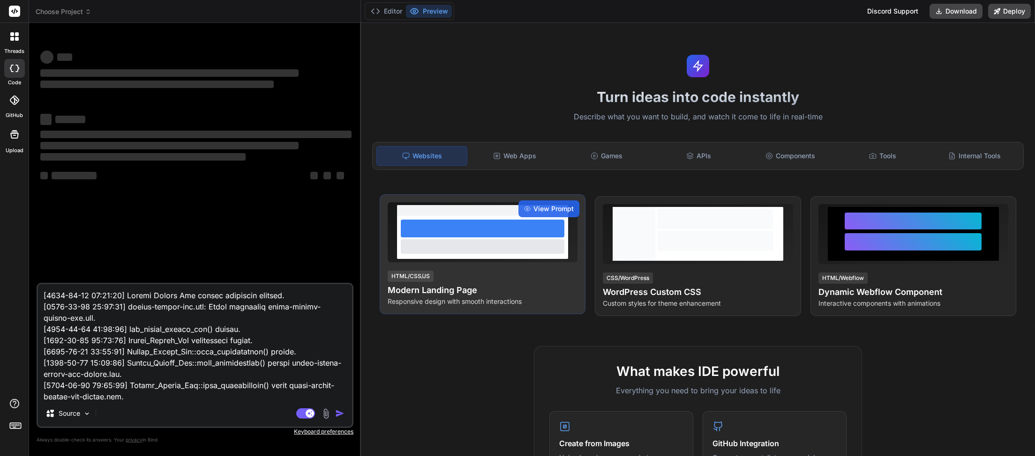
scroll to position [46962, 0]
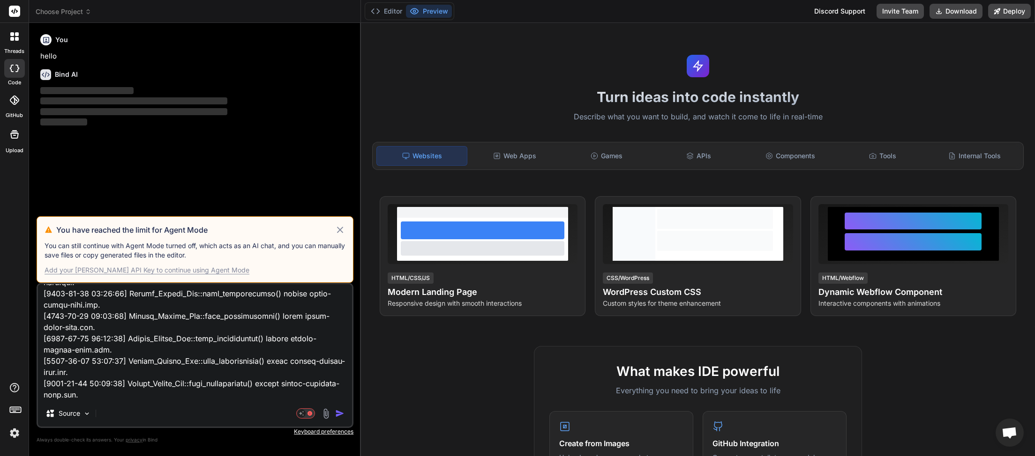
scroll to position [52, 0]
drag, startPoint x: 337, startPoint y: 231, endPoint x: 336, endPoint y: 226, distance: 5.2
click at [337, 231] on icon at bounding box center [340, 229] width 11 height 11
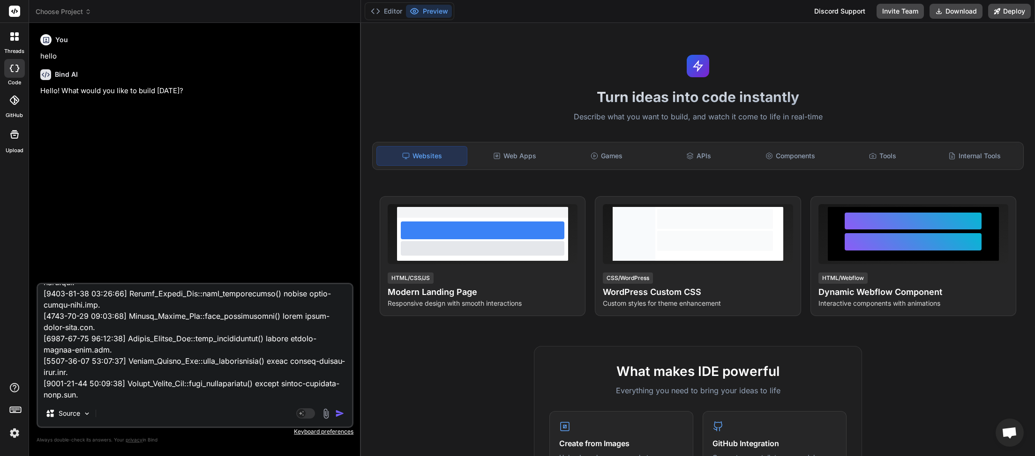
click at [86, 11] on icon at bounding box center [88, 11] width 7 height 7
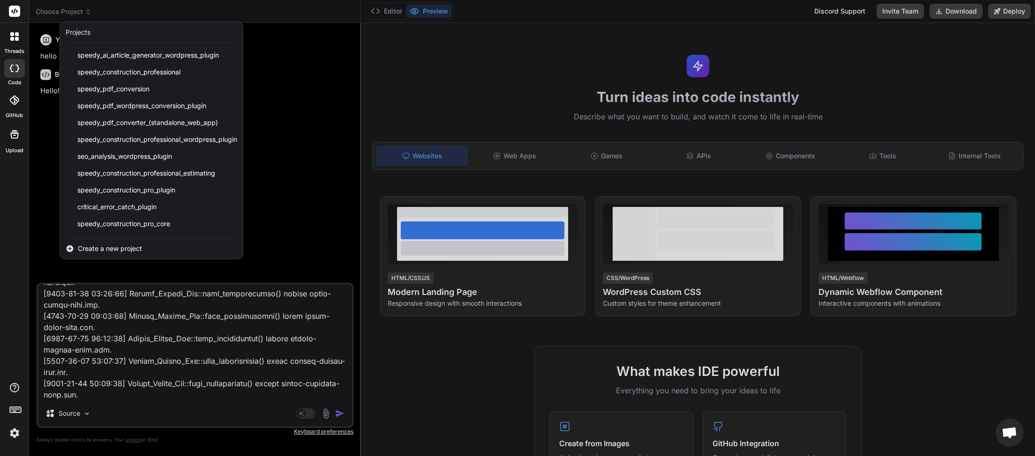
scroll to position [200, 0]
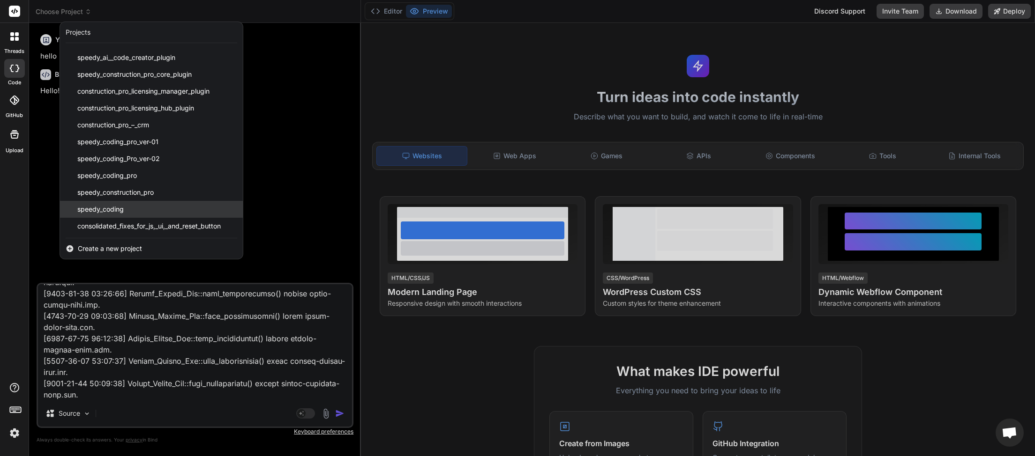
click at [146, 202] on div "speedy_coding" at bounding box center [151, 209] width 183 height 17
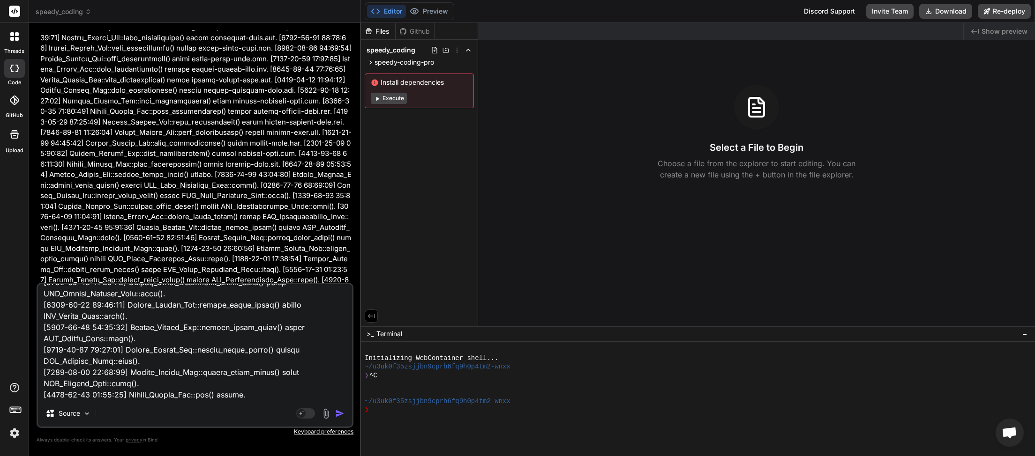
scroll to position [58311, 0]
click at [339, 417] on img "button" at bounding box center [339, 413] width 9 height 9
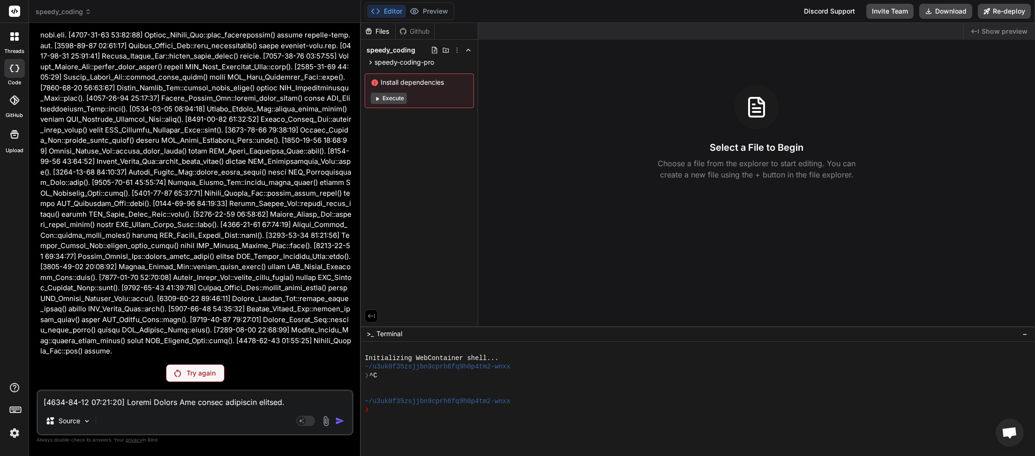
scroll to position [131940, 0]
click at [187, 377] on p "Try again" at bounding box center [200, 373] width 29 height 9
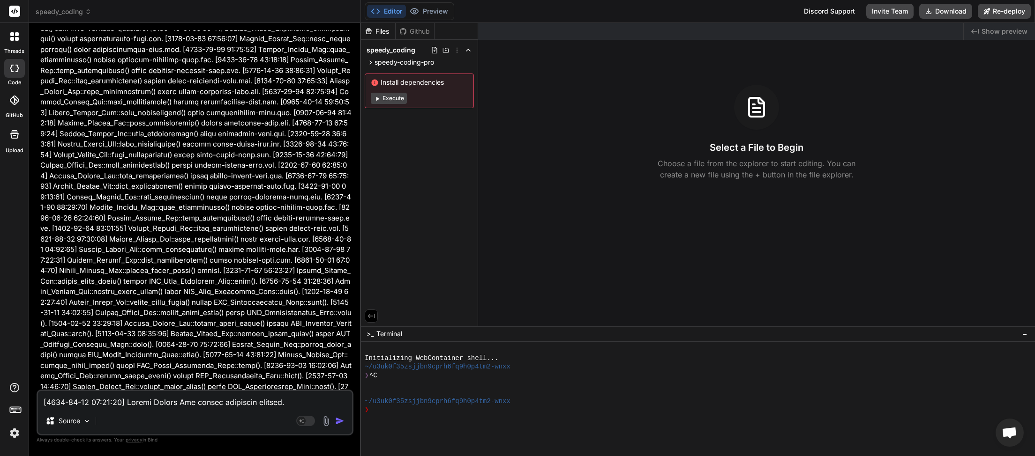
scroll to position [107410, 0]
type textarea "x"
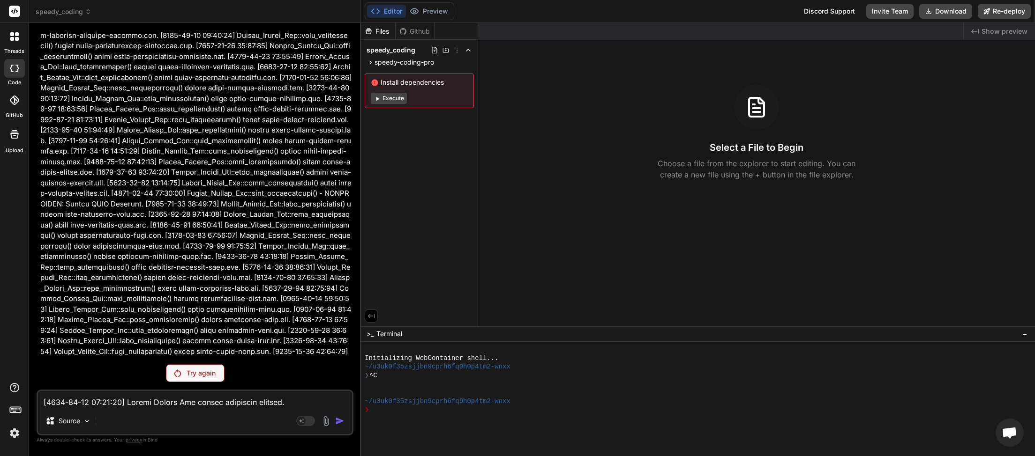
scroll to position [107215, 0]
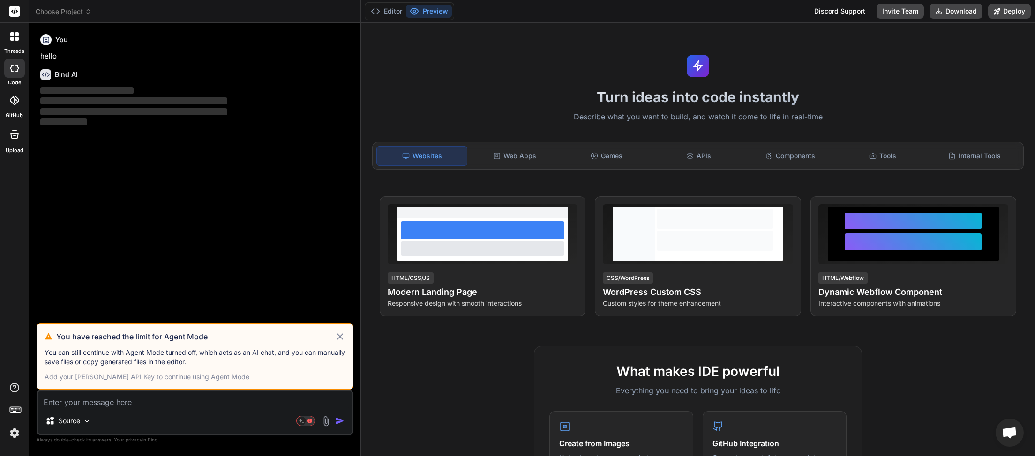
scroll to position [52, 0]
click at [343, 338] on icon at bounding box center [340, 336] width 11 height 11
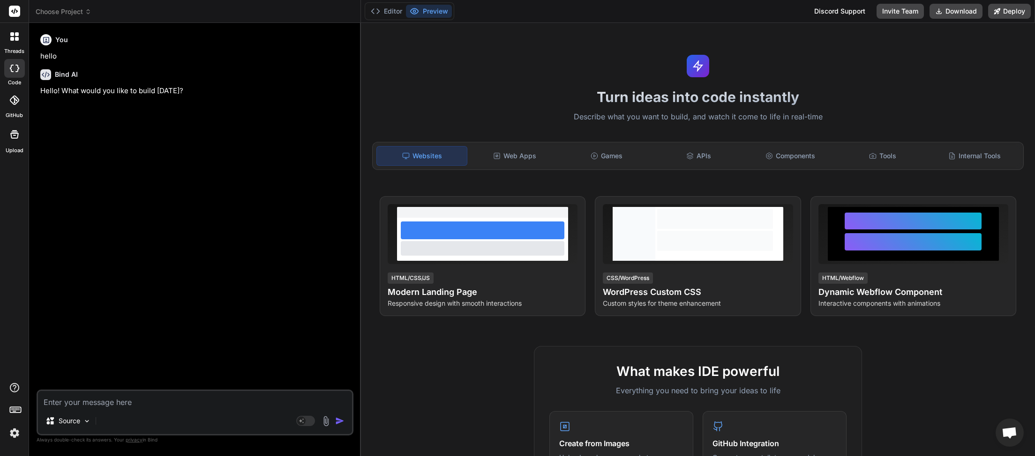
click at [87, 15] on span "Choose Project" at bounding box center [64, 11] width 56 height 9
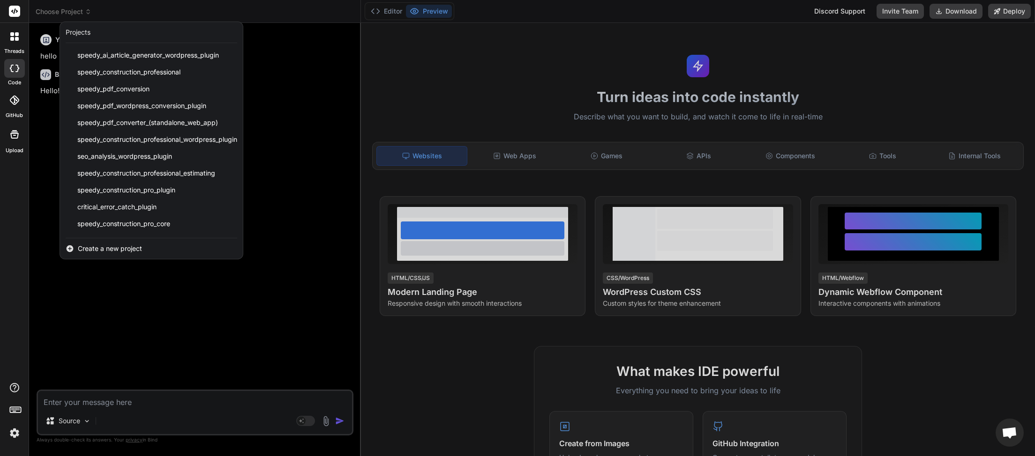
scroll to position [200, 0]
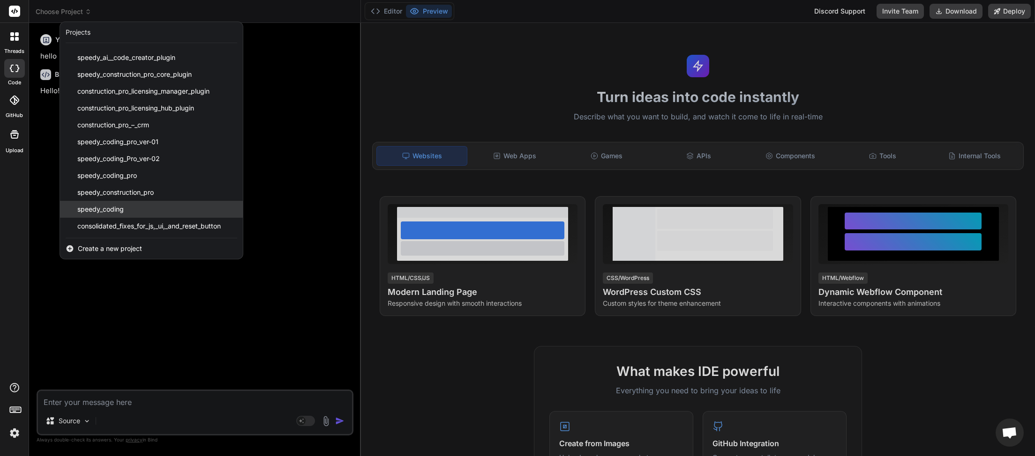
click at [159, 213] on div "speedy_coding" at bounding box center [151, 209] width 183 height 17
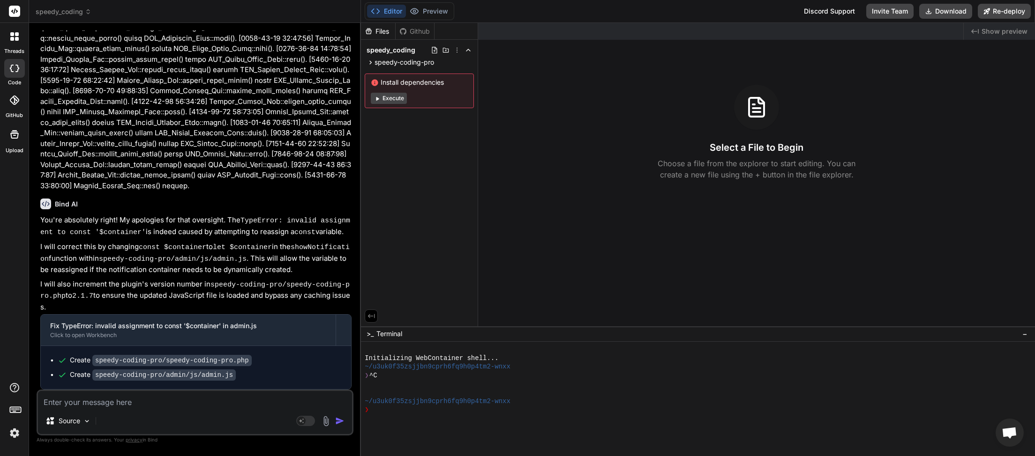
scroll to position [107049, 0]
click at [944, 7] on button "Download" at bounding box center [945, 11] width 53 height 15
paste textarea "[[DATE] 07:34:55] Speedy Coding Pro plugin bootstrap started. [[DATE] 07:34:55]…"
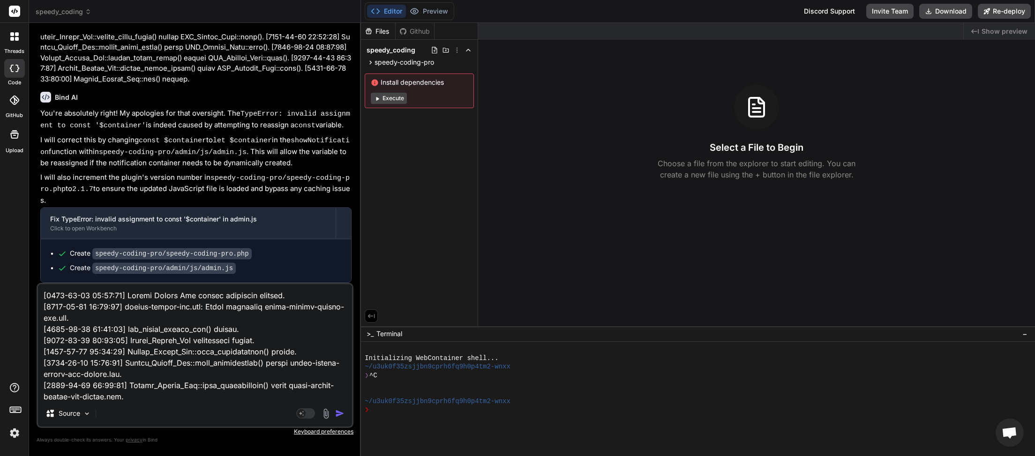
type textarea "x"
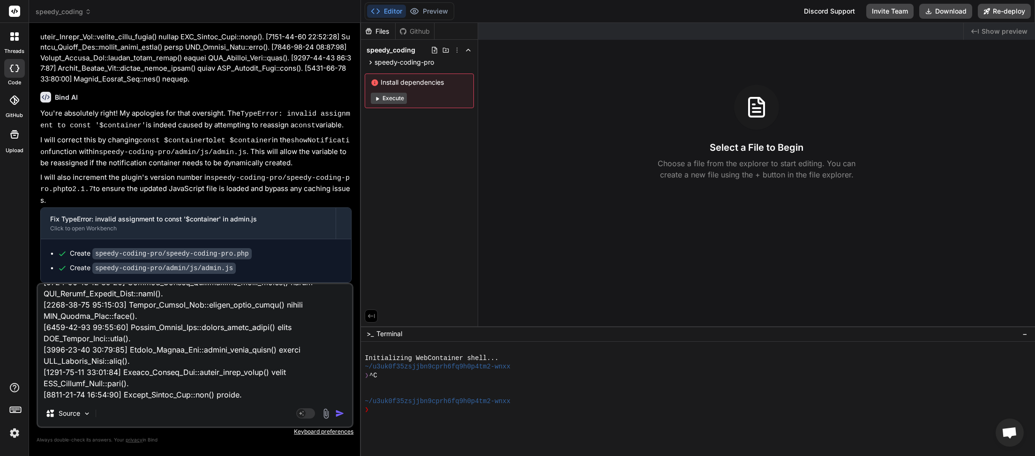
type textarea "[[DATE] 07:34:55] Speedy Coding Pro plugin bootstrap started. [[DATE] 07:34:55]…"
click at [338, 416] on img "button" at bounding box center [339, 413] width 9 height 9
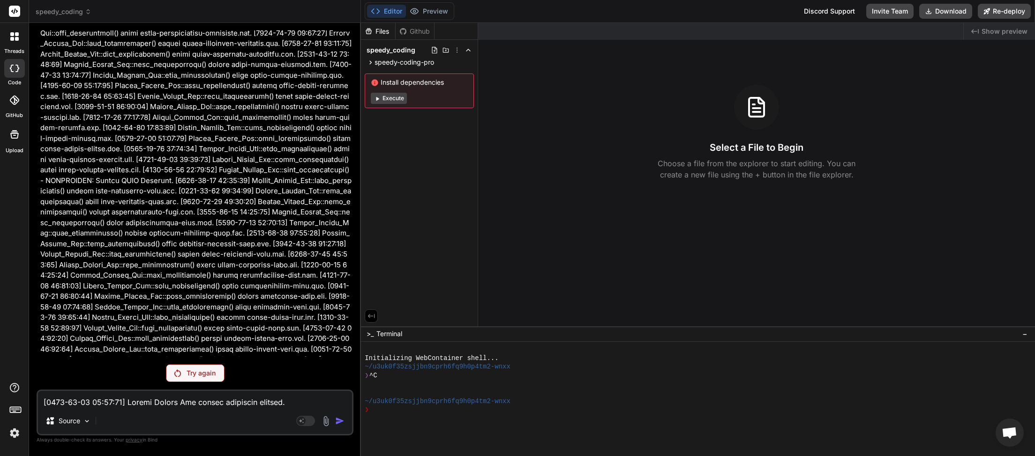
scroll to position [107215, 0]
click at [190, 365] on div "Try again" at bounding box center [195, 374] width 59 height 18
click at [200, 380] on div "Try again" at bounding box center [195, 374] width 59 height 18
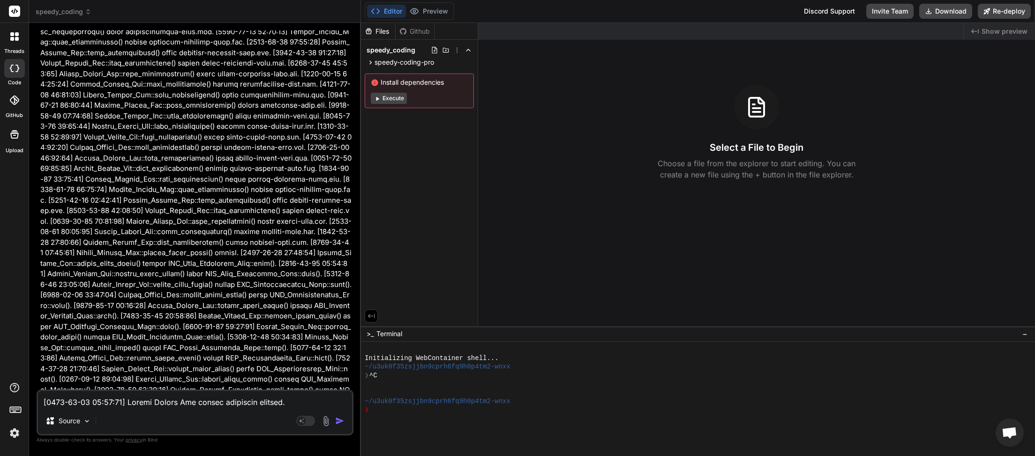
scroll to position [107410, 0]
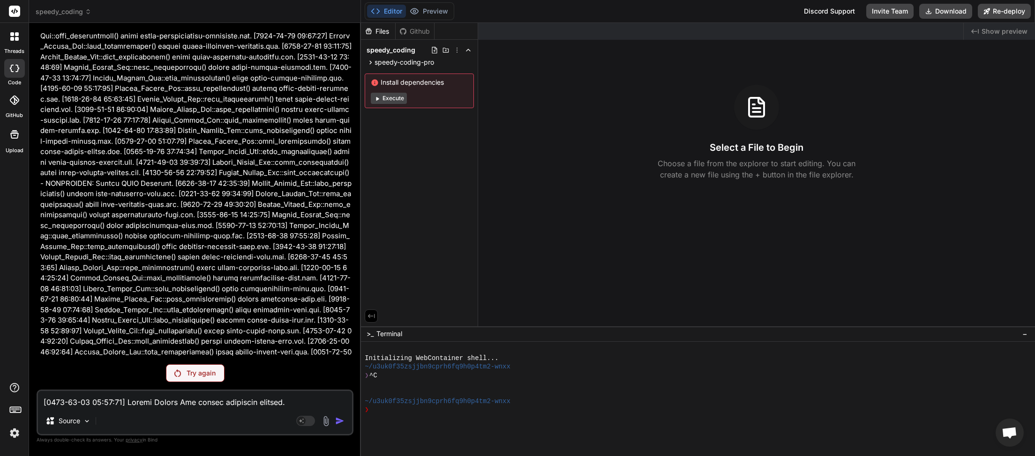
click at [200, 380] on div "Try again" at bounding box center [195, 374] width 59 height 18
click at [199, 376] on p "Try again" at bounding box center [200, 373] width 29 height 9
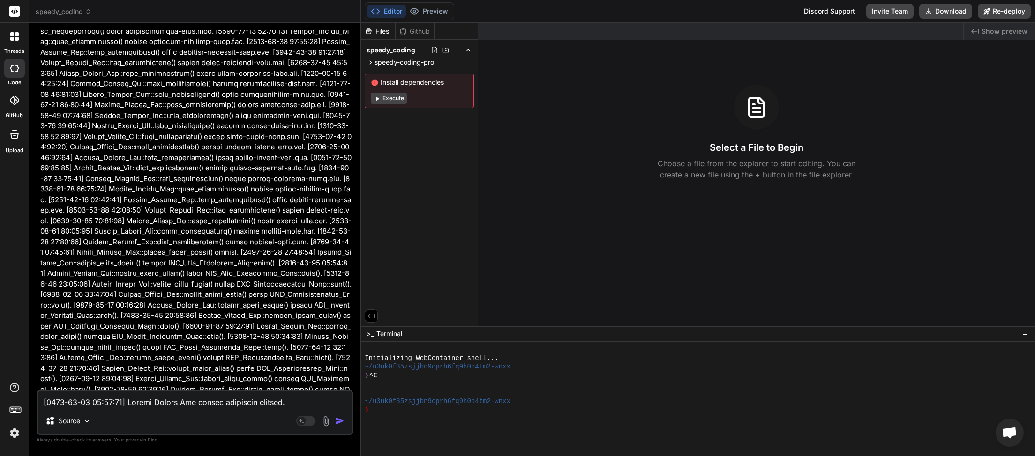
type textarea "x"
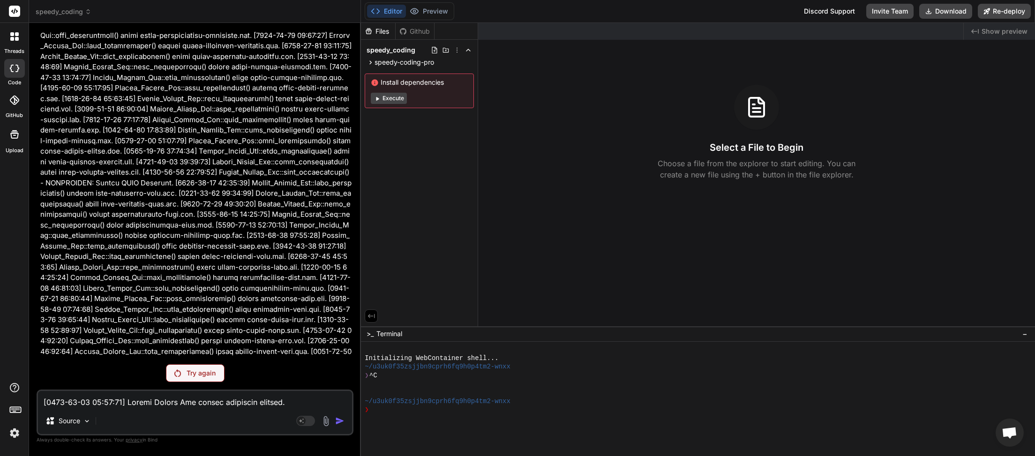
scroll to position [107215, 0]
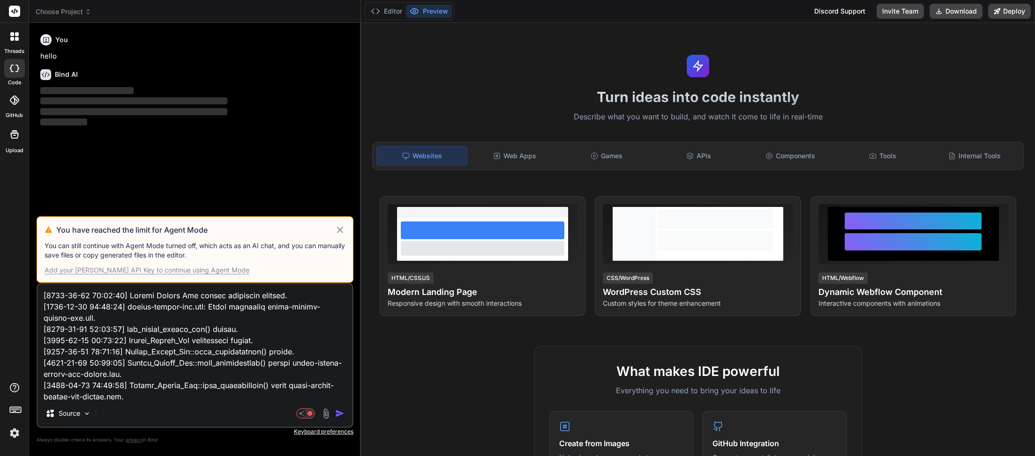
type textarea "x"
click at [340, 228] on icon at bounding box center [340, 229] width 11 height 11
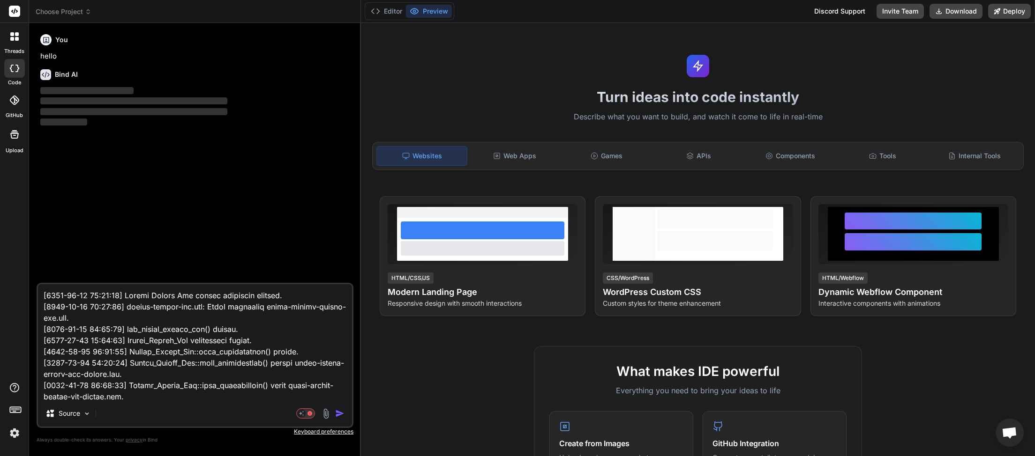
scroll to position [52, 0]
click at [85, 14] on span "Choose Project" at bounding box center [64, 11] width 56 height 9
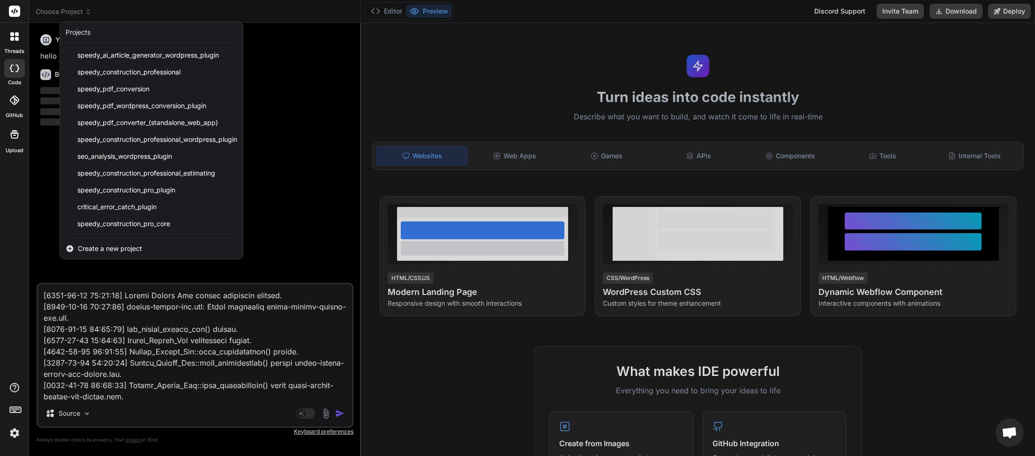
scroll to position [200, 0]
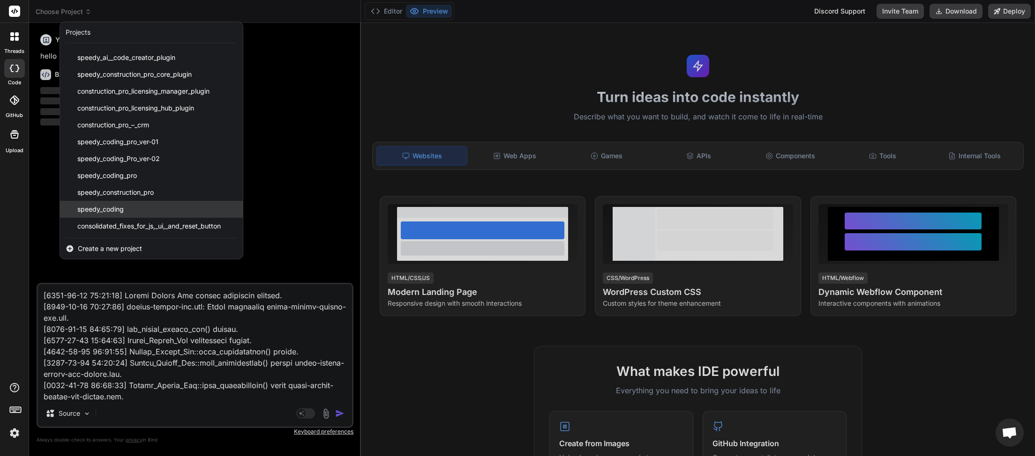
click at [116, 209] on span "speedy_coding" at bounding box center [100, 209] width 46 height 9
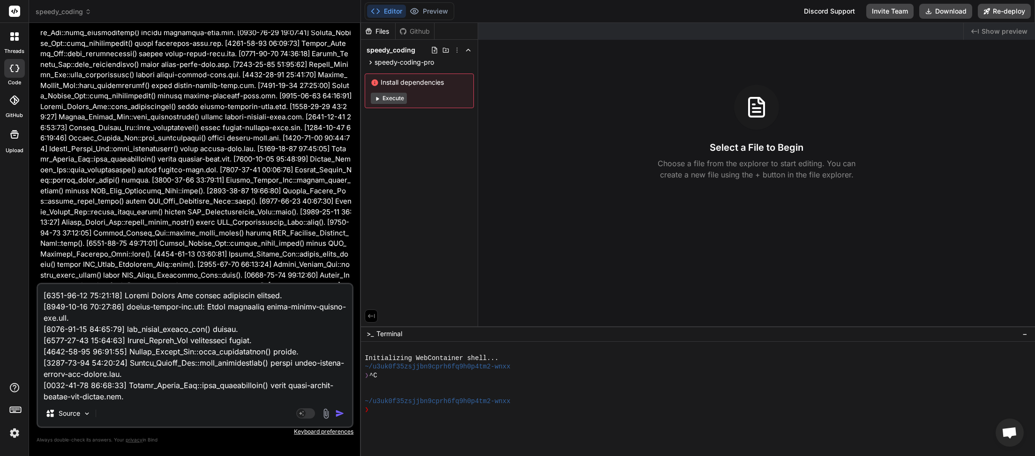
scroll to position [53646, 0]
click at [338, 415] on img "button" at bounding box center [339, 413] width 9 height 9
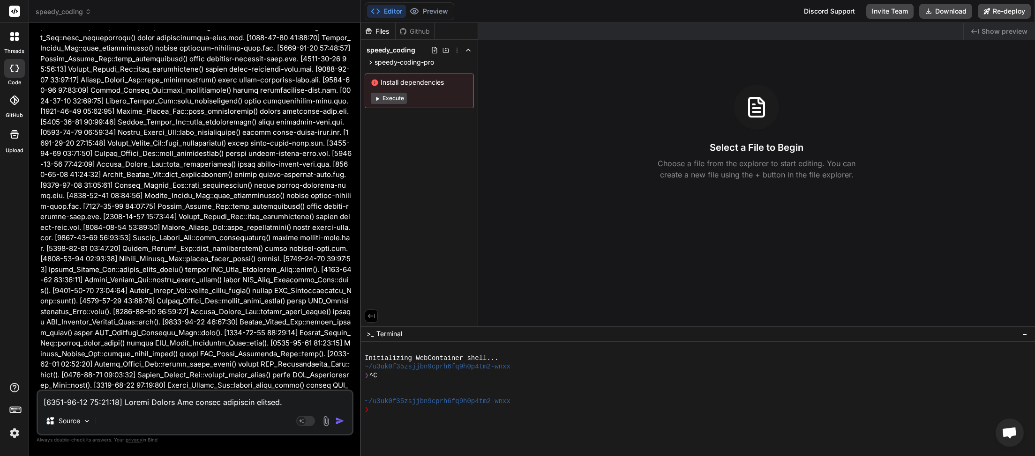
scroll to position [107252, 0]
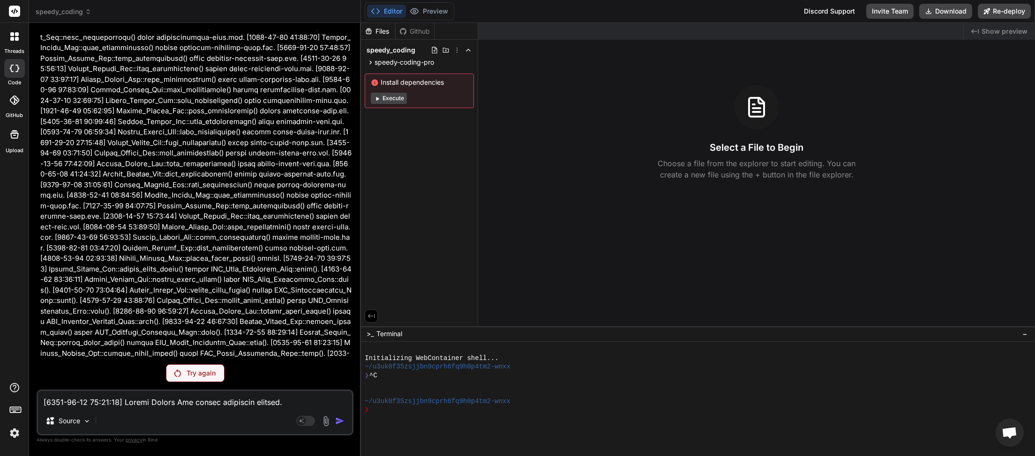
click at [196, 377] on p "Try again" at bounding box center [200, 373] width 29 height 9
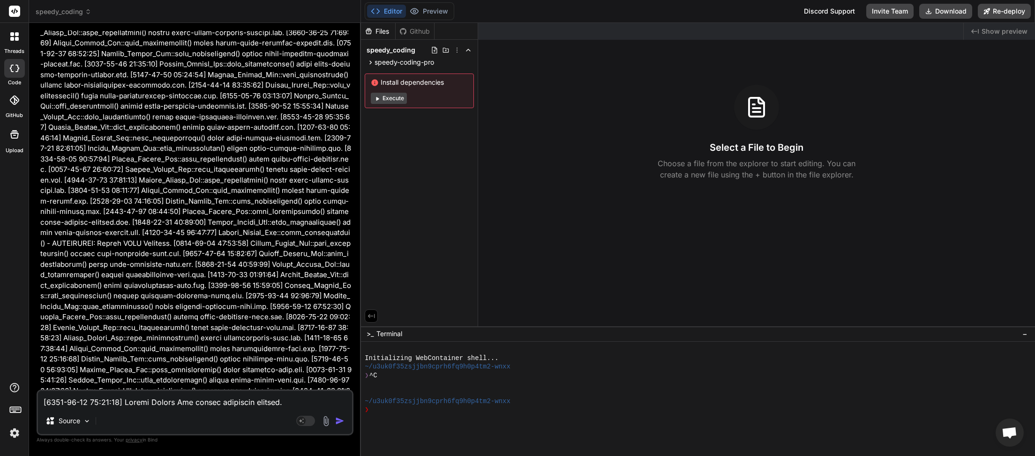
type textarea "x"
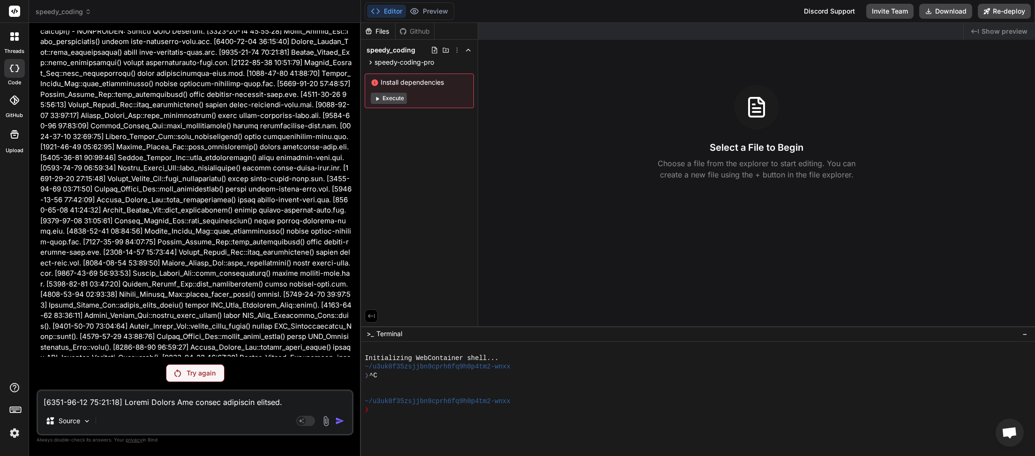
scroll to position [107215, 0]
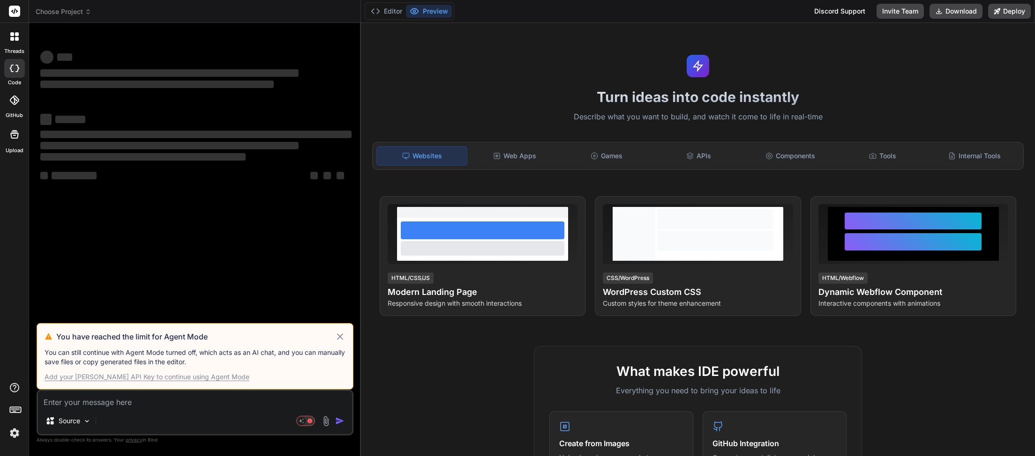
click at [337, 338] on icon at bounding box center [340, 336] width 11 height 11
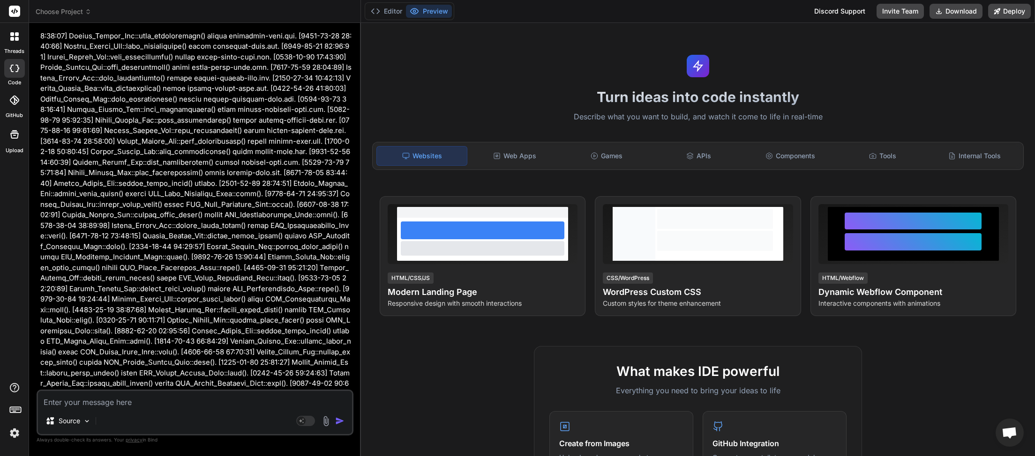
scroll to position [52, 0]
click at [89, 12] on icon at bounding box center [88, 11] width 7 height 7
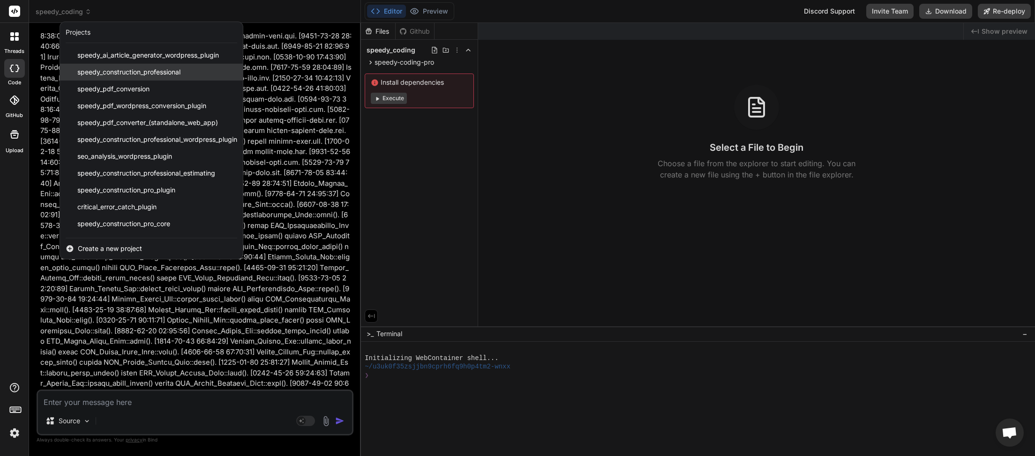
type textarea "x"
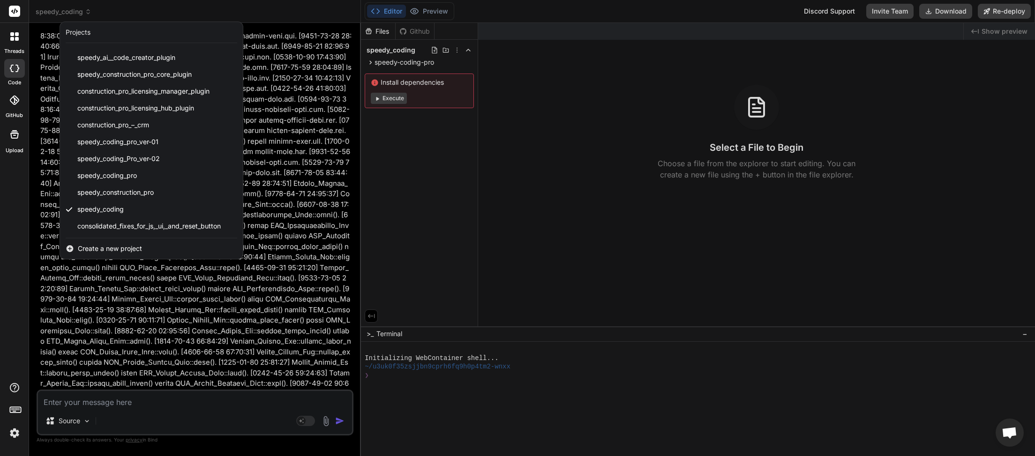
click at [162, 317] on div at bounding box center [517, 228] width 1035 height 456
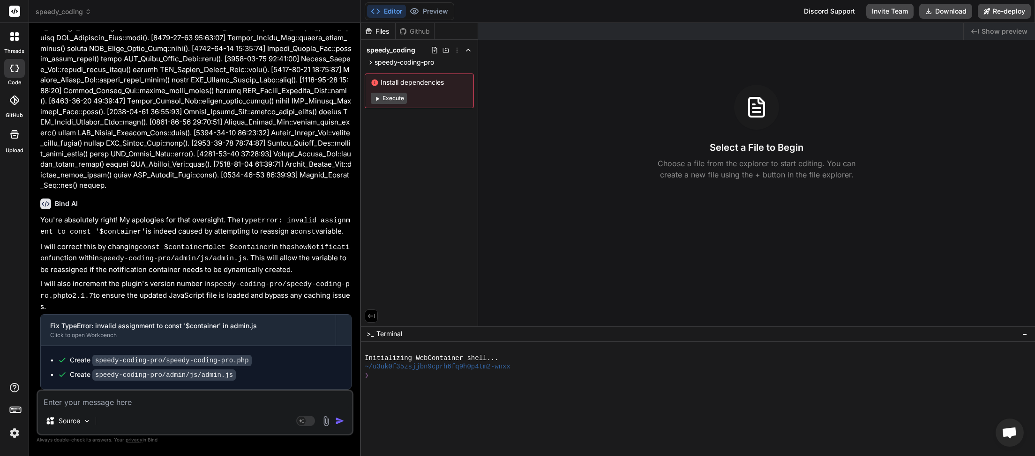
scroll to position [107049, 0]
paste textarea "JQMIGRATE: Migrate is installed, version 3.4.1 load-scripts.php:5:981 Uncaught …"
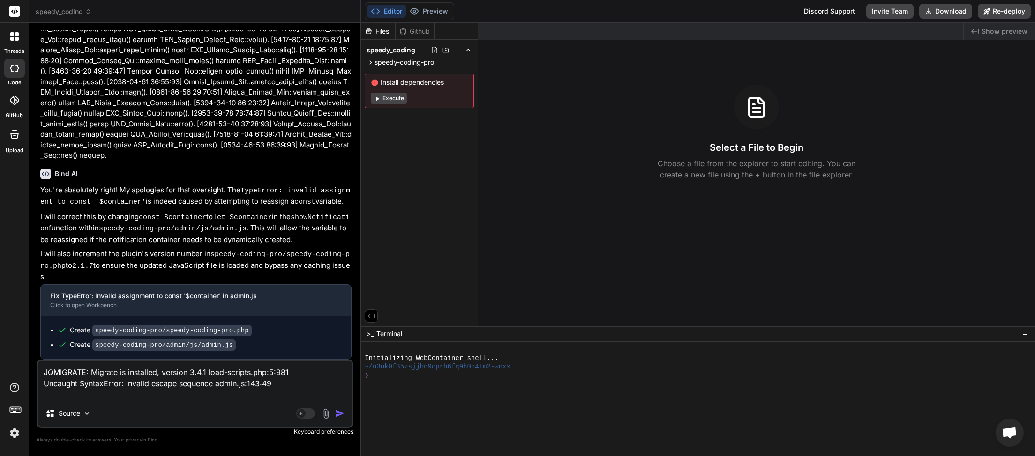
type textarea "JQMIGRATE: Migrate is installed, version 3.4.1 load-scripts.php:5:981 Uncaught …"
type textarea "x"
type textarea "JQMIGRATE: Migrate is installed, version 3.4.1 load-scripts.php:5:981 Uncaught …"
click at [341, 417] on img "button" at bounding box center [339, 413] width 9 height 9
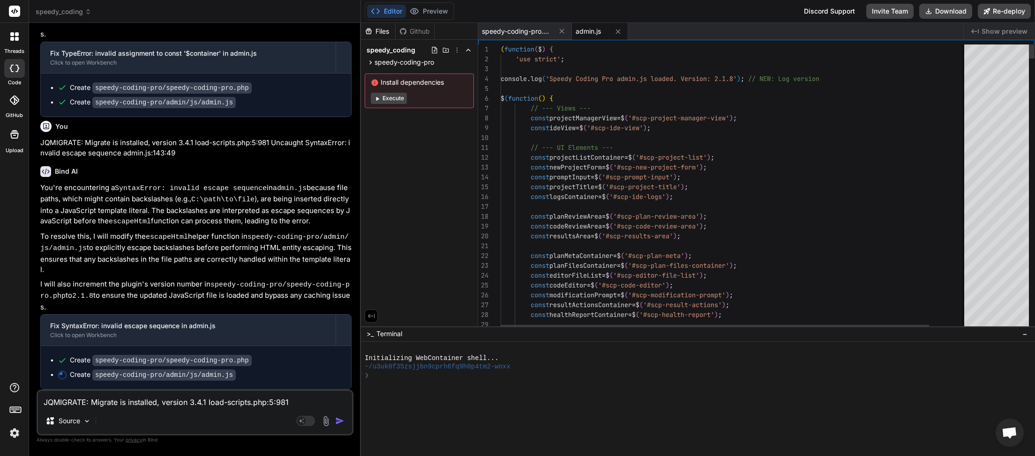
scroll to position [107307, 0]
click at [941, 14] on button "Download" at bounding box center [945, 11] width 53 height 15
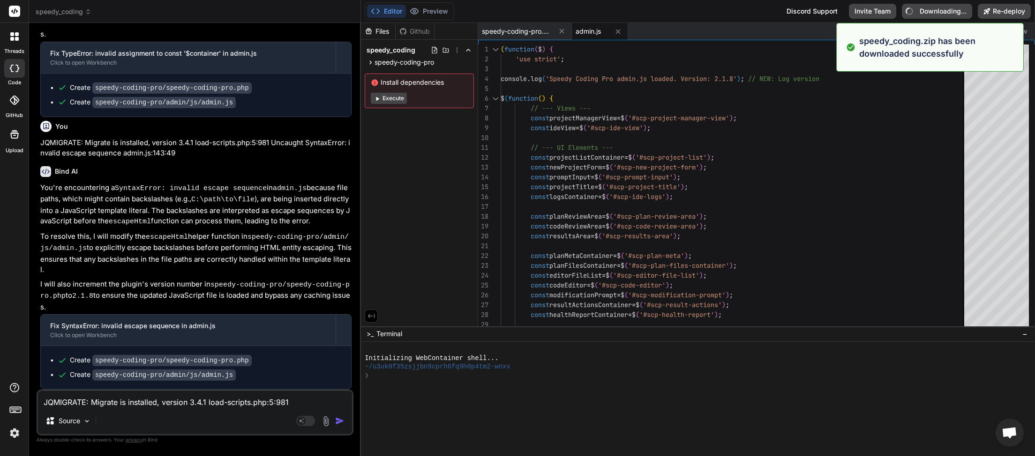
type textarea "x"
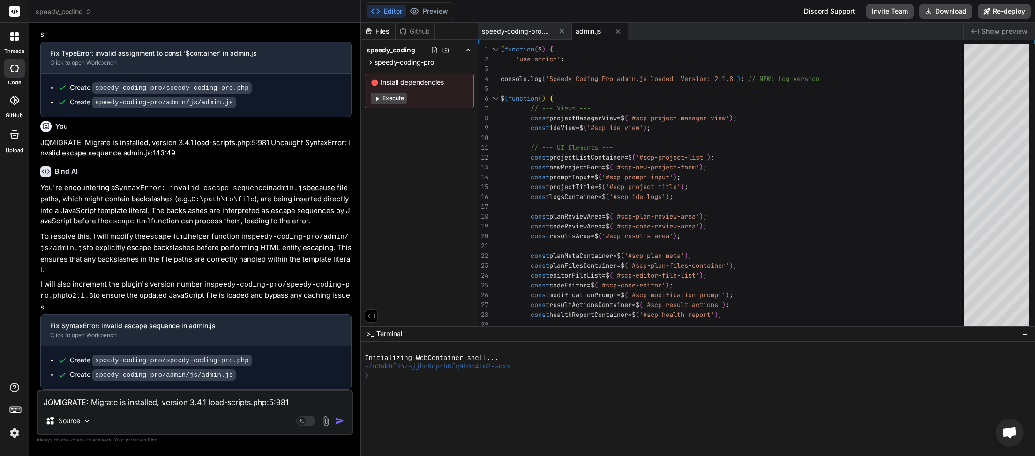
click at [83, 399] on textarea "JQMIGRATE: Migrate is installed, version 3.4.1 load-scripts.php:5:981 Uncaught …" at bounding box center [195, 399] width 314 height 17
click at [120, 400] on textarea "JQMIGRATE: Migrate is installed, version 3.4.1 load-scripts.php:5:981 Uncaught …" at bounding box center [195, 399] width 314 height 17
type textarea "w"
type textarea "x"
type textarea "we"
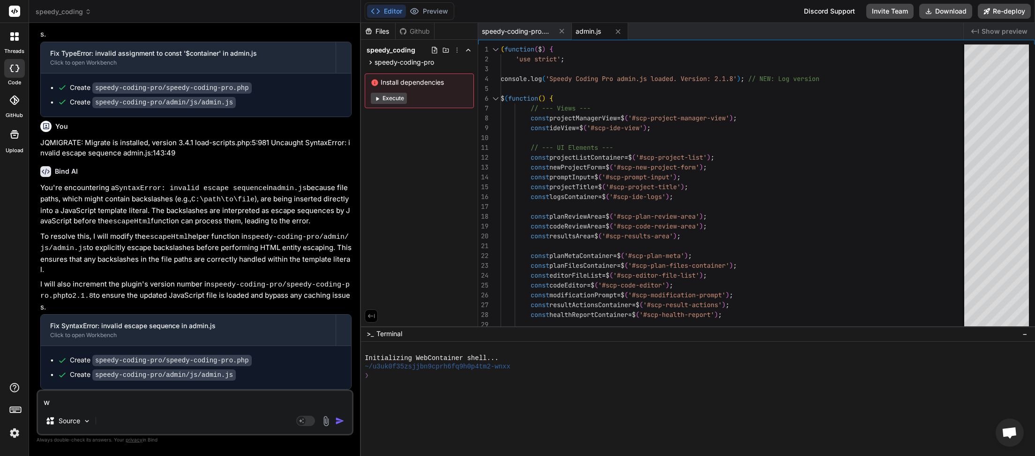
type textarea "x"
type textarea "we"
type textarea "x"
type textarea "we s"
type textarea "x"
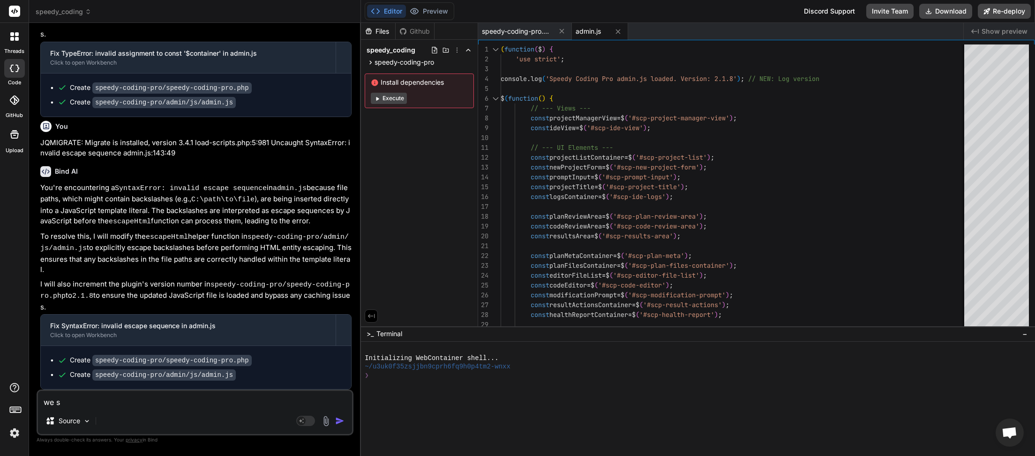
type textarea "we sh"
type textarea "x"
type textarea "we sho"
type textarea "x"
type textarea "we shou"
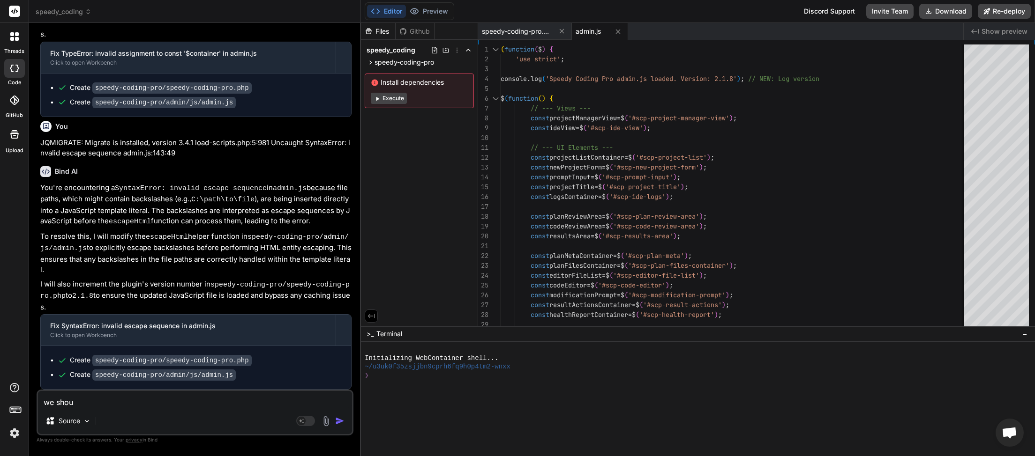
type textarea "x"
type textarea "we shoul"
type textarea "x"
type textarea "we should"
type textarea "x"
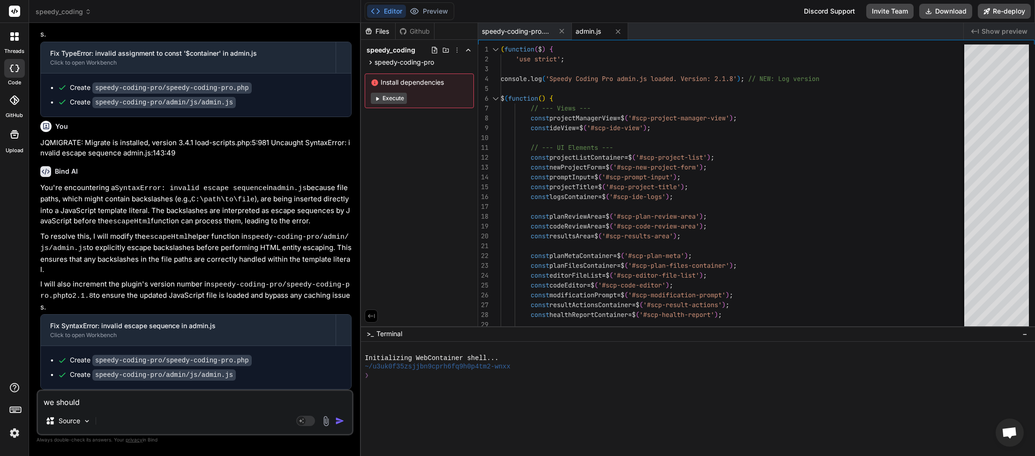
type textarea "we should"
type textarea "x"
type textarea "we should a"
type textarea "x"
type textarea "we should ad"
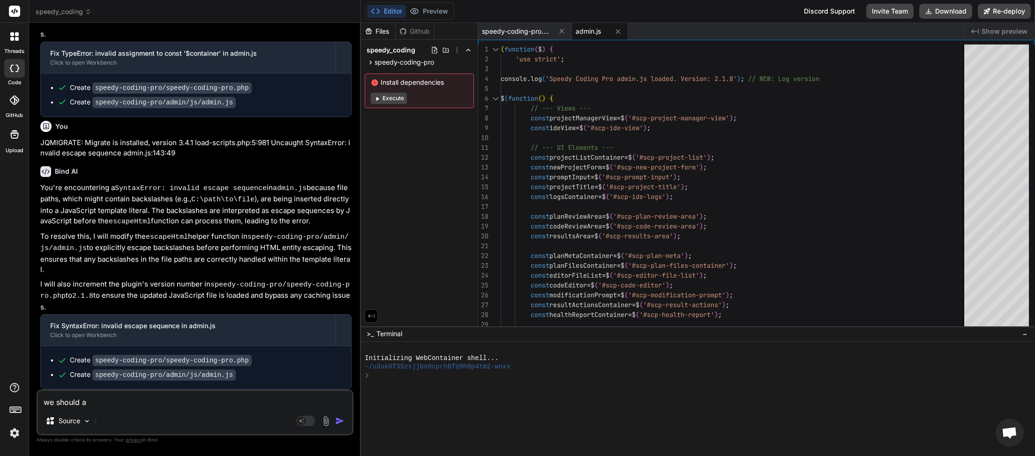
type textarea "x"
type textarea "we should add"
type textarea "x"
type textarea "we should add"
type textarea "x"
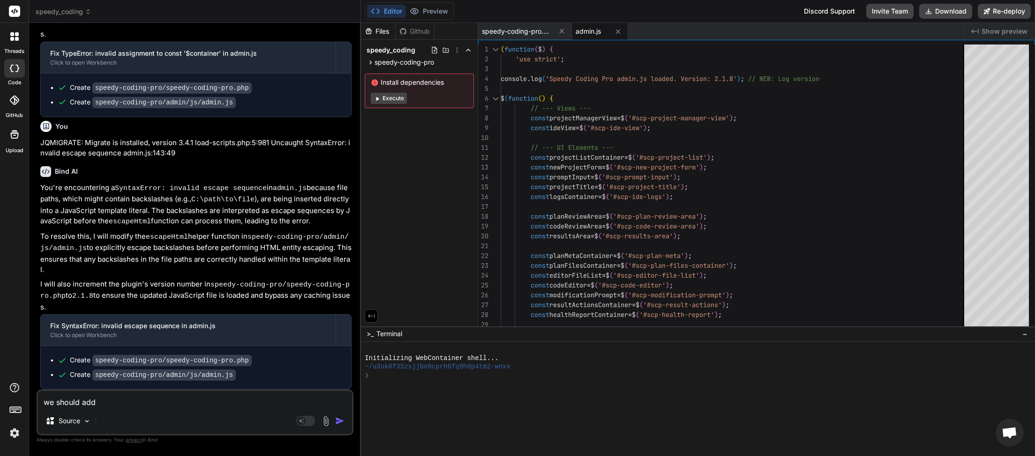
type textarea "we should add a"
type textarea "x"
type textarea "we should add a"
type textarea "x"
type textarea "we should add a j"
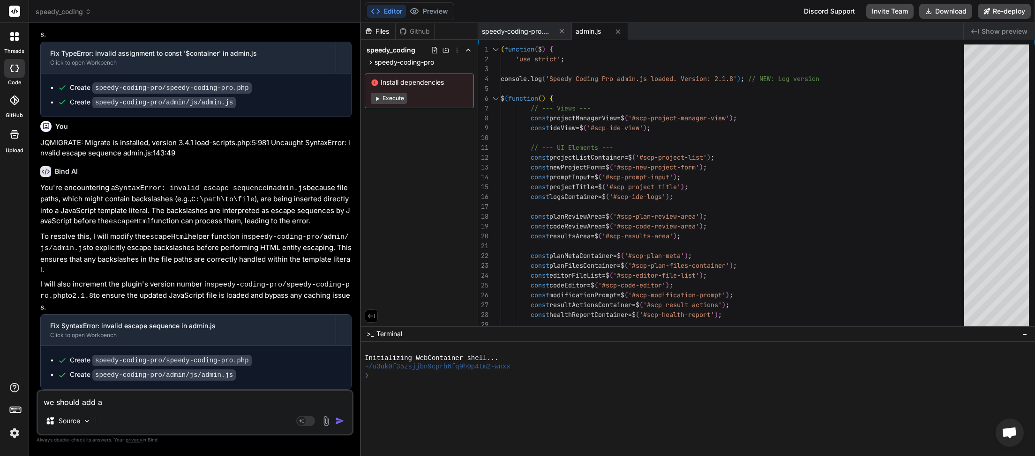
type textarea "x"
type textarea "we should add a ja"
type textarea "x"
type textarea "we should add a jav"
type textarea "x"
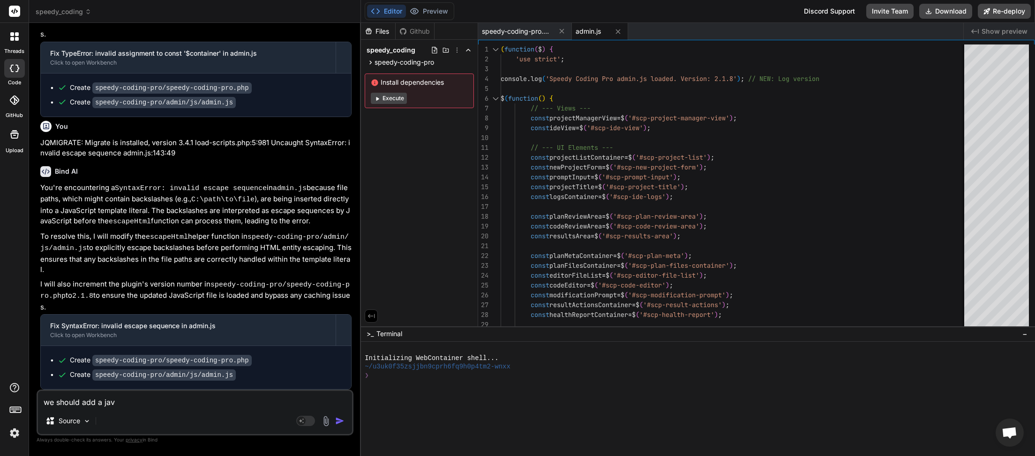
type textarea "we should add a java"
type textarea "x"
type textarea "we should add a java"
type textarea "x"
type textarea "we should add a java e"
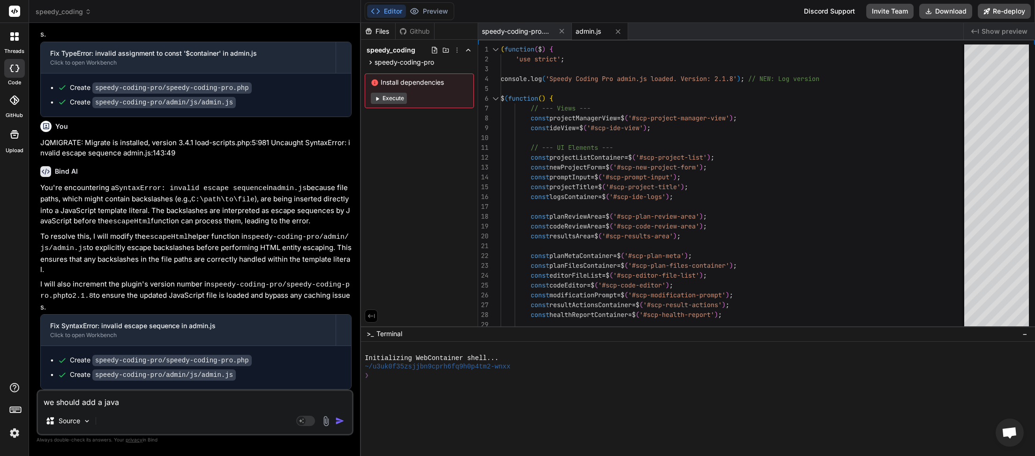
type textarea "x"
type textarea "we should add a java er"
type textarea "x"
type textarea "we should add a java err"
type textarea "x"
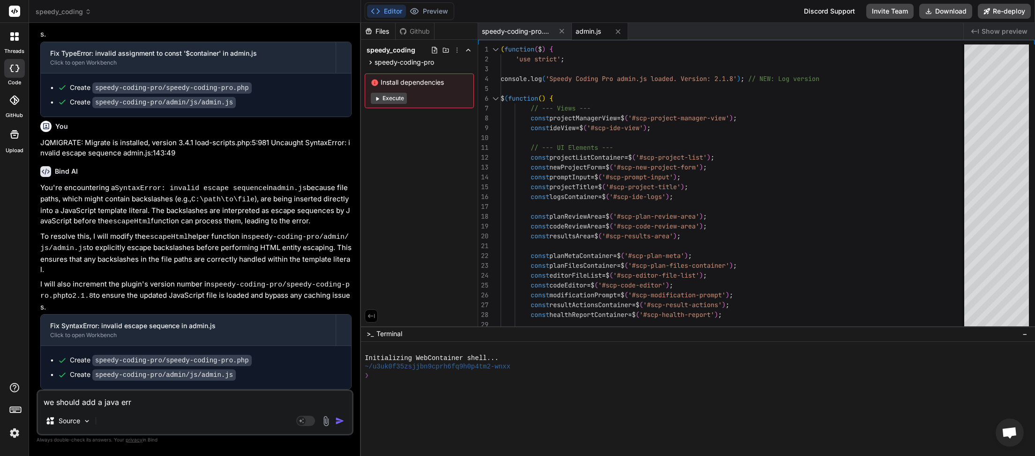
type textarea "we should add a java erro"
type textarea "x"
type textarea "we should add a java error"
type textarea "x"
type textarea "we should add a java error"
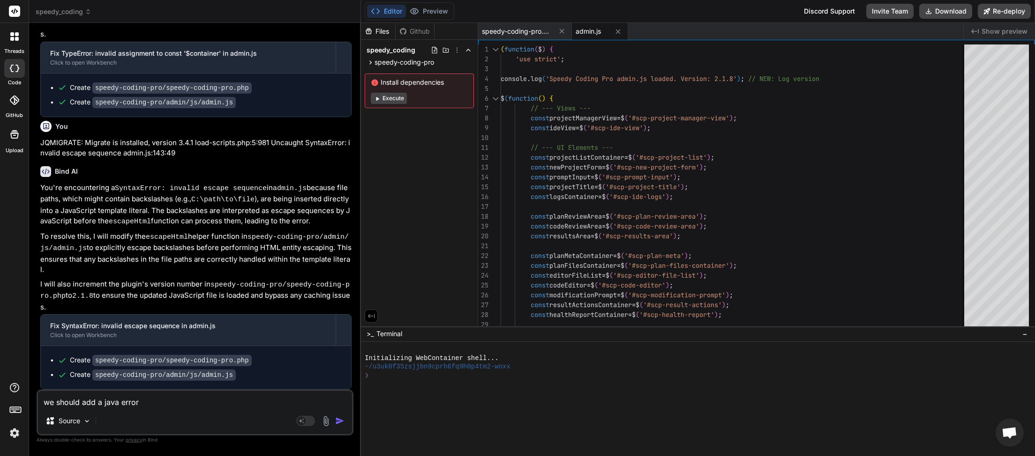
type textarea "x"
type textarea "we should add a java error s"
type textarea "x"
type textarea "we should add a java error sc"
type textarea "x"
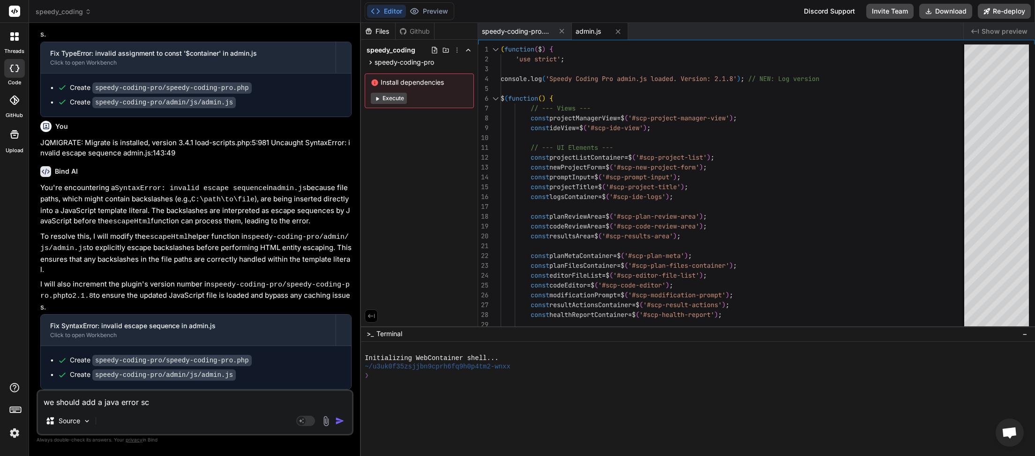
type textarea "we should add a java error scr"
type textarea "x"
type textarea "we should add a java error scrt"
type textarea "x"
type textarea "we should add a java error scrte"
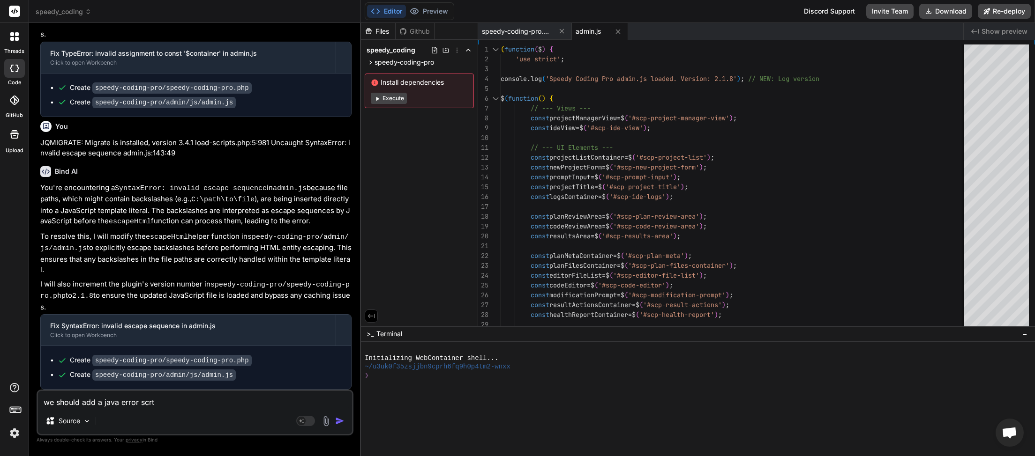
type textarea "x"
type textarea "we should add a java error scrtee"
type textarea "x"
type textarea "we should add a java error scrteen"
type textarea "x"
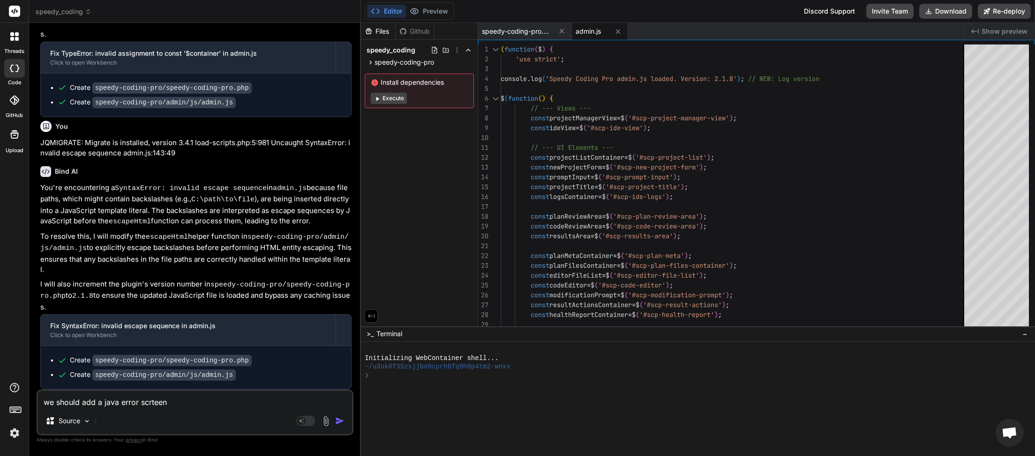
type textarea "we should add a java error scrteen"
type textarea "x"
type textarea "we should add a java error scrteen t"
type textarea "x"
type textarea "we should add a java error scrteen to"
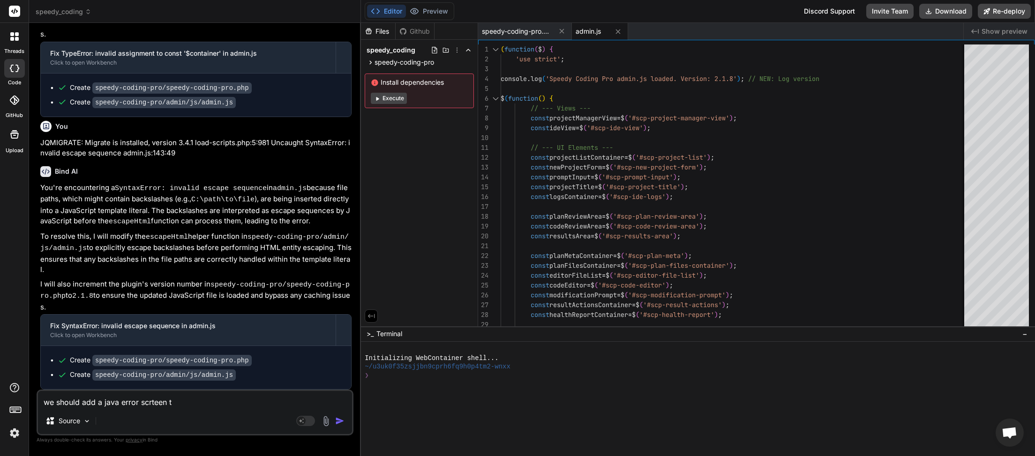
type textarea "x"
type textarea "we should add a java error scrteen to"
type textarea "x"
type textarea "we should add a java error scrteen to t"
type textarea "x"
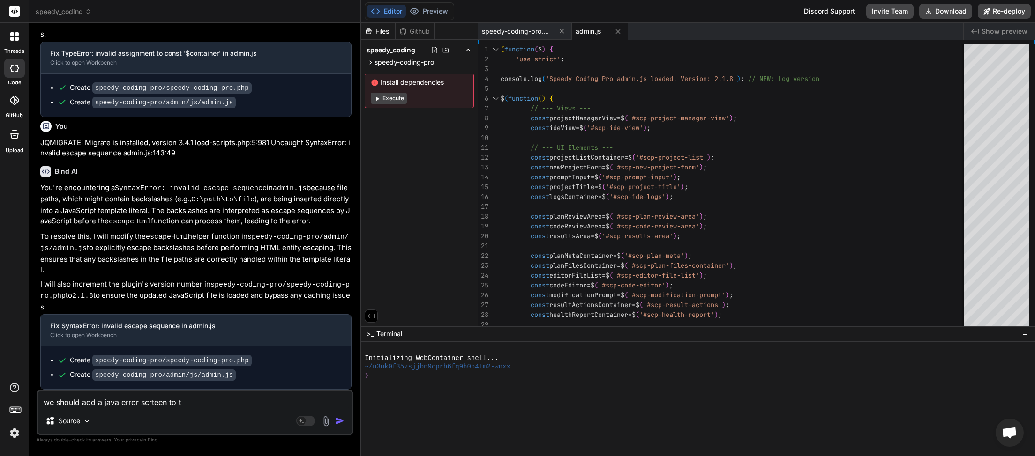
type textarea "we should add a java error scrteen to th"
type textarea "x"
type textarea "we should add a java error scrteen to the"
type textarea "x"
type textarea "we should add a java error scrteen to the"
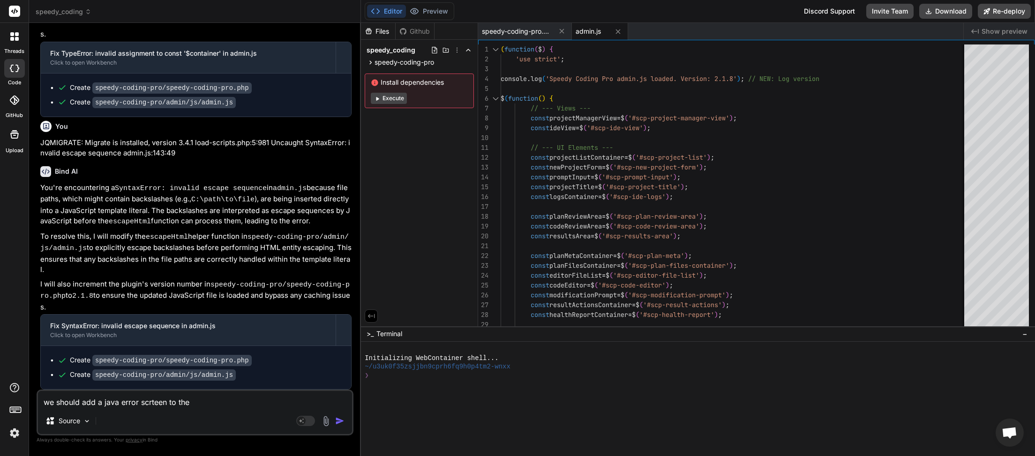
type textarea "x"
type textarea "we should add a java error scrteen to the d"
type textarea "x"
type textarea "we should add a java error scrteen to the de"
type textarea "x"
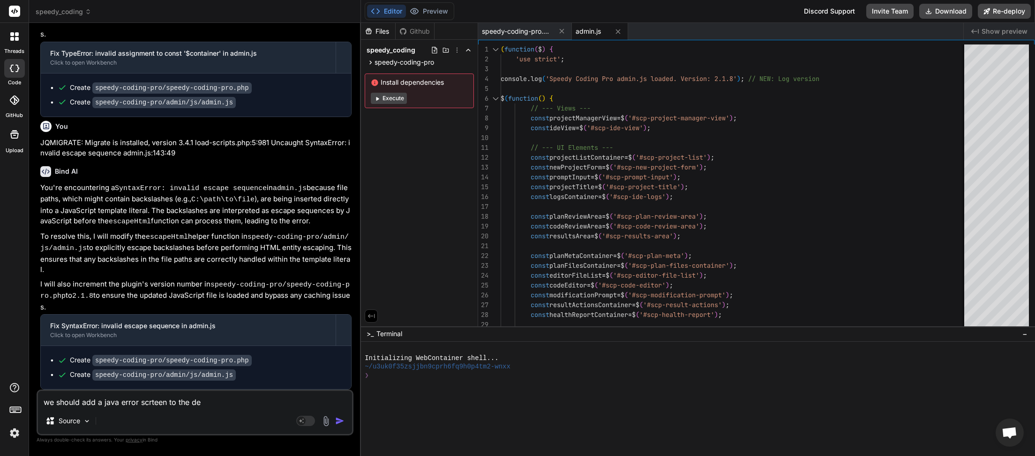
type textarea "we should add a java error scrteen to the deb"
type textarea "x"
type textarea "we should add a java error scrteen to the debi"
type textarea "x"
type textarea "we should add a java error scrteen to the debig"
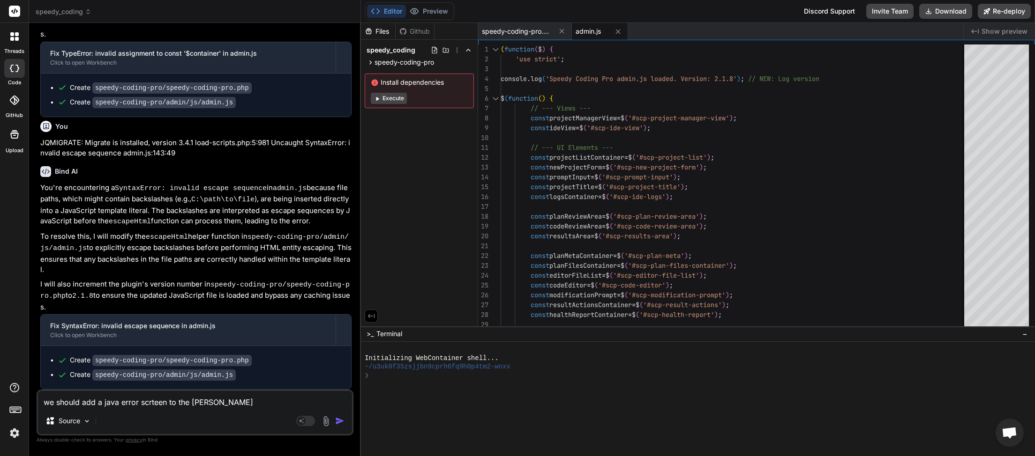
type textarea "x"
type textarea "we should add a java error scrteen to the debi"
type textarea "x"
type textarea "we should add a java error scrteen to the deb"
type textarea "x"
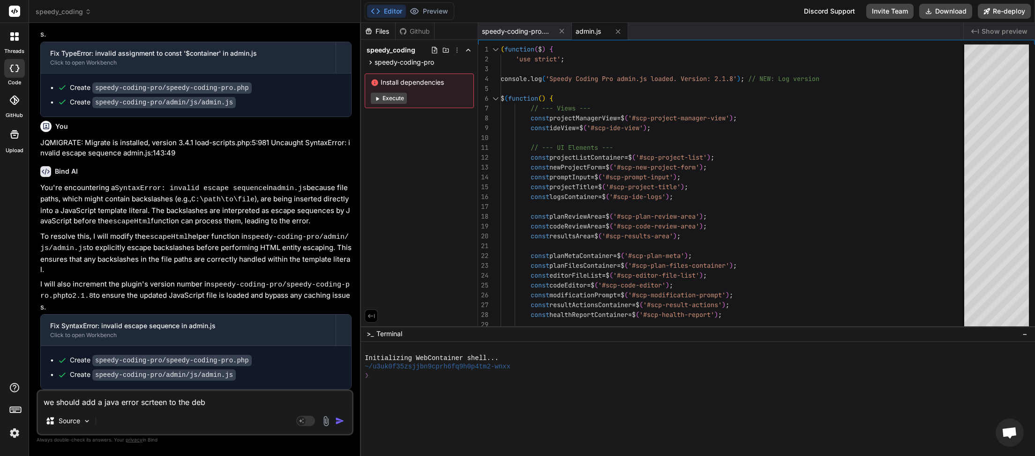
type textarea "we should add a java error scrteen to the debu"
type textarea "x"
type textarea "we should add a java error scrteen to the debug"
type textarea "x"
type textarea "we should add a java error scrteen to the debug"
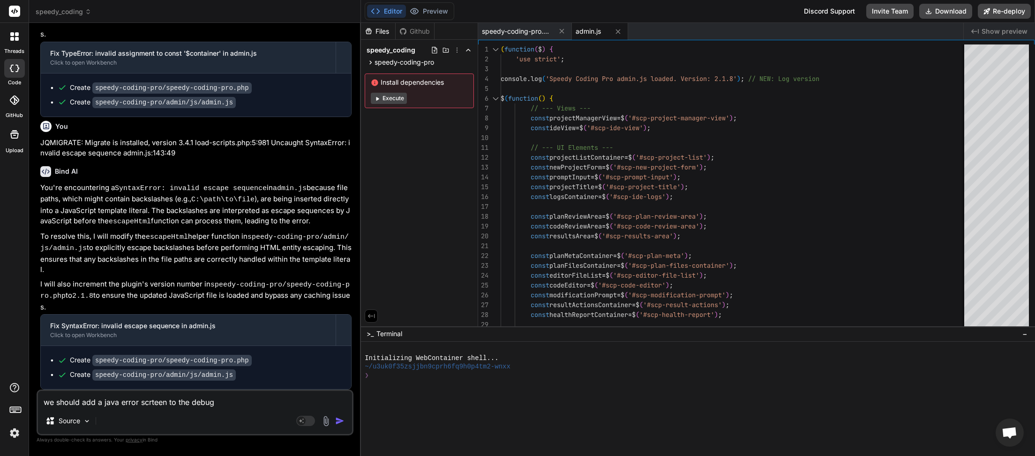
type textarea "x"
type textarea "we should add a java error scrteen to the debug t"
type textarea "x"
type textarea "we should add a java error scrteen to the debug to"
type textarea "x"
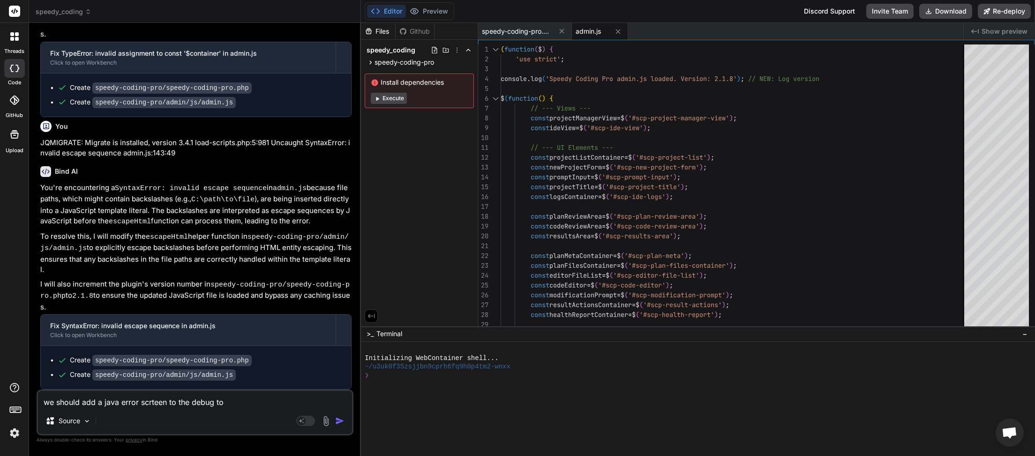
type textarea "we should add a java error scrteen to the debug too"
type textarea "x"
type textarea "we should add a java error scrteen to the debug tool"
type textarea "x"
type textarea "we should add a java error scrteen to the debug tools"
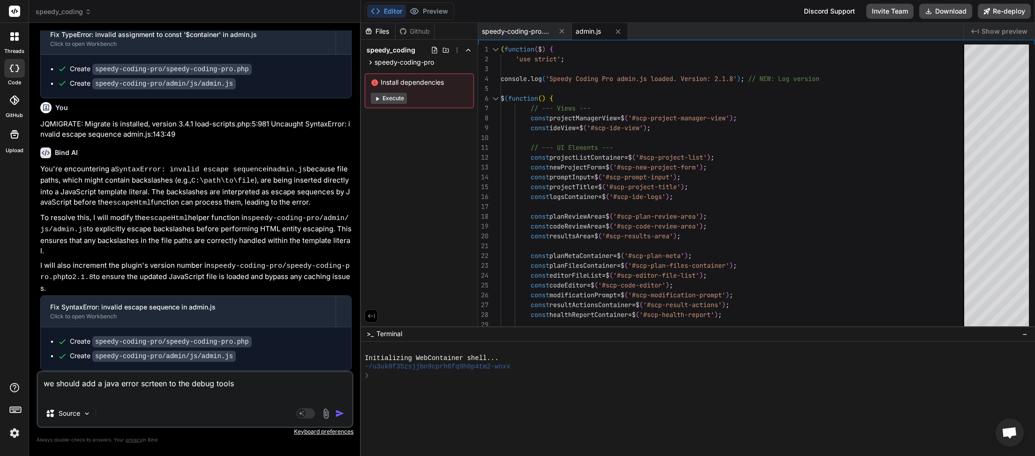
type textarea "x"
type textarea "we should add a java error scrteen to the debug tools"
type textarea "x"
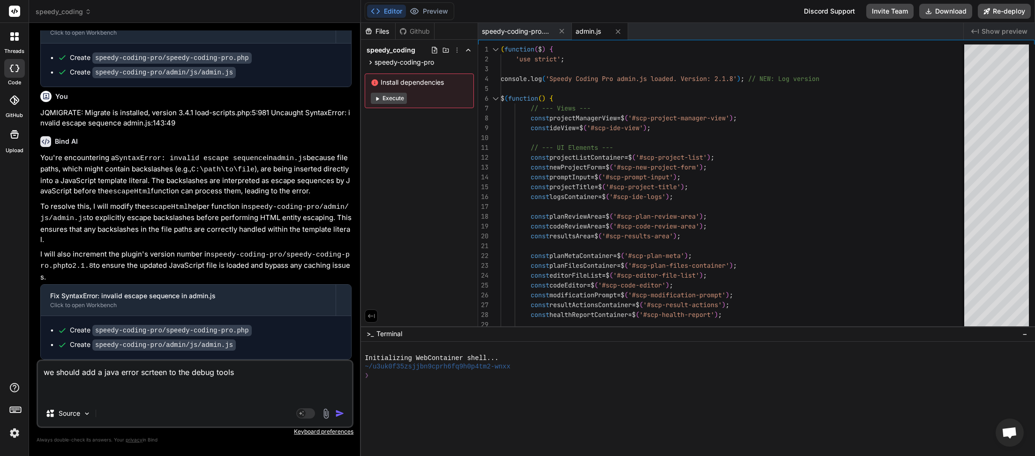
paste textarea "[2025-09-11 07:34:55] Speedy Coding Pro plugin bootstrap started. [2025-09-11 0…"
type textarea "we should add a java error scrteen to the debug tools [2025-09-11 07:34:55] Spe…"
type textarea "x"
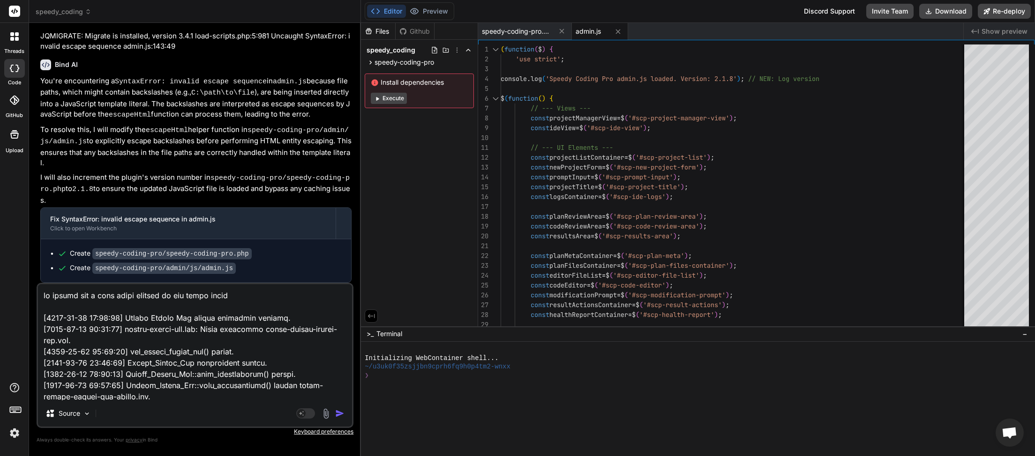
scroll to position [142062, 0]
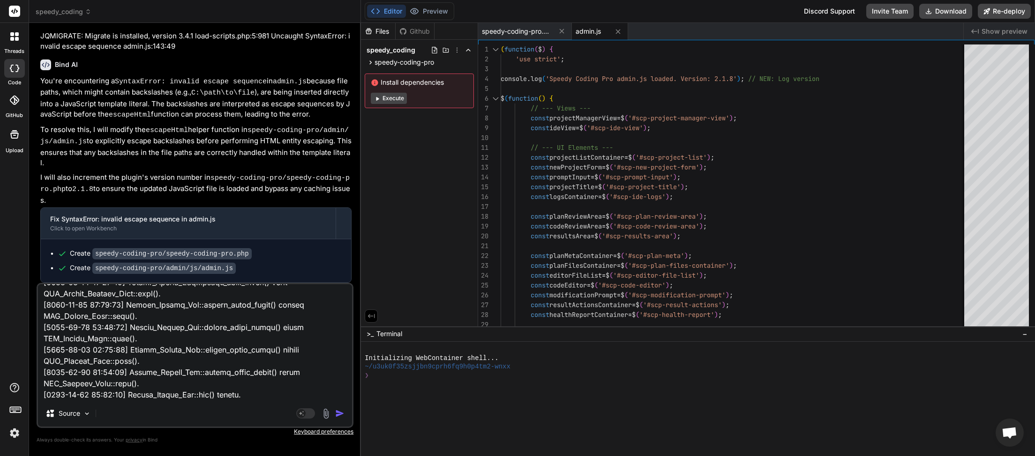
type textarea "we should add a java error scrteen to the debug tools [2025-09-11 07:34:55] Spe…"
click at [338, 417] on img "button" at bounding box center [339, 413] width 9 height 9
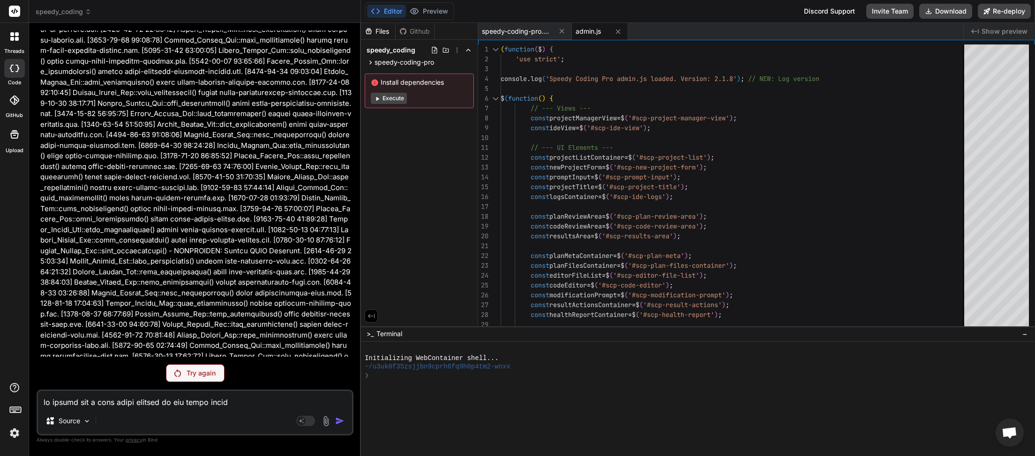
scroll to position [107451, 0]
click at [193, 375] on p "Try again" at bounding box center [200, 373] width 29 height 9
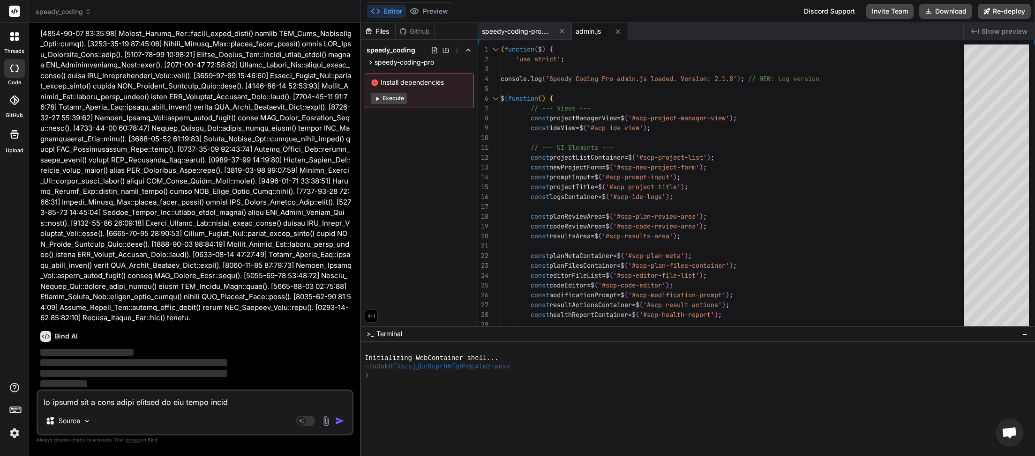
scroll to position [180958, 0]
click at [127, 407] on textarea at bounding box center [195, 399] width 314 height 17
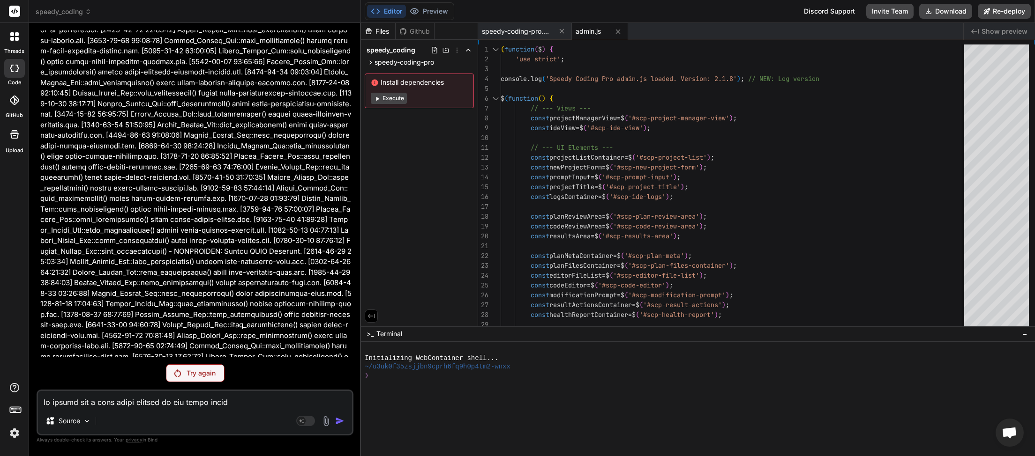
scroll to position [107451, 0]
click at [189, 378] on p "Try again" at bounding box center [200, 373] width 29 height 9
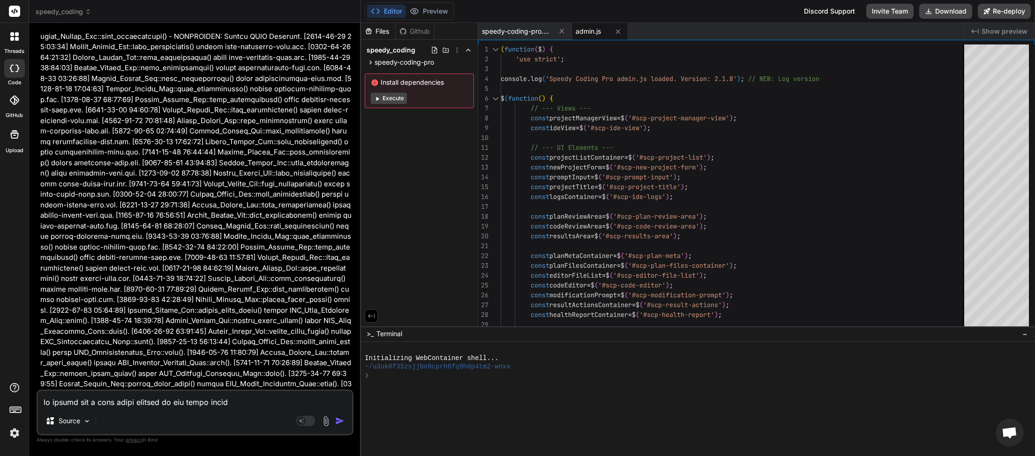
scroll to position [107667, 0]
type textarea "x"
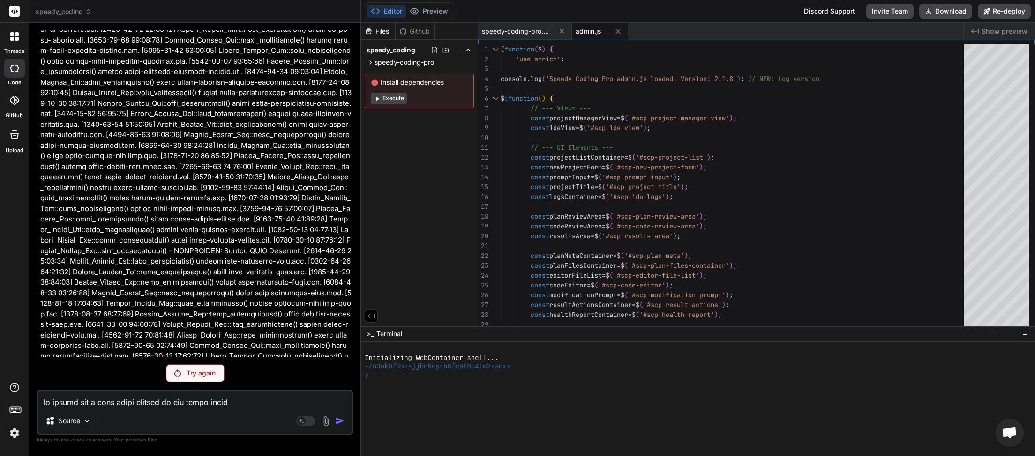
scroll to position [107451, 0]
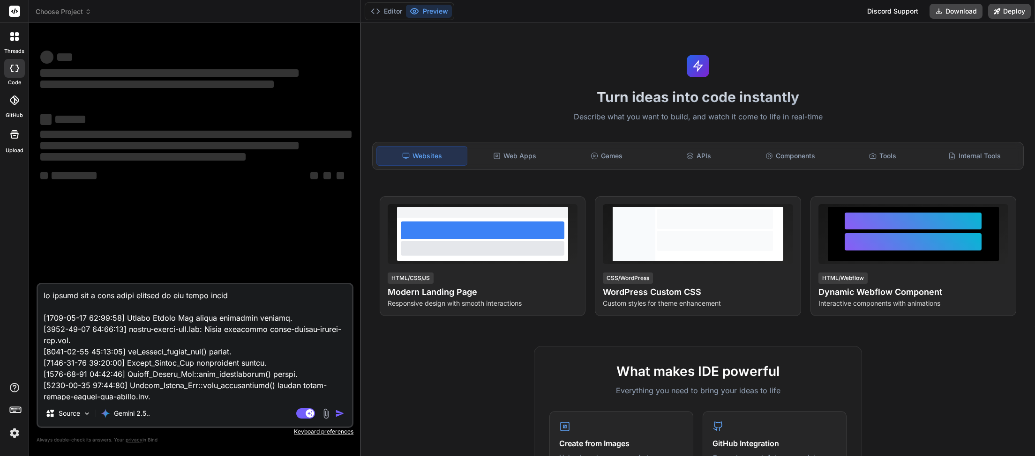
drag, startPoint x: 176, startPoint y: 396, endPoint x: 0, endPoint y: 212, distance: 254.8
click at [38, 284] on textarea at bounding box center [195, 342] width 314 height 116
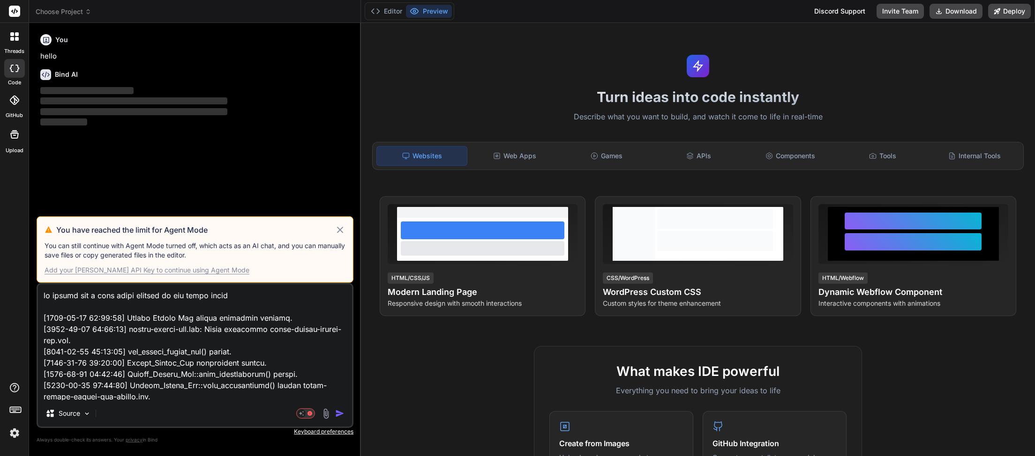
type textarea "x"
click at [180, 321] on textarea at bounding box center [195, 342] width 314 height 116
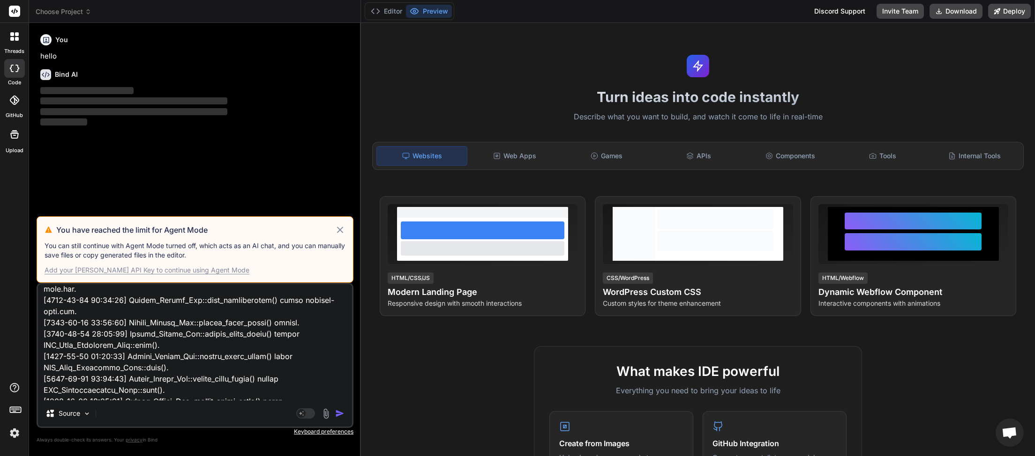
drag, startPoint x: 232, startPoint y: 298, endPoint x: 253, endPoint y: 470, distance: 173.7
click at [253, 401] on textarea at bounding box center [195, 342] width 314 height 116
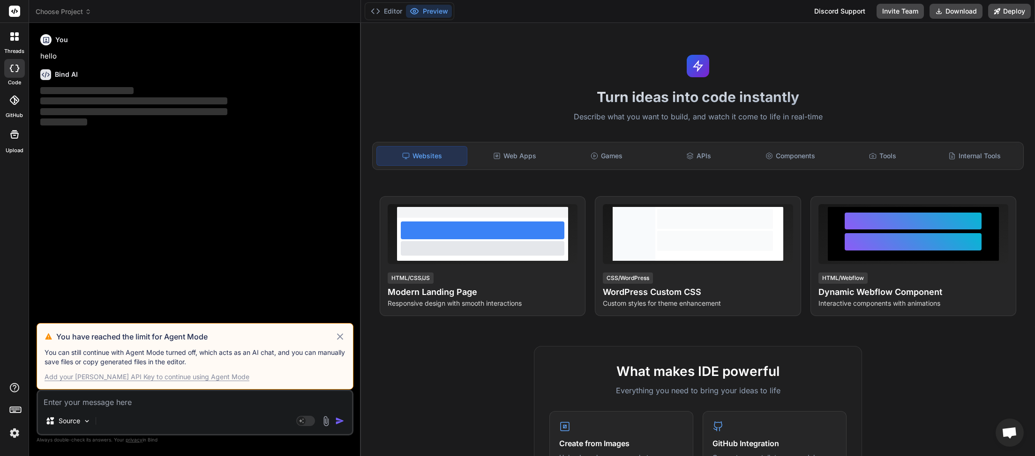
scroll to position [0, 0]
type textarea "x"
click at [340, 338] on icon at bounding box center [340, 336] width 11 height 11
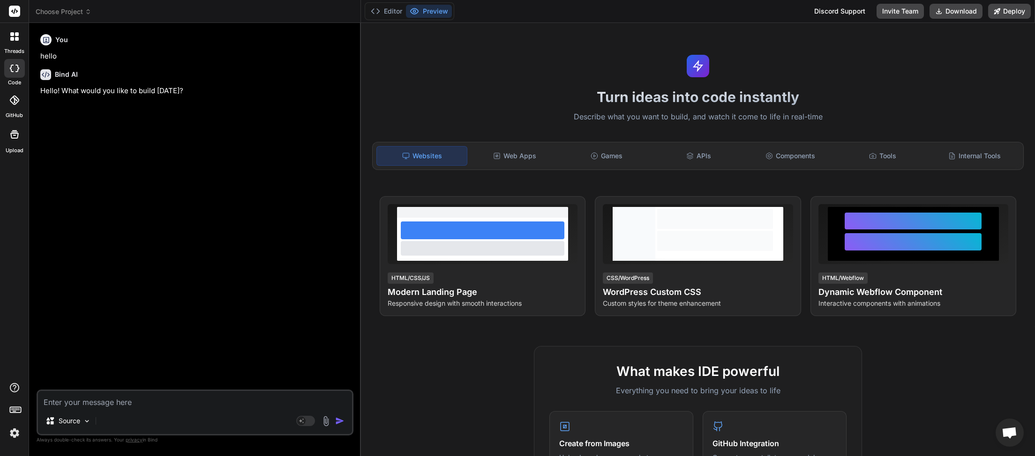
click at [74, 11] on span "Choose Project" at bounding box center [64, 11] width 56 height 9
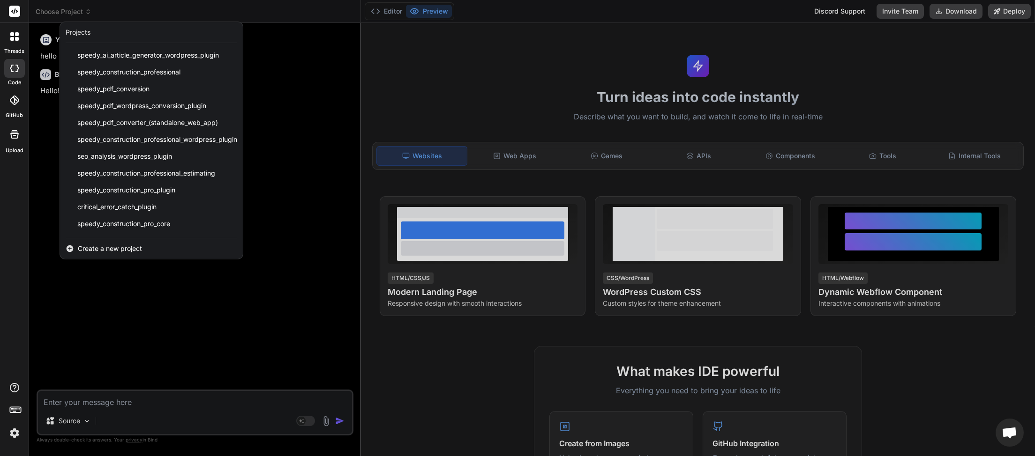
scroll to position [200, 0]
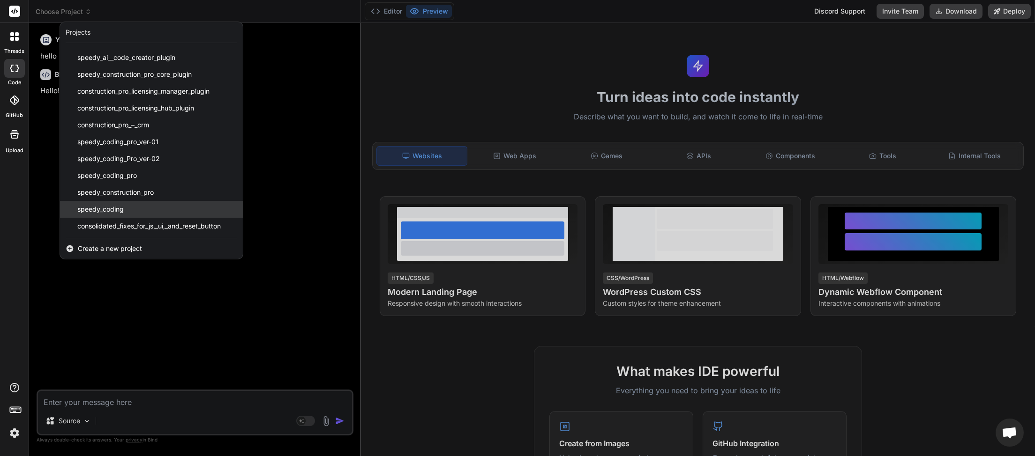
click at [126, 208] on div "speedy_coding" at bounding box center [151, 209] width 183 height 17
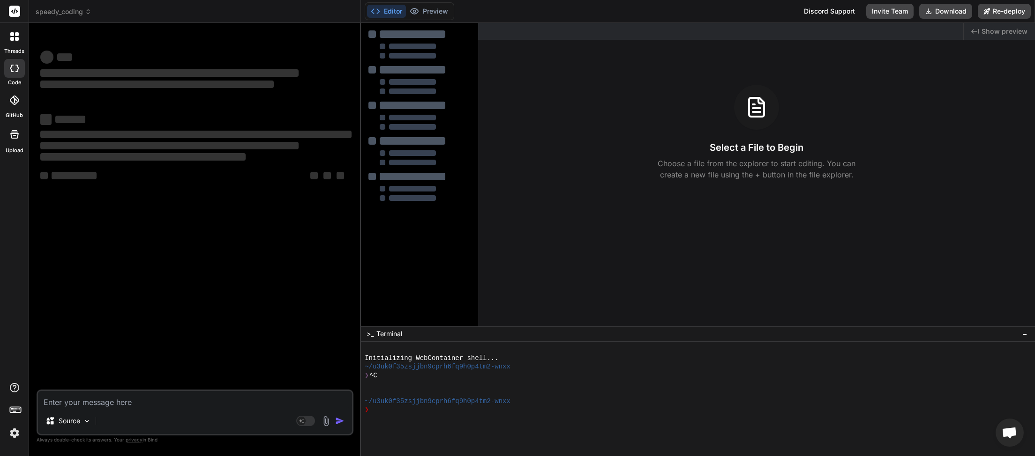
click at [104, 405] on textarea at bounding box center [195, 399] width 314 height 17
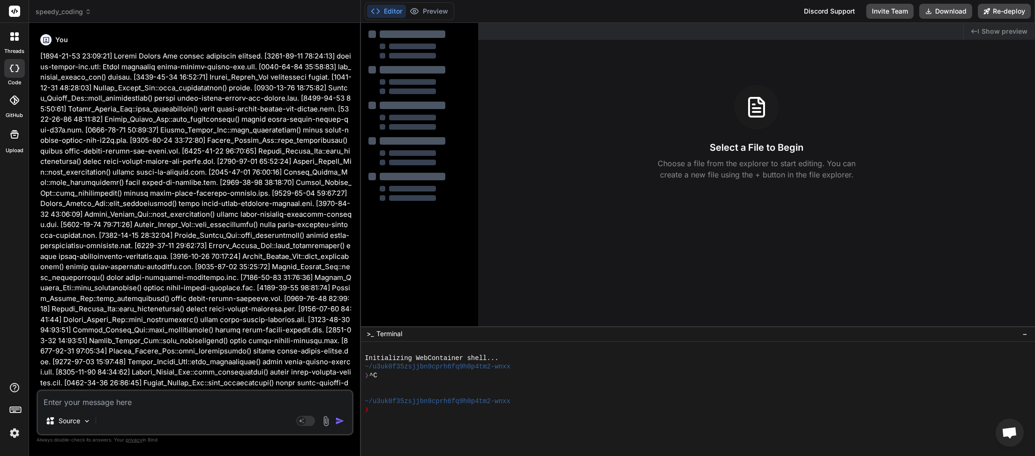
type textarea "x"
type textarea "w"
type textarea "x"
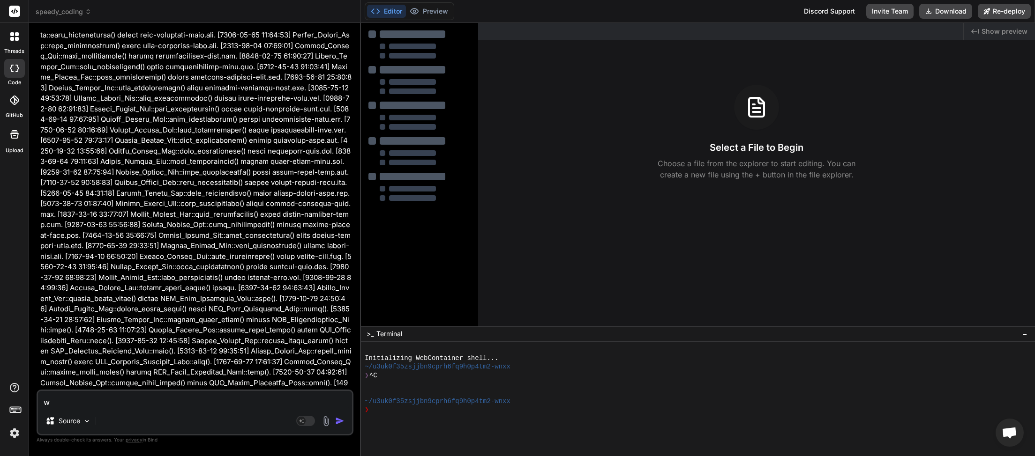
type textarea "we"
type textarea "x"
type textarea "we"
type textarea "x"
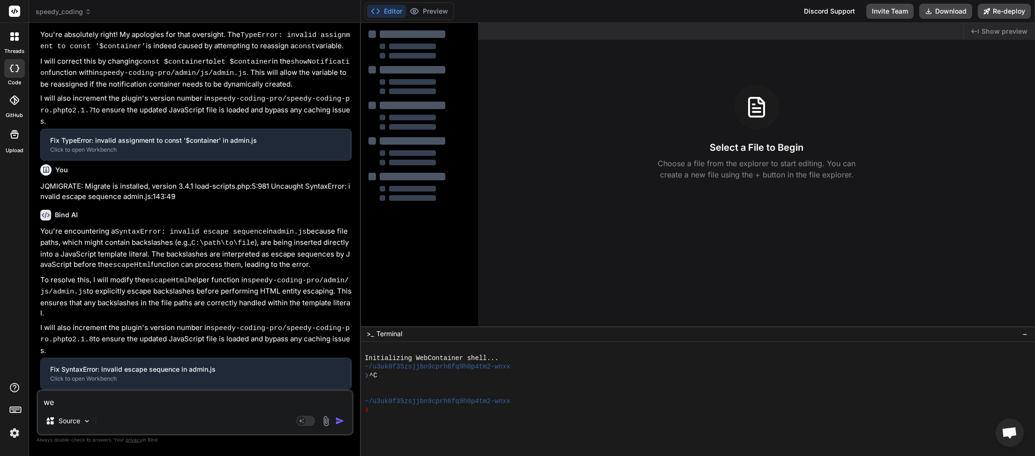
type textarea "we s"
type textarea "x"
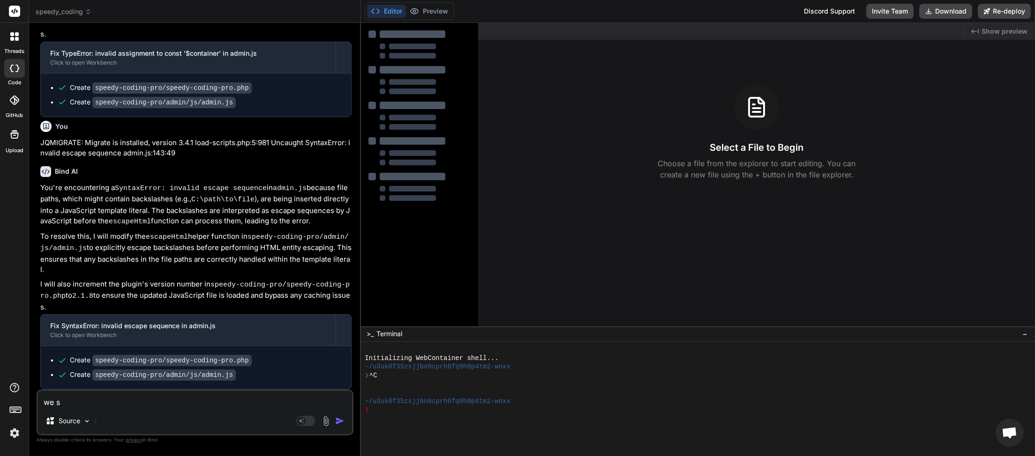
type textarea "we sh"
type textarea "x"
type textarea "we sho"
type textarea "x"
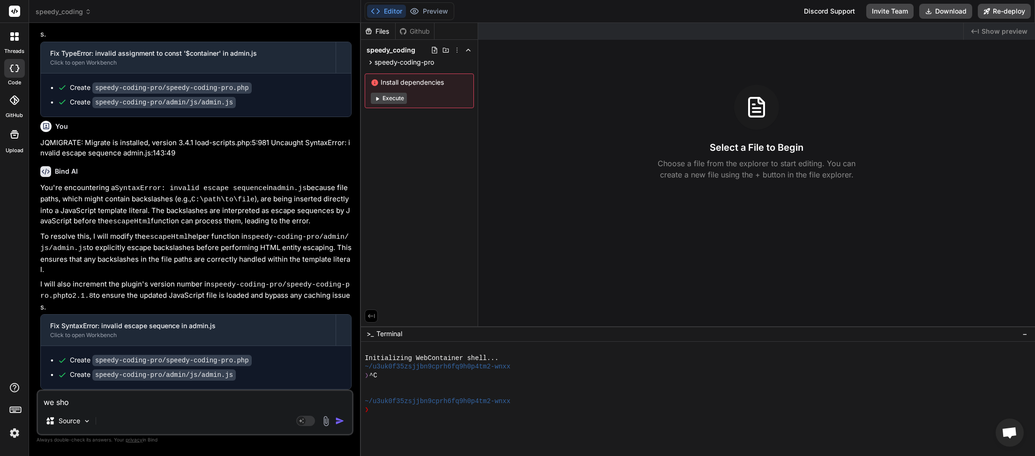
type textarea "we shou"
type textarea "x"
type textarea "we shoul"
type textarea "x"
type textarea "we should"
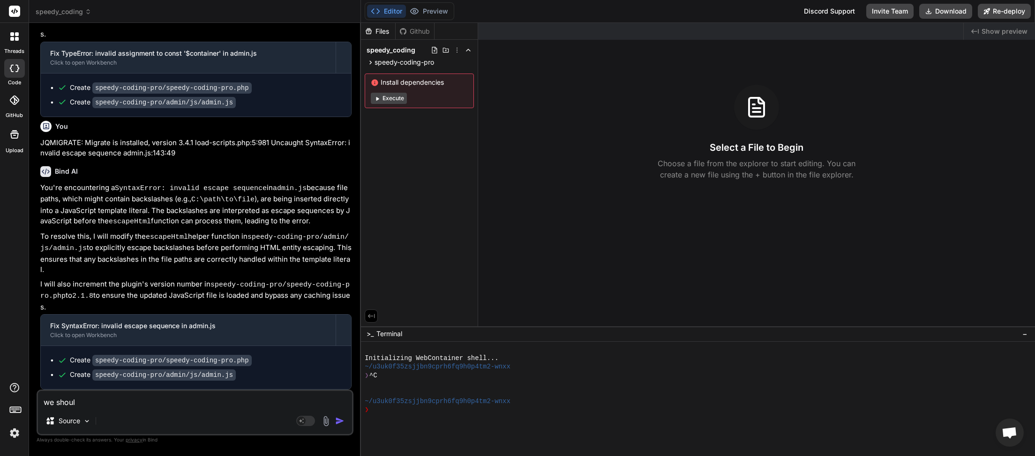
type textarea "x"
type textarea "we should"
type textarea "x"
type textarea "we should a"
type textarea "x"
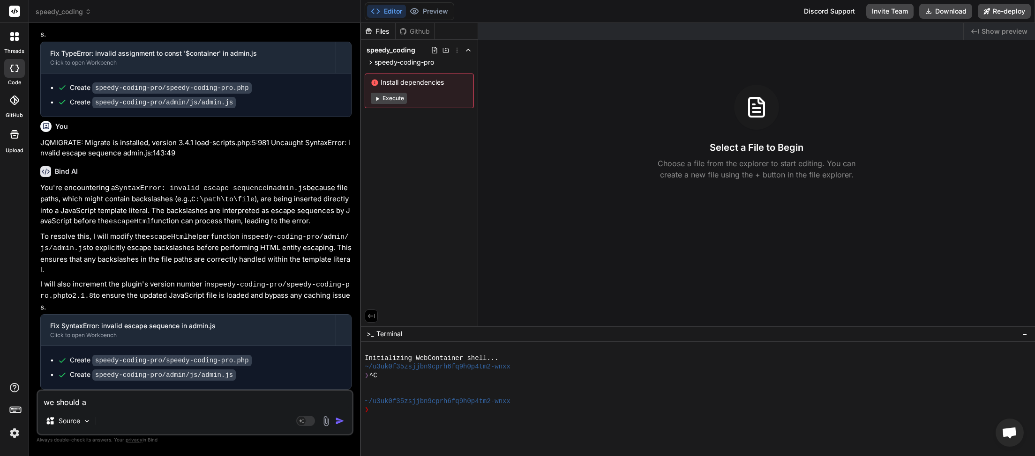
type textarea "we should ad"
type textarea "x"
type textarea "we should add"
type textarea "x"
type textarea "we should add"
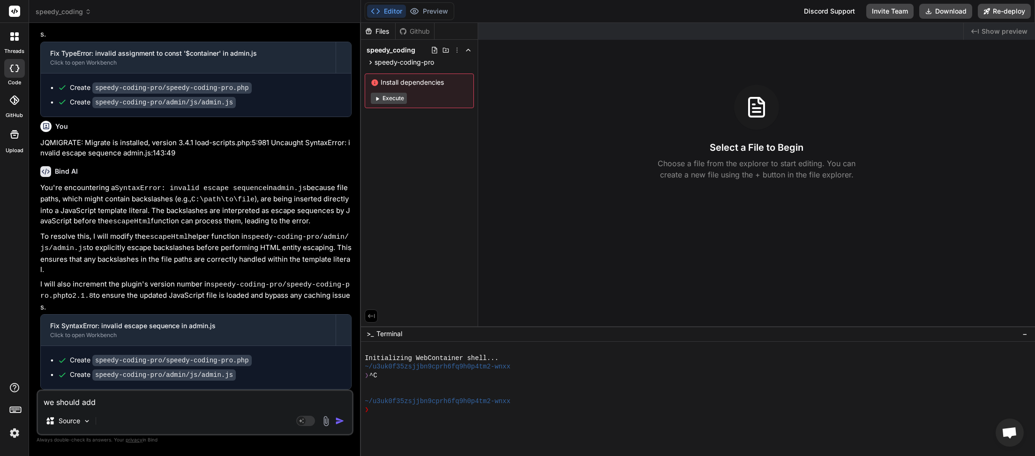
type textarea "x"
type textarea "we should add j"
type textarea "x"
type textarea "we should add ja"
type textarea "x"
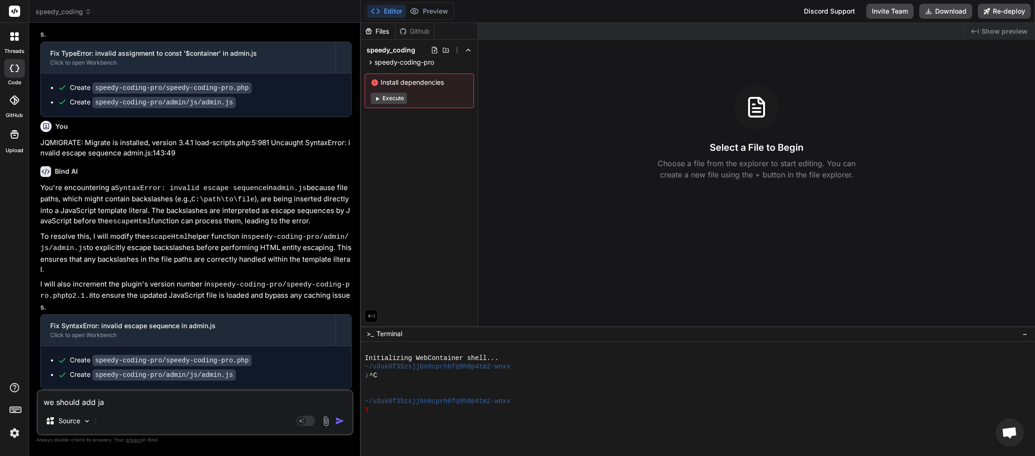
type textarea "we should add jav"
type textarea "x"
type textarea "we should add java"
type textarea "x"
type textarea "we should add javas"
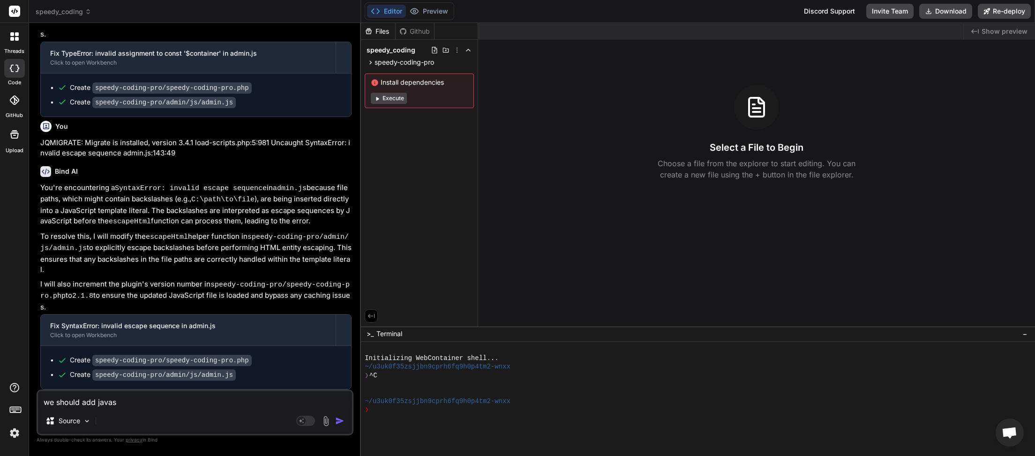
type textarea "x"
type textarea "we should add javasc"
type textarea "x"
type textarea "we should add javascr"
type textarea "x"
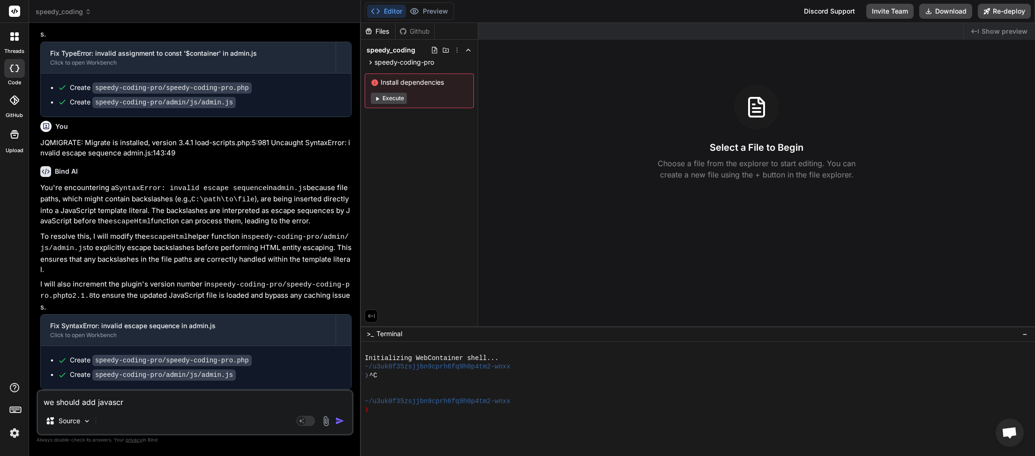
type textarea "we should add javascre"
type textarea "x"
type textarea "we should add javascr"
type textarea "x"
type textarea "we should add javasc"
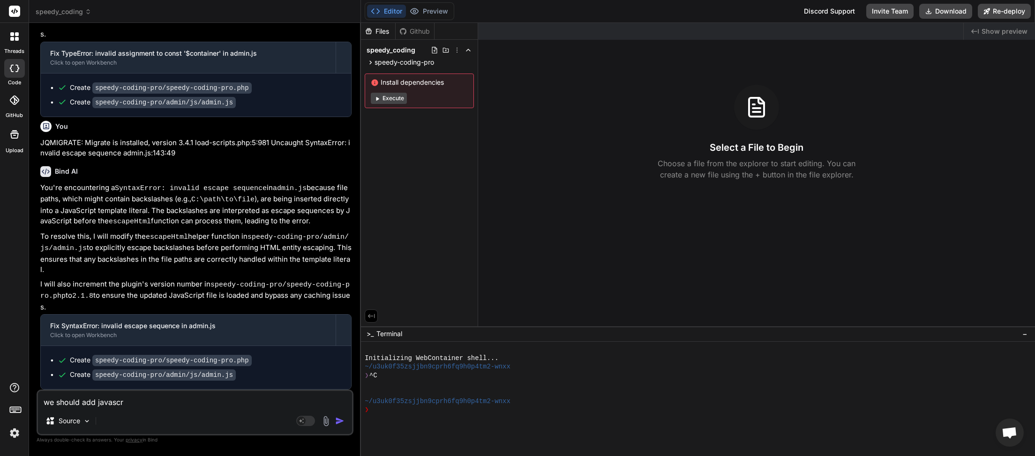
type textarea "x"
type textarea "we should add javascr"
type textarea "x"
type textarea "we should add javascri"
type textarea "x"
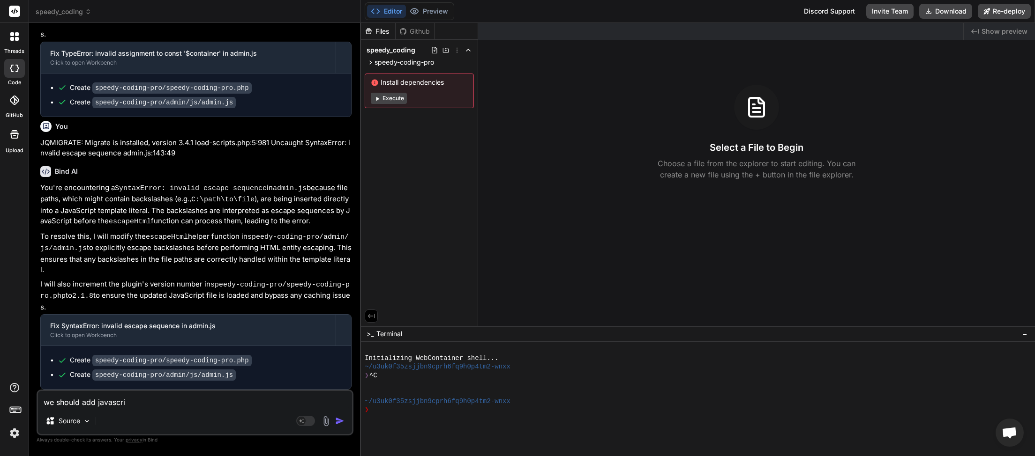
type textarea "we should add javascrip"
type textarea "x"
type textarea "we should add javascript"
type textarea "x"
type textarea "we should add javascript"
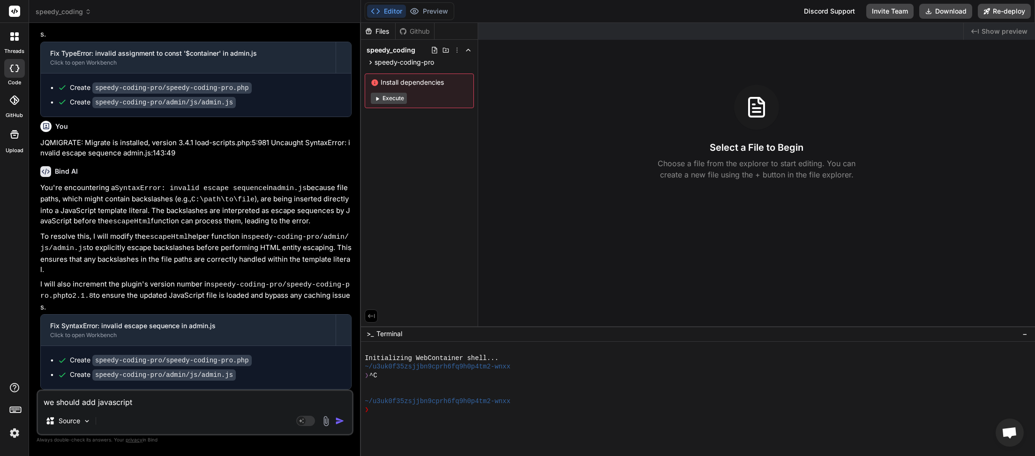
type textarea "x"
type textarea "we should add javascript e"
type textarea "x"
type textarea "we should add javascript er"
type textarea "x"
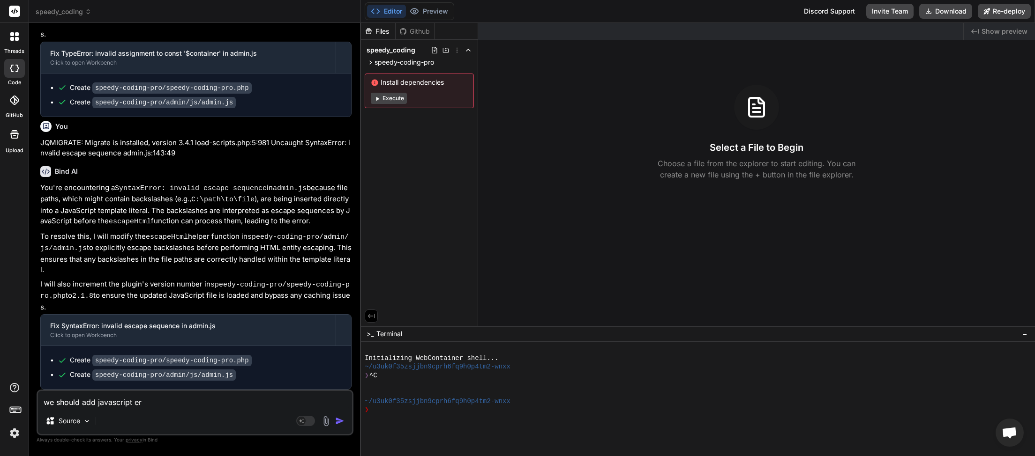
type textarea "we should add javascript err"
type textarea "x"
type textarea "we should add javascript erro"
type textarea "x"
type textarea "we should add javascript error"
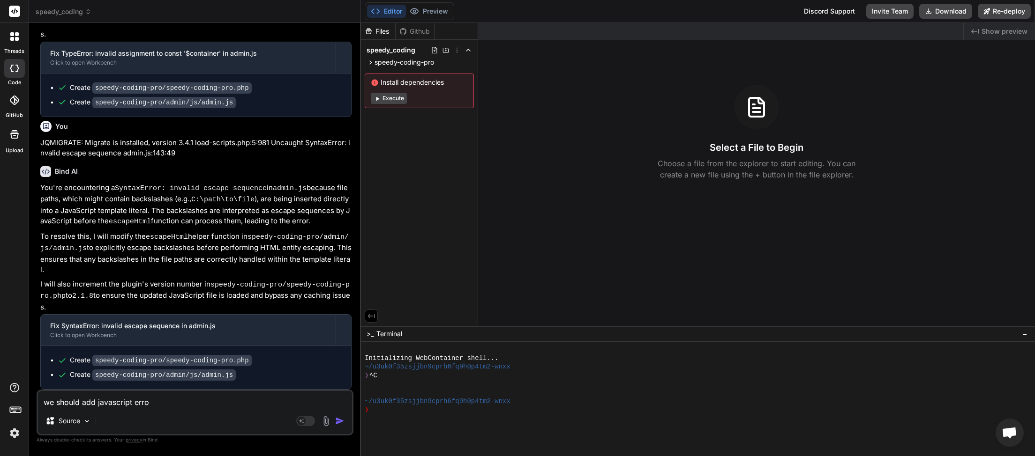
type textarea "x"
type textarea "we should add javascript errors"
type textarea "x"
type textarea "we should add javascript errors"
type textarea "x"
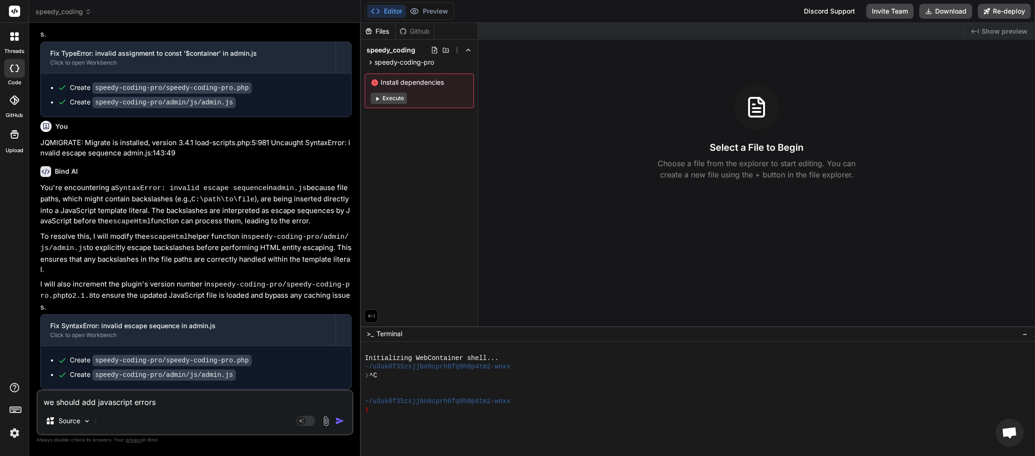
type textarea "we should add javascript errors t"
type textarea "x"
type textarea "we should add javascript errors to"
type textarea "x"
type textarea "we should add javascript errors to"
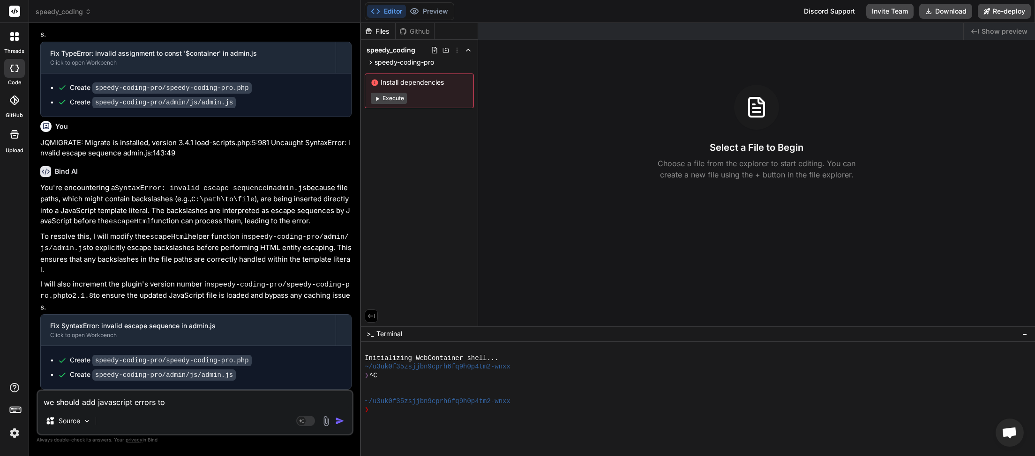
type textarea "x"
type textarea "we should add javascript errors to d"
type textarea "x"
type textarea "we should add javascript errors to de"
type textarea "x"
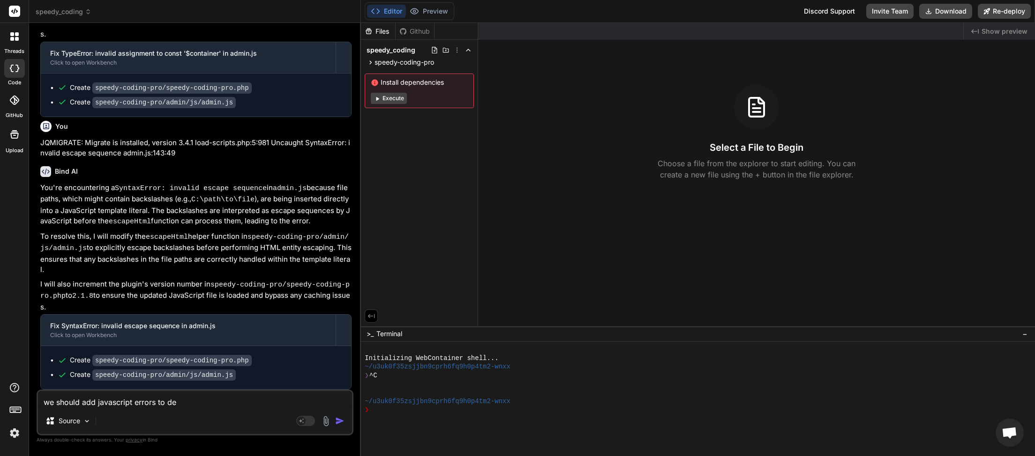
type textarea "we should add javascript errors to deb"
type textarea "x"
type textarea "we should add javascript errors to debu"
type textarea "x"
type textarea "we should add javascript errors to debug"
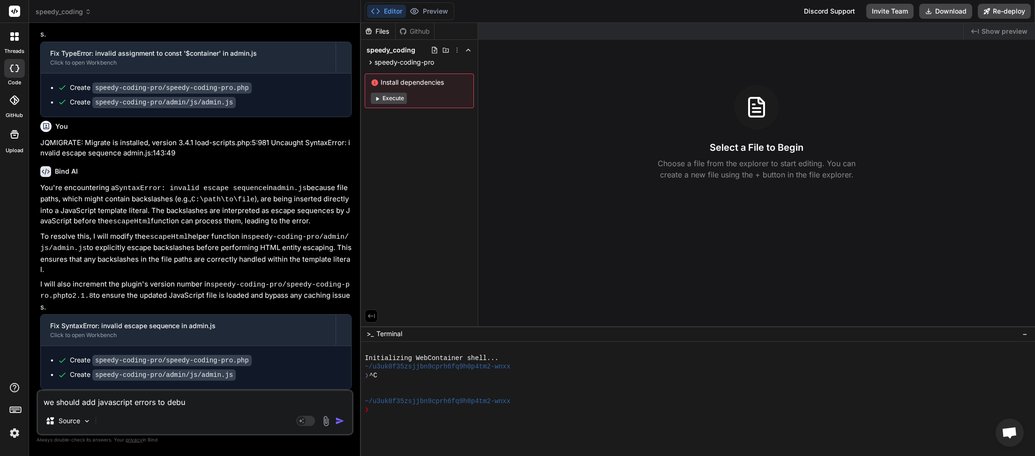
type textarea "x"
type textarea "we should add javascript errors to debug"
type textarea "x"
type textarea "we should add javascript errors to debug s"
type textarea "x"
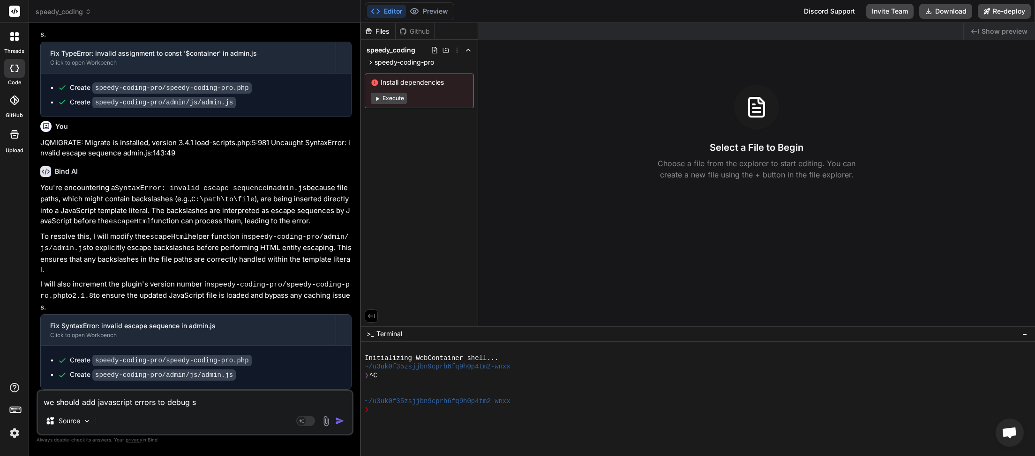
type textarea "we should add javascript errors to debug sc"
type textarea "x"
type textarea "we should add javascript errors to debug scr"
type textarea "x"
type textarea "we should add javascript errors to debug scre"
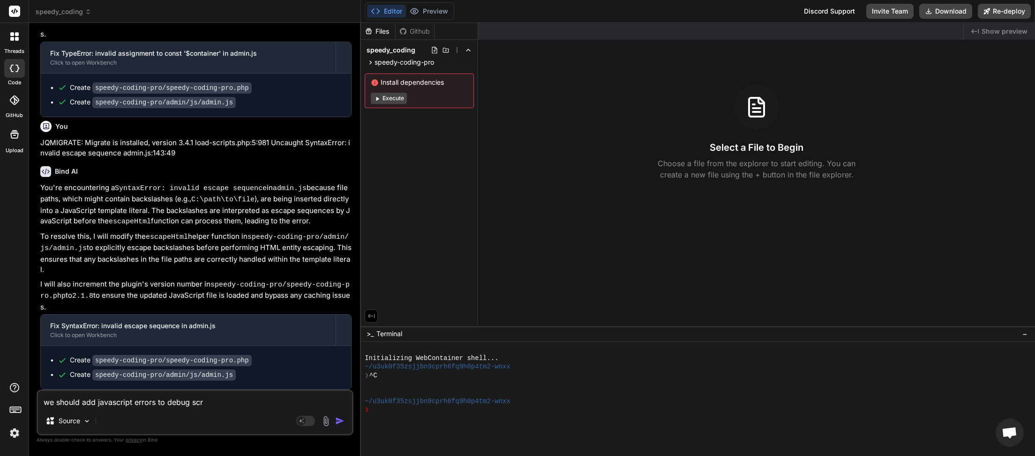
type textarea "x"
type textarea "we should add javascript errors to debug scree"
type textarea "x"
type textarea "we should add javascript errors to debug screen"
type textarea "x"
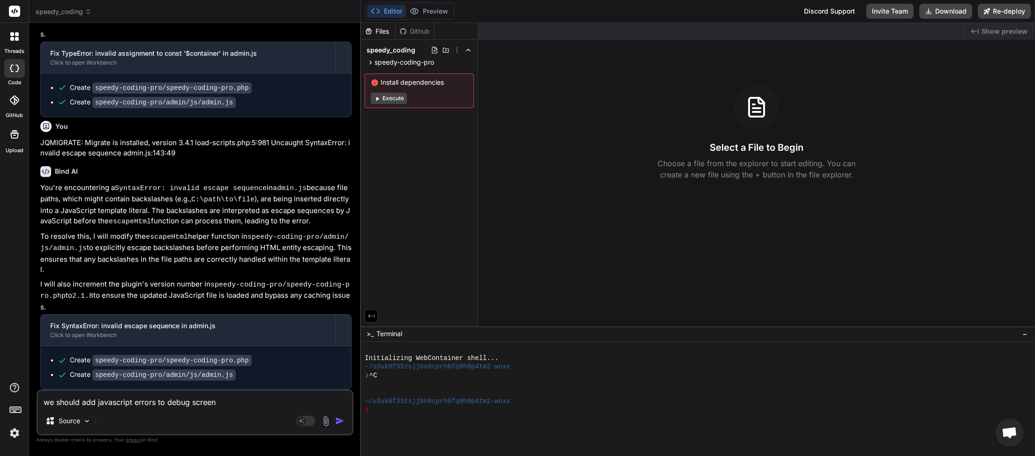
type textarea "we should add javascript errors to debug screen."
type textarea "x"
type textarea "we should add javascript errors to debug screen."
type textarea "x"
type textarea "we should add javascript errors to debug screen. T"
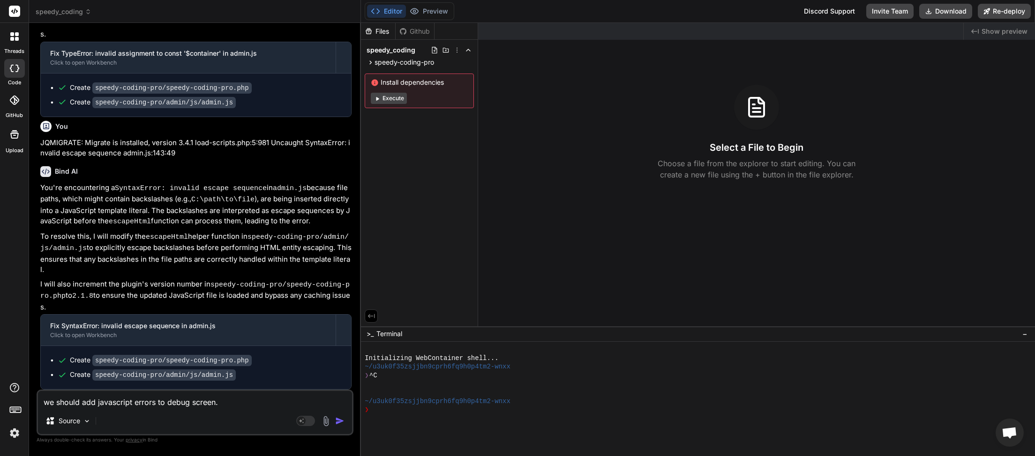
type textarea "x"
type textarea "we should add javascript errors to debug screen. Th"
type textarea "x"
type textarea "we should add javascript errors to debug screen. The"
type textarea "x"
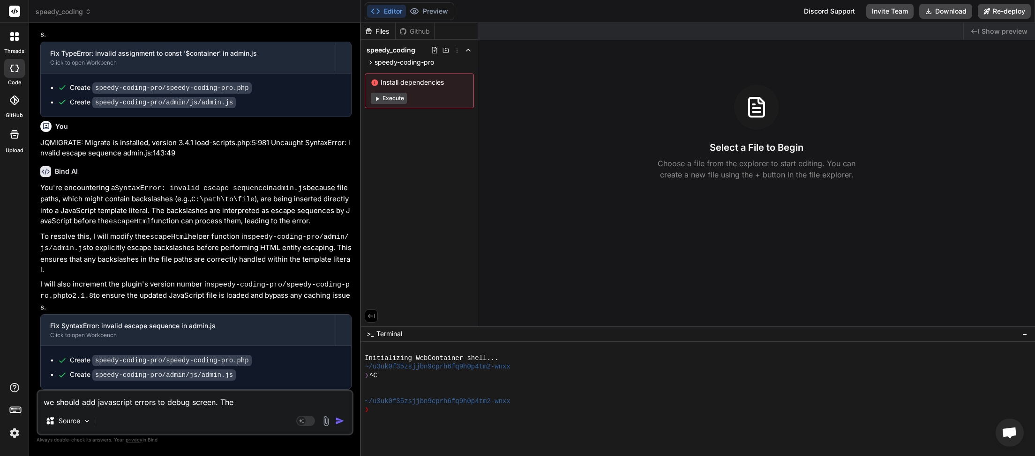
type textarea "we should add javascript errors to debug screen. The"
type textarea "x"
type textarea "we should add javascript errors to debug screen. The s"
type textarea "x"
type textarea "we should add javascript errors to debug screen. The st"
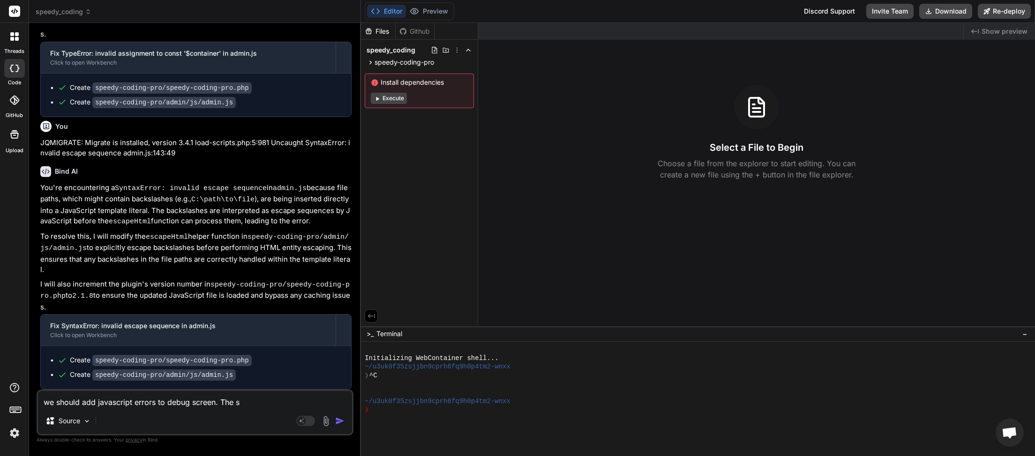
type textarea "x"
type textarea "we should add javascript errors to debug screen. The sta"
type textarea "x"
type textarea "we should add javascript errors to debug screen. The star"
type textarea "x"
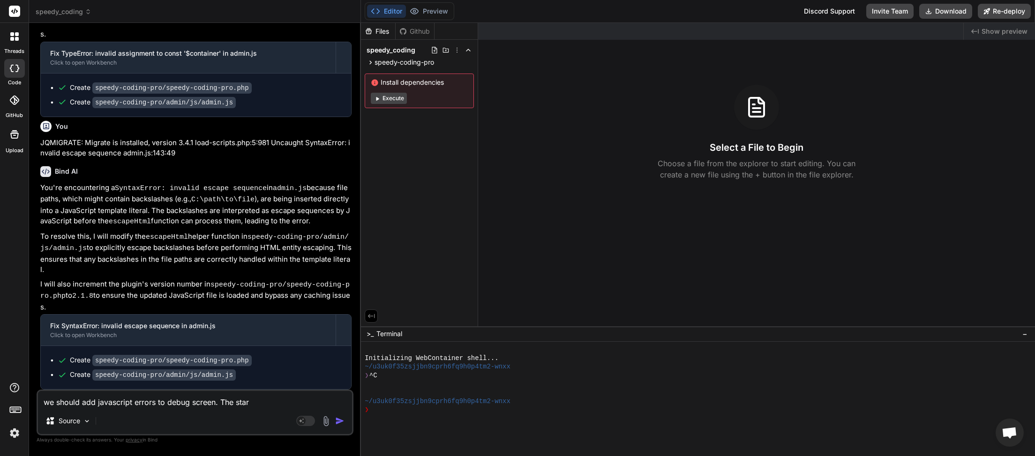
type textarea "we should add javascript errors to debug screen. The start"
type textarea "x"
type textarea "we should add javascript errors to debug screen. The startu"
type textarea "x"
type textarea "we should add javascript errors to debug screen. The startup"
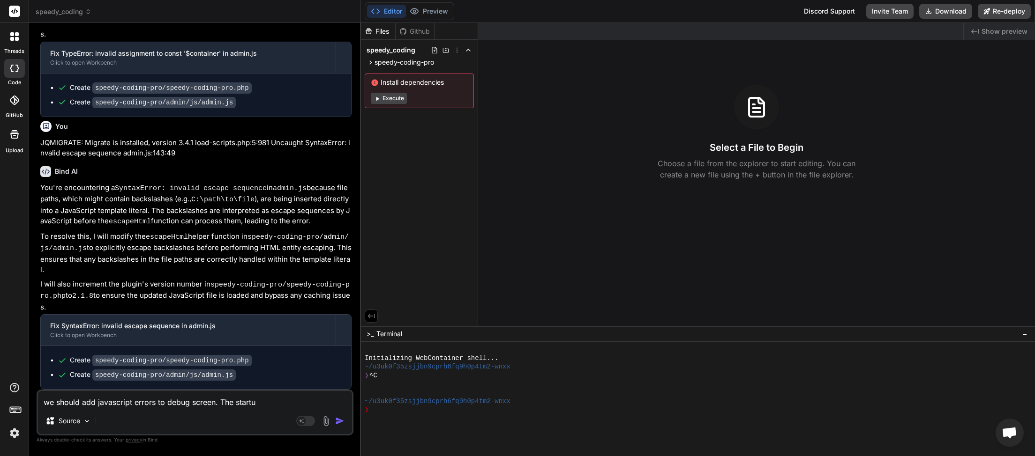
type textarea "x"
type textarea "we should add javascript errors to debug screen. The startup"
type textarea "x"
type textarea "we should add javascript errors to debug screen. The startup l"
type textarea "x"
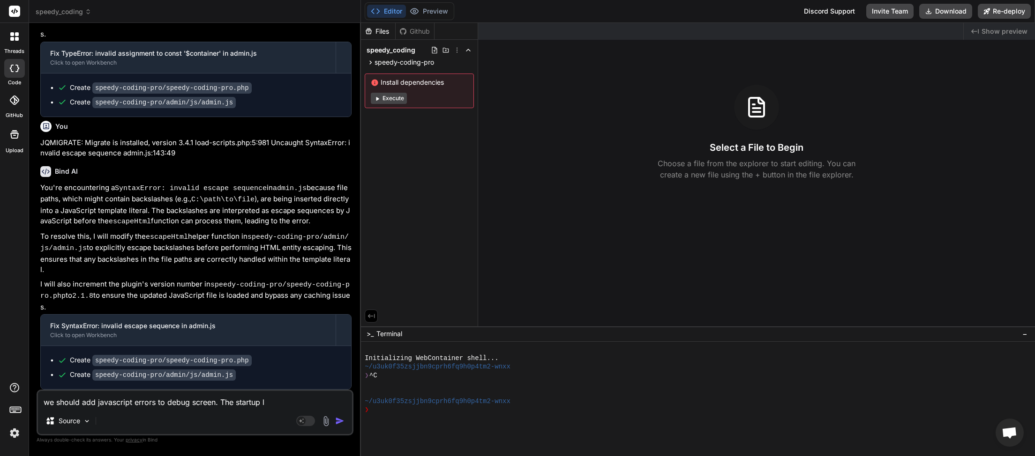
type textarea "we should add javascript errors to debug screen. The startup lo"
type textarea "x"
type textarea "we should add javascript errors to debug screen. The startup log"
type textarea "x"
type textarea "we should add javascript errors to debug screen. The startup log"
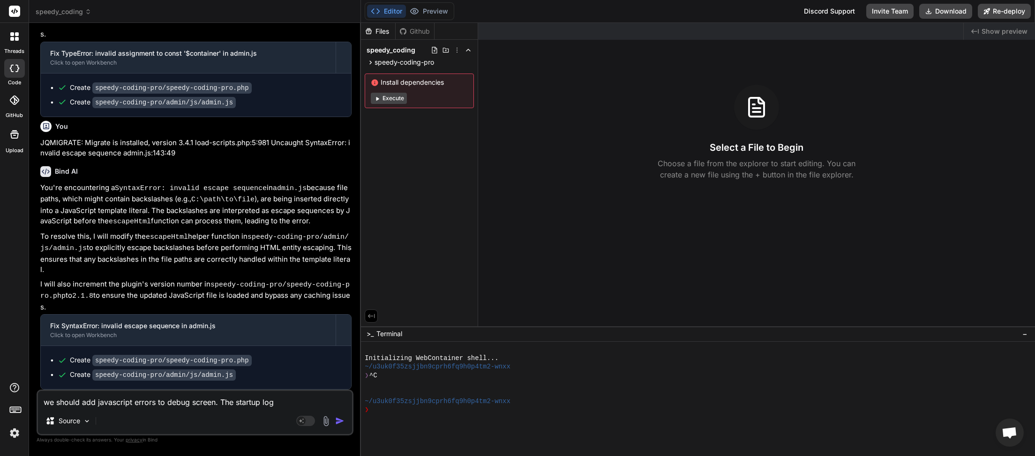
type textarea "x"
type textarea "we should add javascript errors to debug screen. The startup log i"
type textarea "x"
type textarea "we should add javascript errors to debug screen. The startup log is"
type textarea "x"
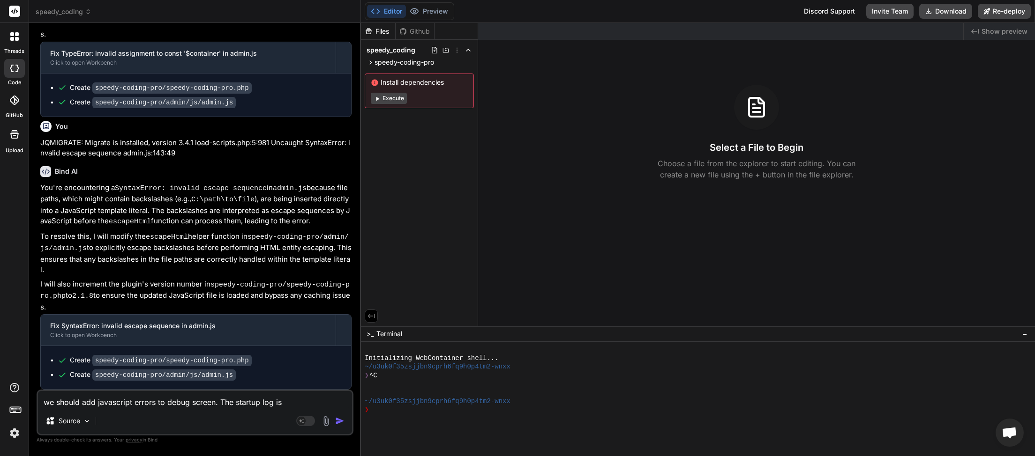
type textarea "we should add javascript errors to debug screen. The startup log is"
type textarea "x"
type textarea "we should add javascript errors to debug screen. The startup log is t"
type textarea "x"
type textarea "we should add javascript errors to debug screen. The startup log is to"
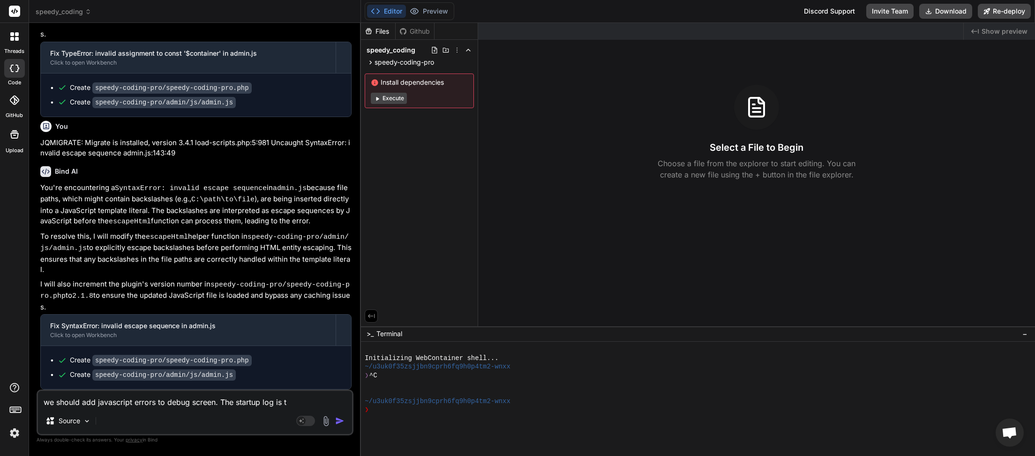
type textarea "x"
type textarea "we should add javascript errors to debug screen. The startup log is too"
type textarea "x"
type textarea "we should add javascript errors to debug screen. The startup log is too"
type textarea "x"
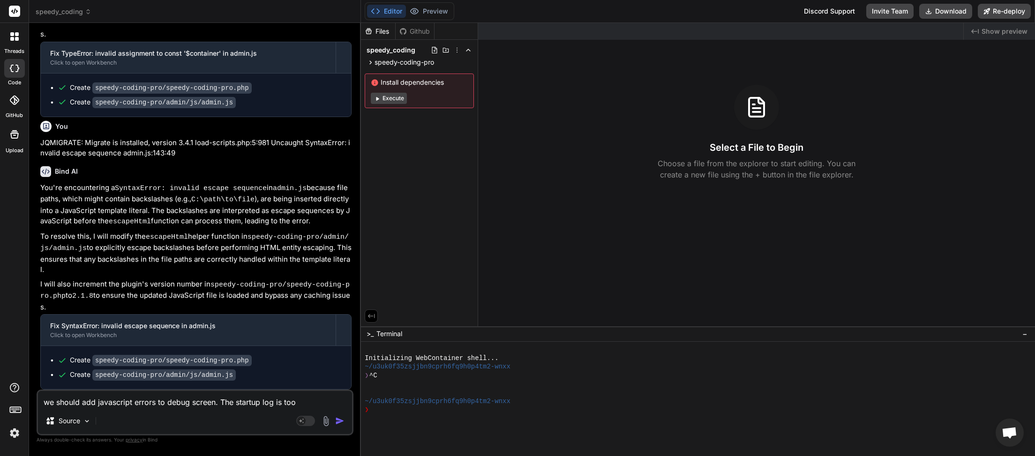
type textarea "we should add javascript errors to debug screen. The startup log is too l"
type textarea "x"
type textarea "we should add javascript errors to debug screen. The startup log is too lo"
type textarea "x"
type textarea "we should add javascript errors to debug screen. The startup log is too lon"
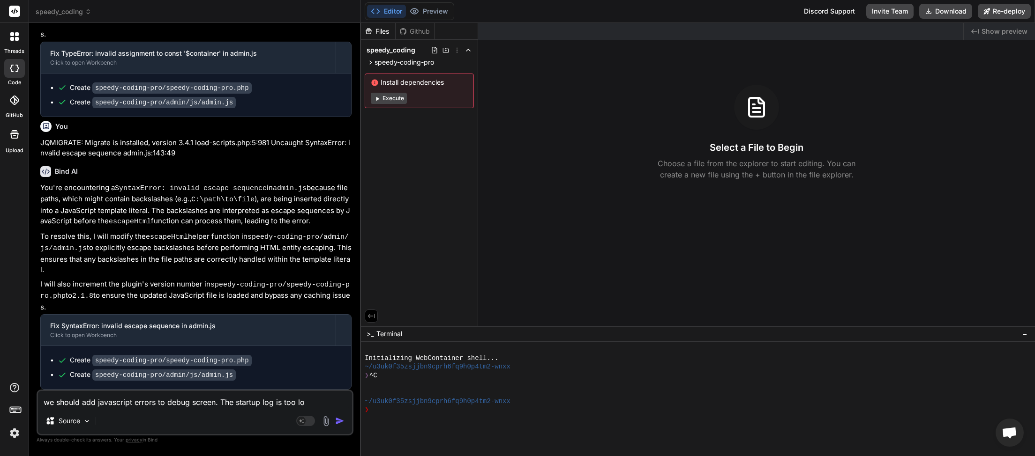
type textarea "x"
type textarea "we should add javascript errors to debug screen. The startup log is too long"
type textarea "x"
type textarea "we should add javascript errors to debug screen. The startup log is too long"
type textarea "x"
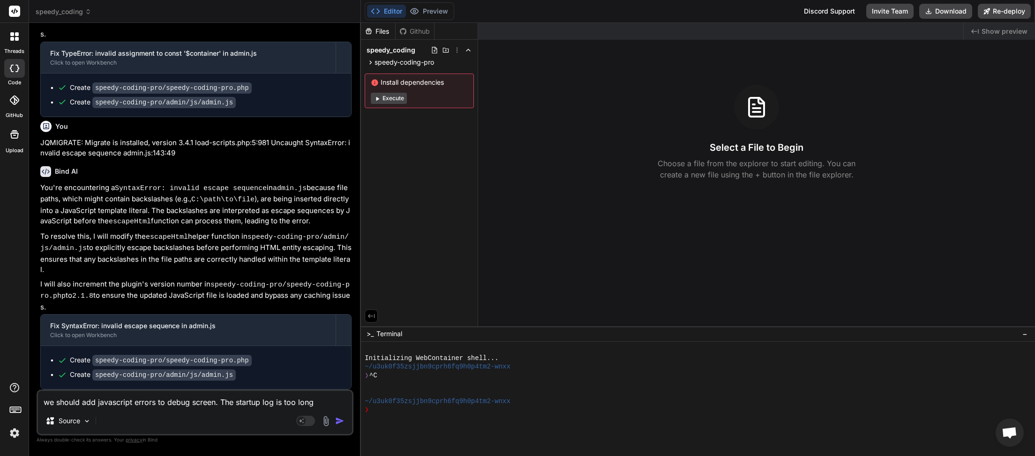
type textarea "we should add javascript errors to debug screen. The startup log is too long f"
type textarea "x"
type textarea "we should add javascript errors to debug screen. The startup log is too long fo"
type textarea "x"
type textarea "we should add javascript errors to debug screen. The startup log is too long for"
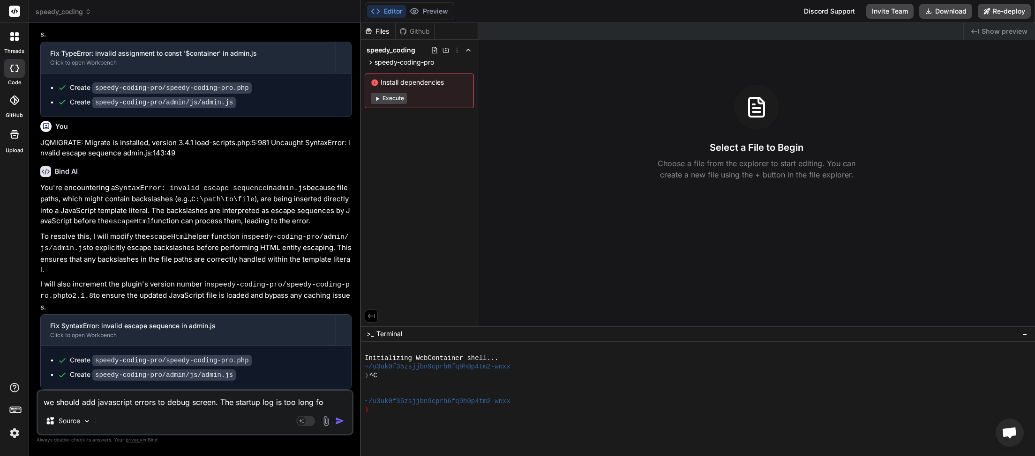
type textarea "x"
type textarea "we should add javascript errors to debug screen. The startup log is too long for"
type textarea "x"
type textarea "we should add javascript errors to debug screen. The startup log is too long fo…"
type textarea "x"
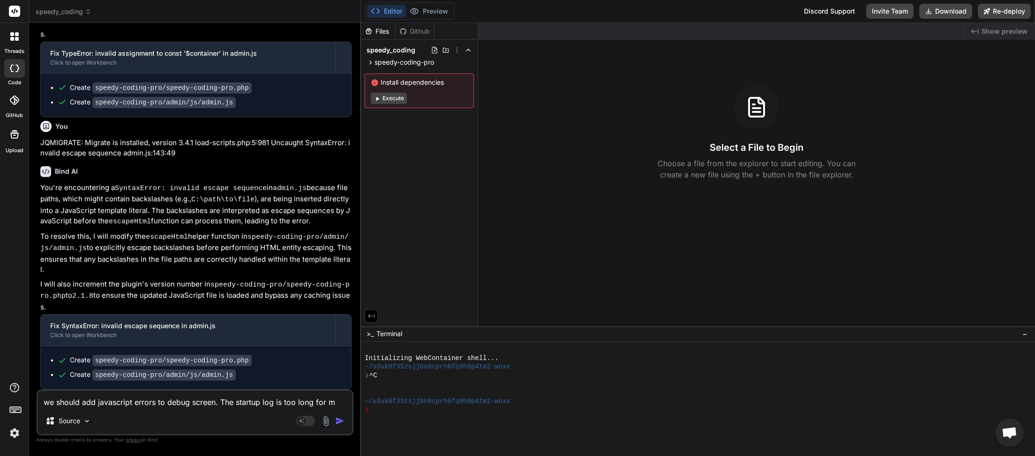
type textarea "we should add javascript errors to debug screen. The startup log is too long fo…"
type textarea "x"
type textarea "we should add javascript errors to debug screen. The startup log is too long fo…"
type textarea "x"
type textarea "we should add javascript errors to debug screen. The startup log is too long fo…"
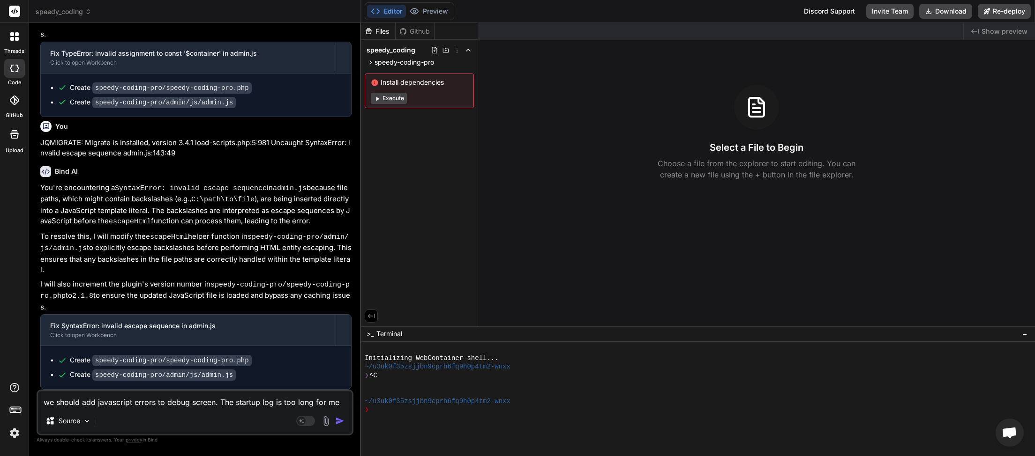
type textarea "x"
type textarea "we should add javascript errors to debug screen. The startup log is too long fo…"
type textarea "x"
type textarea "we should add javascript errors to debug screen. The startup log is too long fo…"
type textarea "x"
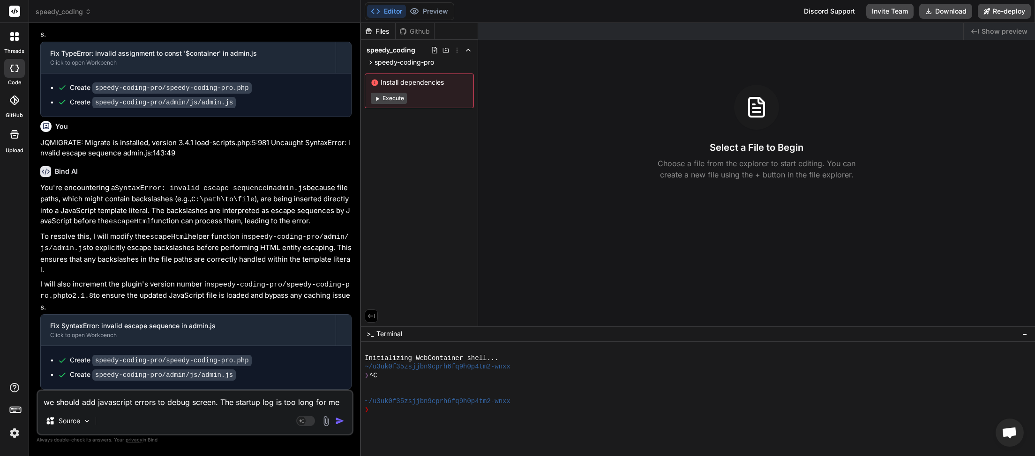
type textarea "we should add javascript errors to debug screen. The startup log is too long fo…"
type textarea "x"
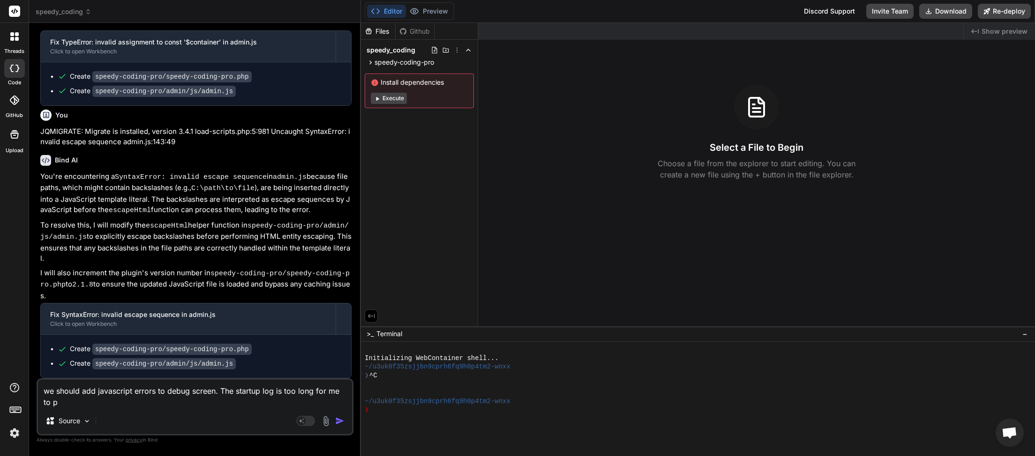
type textarea "we should add javascript errors to debug screen. The startup log is too long fo…"
type textarea "x"
type textarea "we should add javascript errors to debug screen. The startup log is too long fo…"
type textarea "x"
type textarea "we should add javascript errors to debug screen. The startup log is too long fo…"
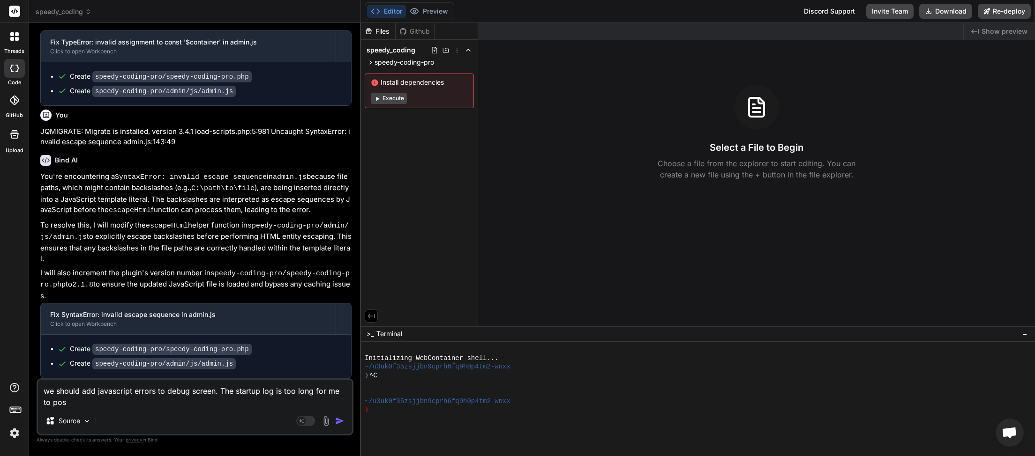
type textarea "x"
type textarea "we should add javascript errors to debug screen. The startup log is too long fo…"
type textarea "x"
type textarea "we should add javascript errors to debug screen. The startup log is too long fo…"
type textarea "x"
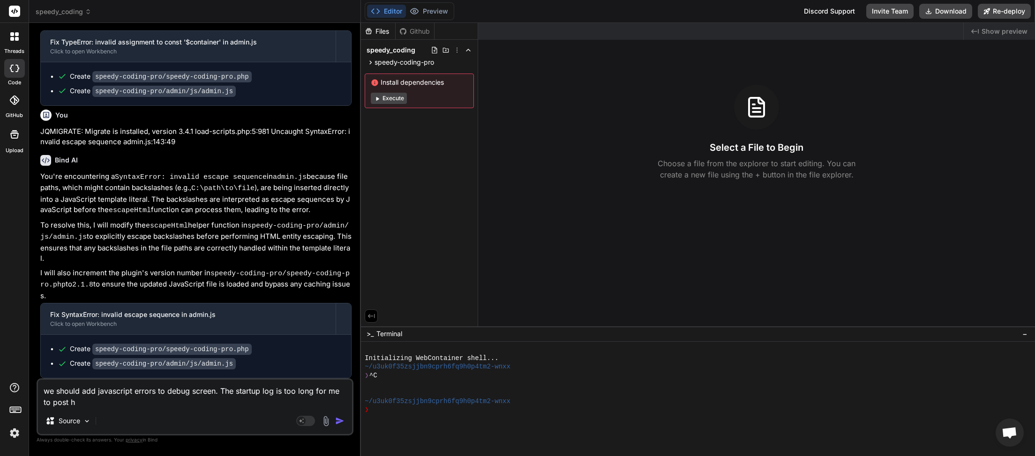
type textarea "we should add javascript errors to debug screen. The startup log is too long fo…"
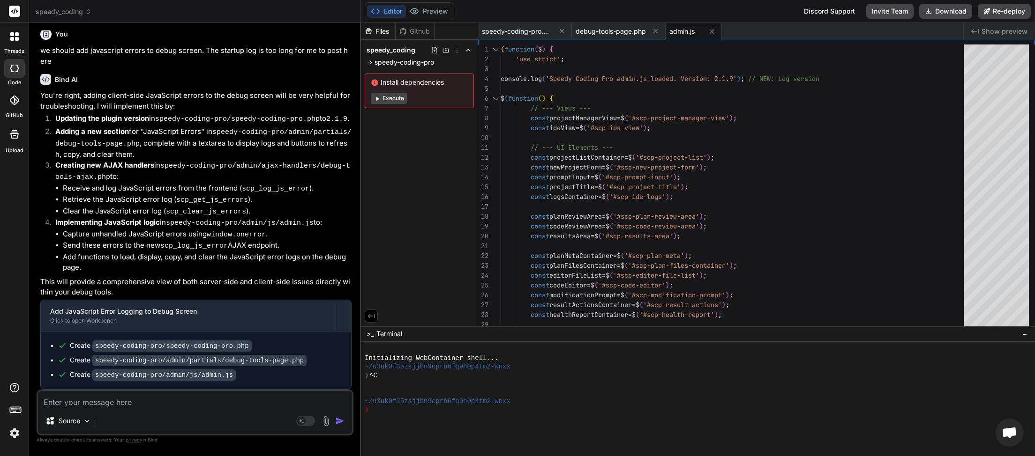
scroll to position [106845, 0]
click at [949, 12] on button "Download" at bounding box center [945, 11] width 53 height 15
click at [71, 397] on textarea at bounding box center [195, 399] width 314 height 17
paste textarea "<?php // Speedy Coding Pro Debug Log [[DATE] 07:58:15 UTC] Uncaught Exception: …"
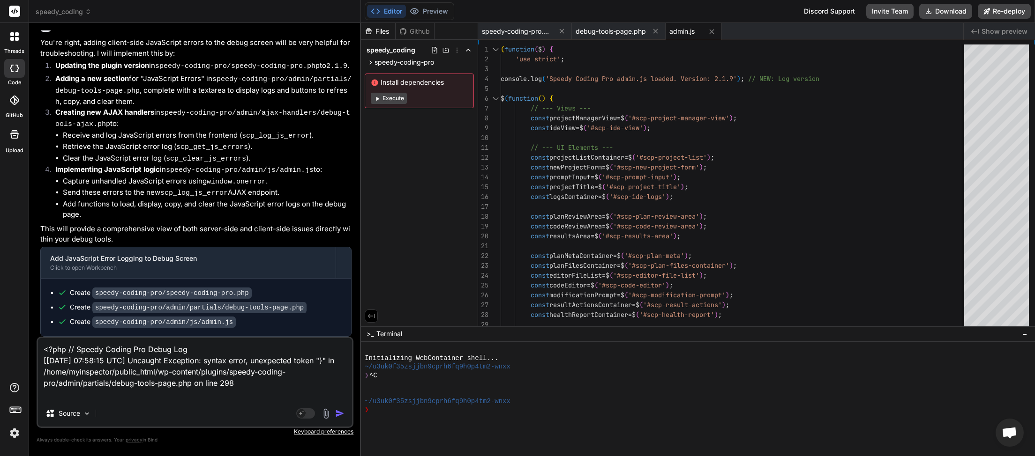
click at [340, 415] on img "button" at bounding box center [339, 413] width 9 height 9
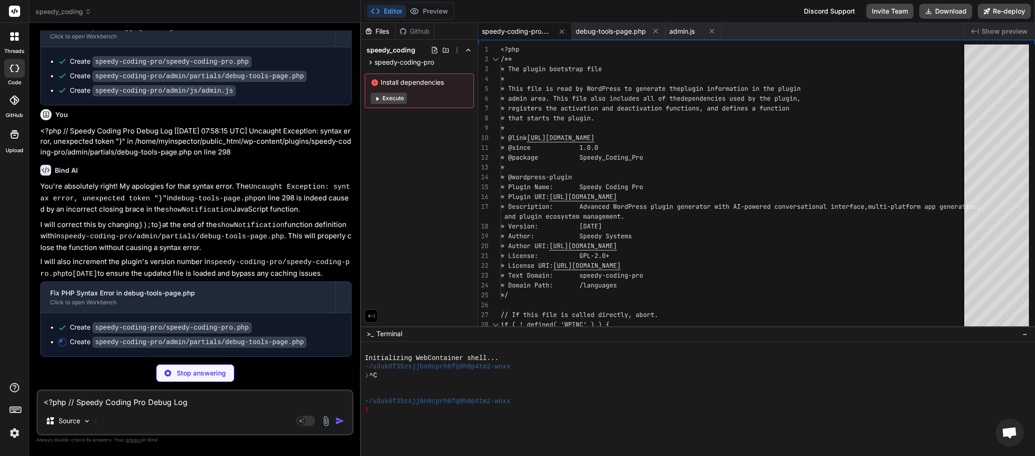
scroll to position [107092, 0]
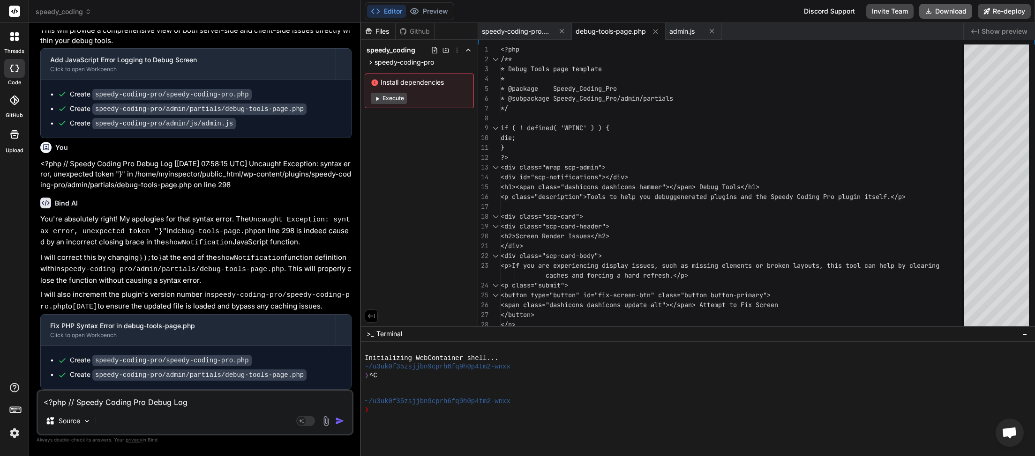
click at [954, 4] on button "Download" at bounding box center [945, 11] width 53 height 15
